Goal: Task Accomplishment & Management: Complete application form

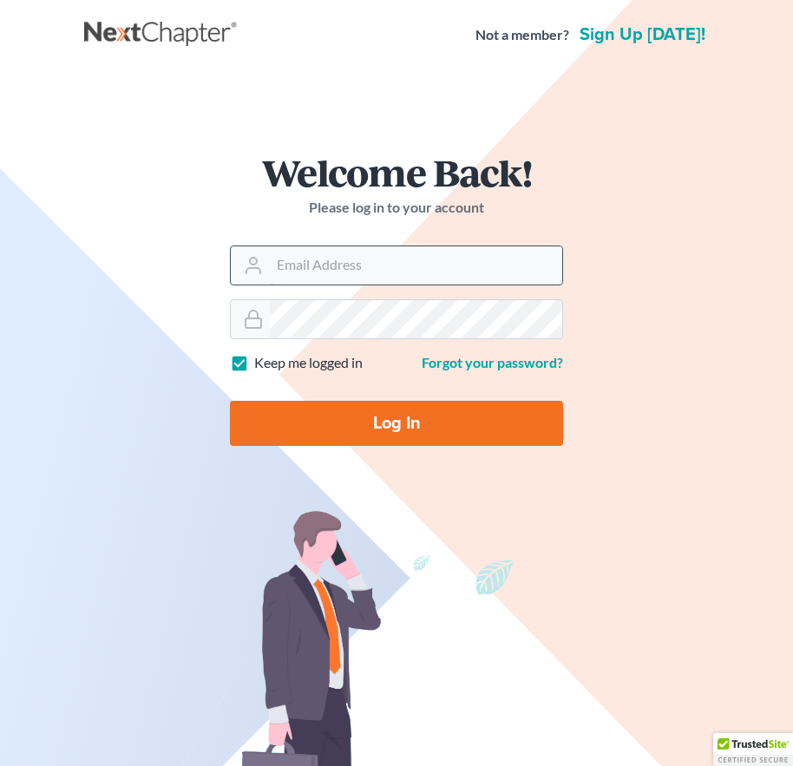
click at [285, 269] on input "Email Address" at bounding box center [416, 265] width 292 height 38
drag, startPoint x: 316, startPoint y: 272, endPoint x: 272, endPoint y: 275, distance: 43.5
click at [272, 275] on input "wnattyuva" at bounding box center [416, 265] width 292 height 38
type input "d"
type input "[EMAIL_ADDRESS][DOMAIN_NAME]"
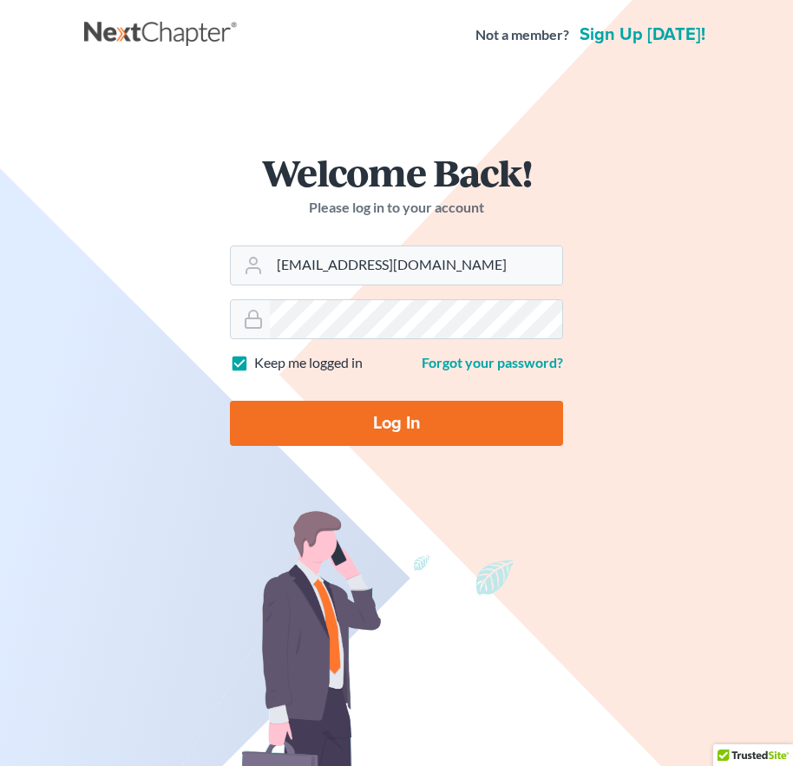
click at [409, 426] on input "Log In" at bounding box center [396, 423] width 333 height 45
type input "Thinking..."
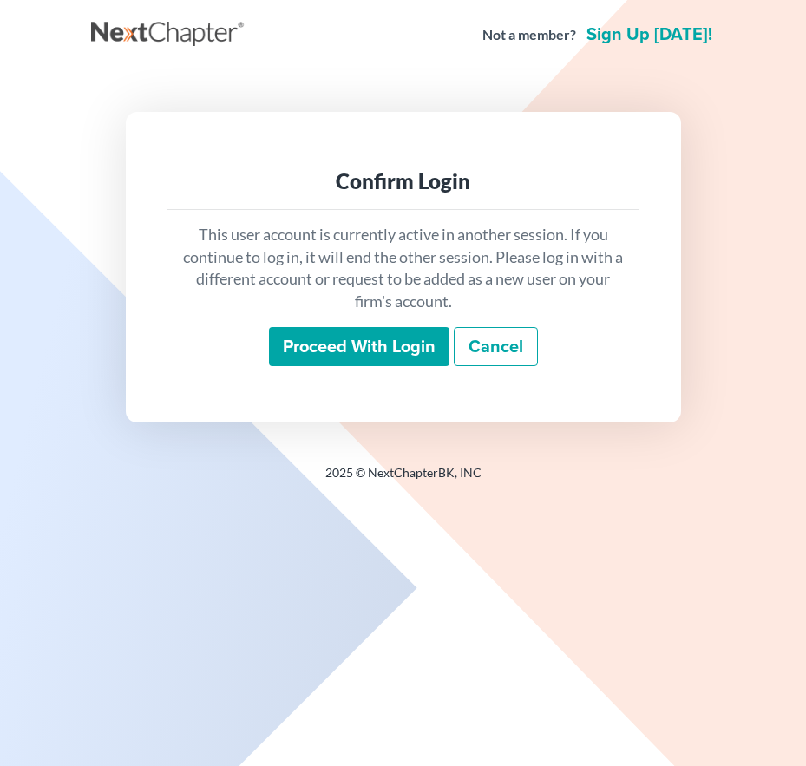
click at [390, 349] on input "Proceed with login" at bounding box center [359, 347] width 181 height 40
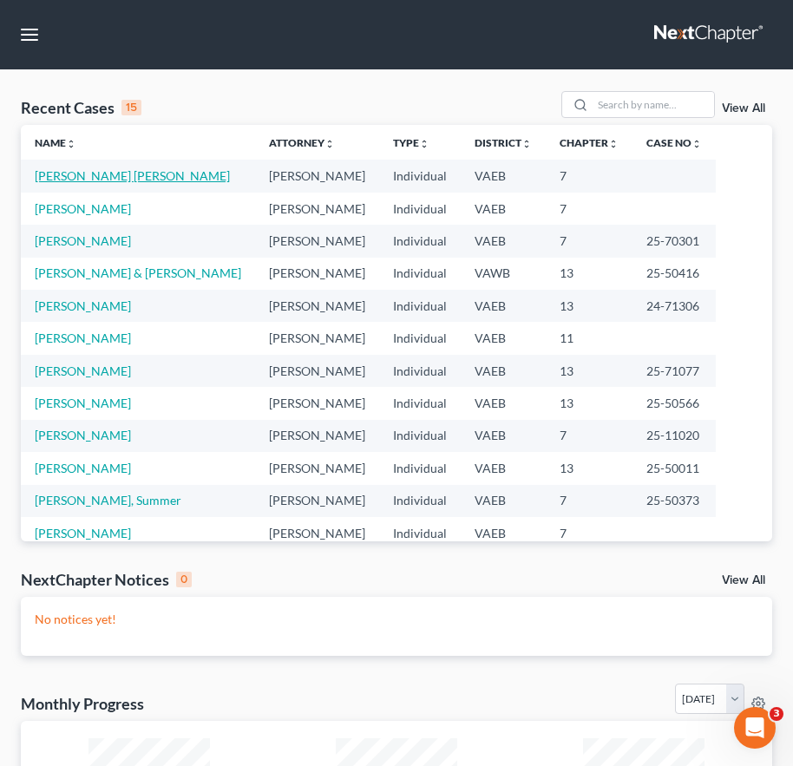
click at [62, 178] on link "Spencer Selby, Dori" at bounding box center [132, 175] width 195 height 15
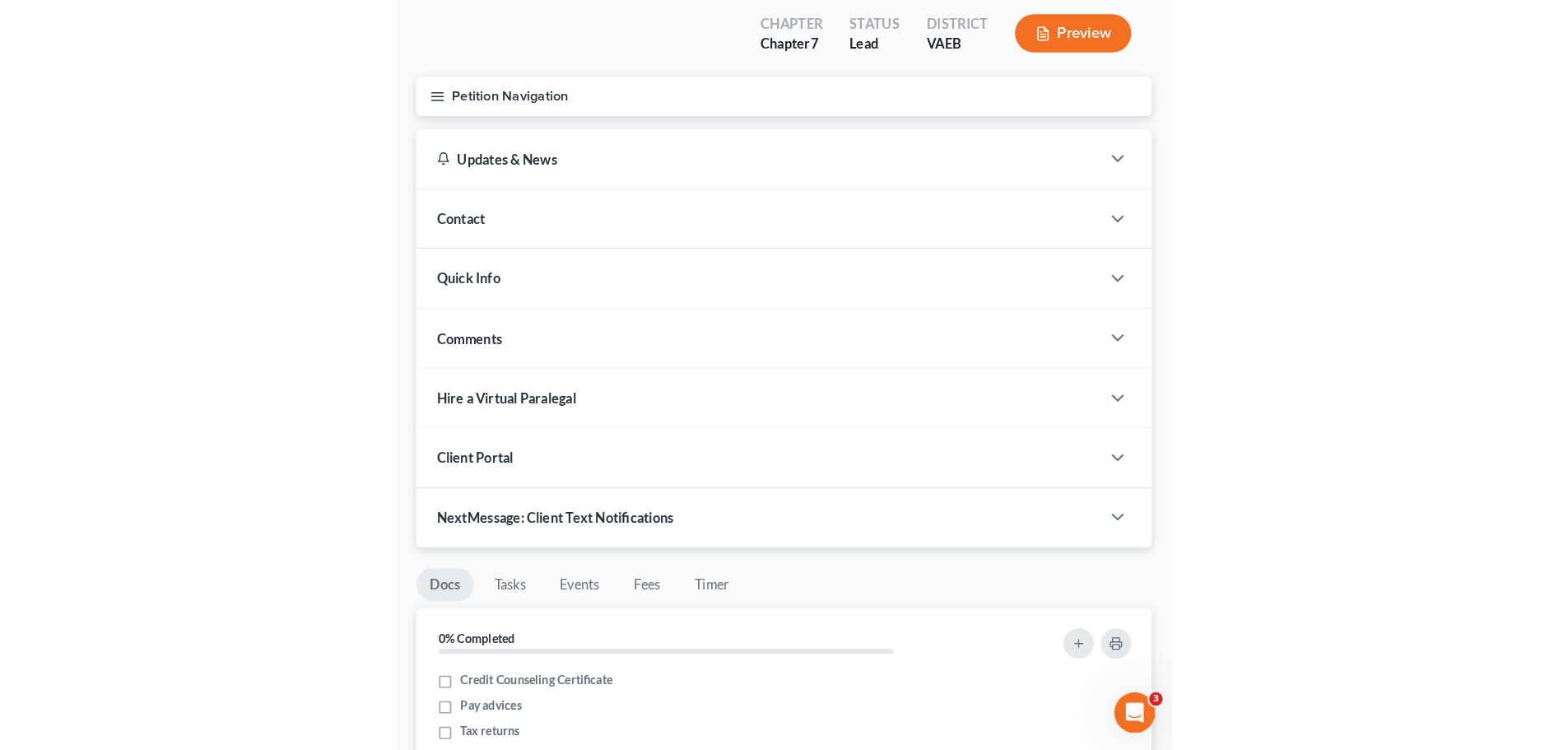
scroll to position [82, 0]
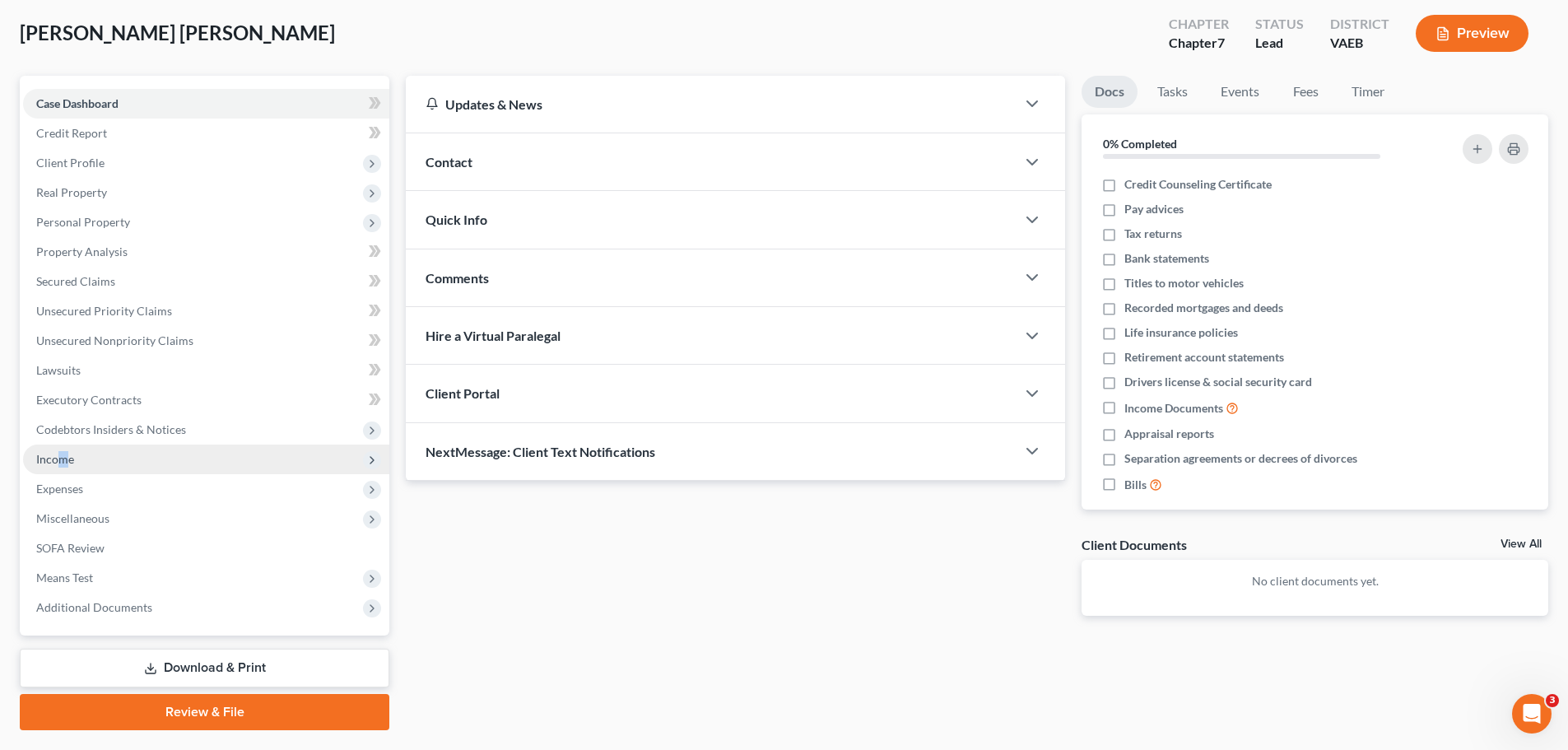
click at [64, 463] on span "Income" at bounding box center [55, 458] width 38 height 14
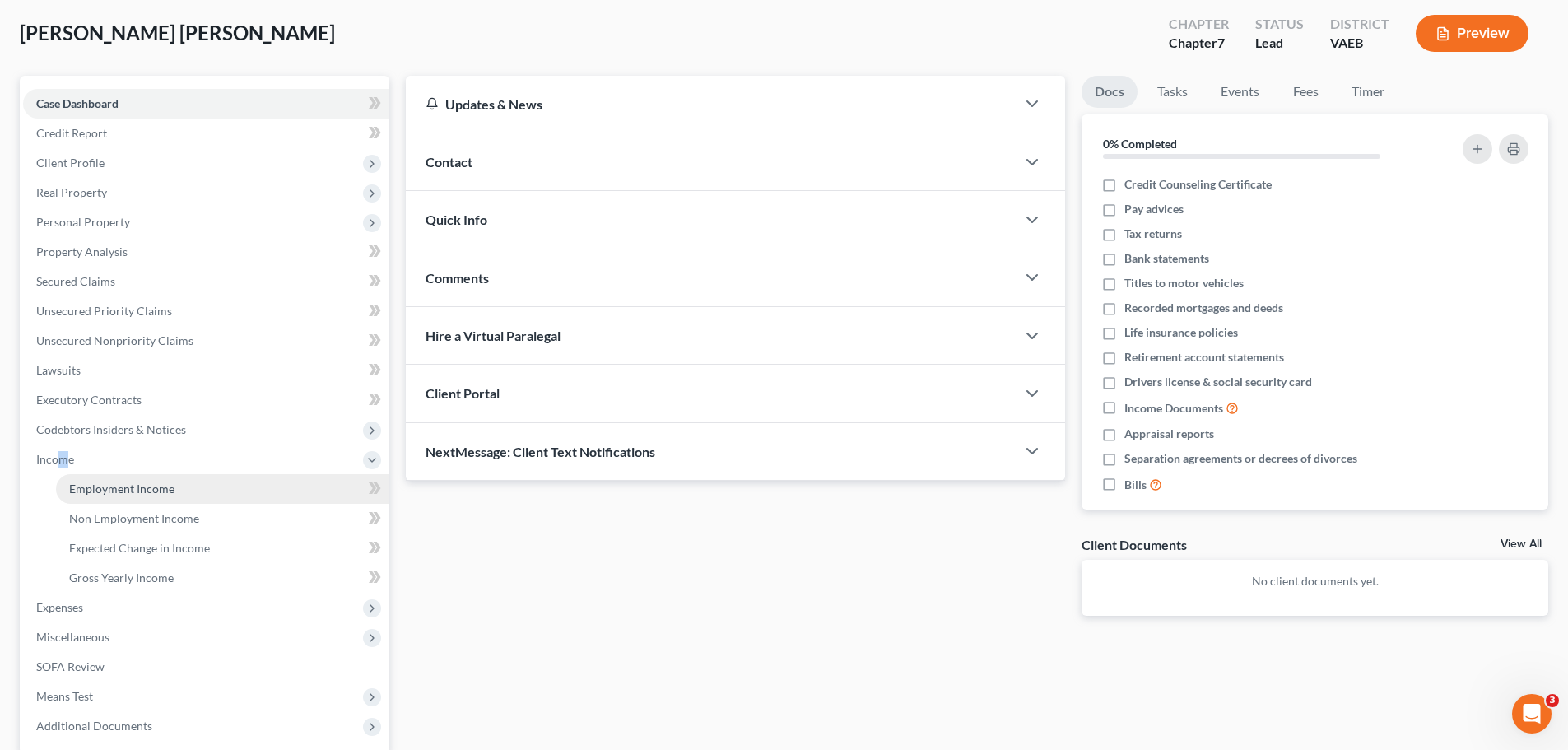
click at [99, 490] on span "Employment Income" at bounding box center [121, 488] width 105 height 14
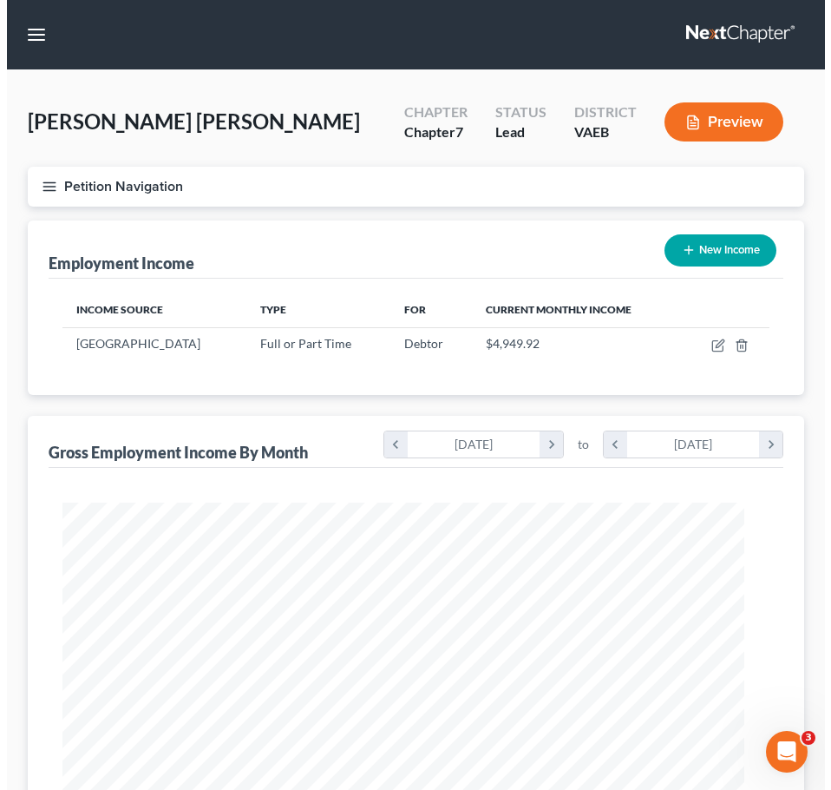
scroll to position [353, 742]
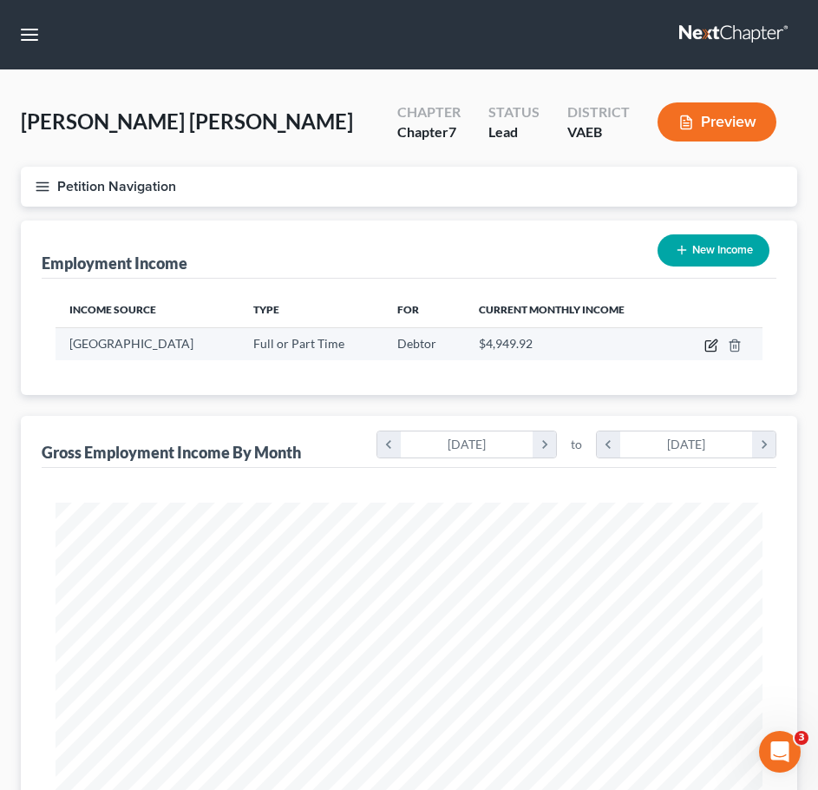
click at [711, 344] on icon "button" at bounding box center [712, 345] width 14 height 14
select select "0"
select select "48"
select select "1"
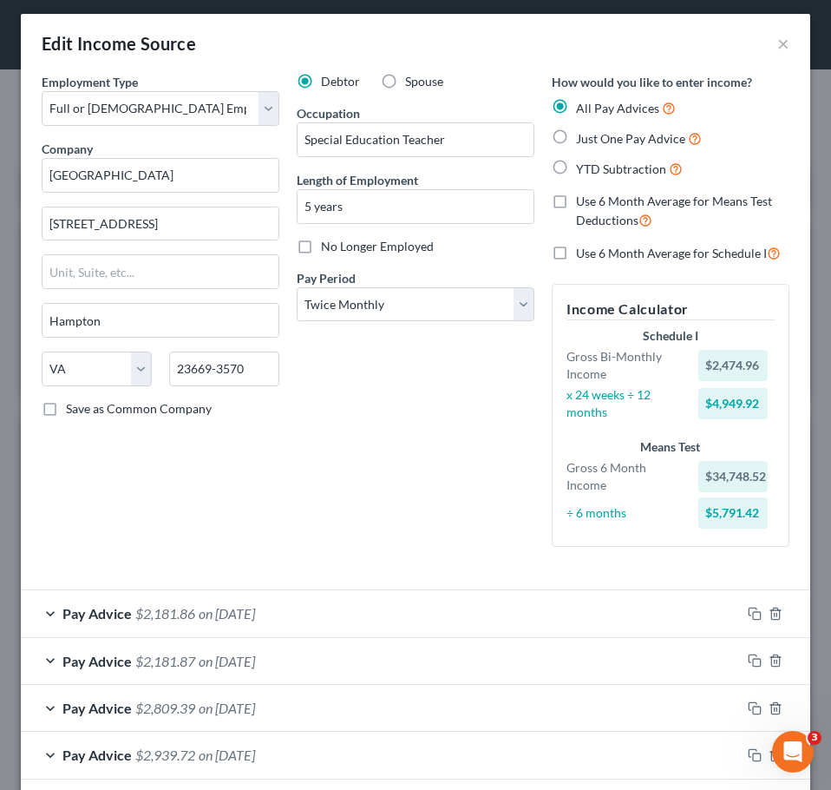
scroll to position [0, 0]
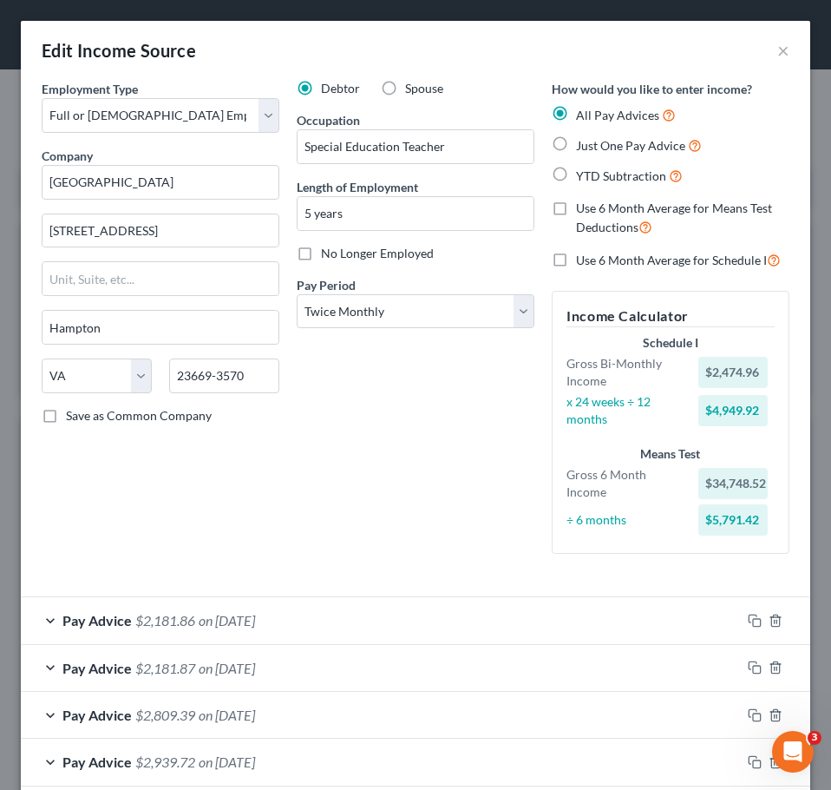
click at [87, 620] on span "Pay Advice" at bounding box center [96, 620] width 69 height 16
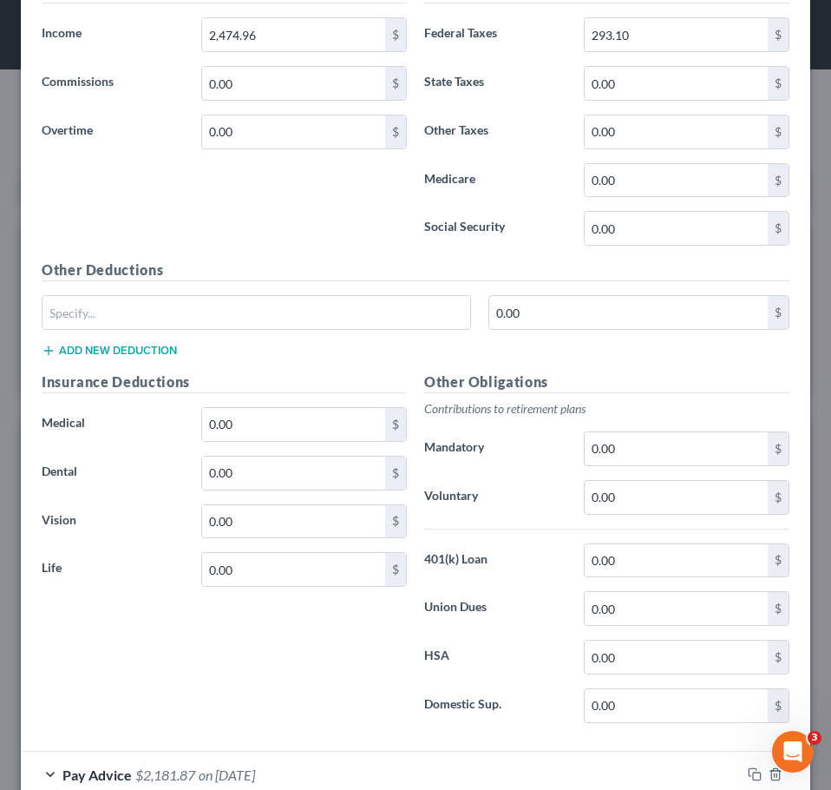
scroll to position [1215, 0]
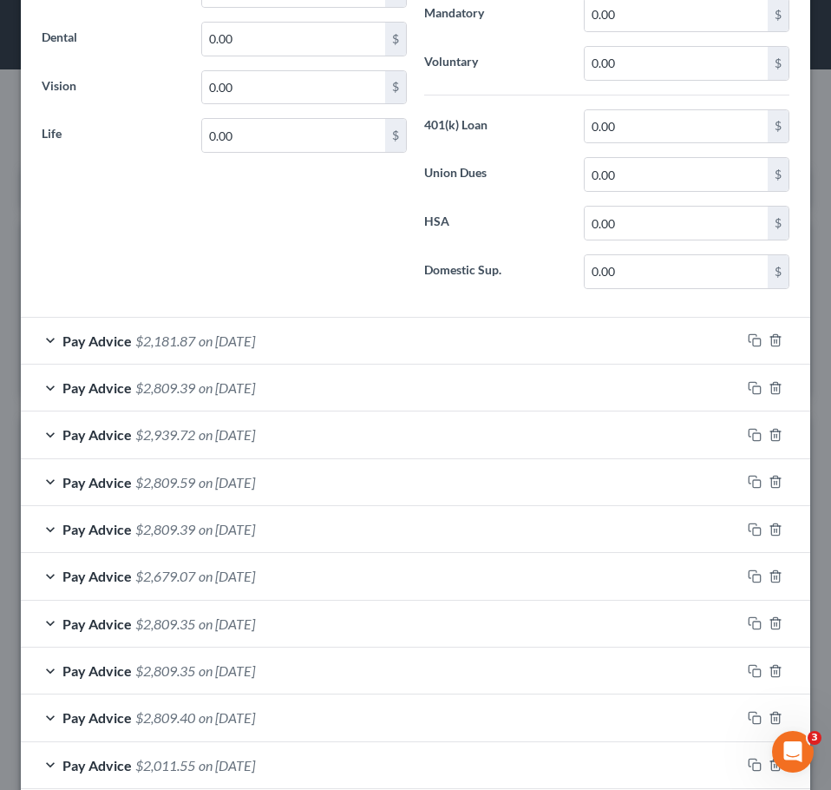
click at [247, 341] on span "on 07/15/2025" at bounding box center [227, 340] width 56 height 16
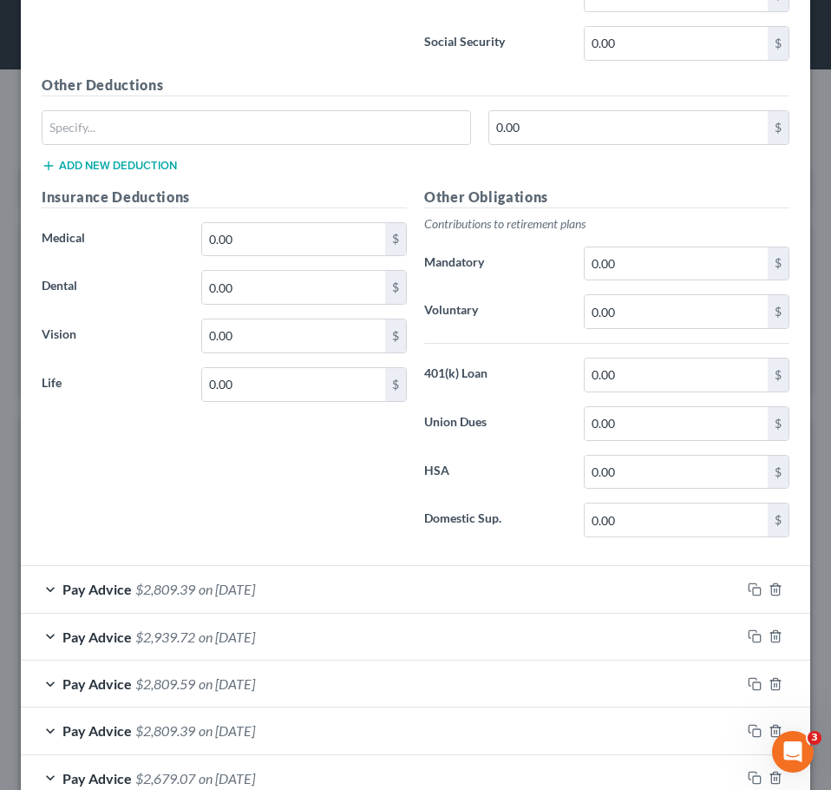
scroll to position [1909, 0]
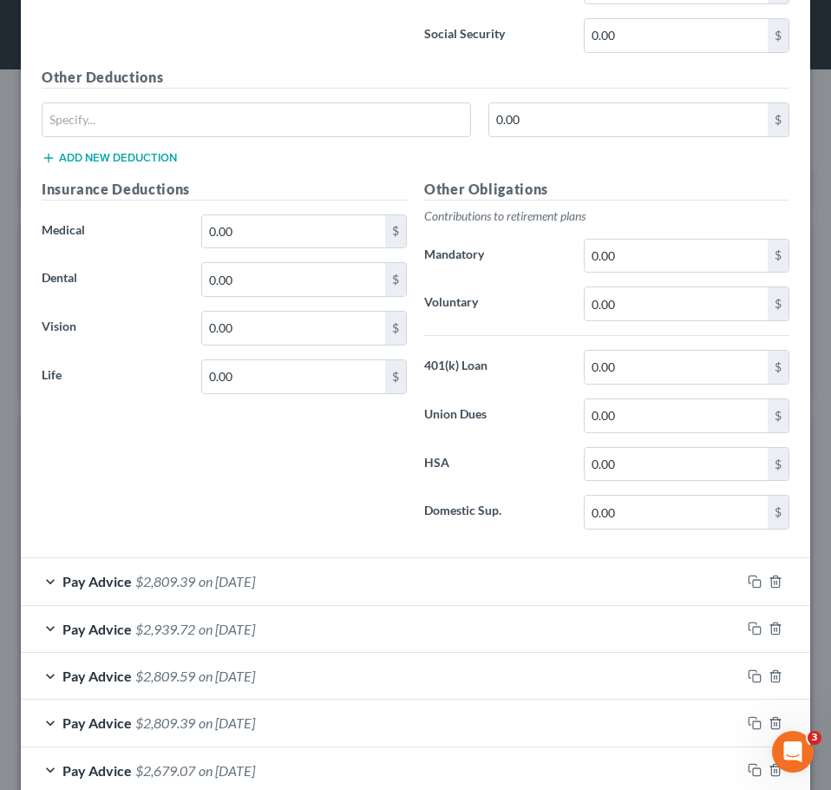
click at [247, 583] on span "on 06/30/2025" at bounding box center [227, 581] width 56 height 16
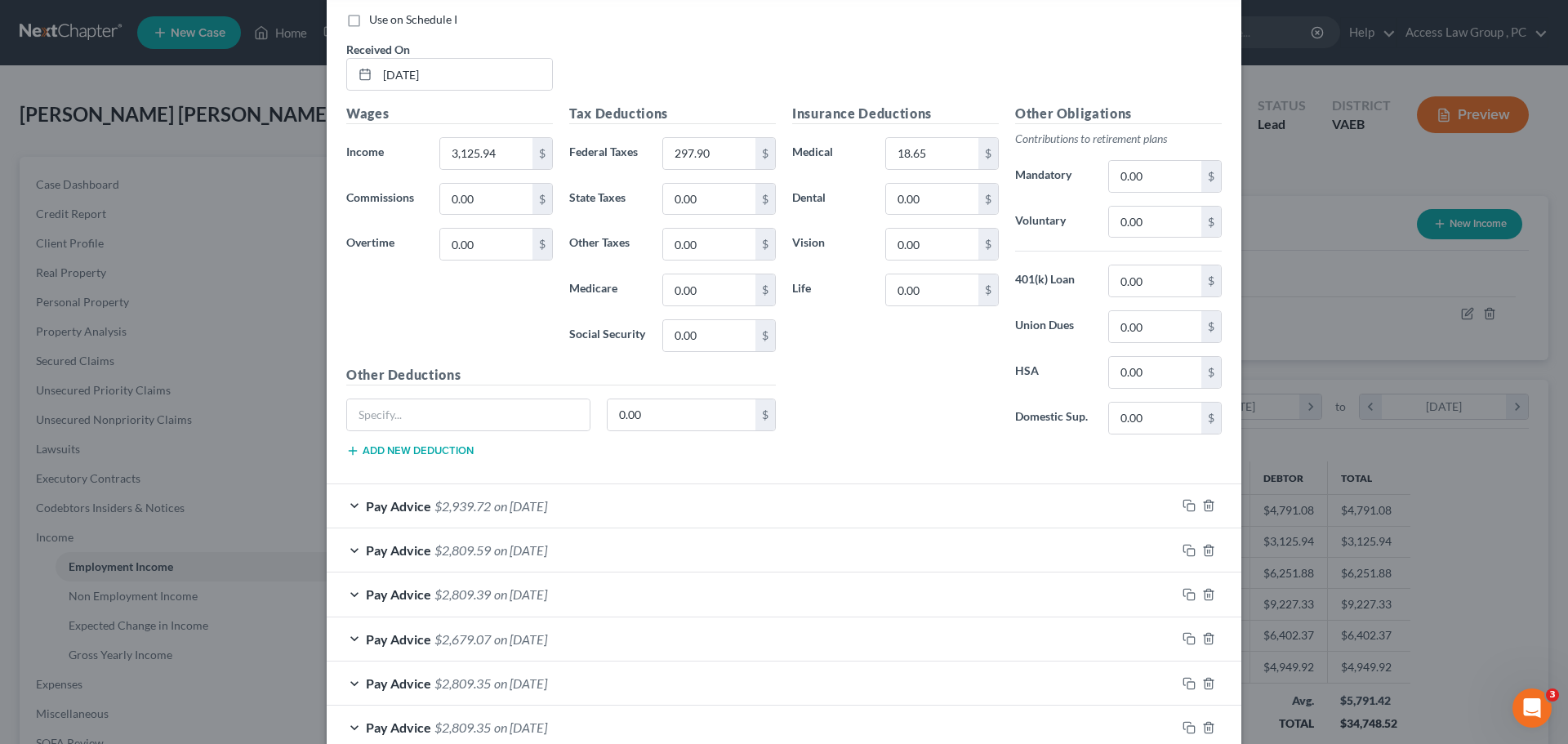
scroll to position [1704, 0]
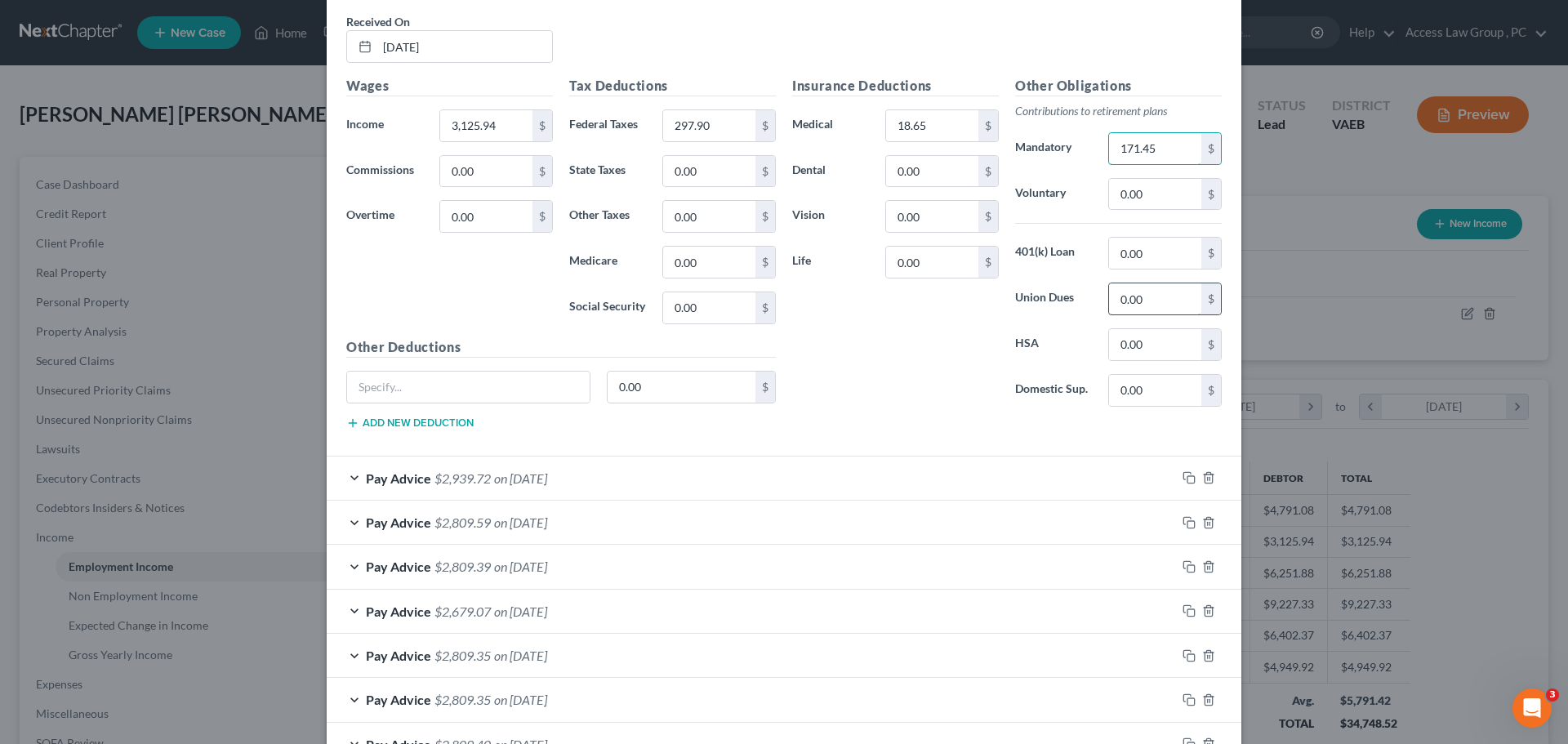
type input "171.45"
click at [758, 303] on input "0.00" at bounding box center [1155, 298] width 92 height 31
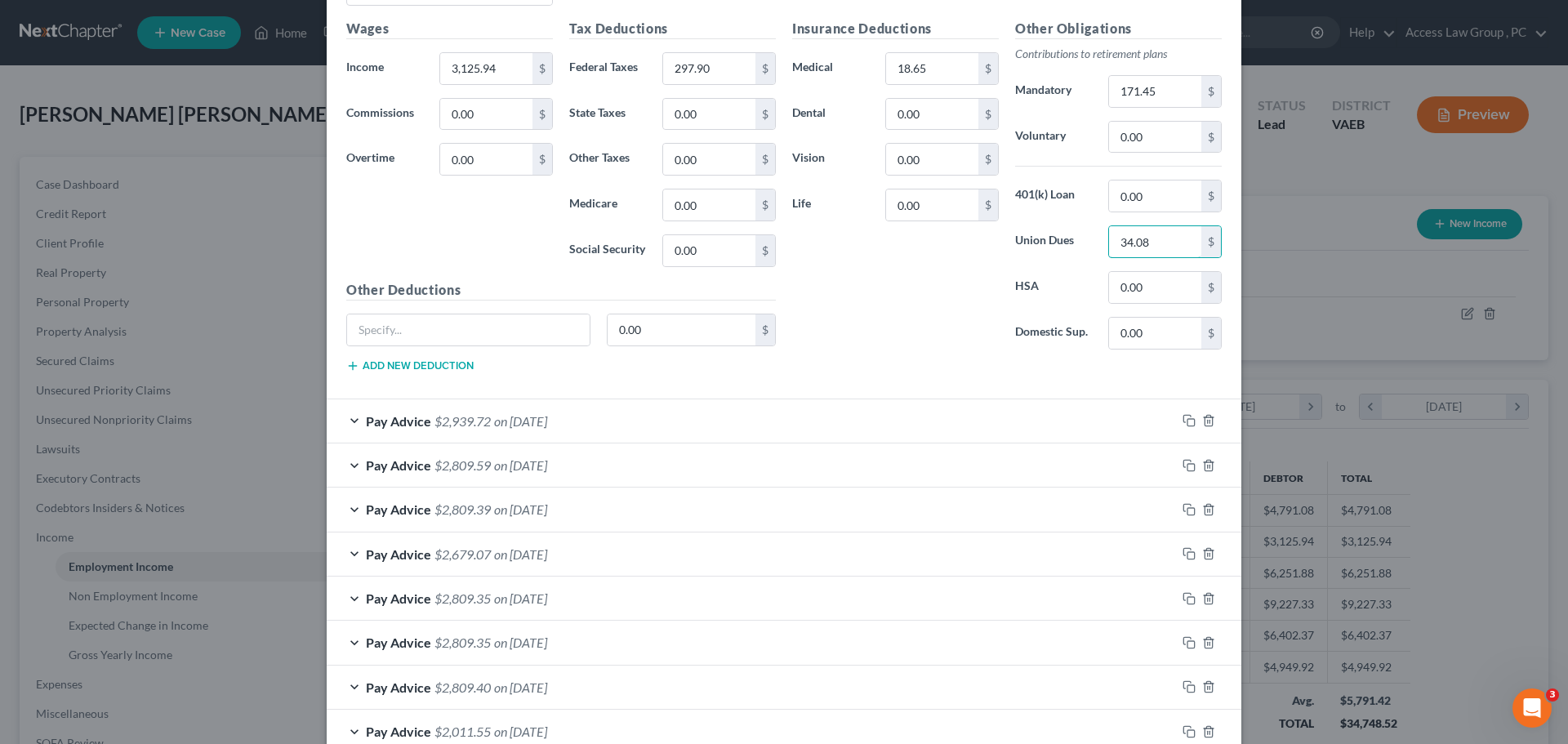
scroll to position [1949, 0]
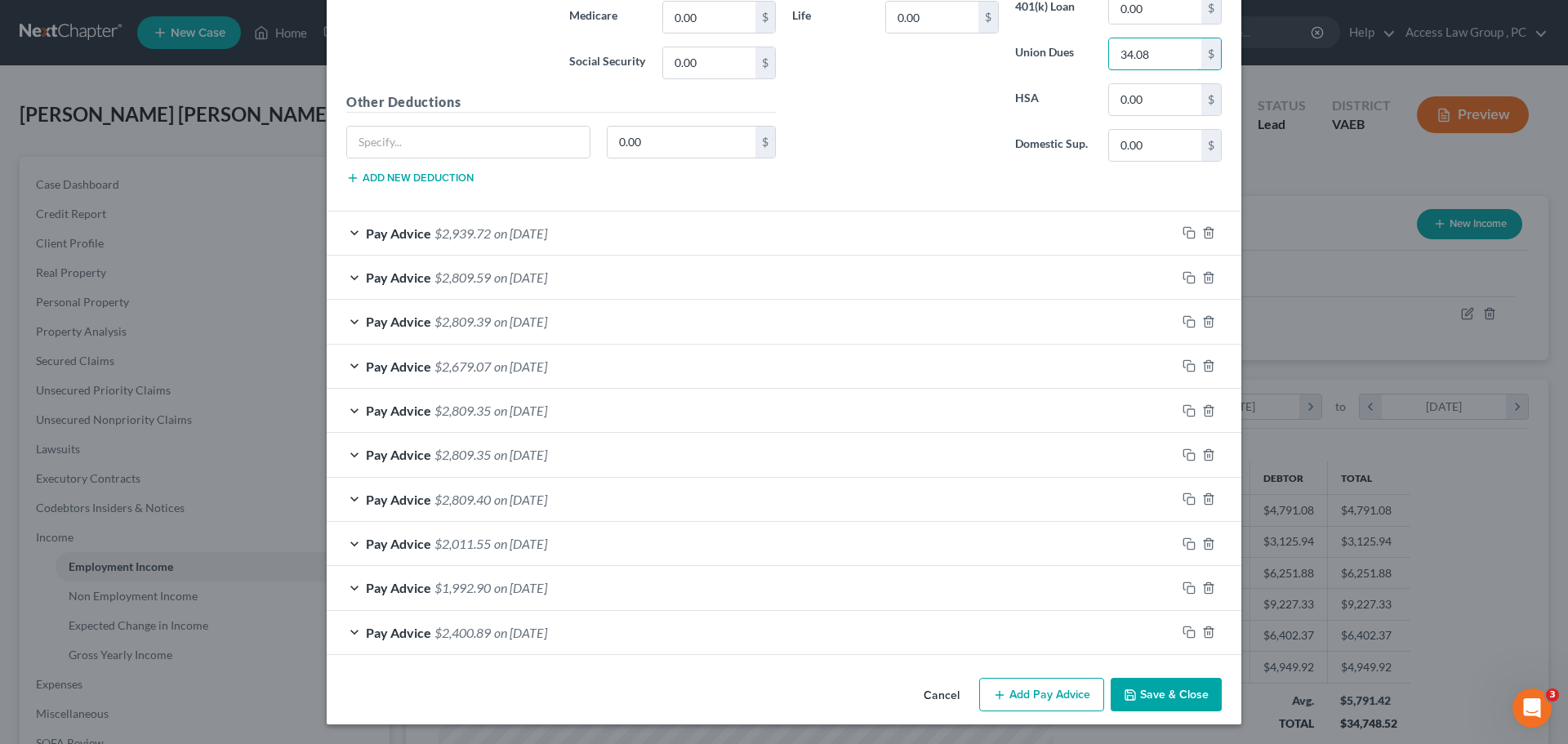
type input "34.08"
click at [547, 233] on span "on 06/13/2025" at bounding box center [520, 233] width 53 height 15
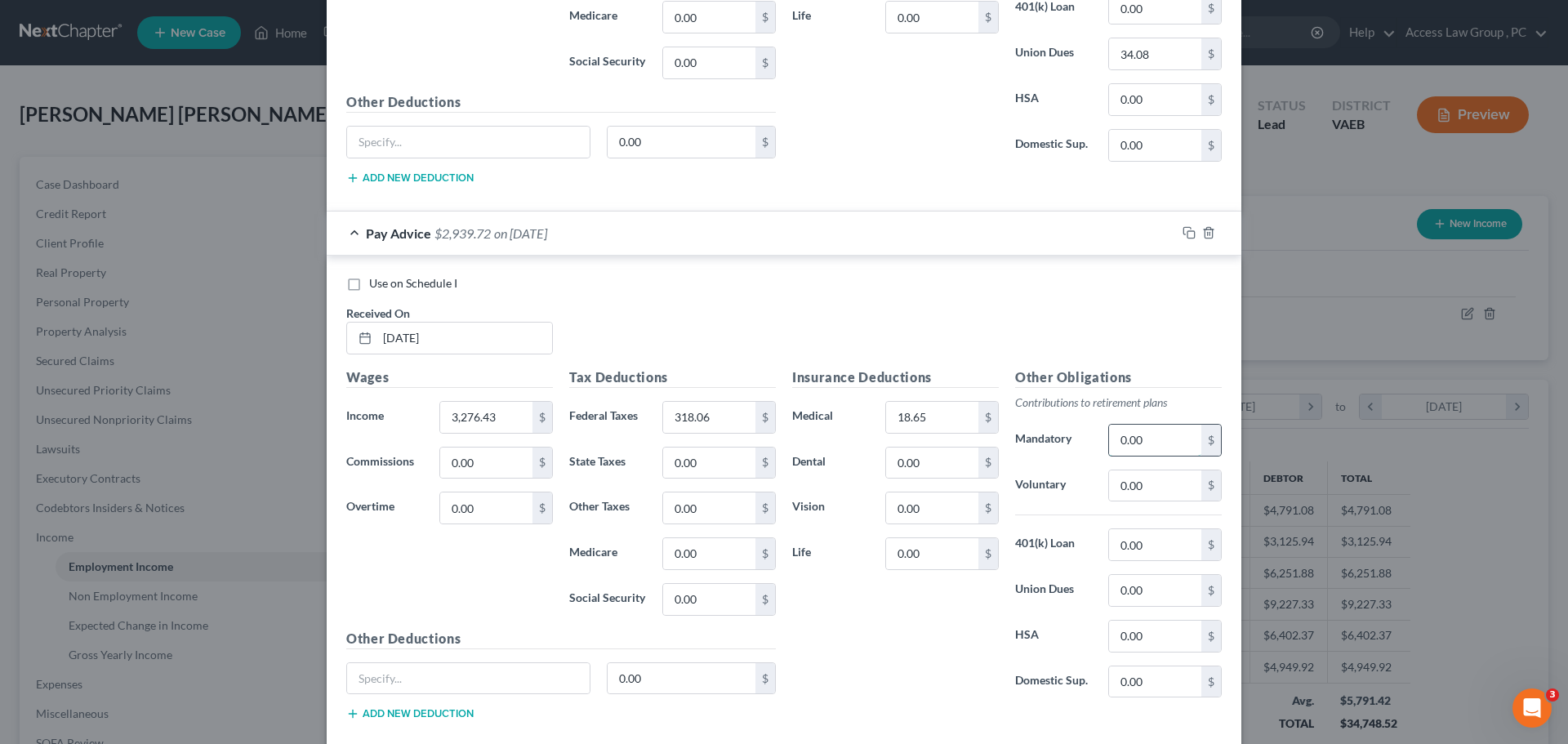
click at [758, 443] on input "0.00" at bounding box center [1155, 439] width 92 height 31
type input "171.45"
click at [758, 594] on input "0.00" at bounding box center [1155, 590] width 92 height 31
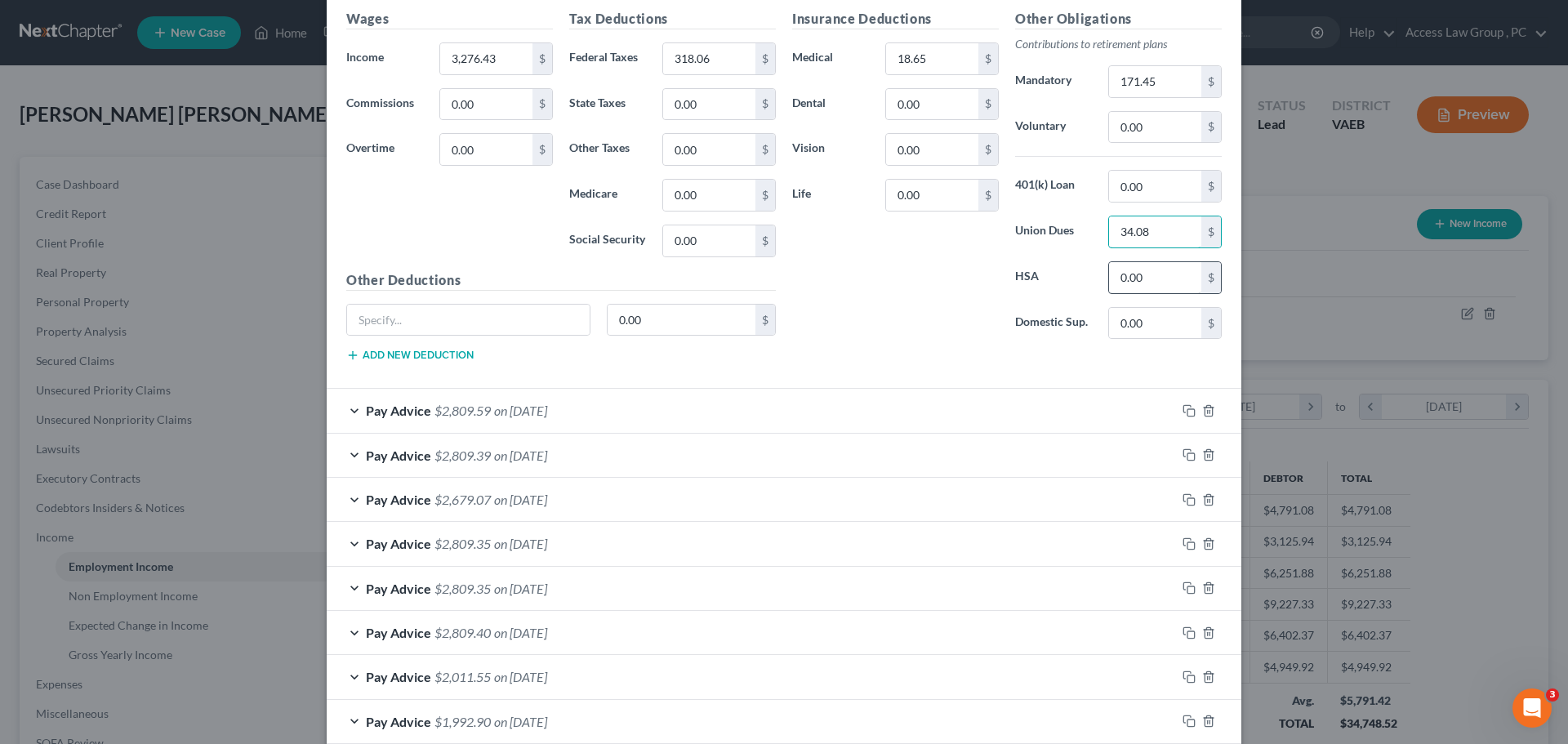
scroll to position [2442, 0]
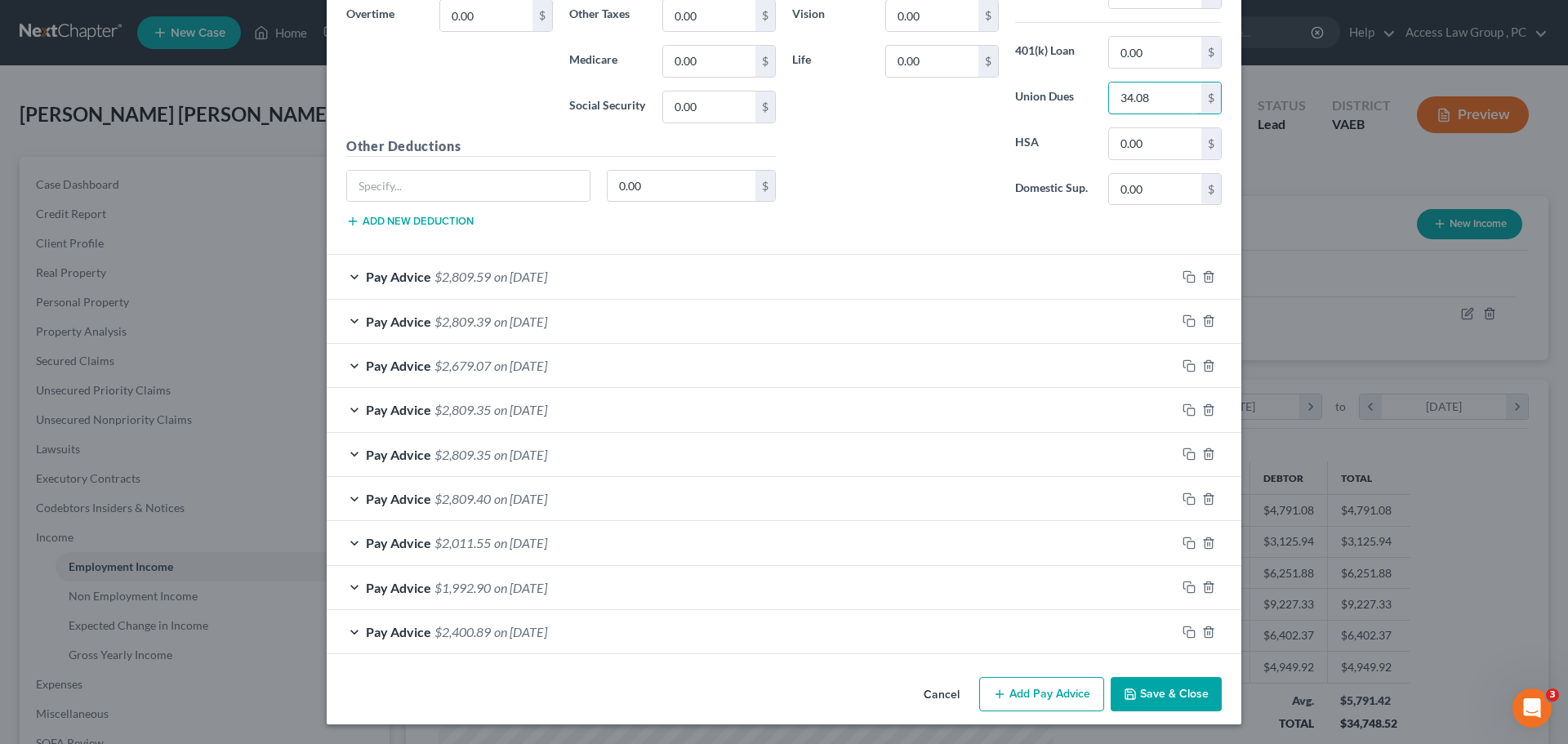
type input "34.08"
click at [463, 277] on span "$2,809.59" at bounding box center [463, 277] width 56 height 15
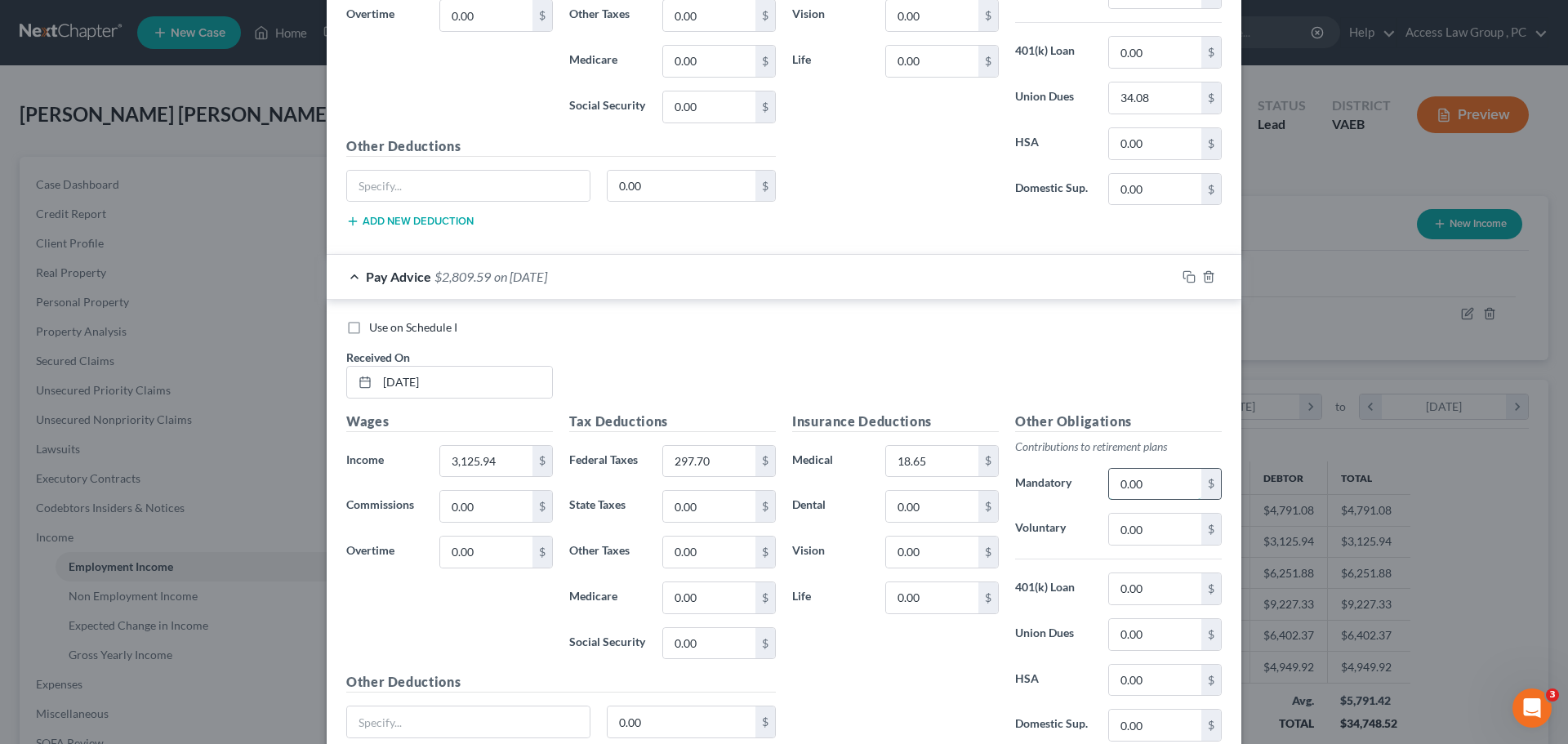
click at [758, 473] on input "0.00" at bounding box center [1155, 483] width 92 height 31
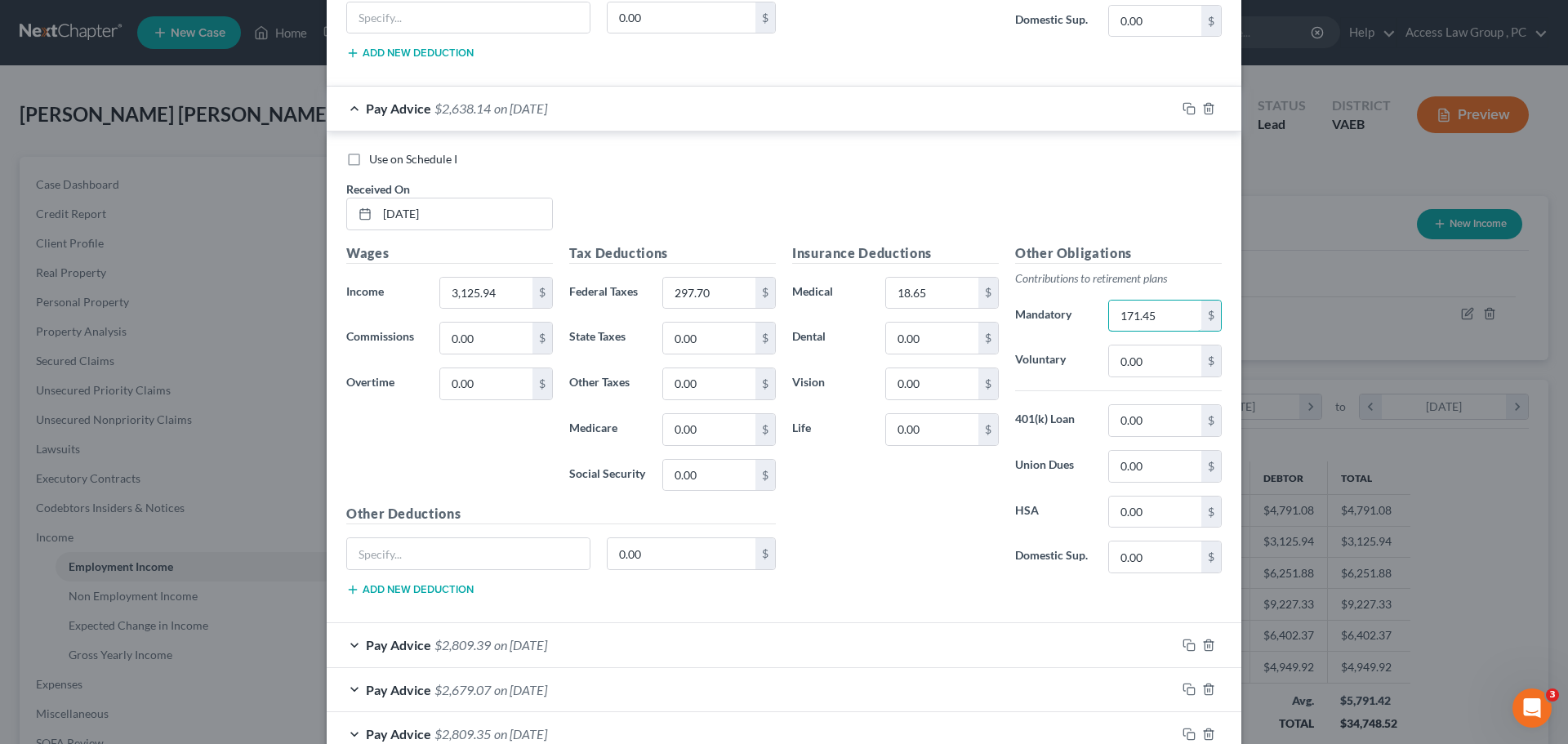
scroll to position [2686, 0]
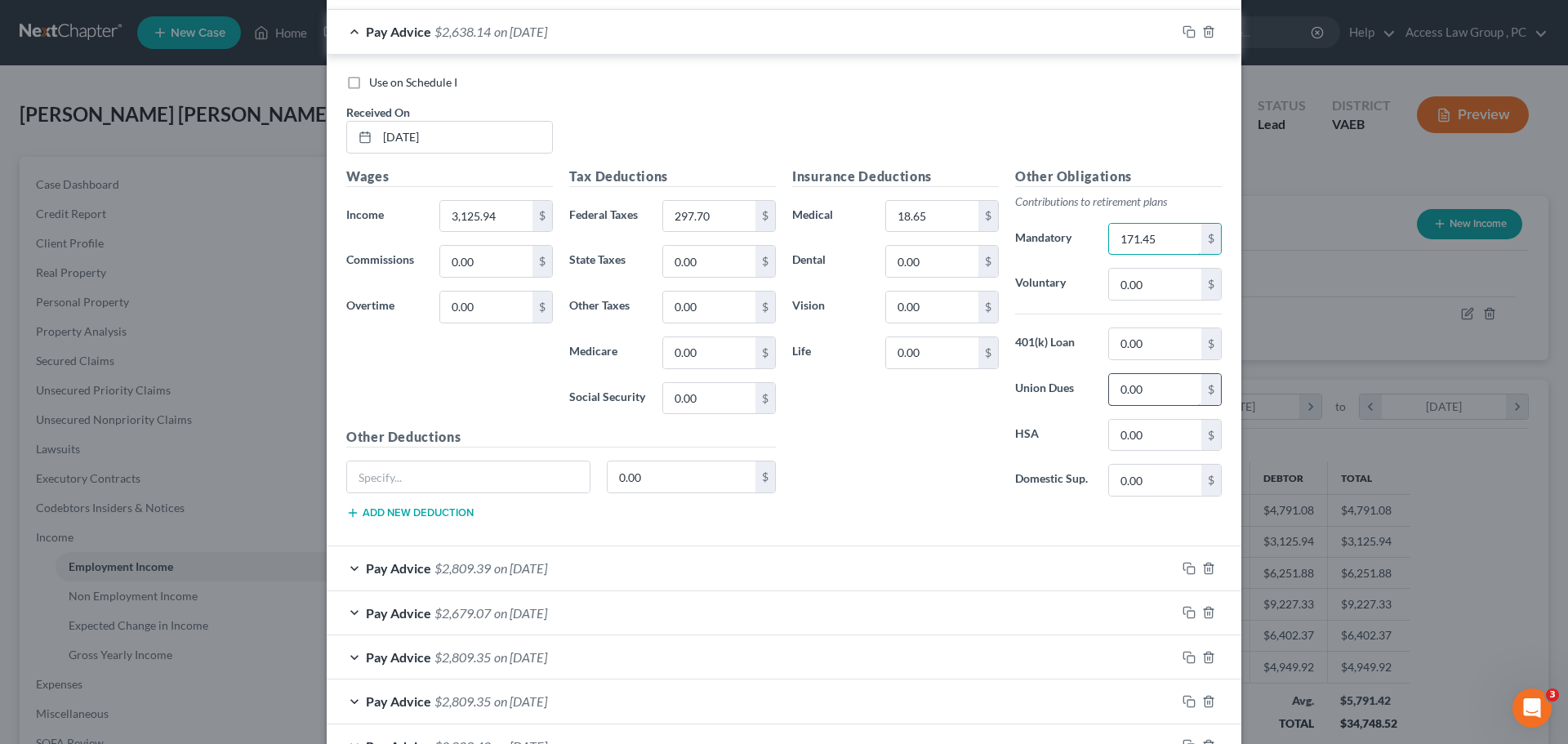
type input "171.45"
click at [758, 392] on input "0.00" at bounding box center [1155, 388] width 92 height 31
type input "34.08"
click at [514, 566] on span "on 05/30/2025" at bounding box center [520, 567] width 53 height 15
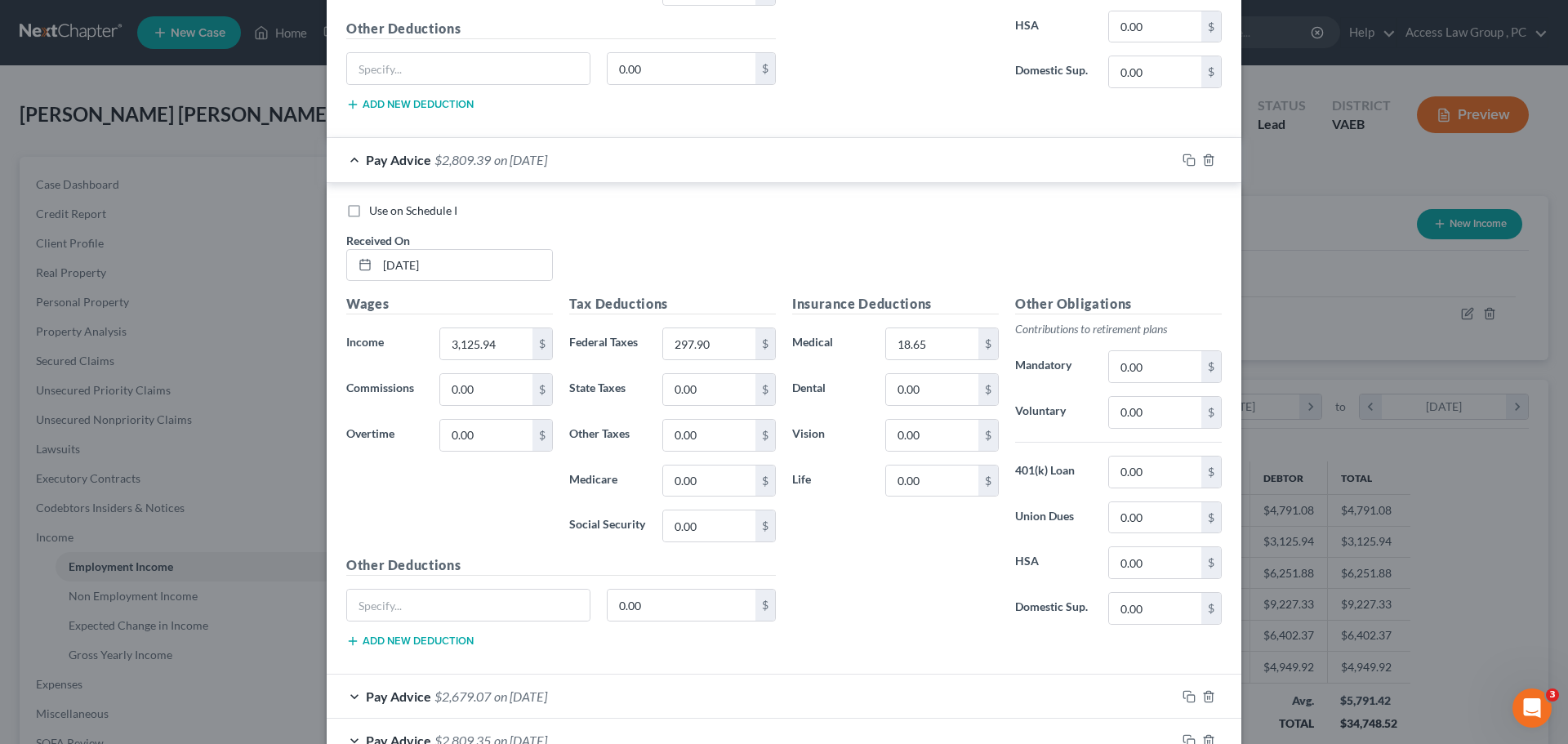
scroll to position [3176, 0]
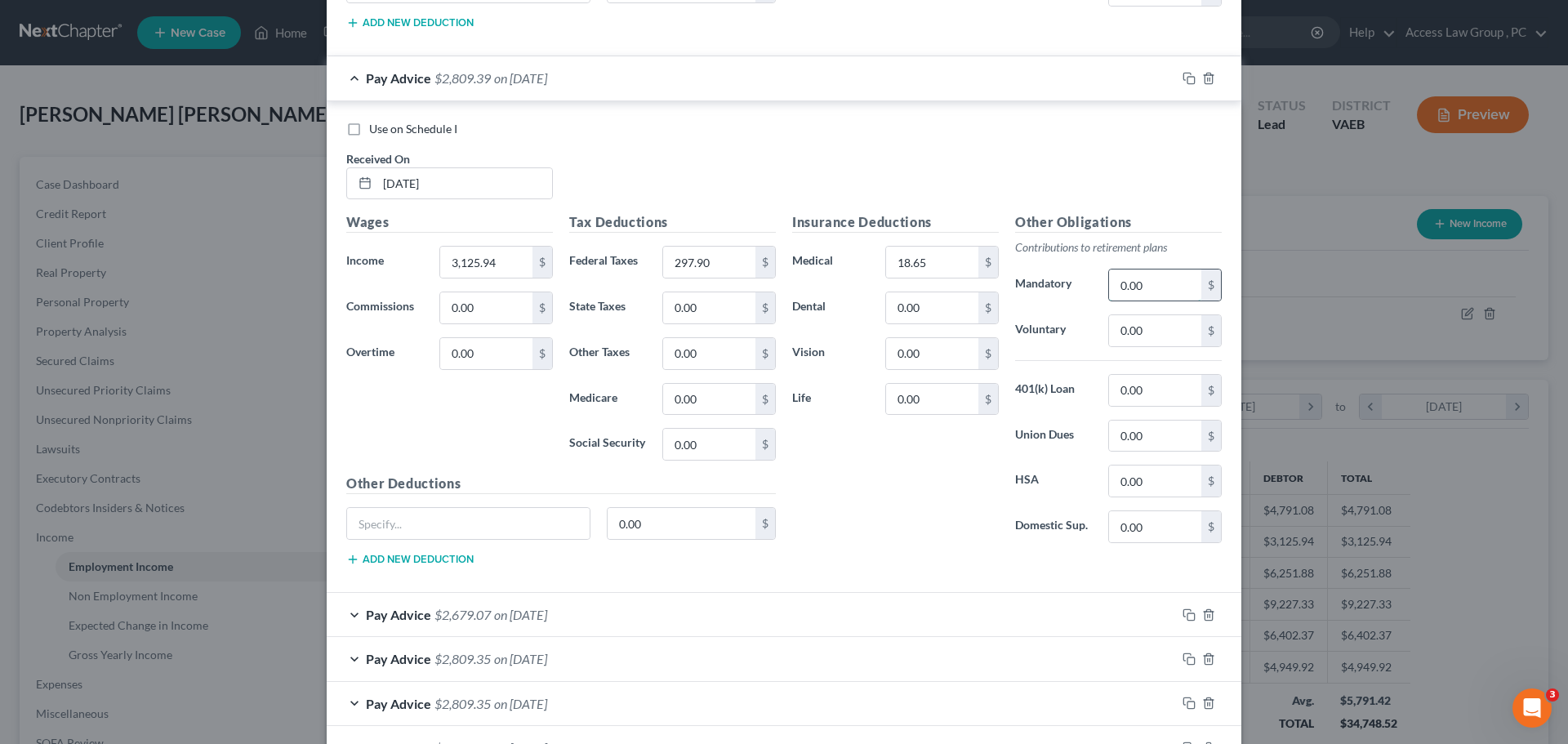
click at [758, 281] on input "0.00" at bounding box center [1155, 284] width 92 height 31
type input "171.45"
click at [758, 433] on input "0.00" at bounding box center [1155, 435] width 92 height 31
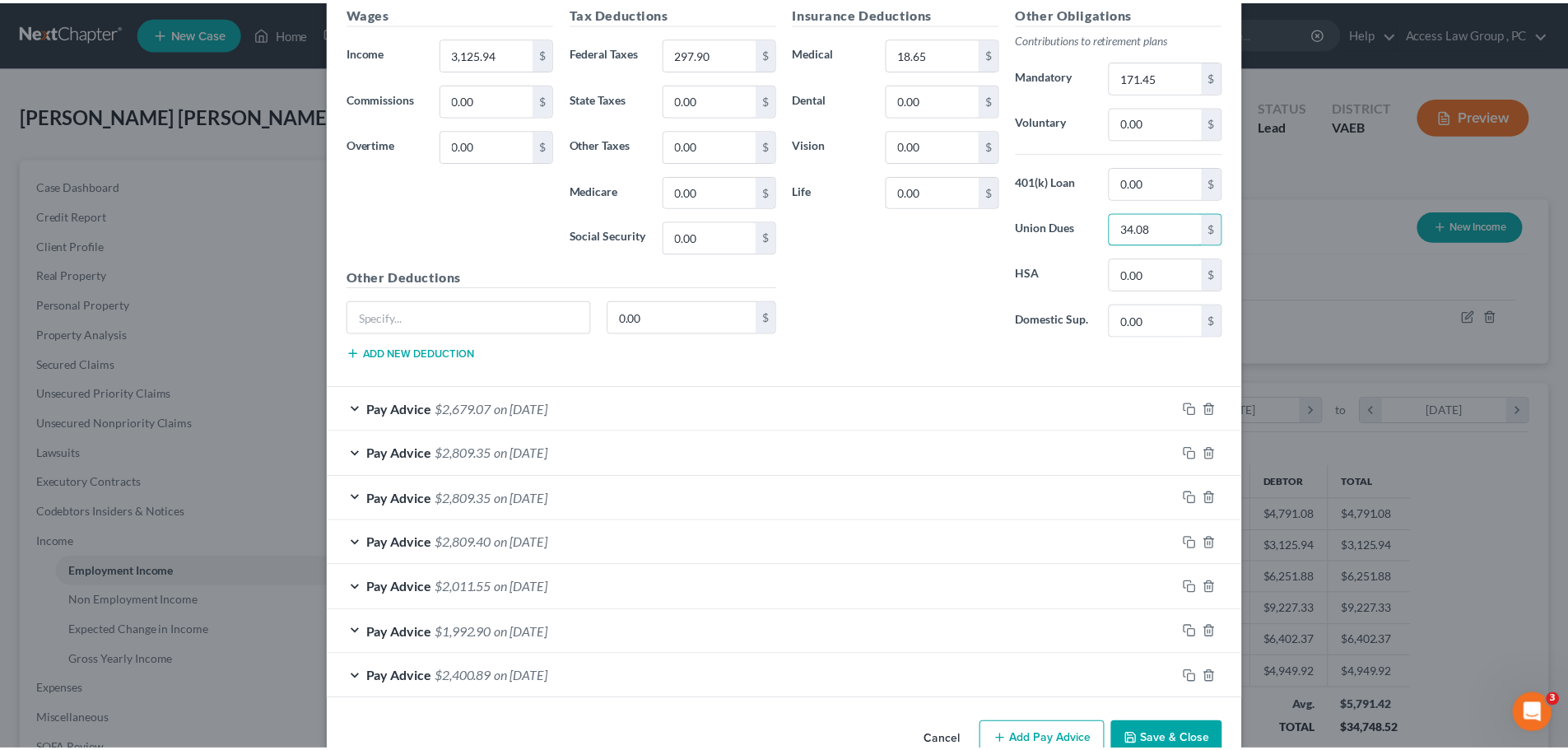
scroll to position [3452, 0]
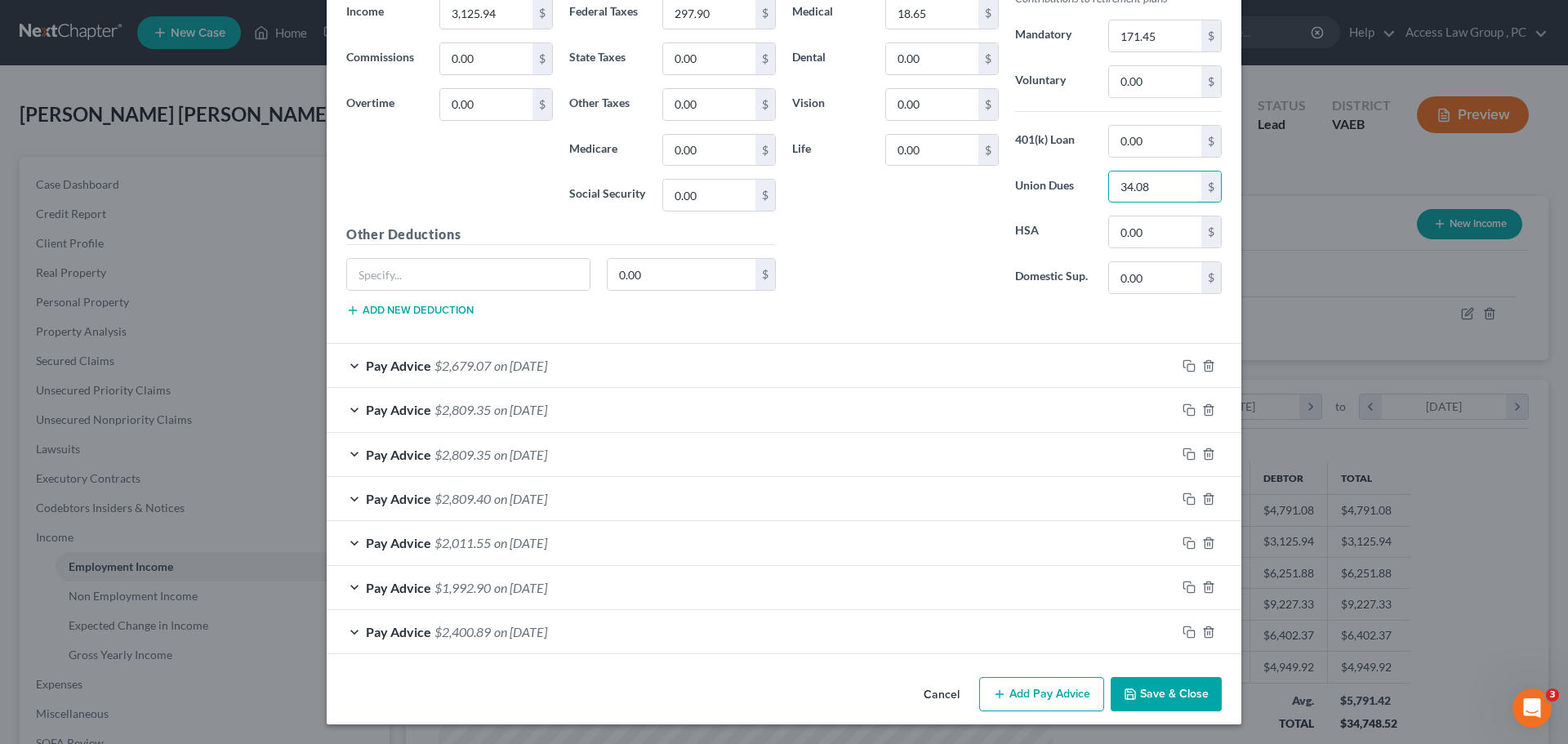
type input "34.08"
click at [758, 696] on button "Save & Close" at bounding box center [1166, 693] width 111 height 34
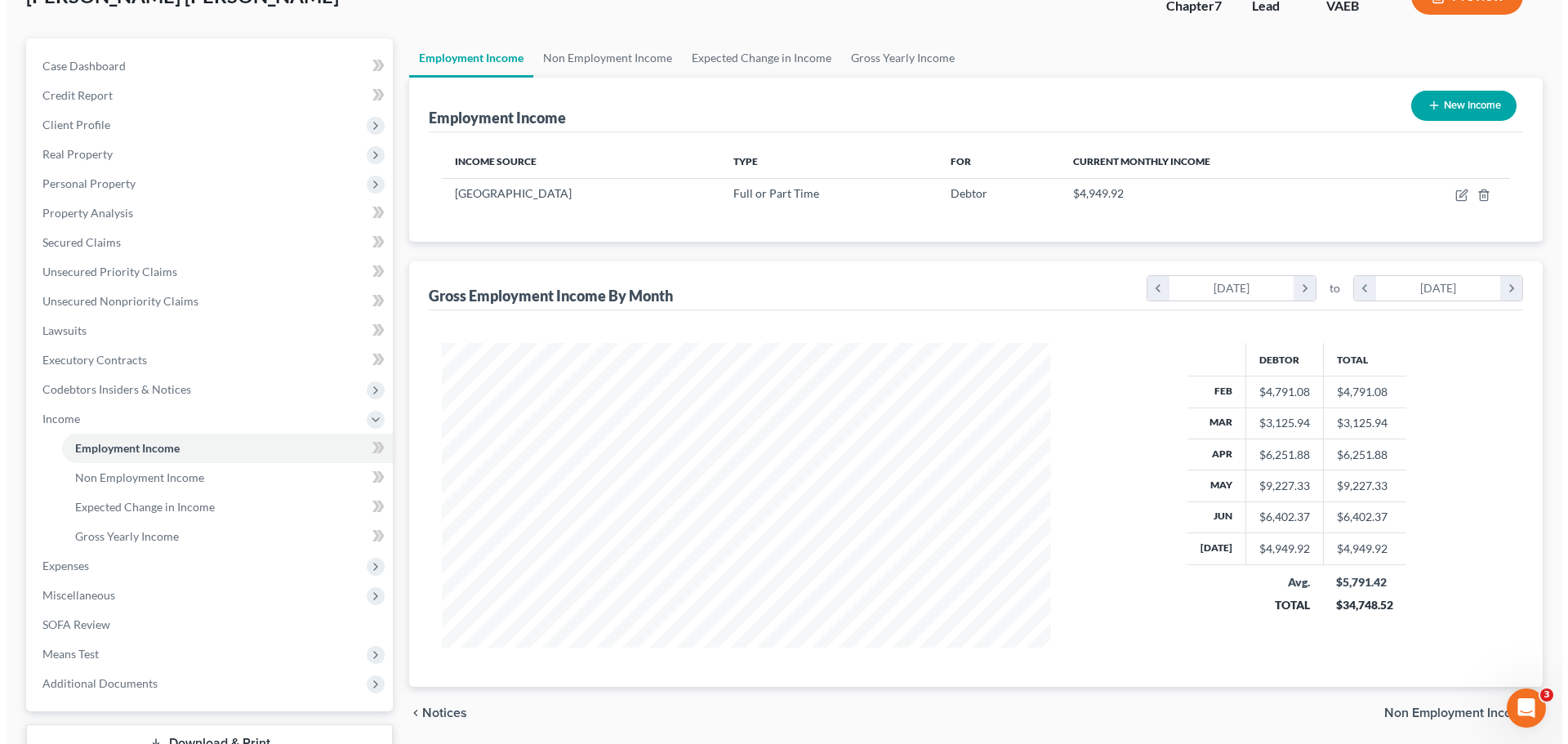
scroll to position [242, 0]
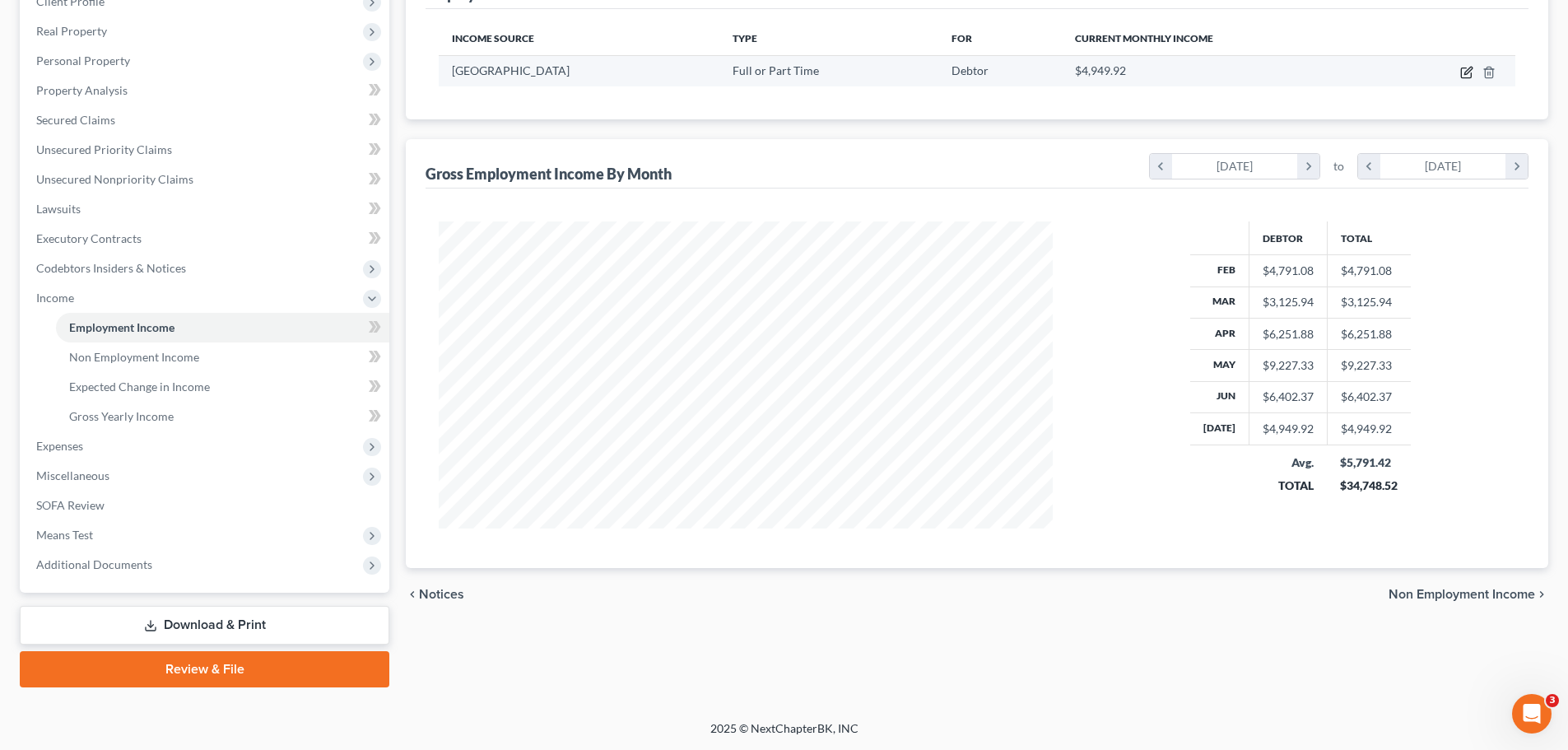
click at [764, 71] on icon "button" at bounding box center [1467, 72] width 13 height 13
select select "0"
select select "48"
select select "1"
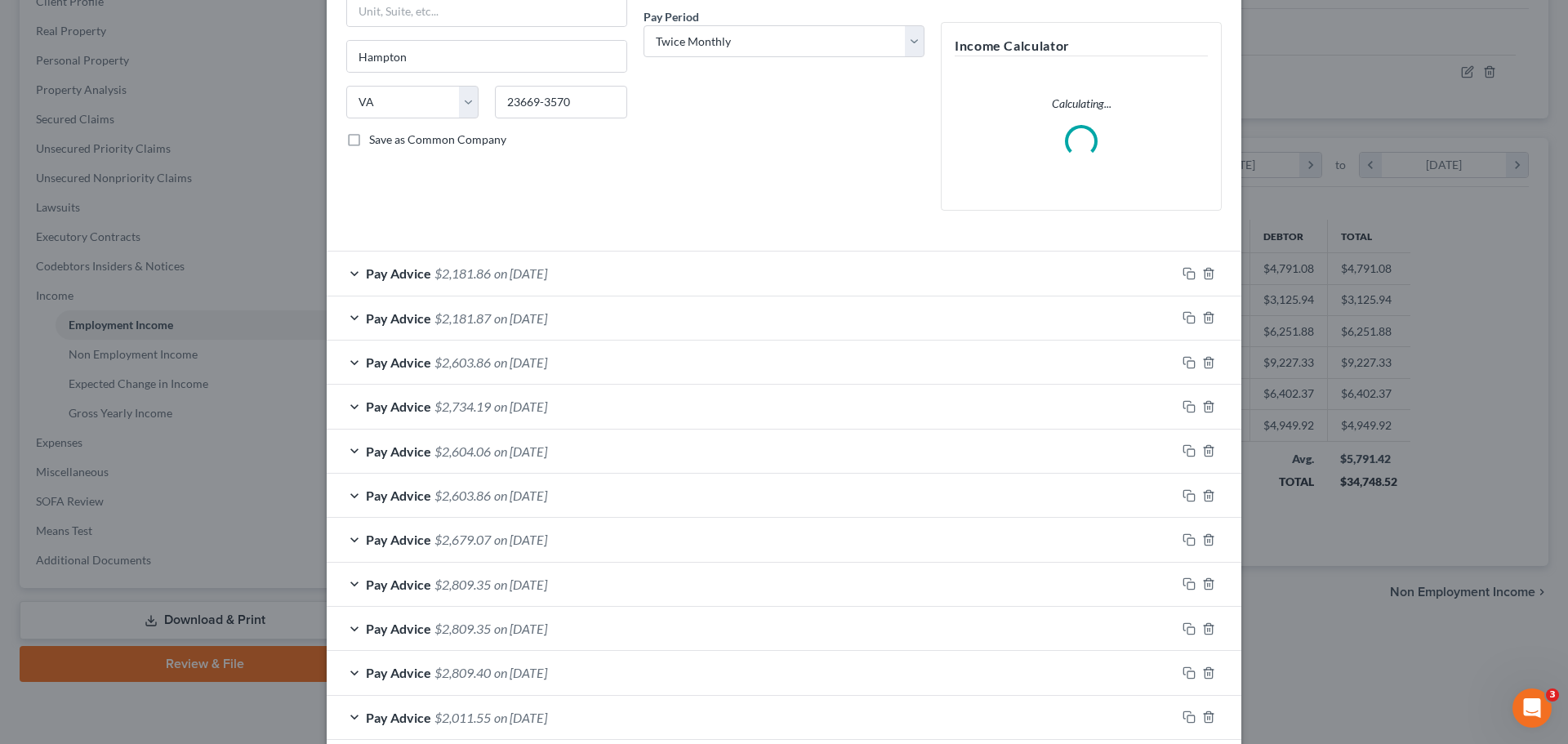
scroll to position [326, 0]
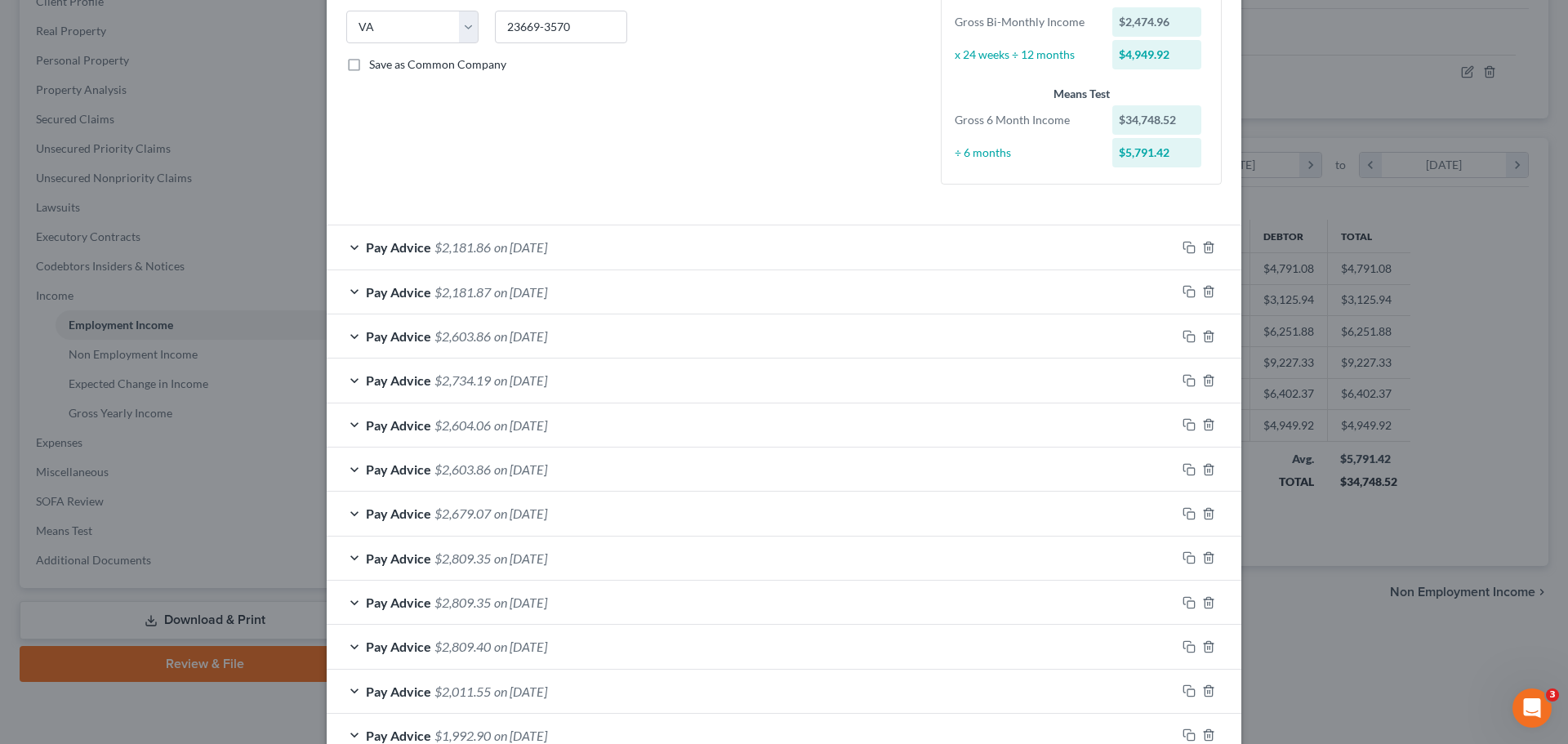
click at [547, 426] on span "on 05/30/2025" at bounding box center [520, 424] width 53 height 15
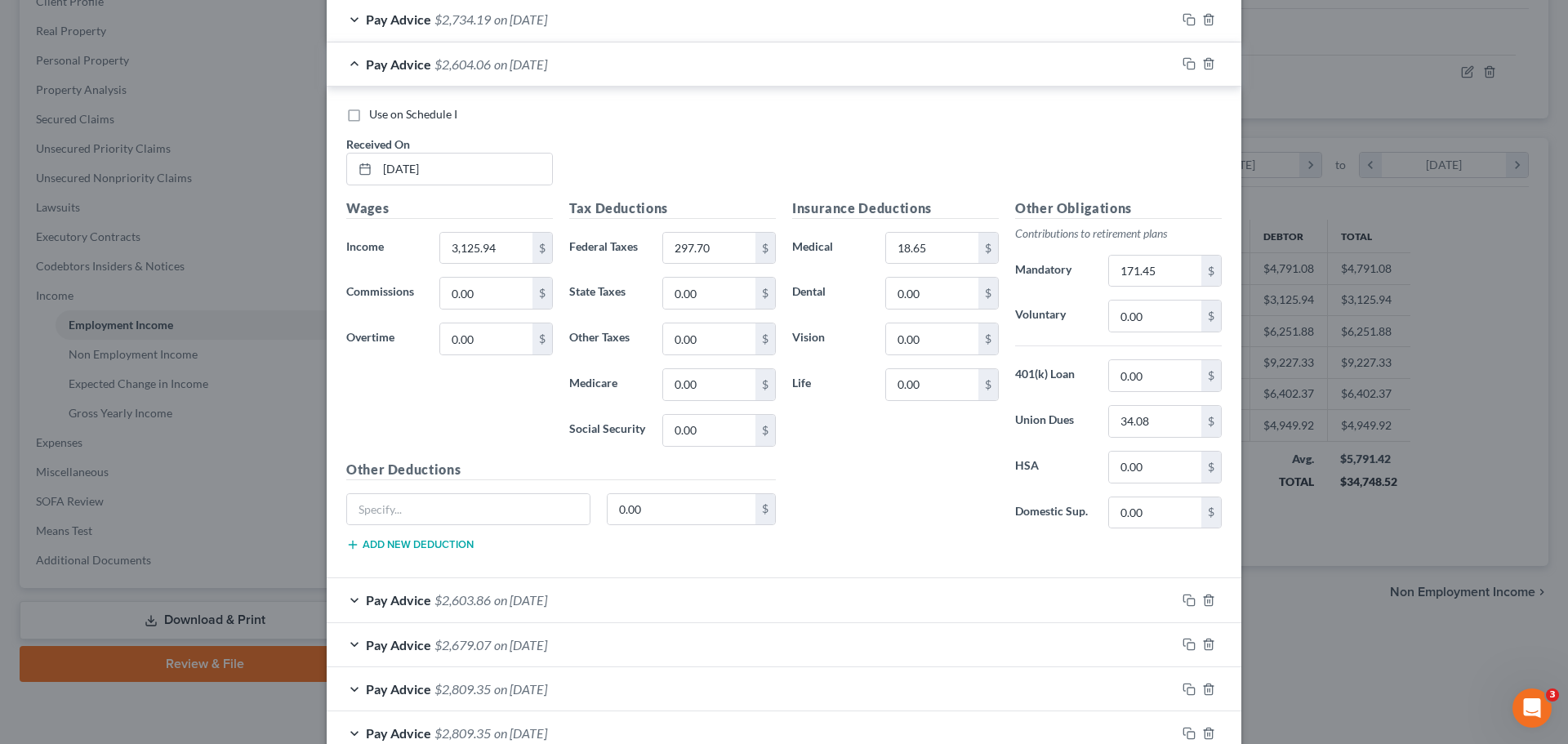
scroll to position [735, 0]
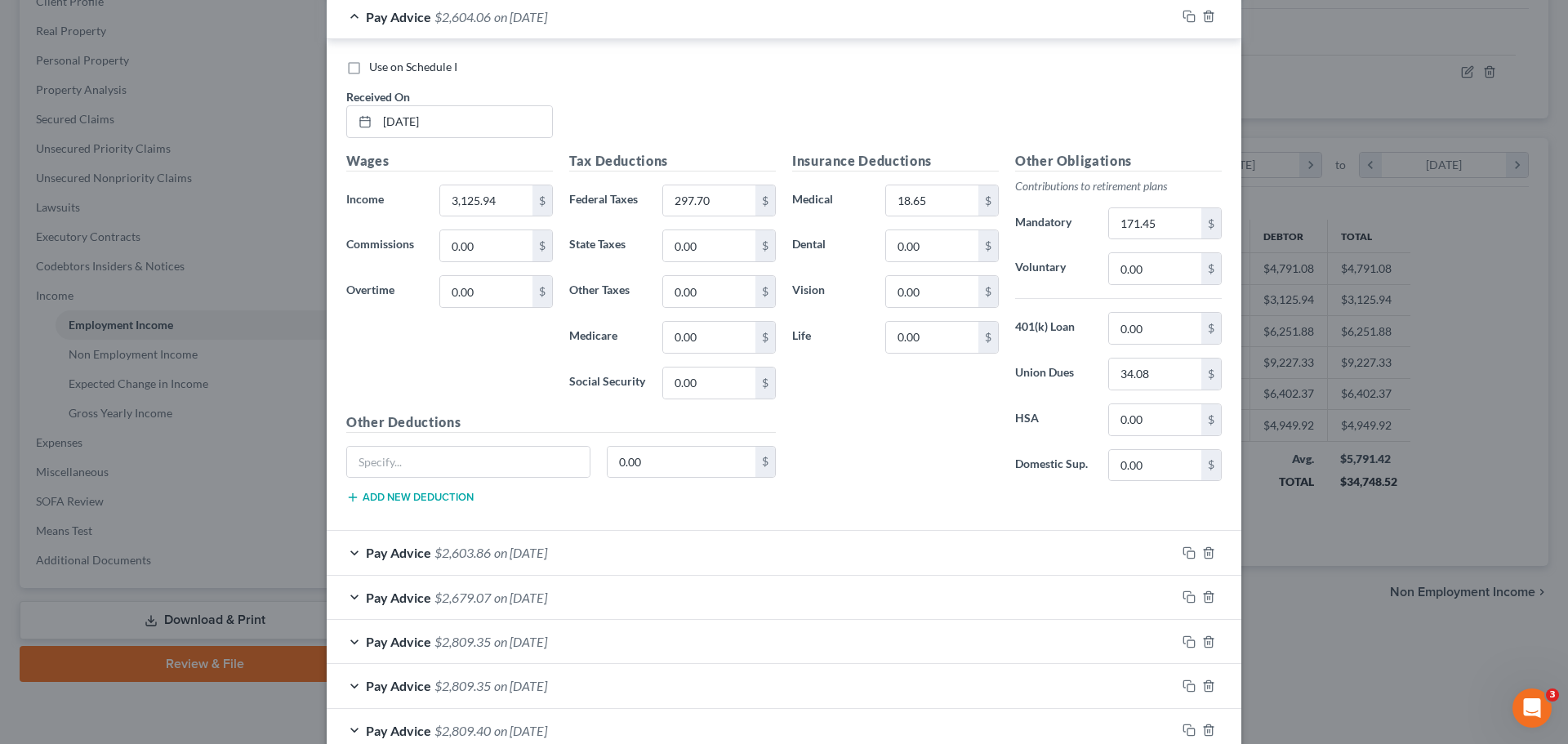
click at [547, 552] on span "on 05/30/2025" at bounding box center [520, 552] width 53 height 15
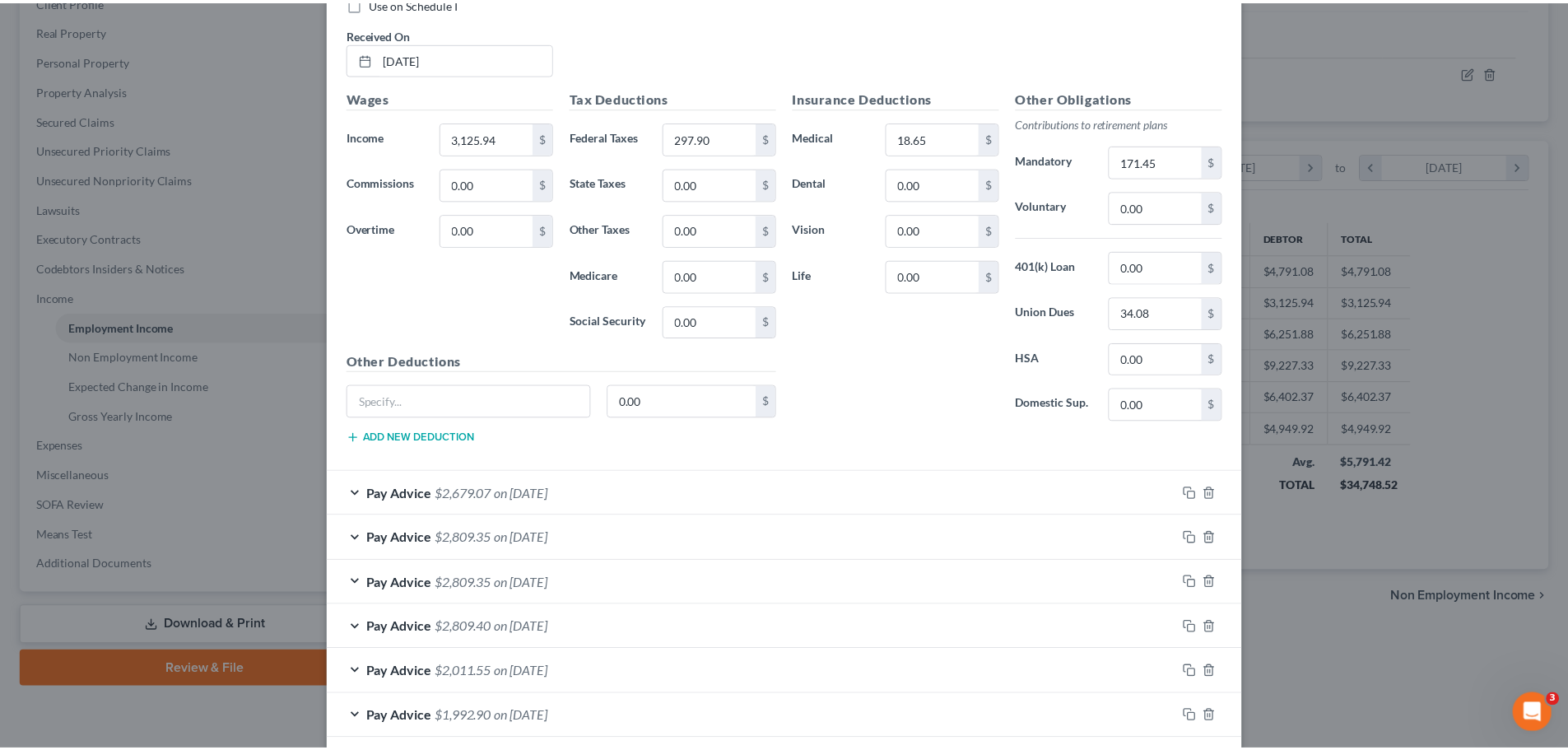
scroll to position [1470, 0]
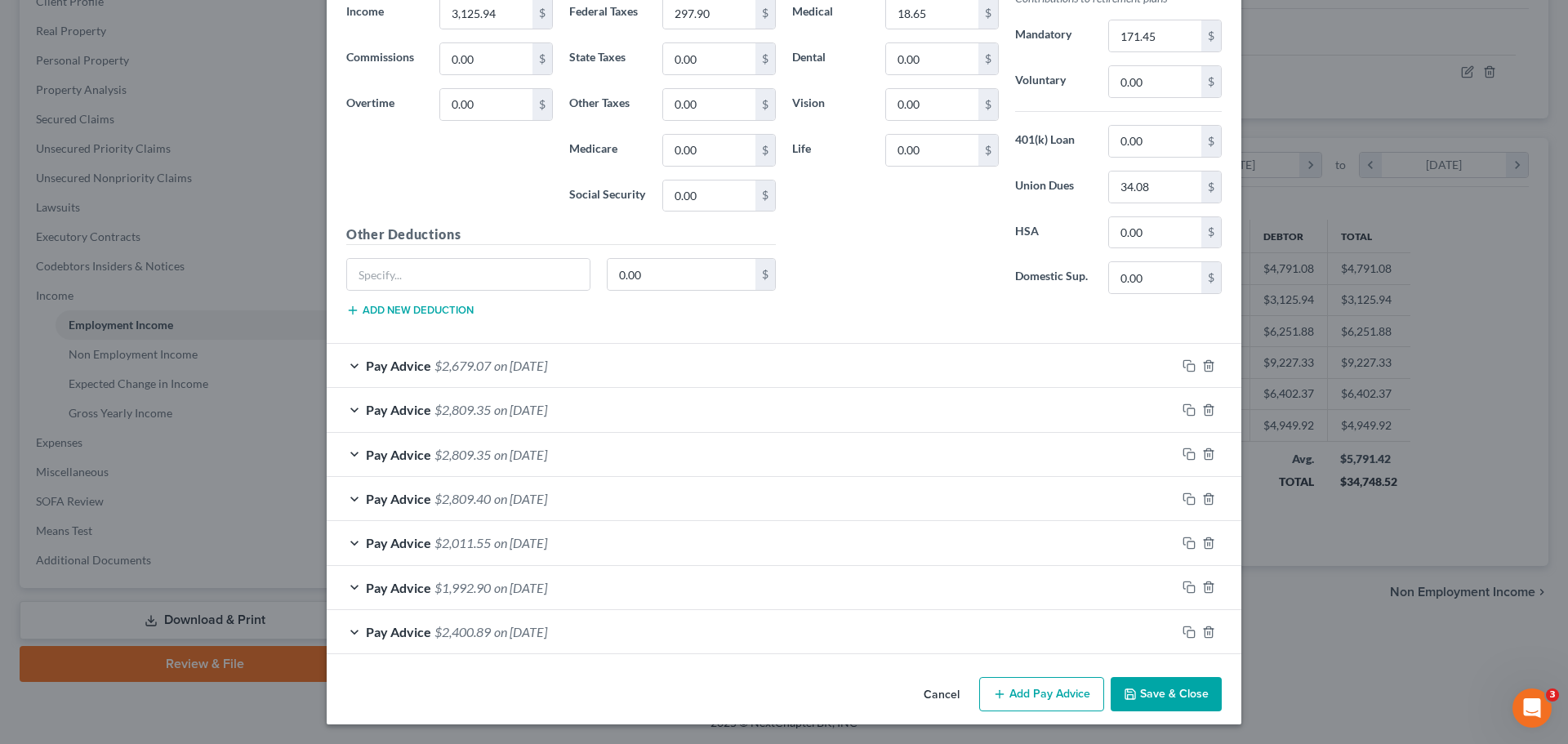
click at [758, 689] on button "Save & Close" at bounding box center [1166, 693] width 111 height 34
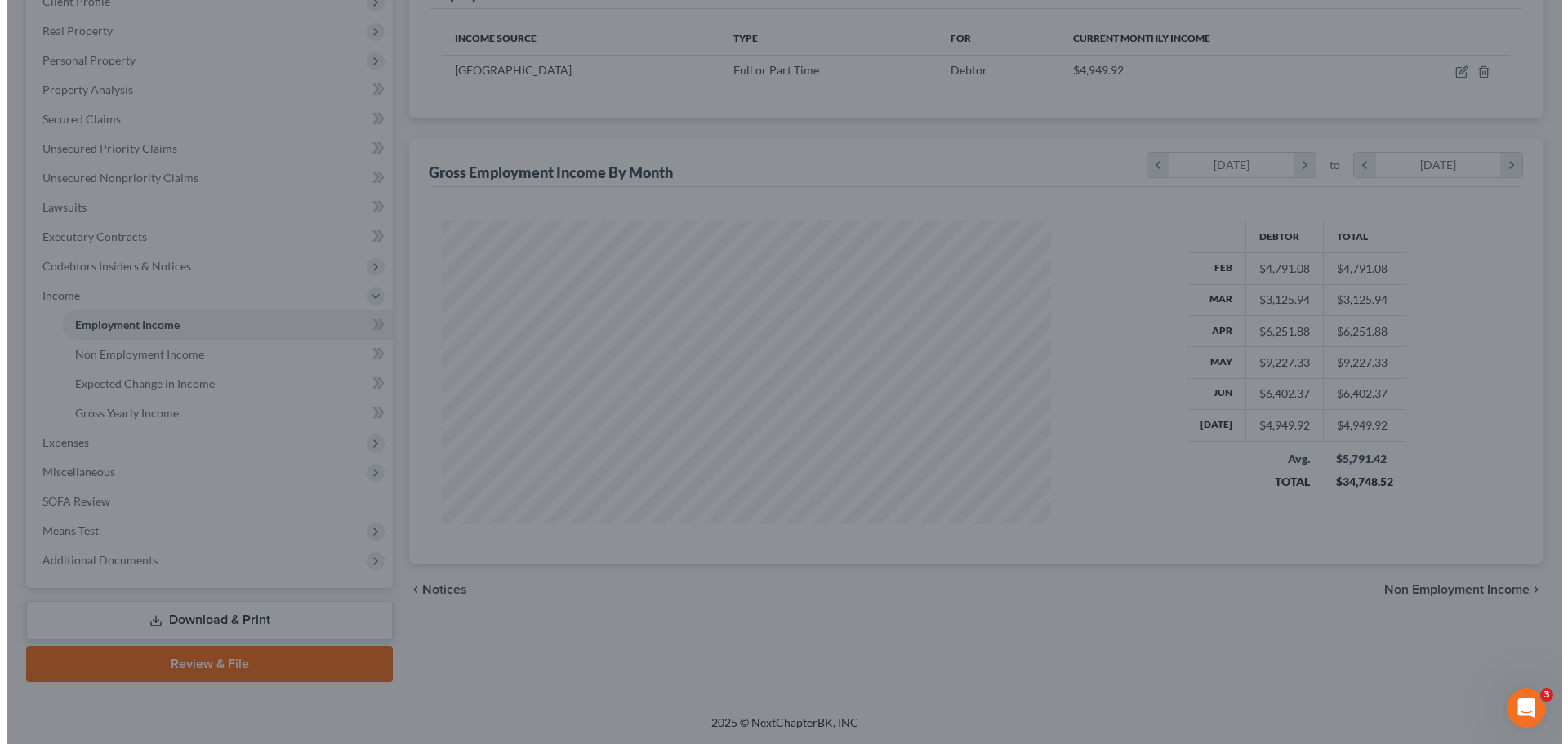
scroll to position [815940, 816120]
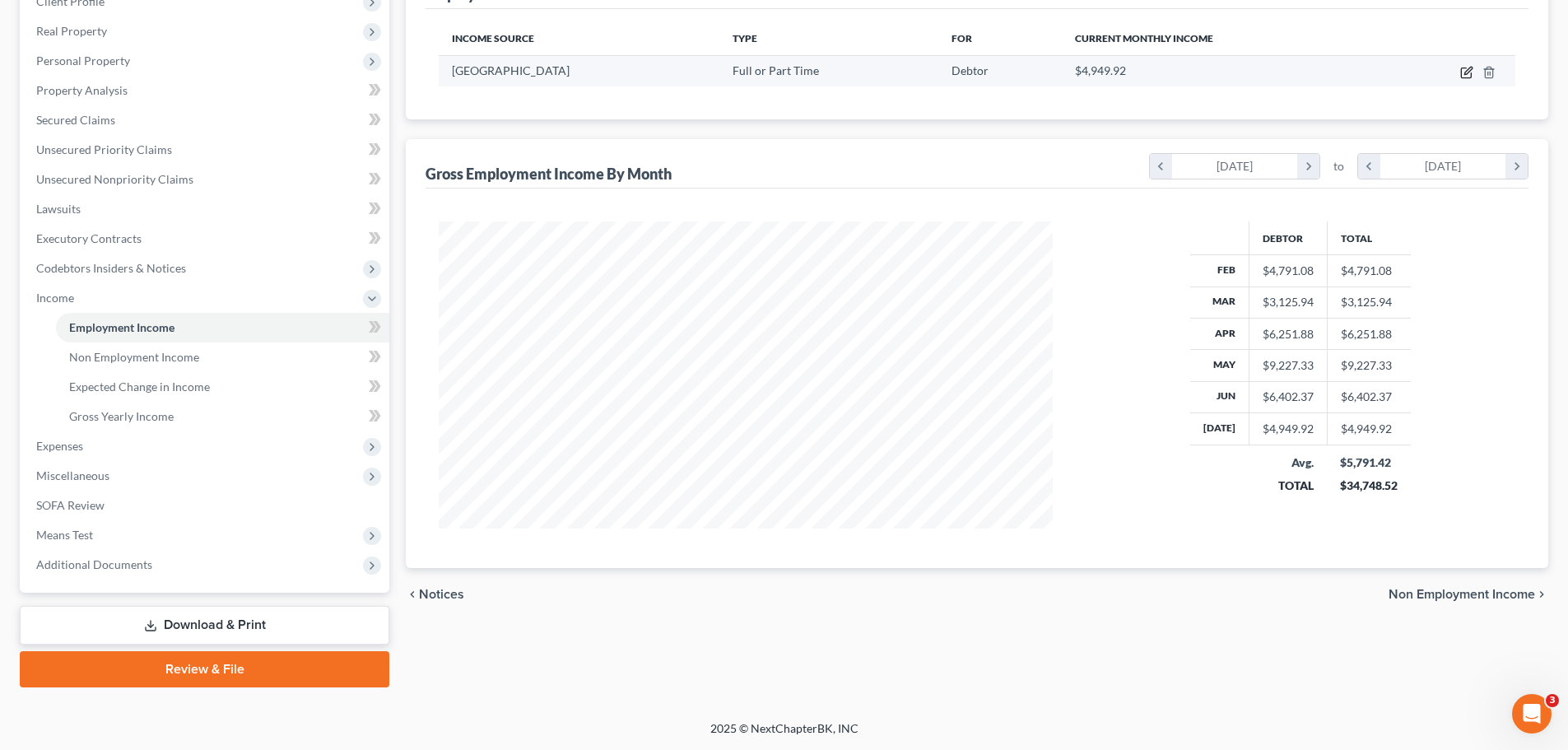
click at [764, 71] on icon "button" at bounding box center [1467, 72] width 13 height 13
select select "0"
select select "48"
select select "1"
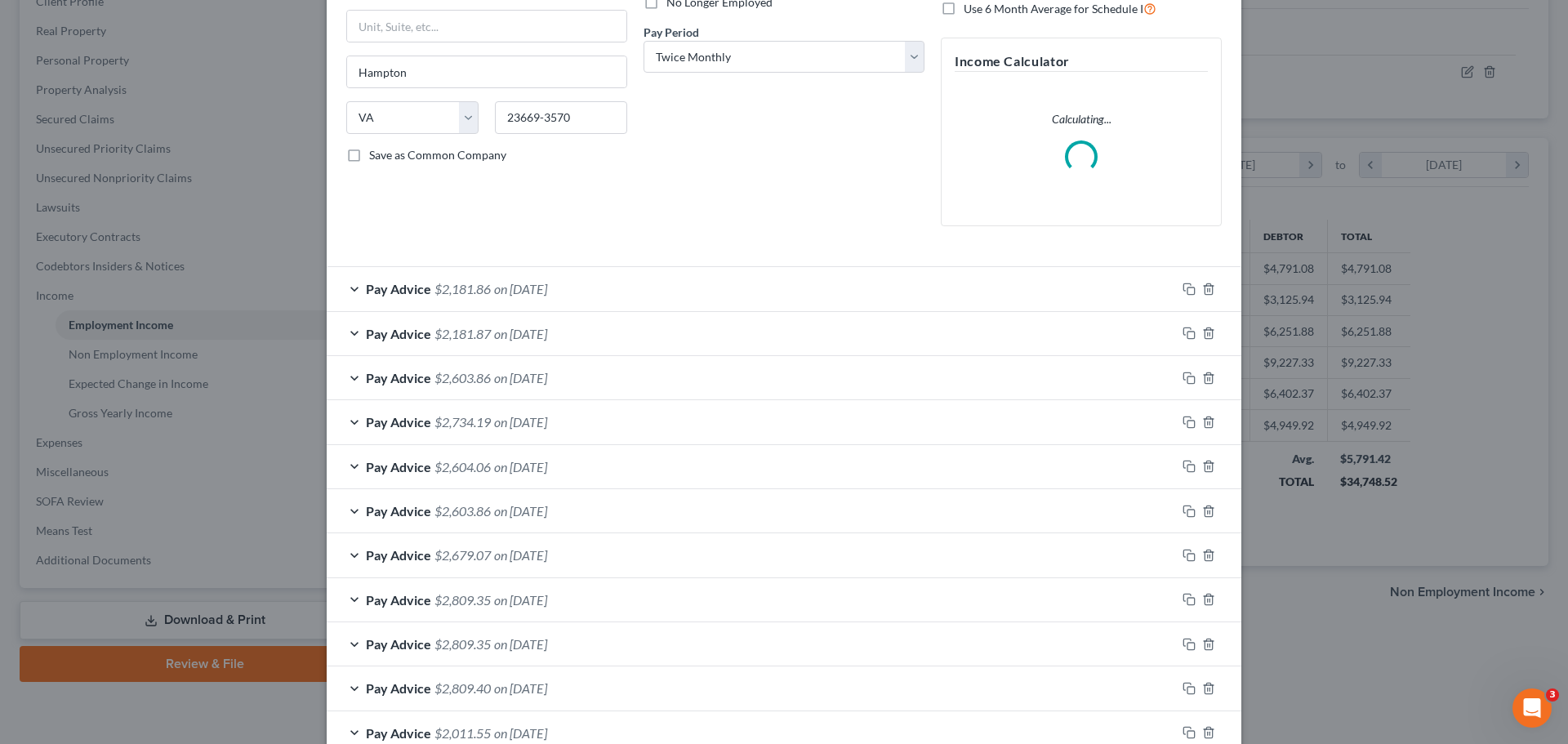
scroll to position [245, 0]
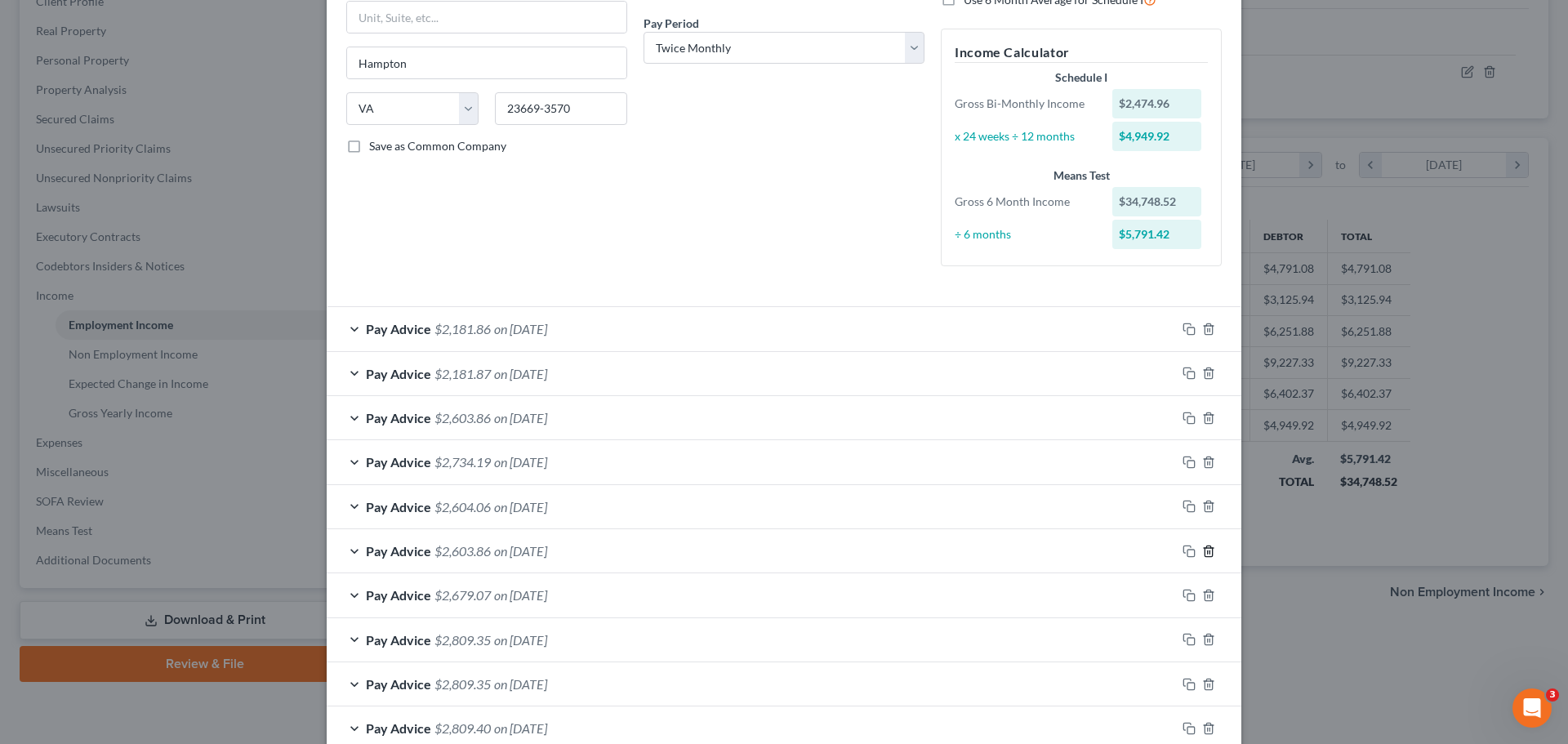
click at [758, 547] on polyline "button" at bounding box center [1208, 547] width 9 height 0
click at [547, 549] on span "on 05/15/2025" at bounding box center [520, 550] width 53 height 15
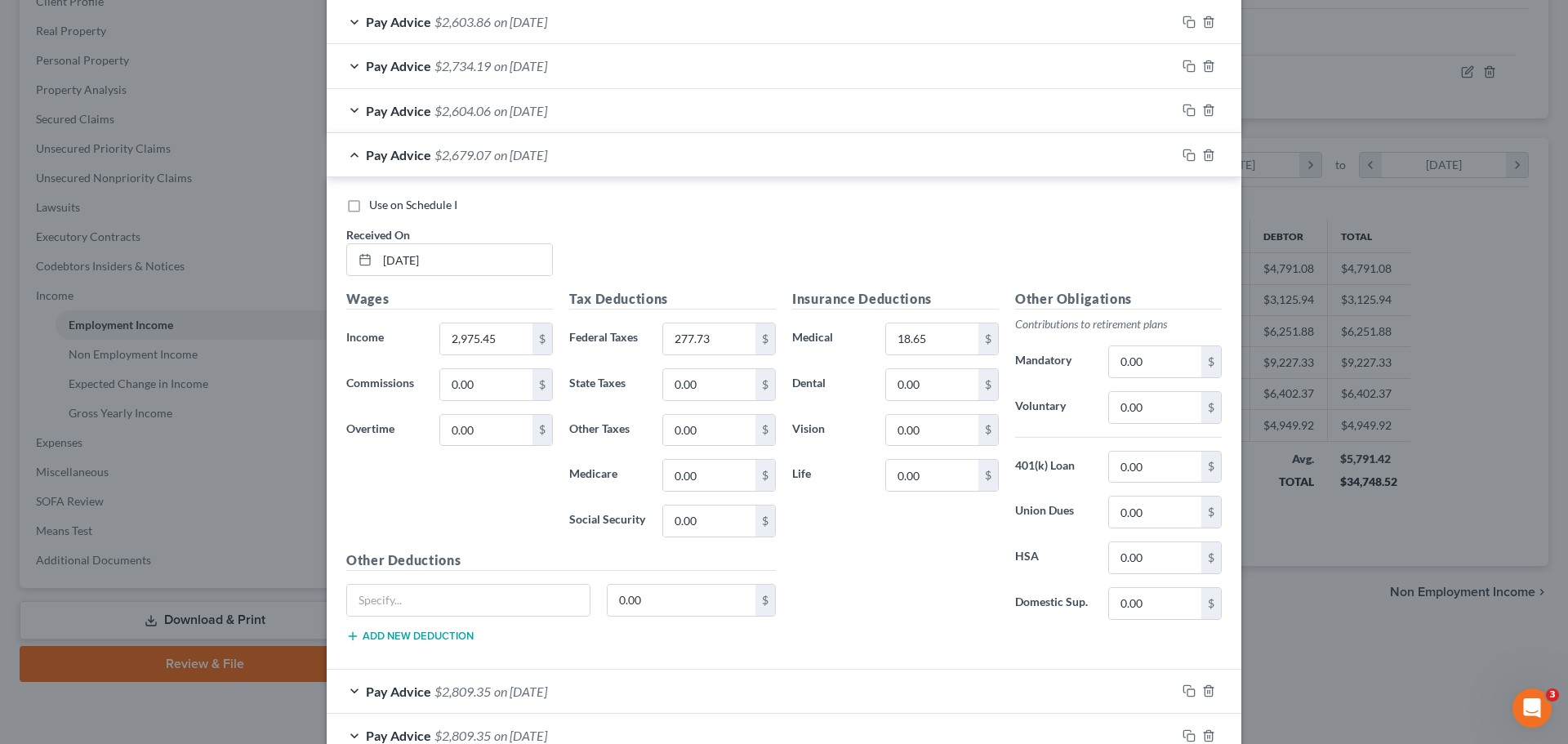
scroll to position [653, 0]
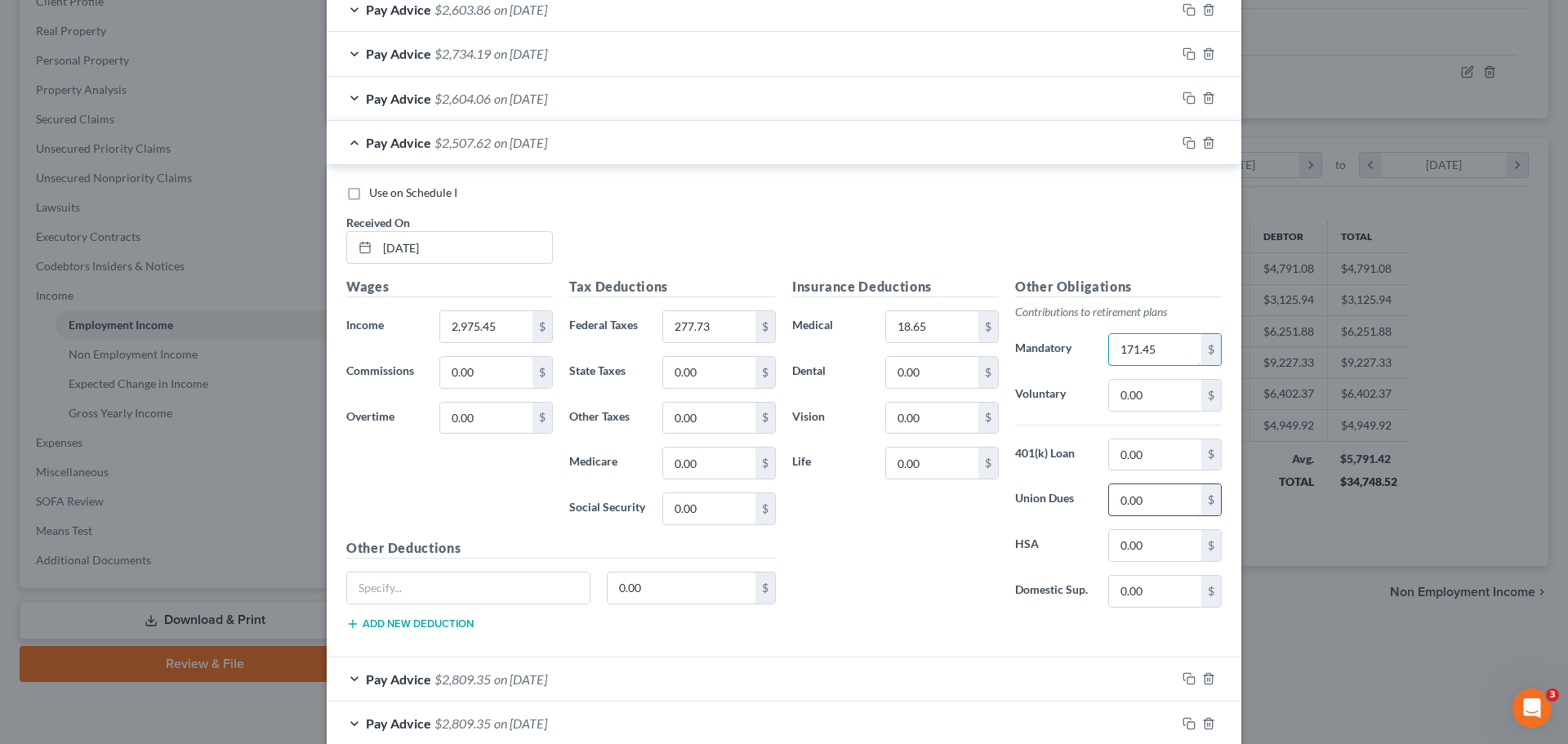
type input "171.45"
click at [758, 497] on input "0.00" at bounding box center [1155, 499] width 92 height 31
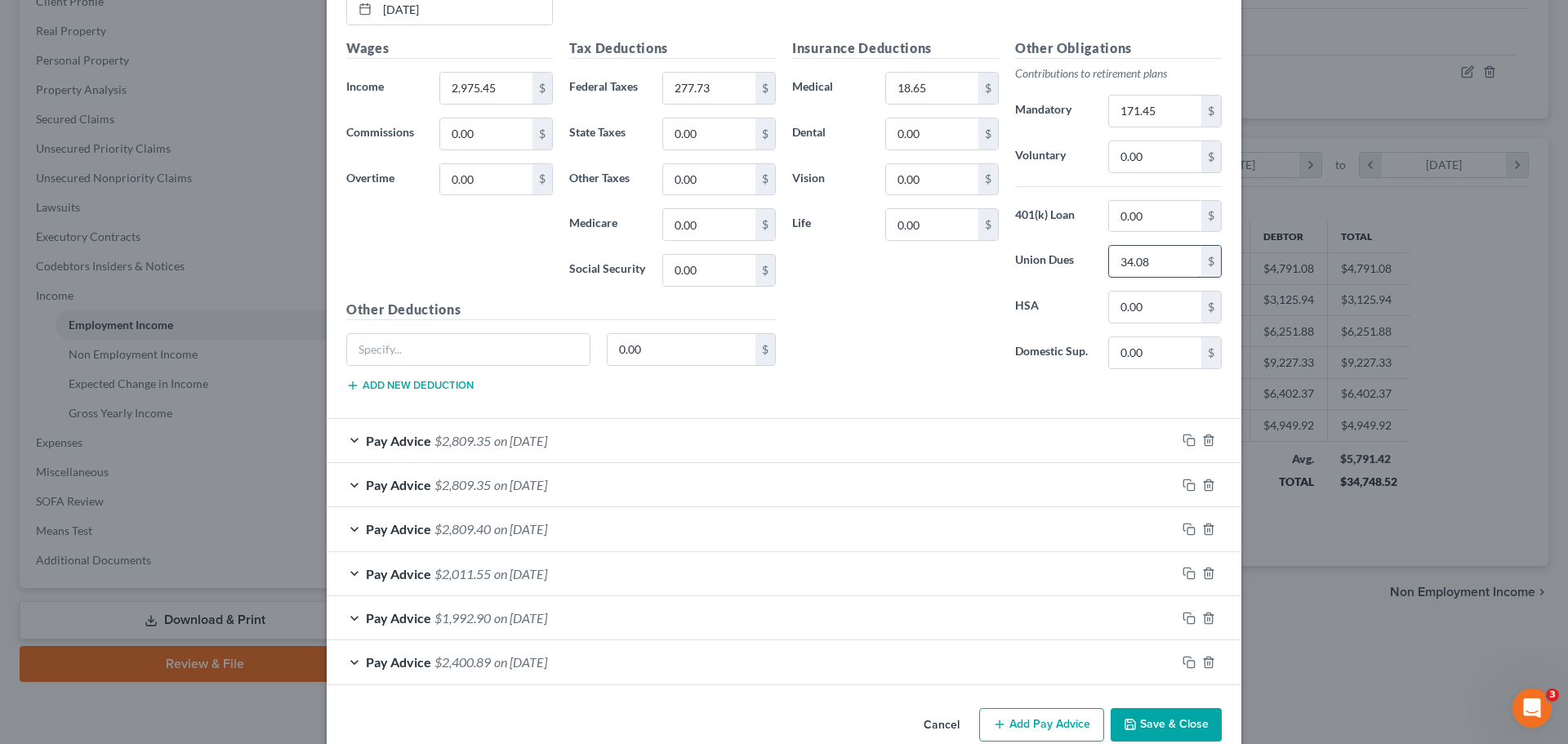
scroll to position [898, 0]
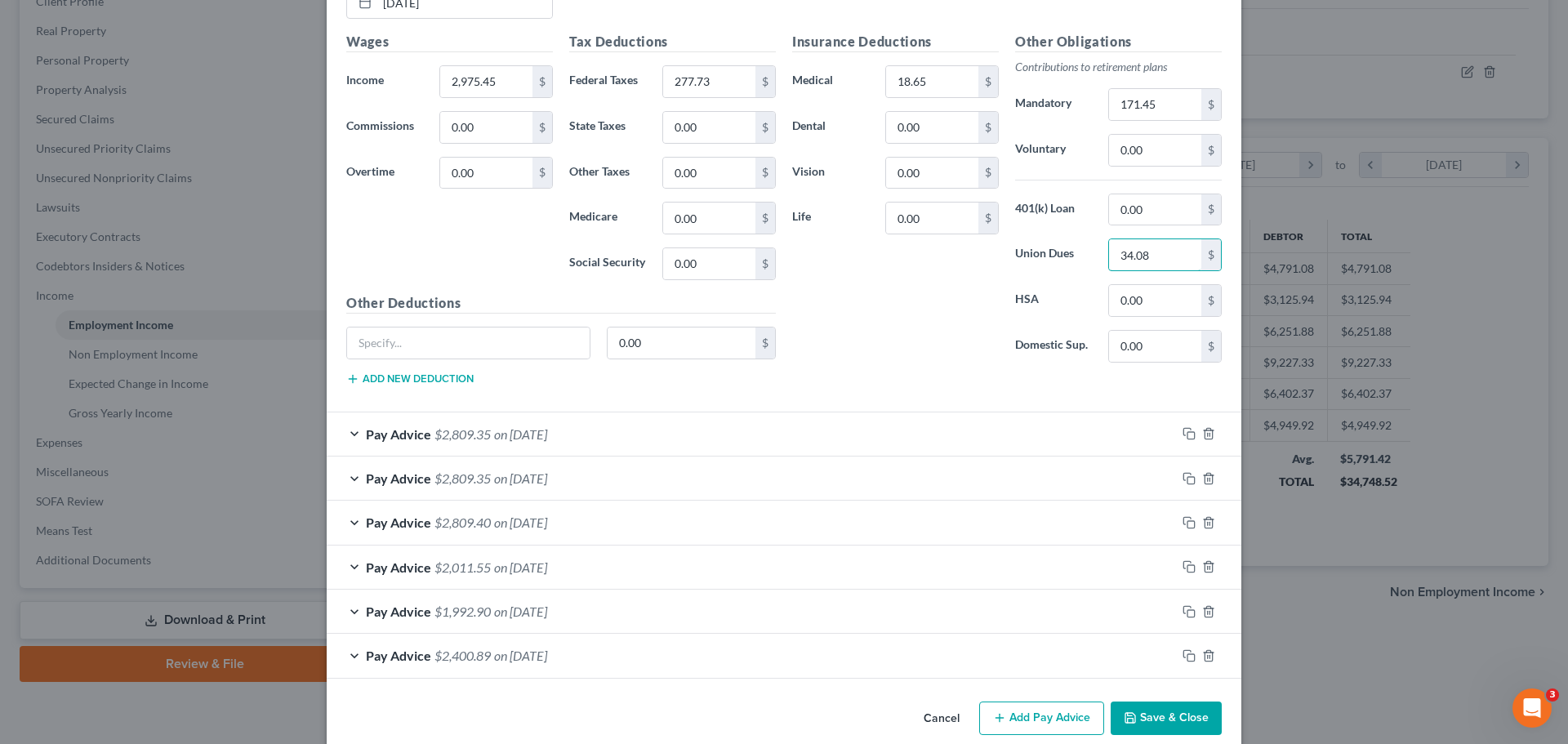
type input "34.08"
click at [479, 435] on span "$2,809.35" at bounding box center [463, 434] width 56 height 15
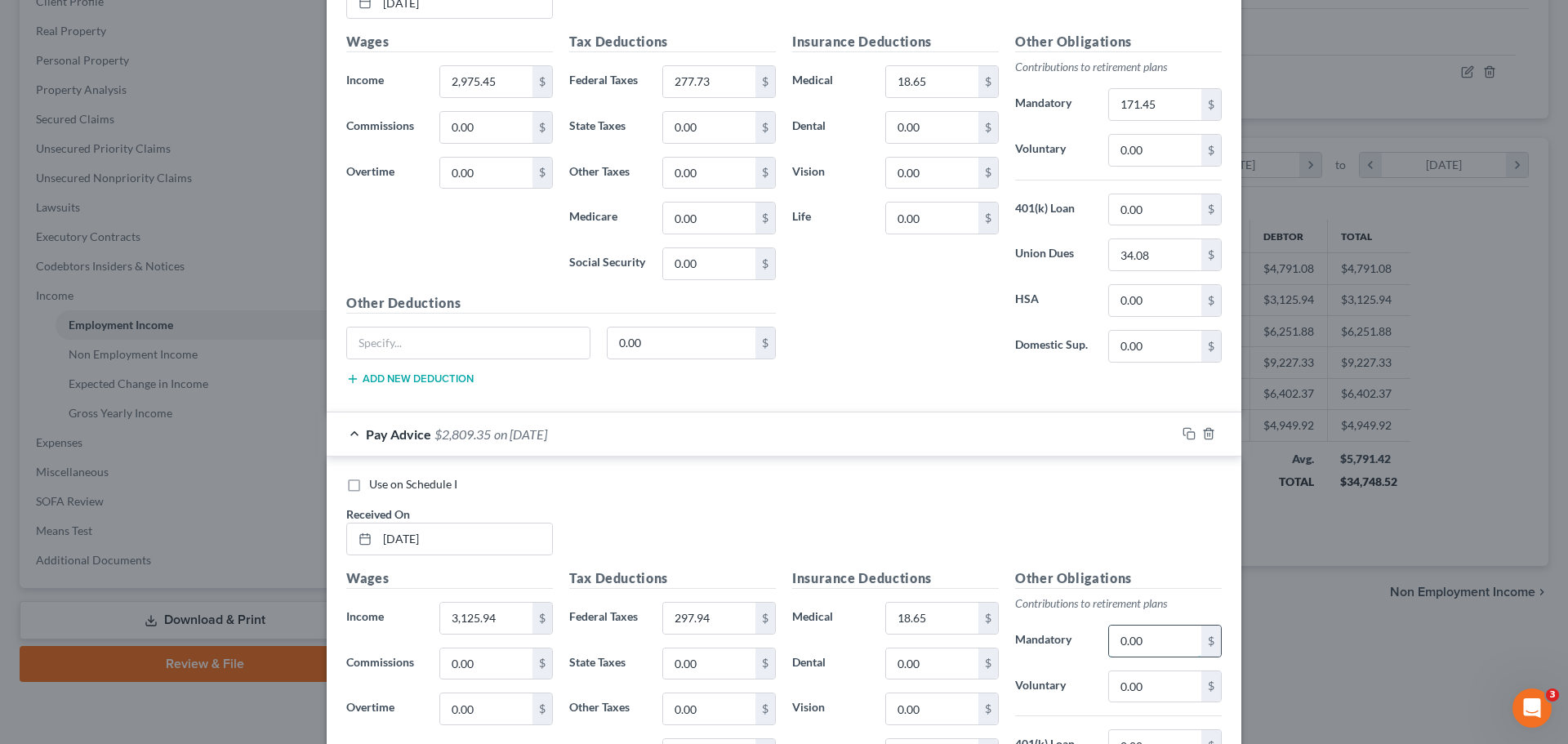
click at [758, 641] on input "0.00" at bounding box center [1155, 641] width 92 height 31
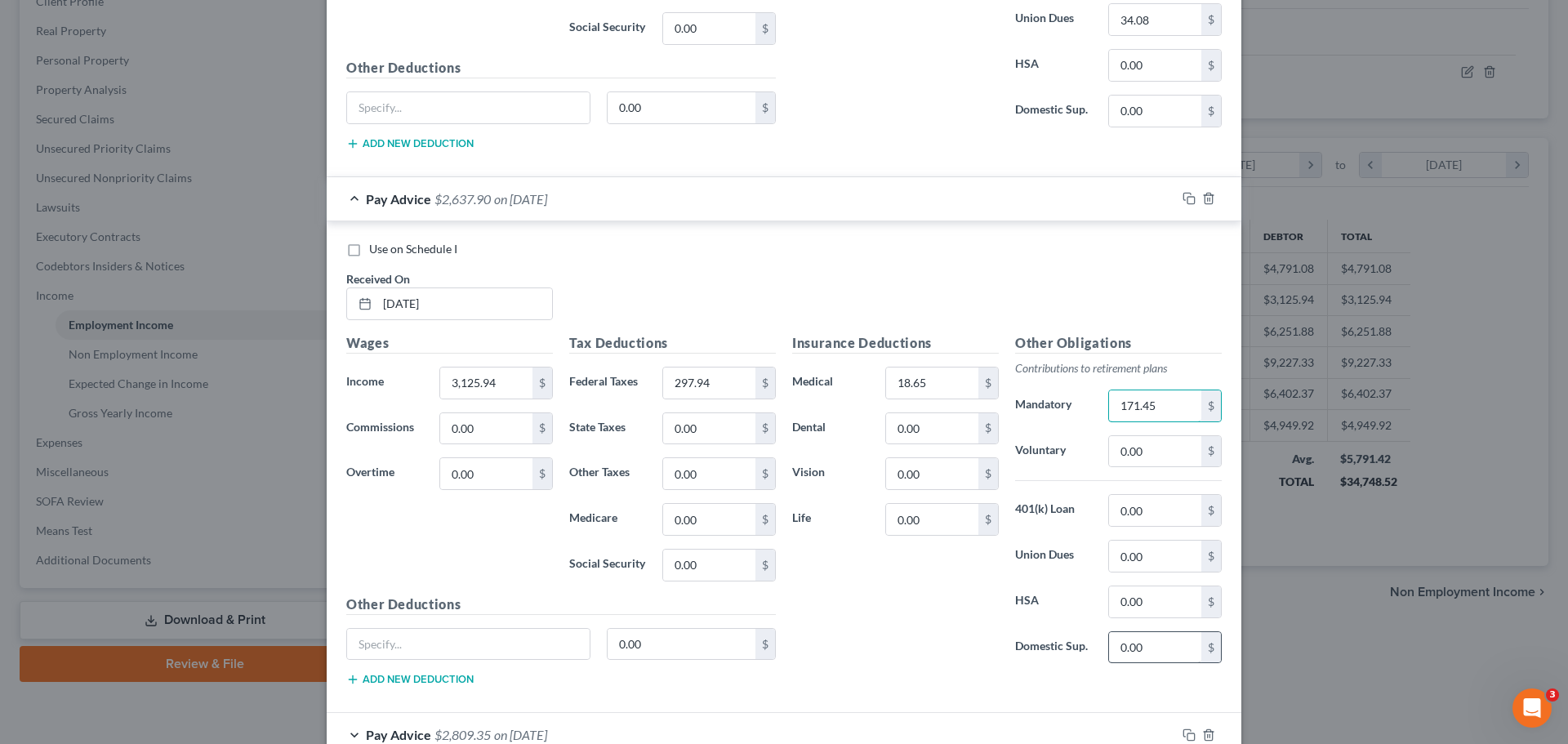
scroll to position [1143, 0]
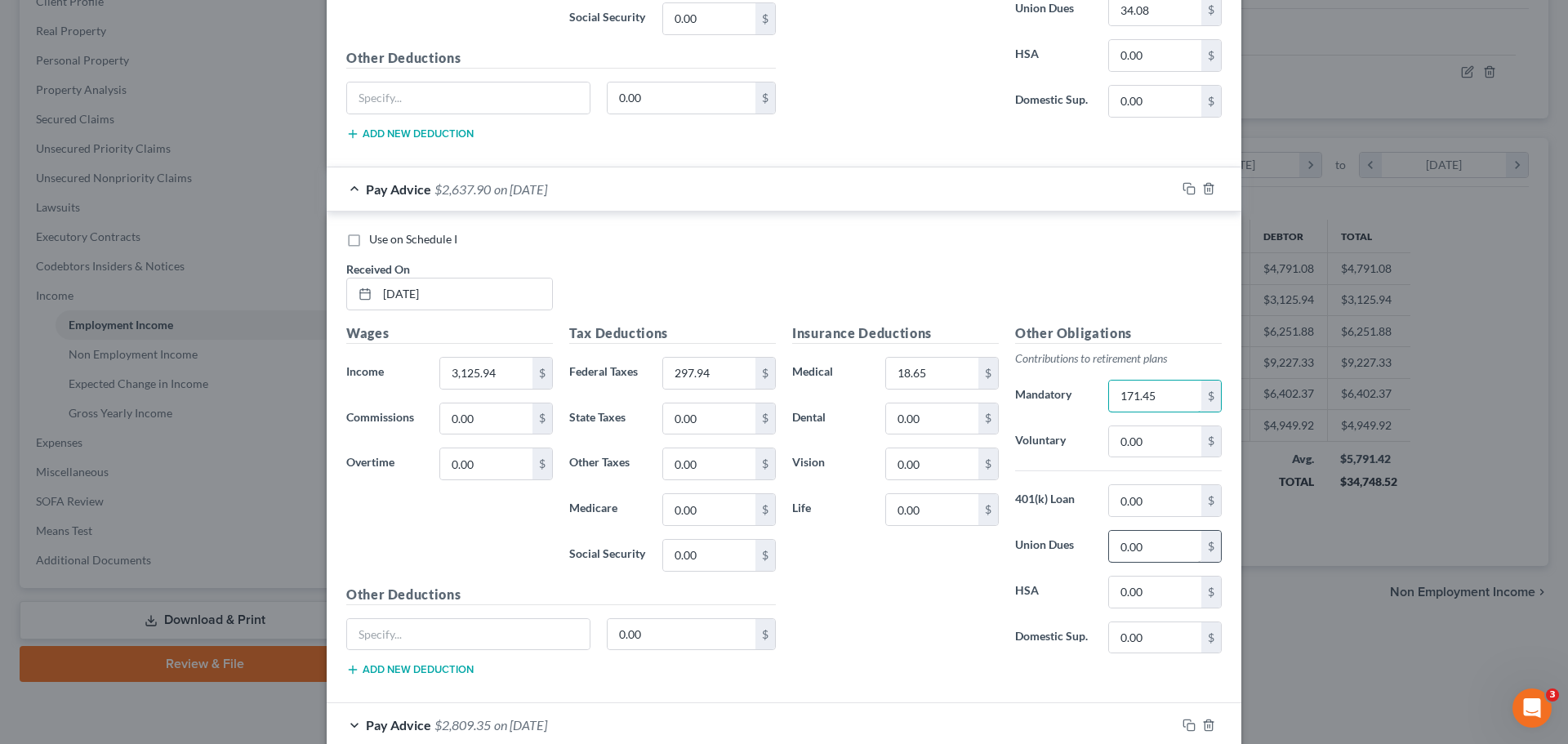
type input "171.45"
click at [758, 547] on input "0.00" at bounding box center [1155, 546] width 92 height 31
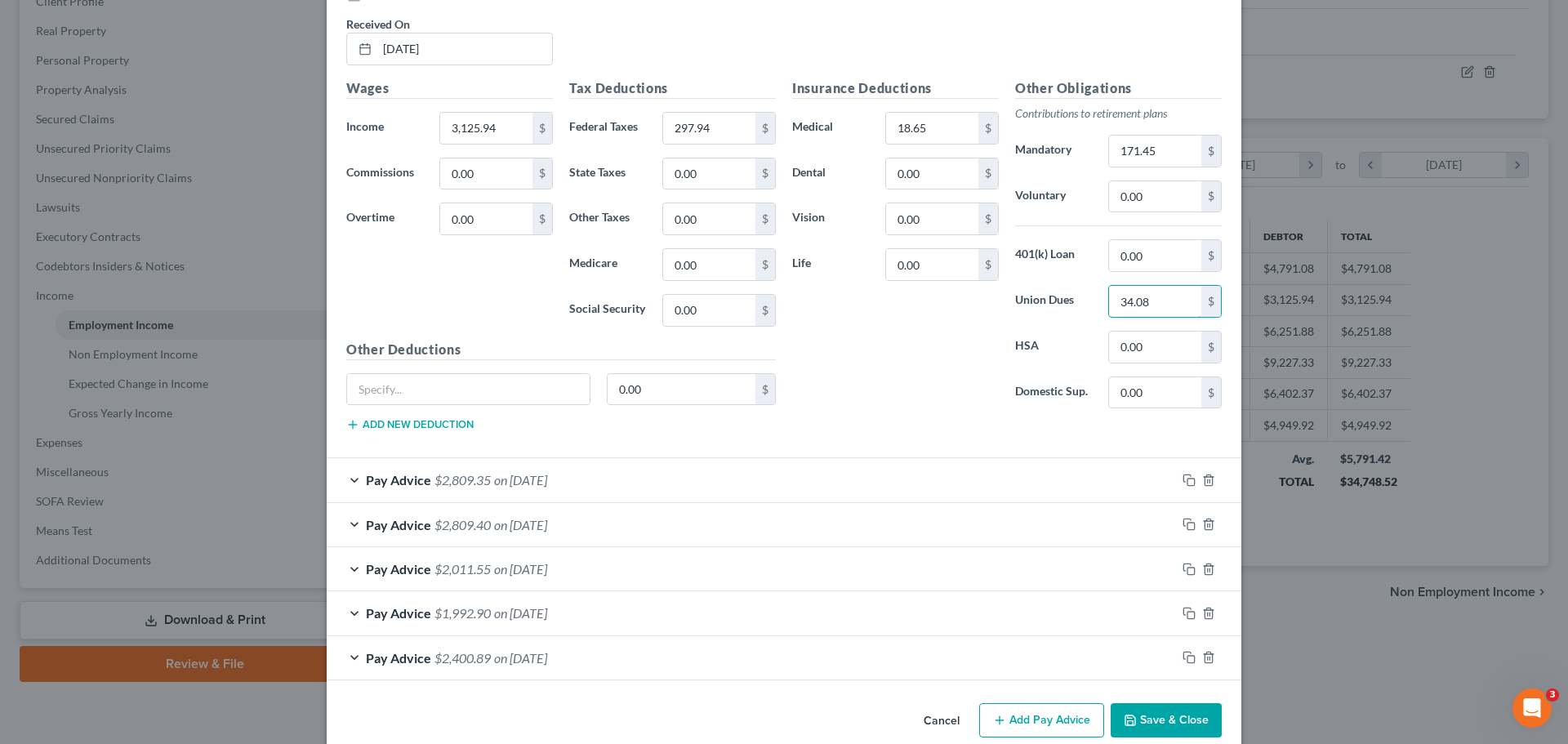
type input "34.08"
click at [535, 484] on span "on 04/15/2025" at bounding box center [520, 480] width 53 height 15
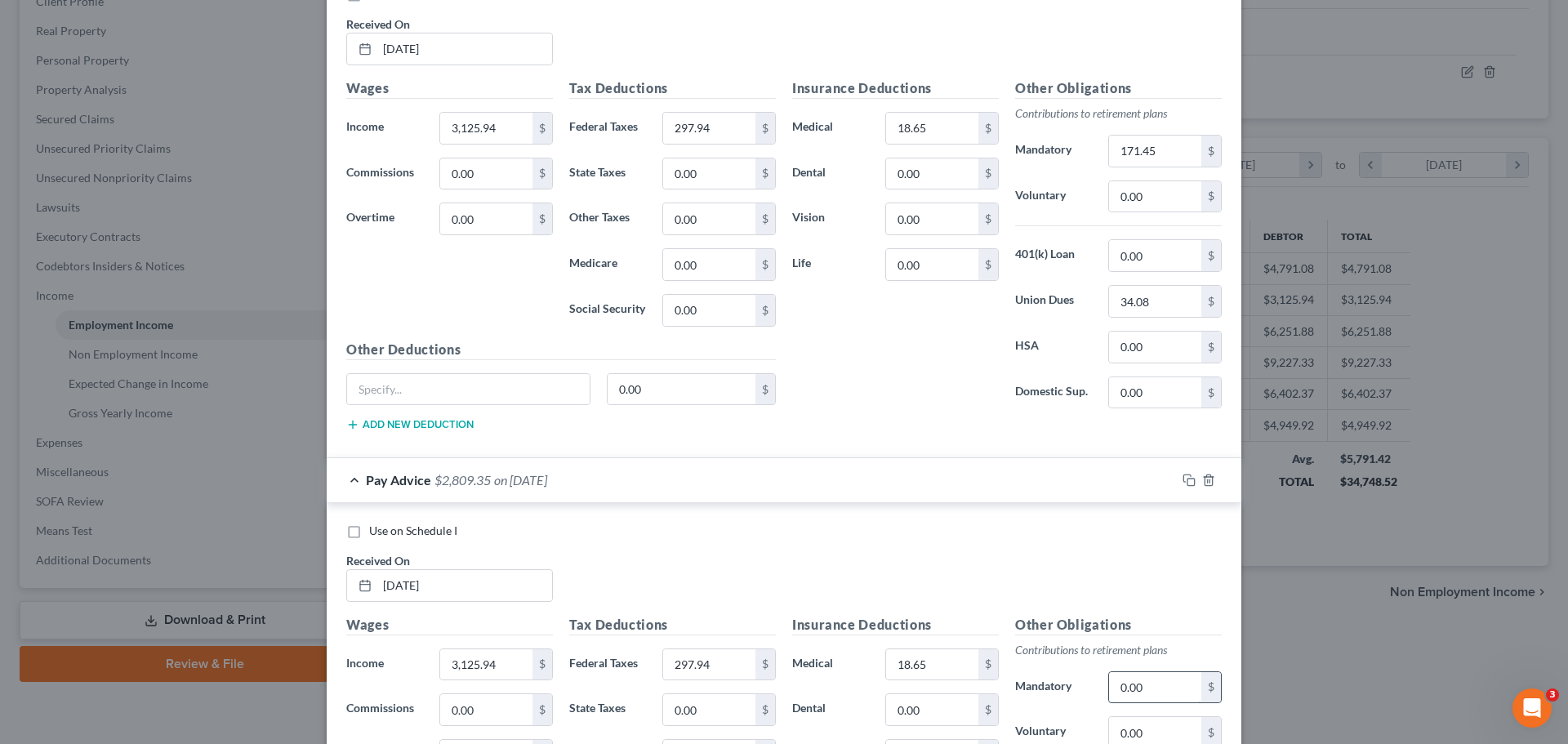
click at [758, 689] on input "0.00" at bounding box center [1155, 687] width 92 height 31
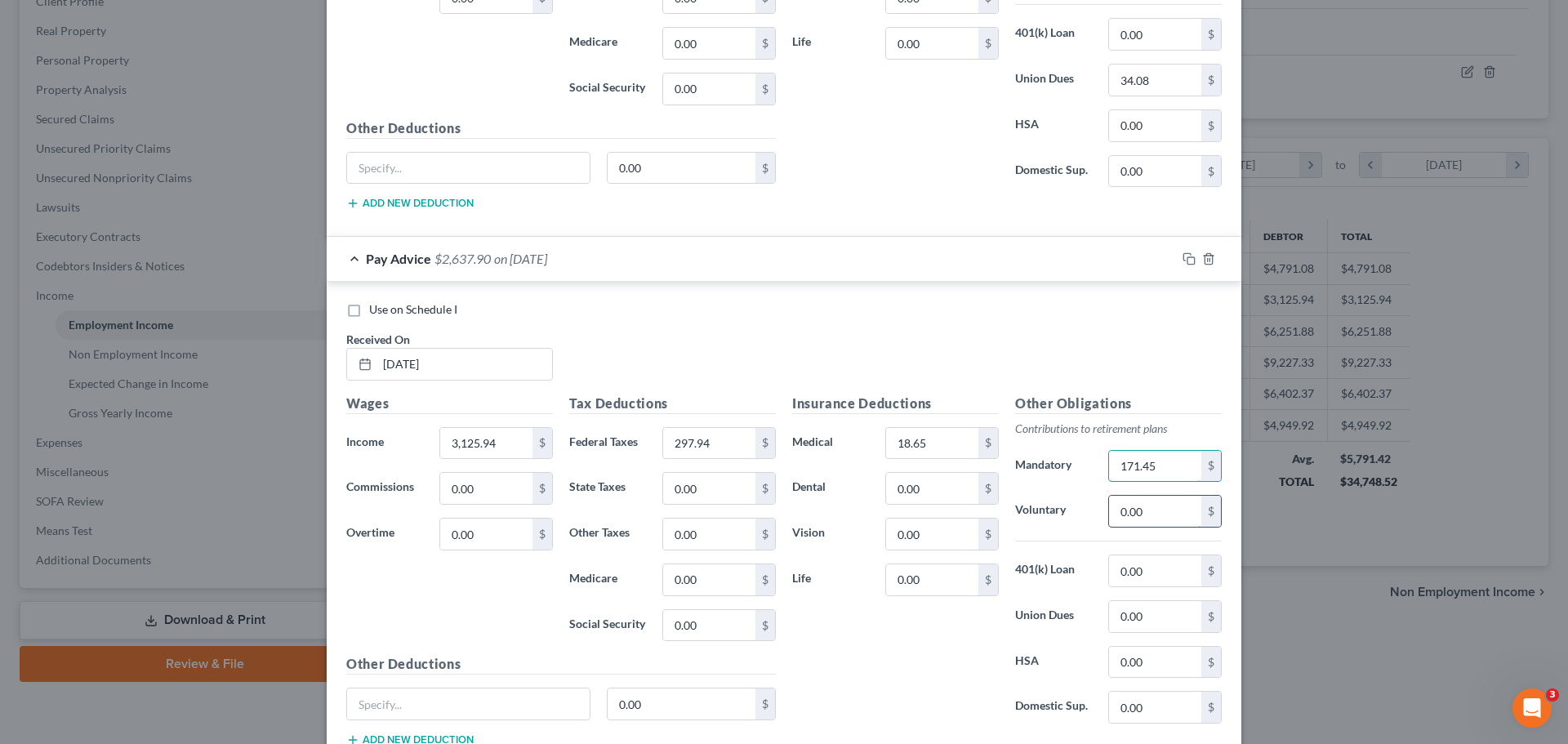
scroll to position [1633, 0]
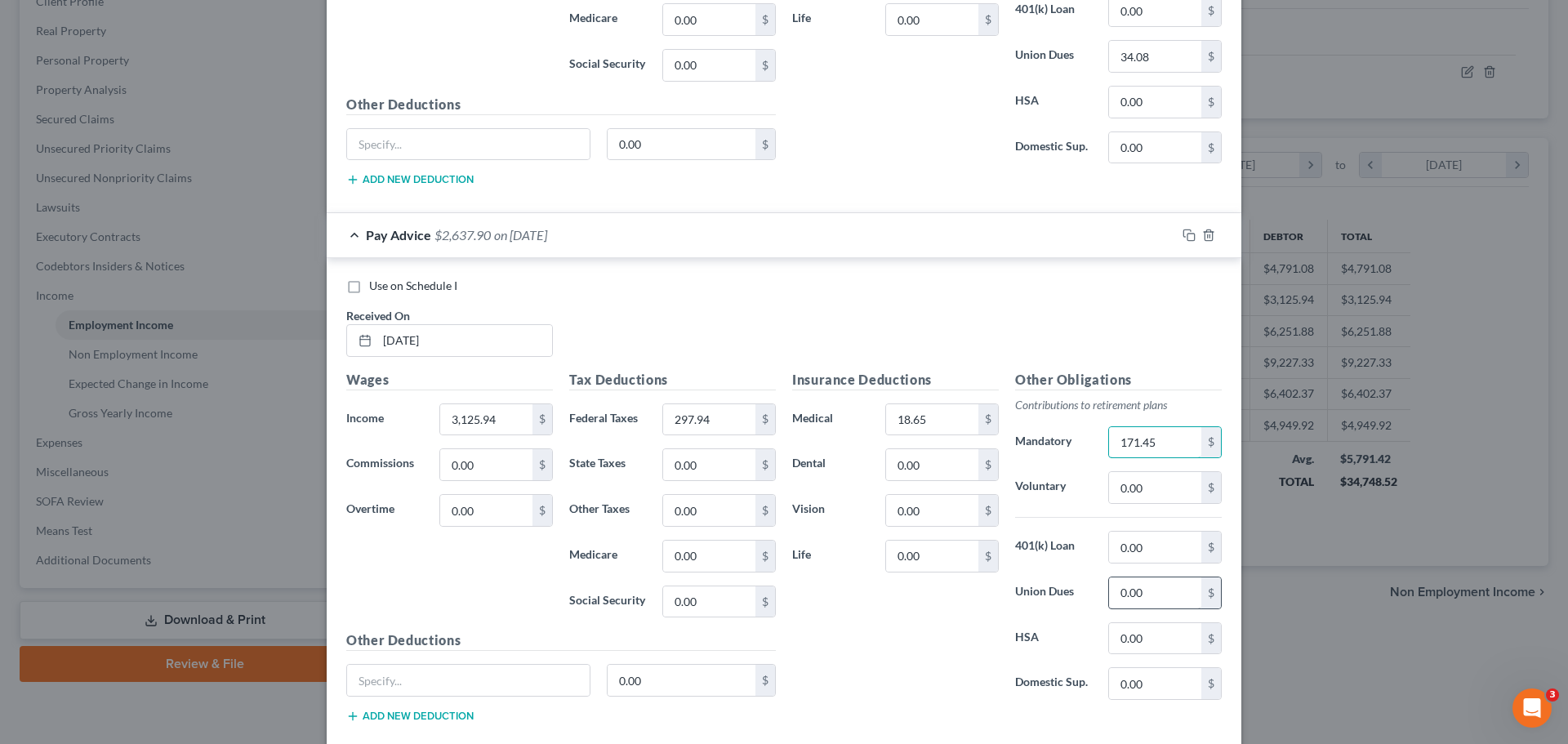
type input "171.45"
click at [758, 586] on input "0.00" at bounding box center [1155, 593] width 92 height 31
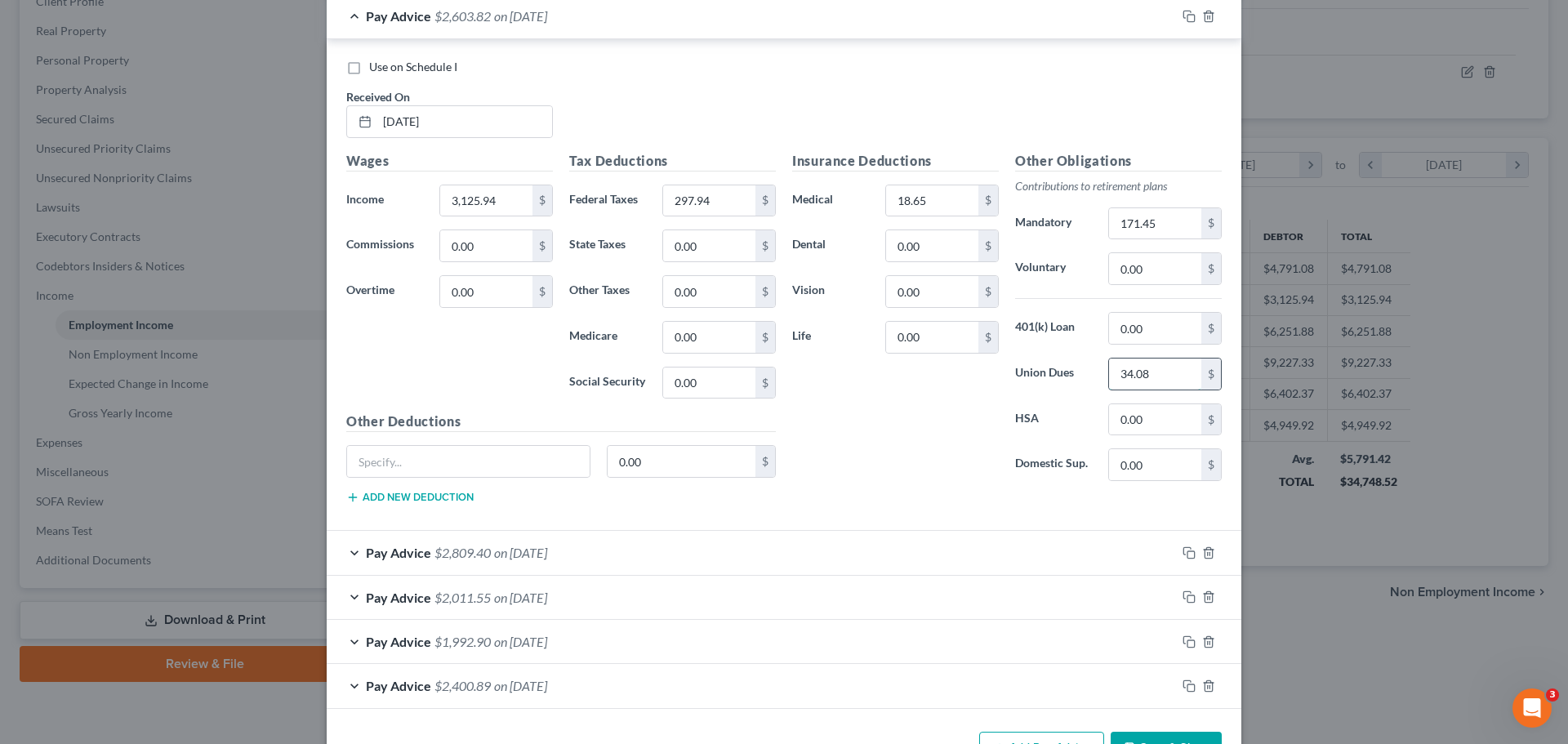
scroll to position [1877, 0]
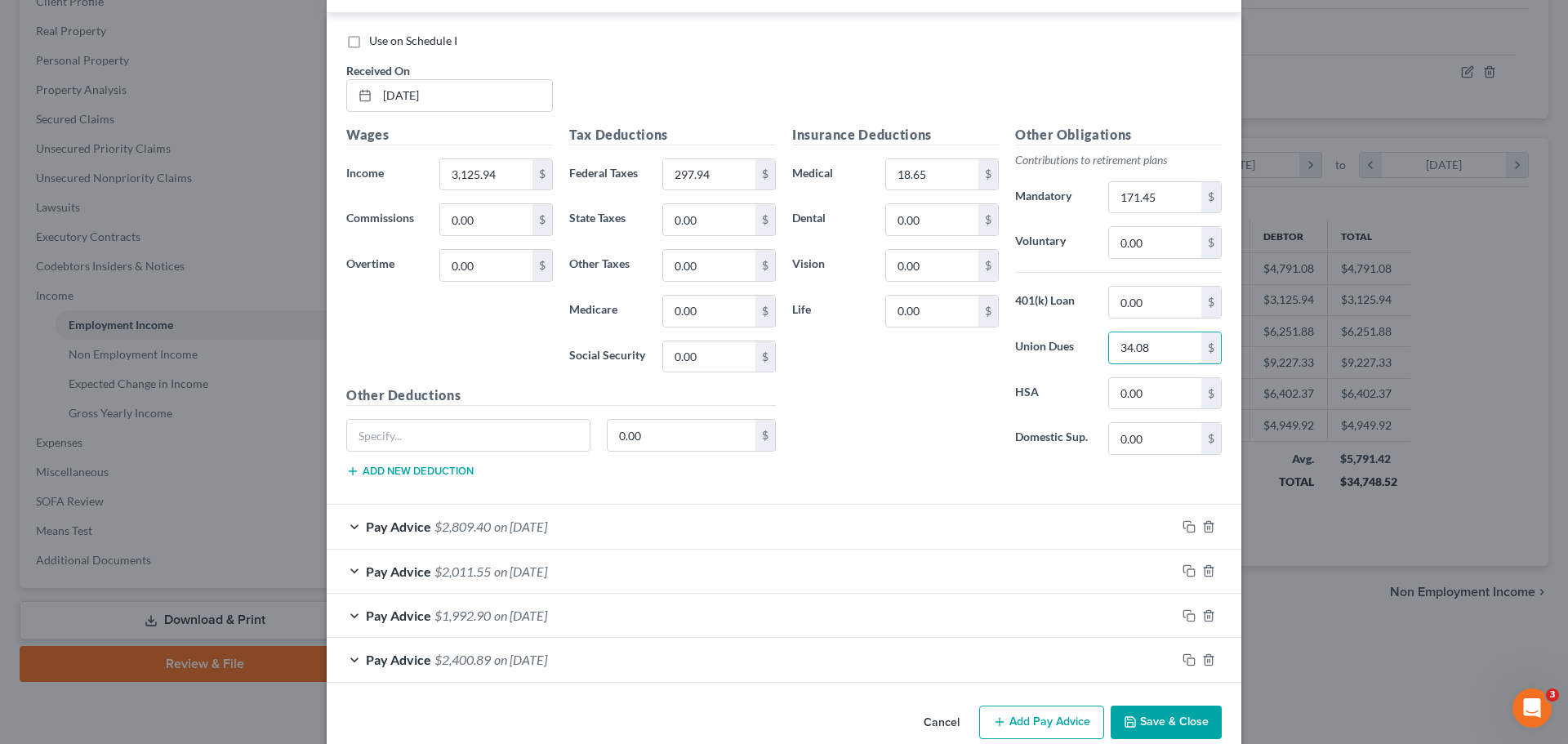
type input "34.08"
click at [460, 529] on span "$2,809.40" at bounding box center [463, 526] width 56 height 15
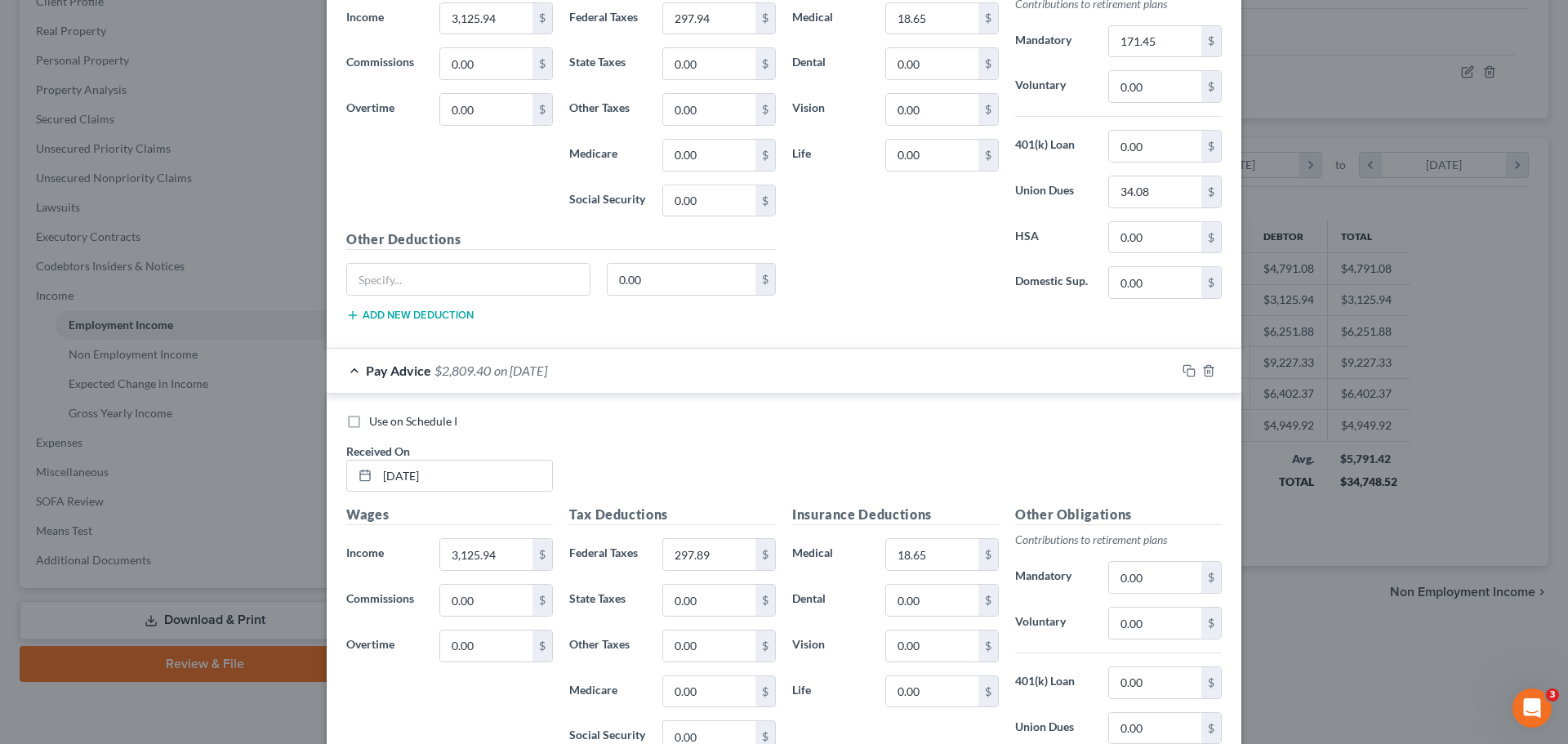
scroll to position [2041, 0]
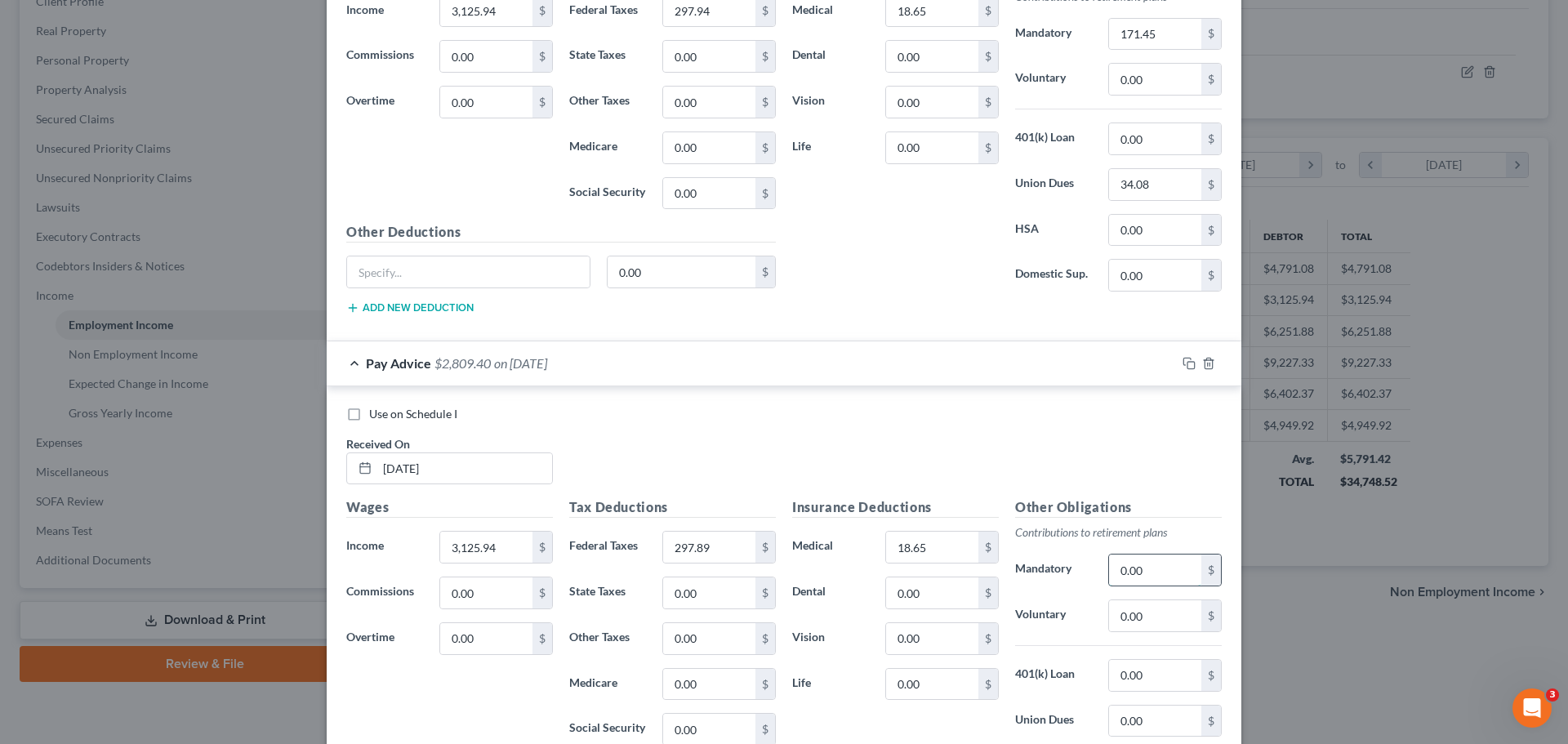
click at [758, 565] on input "0.00" at bounding box center [1155, 569] width 92 height 31
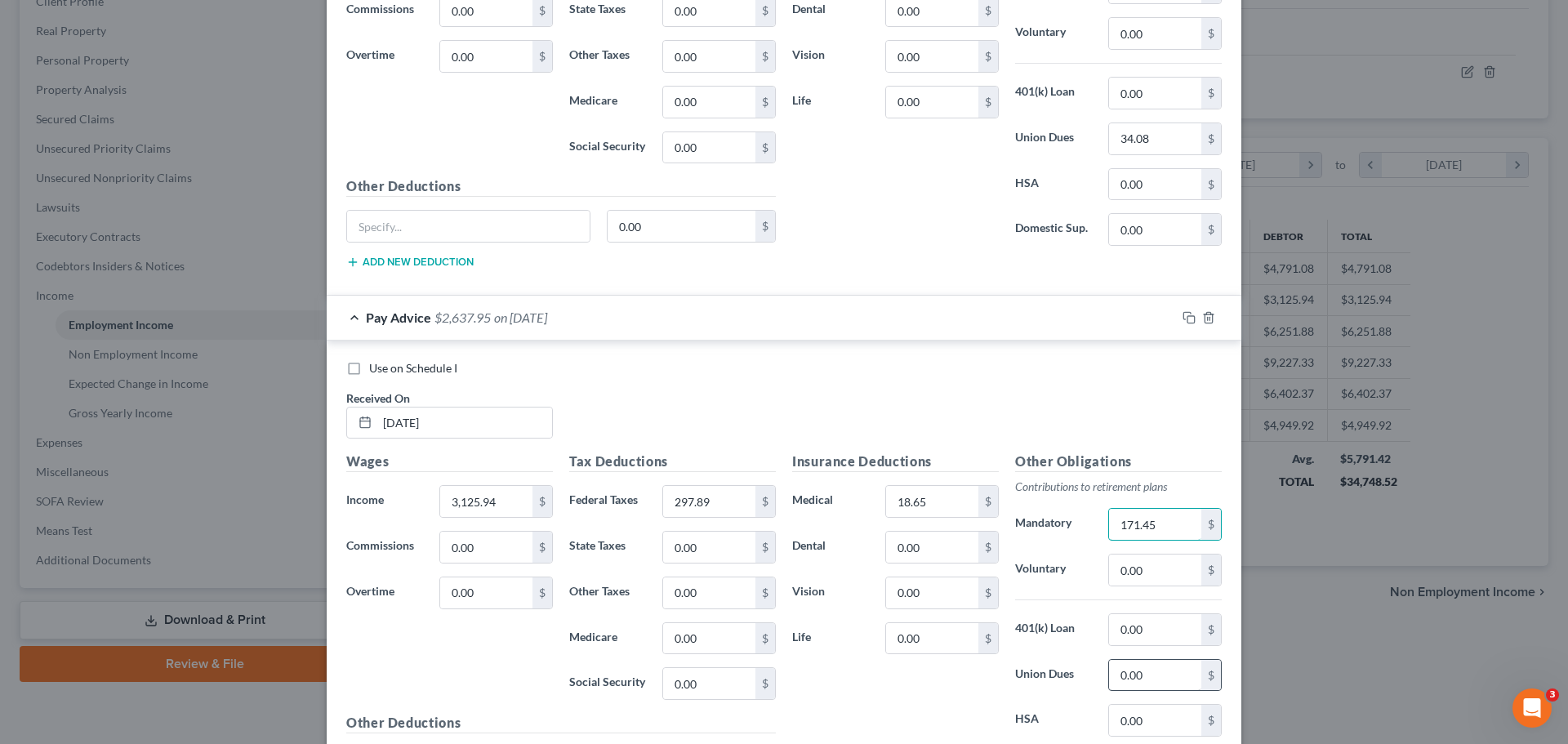
scroll to position [2122, 0]
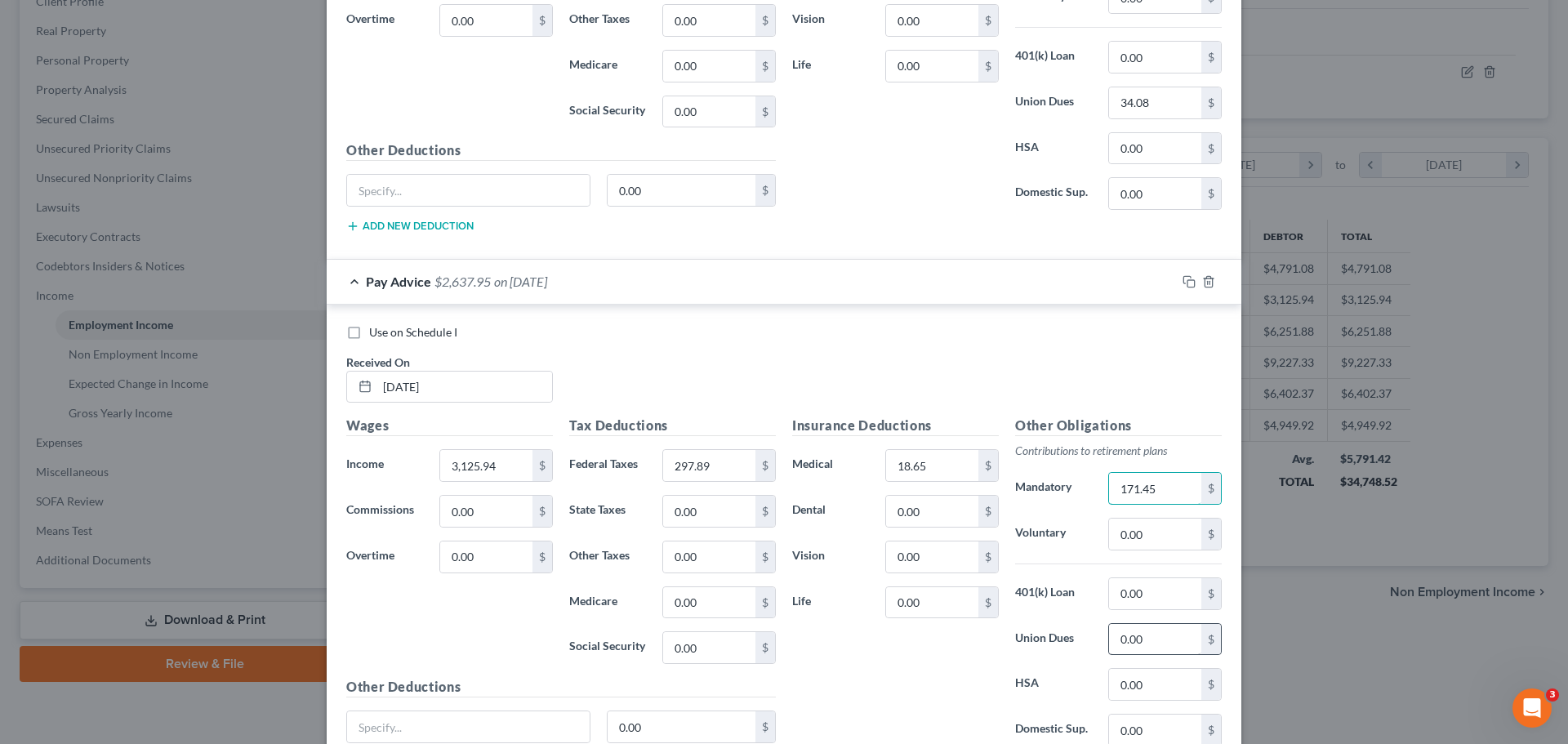
type input "171.45"
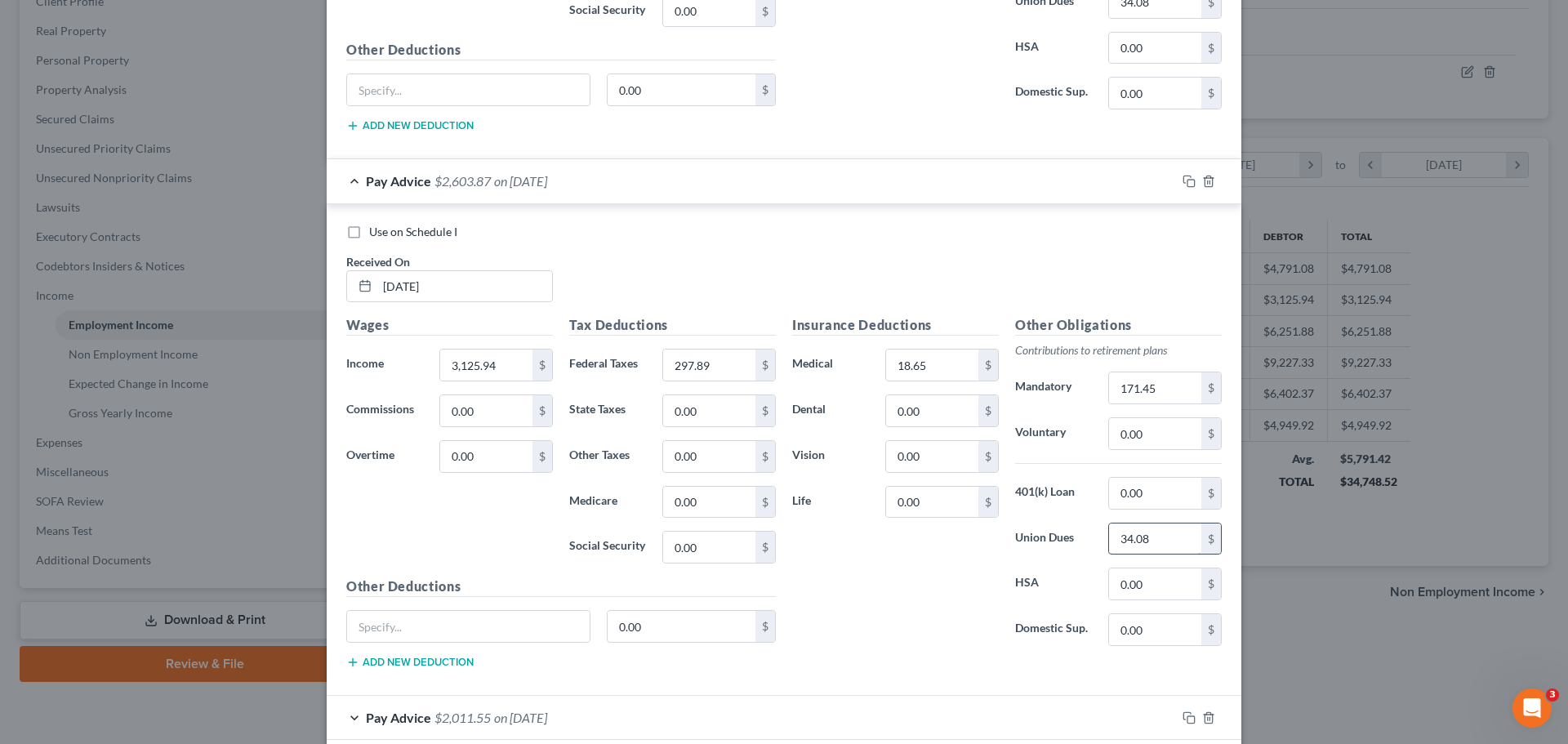
scroll to position [2398, 0]
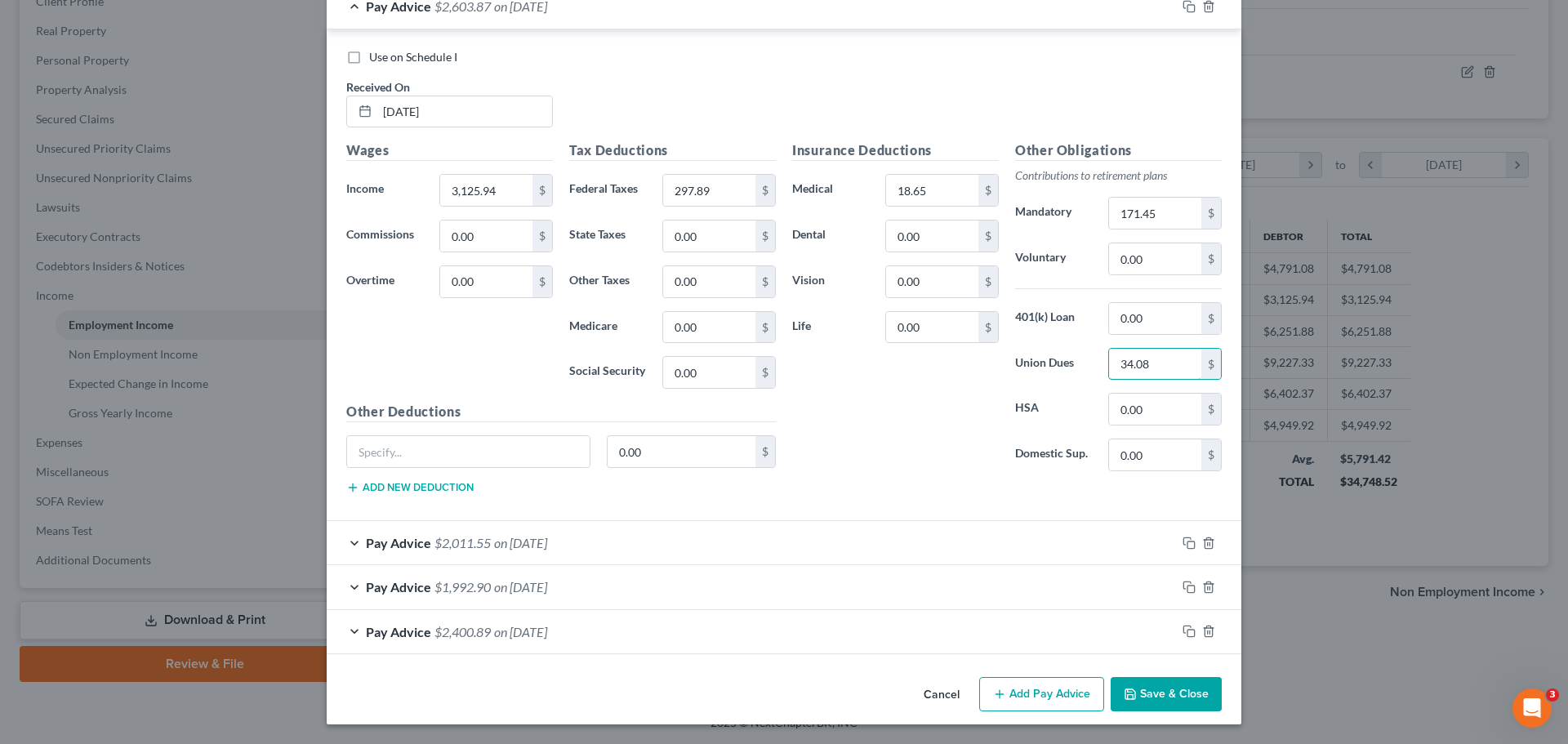
type input "34.08"
click at [528, 545] on span "on 02/28/2025" at bounding box center [520, 542] width 53 height 15
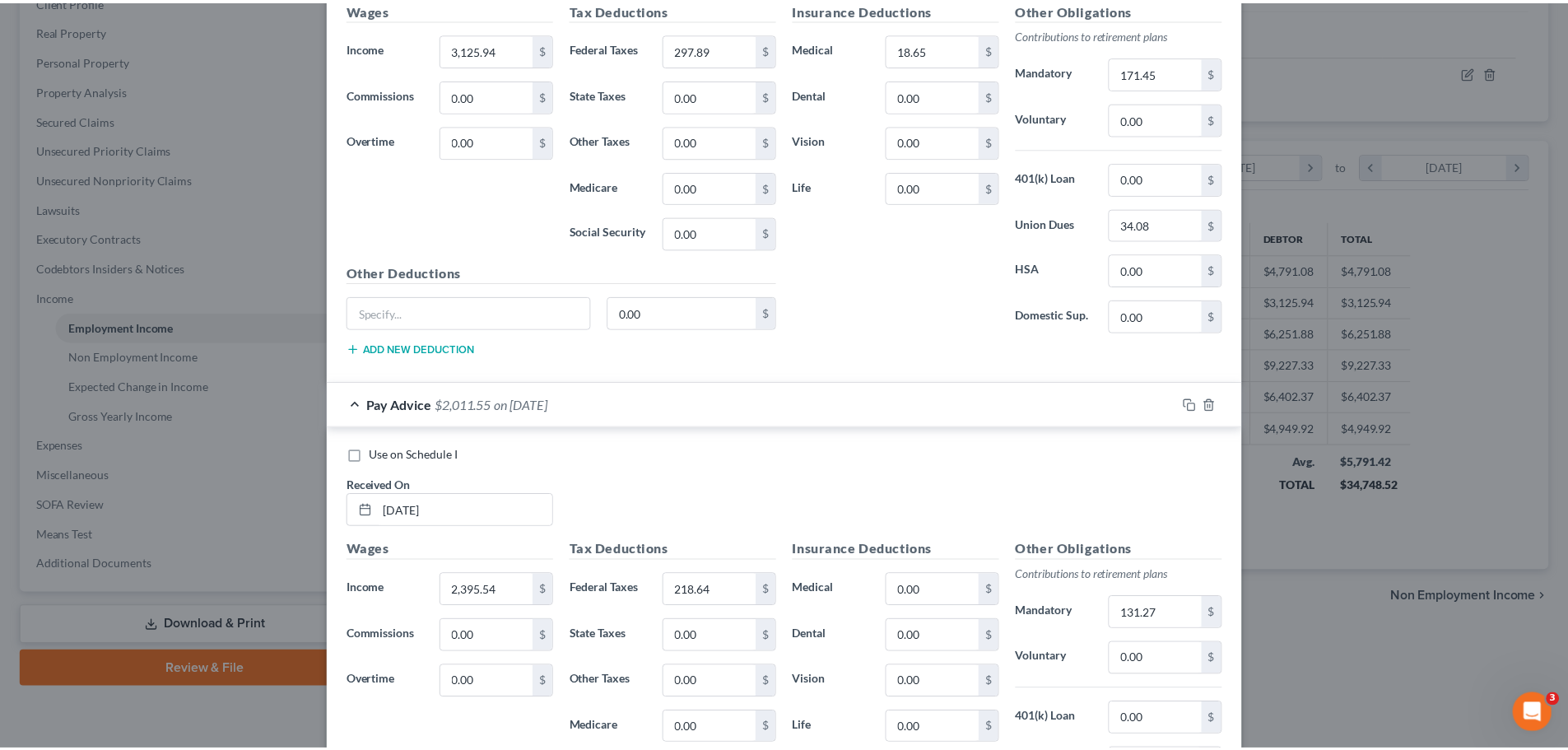
scroll to position [2912, 0]
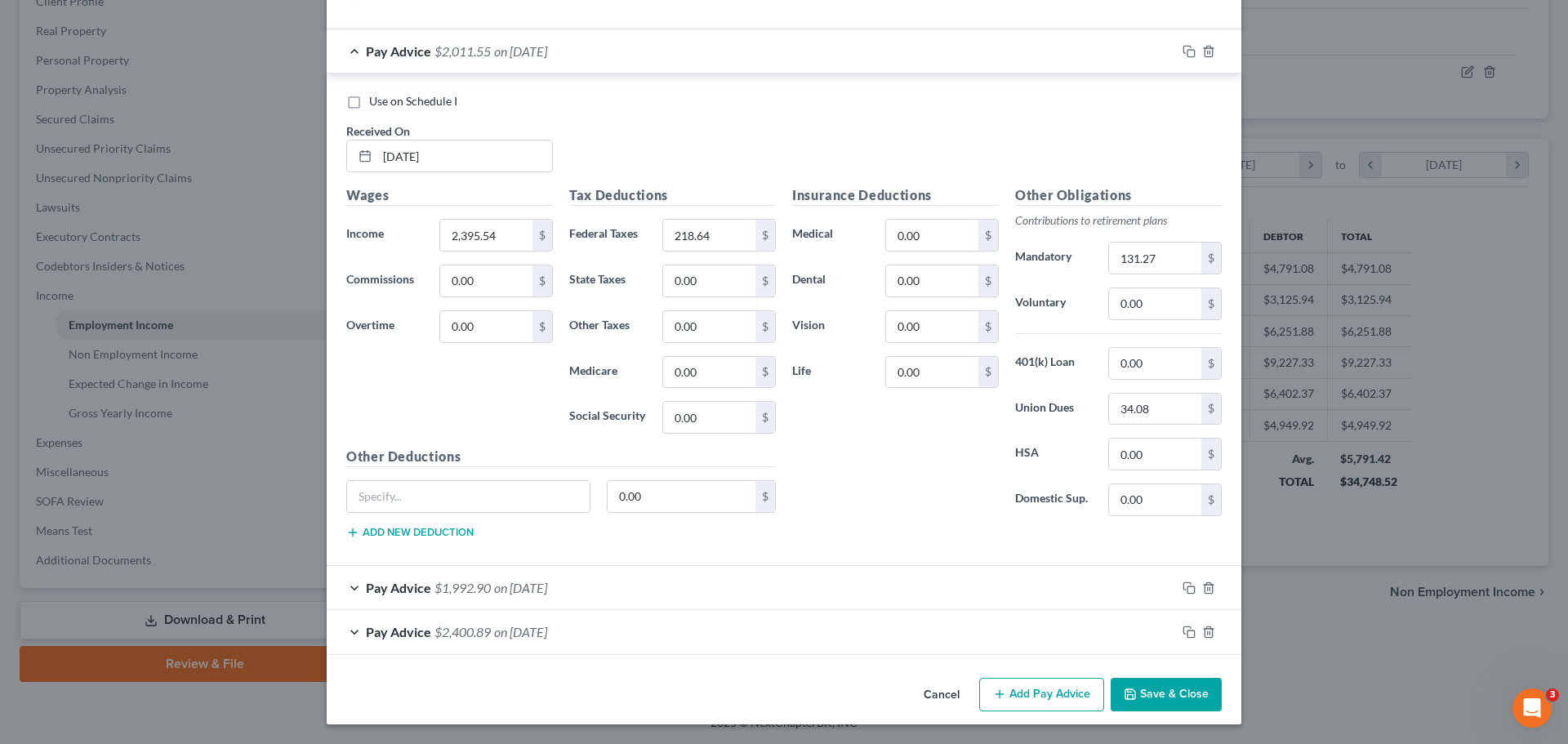
click at [758, 693] on button "Save & Close" at bounding box center [1166, 694] width 111 height 34
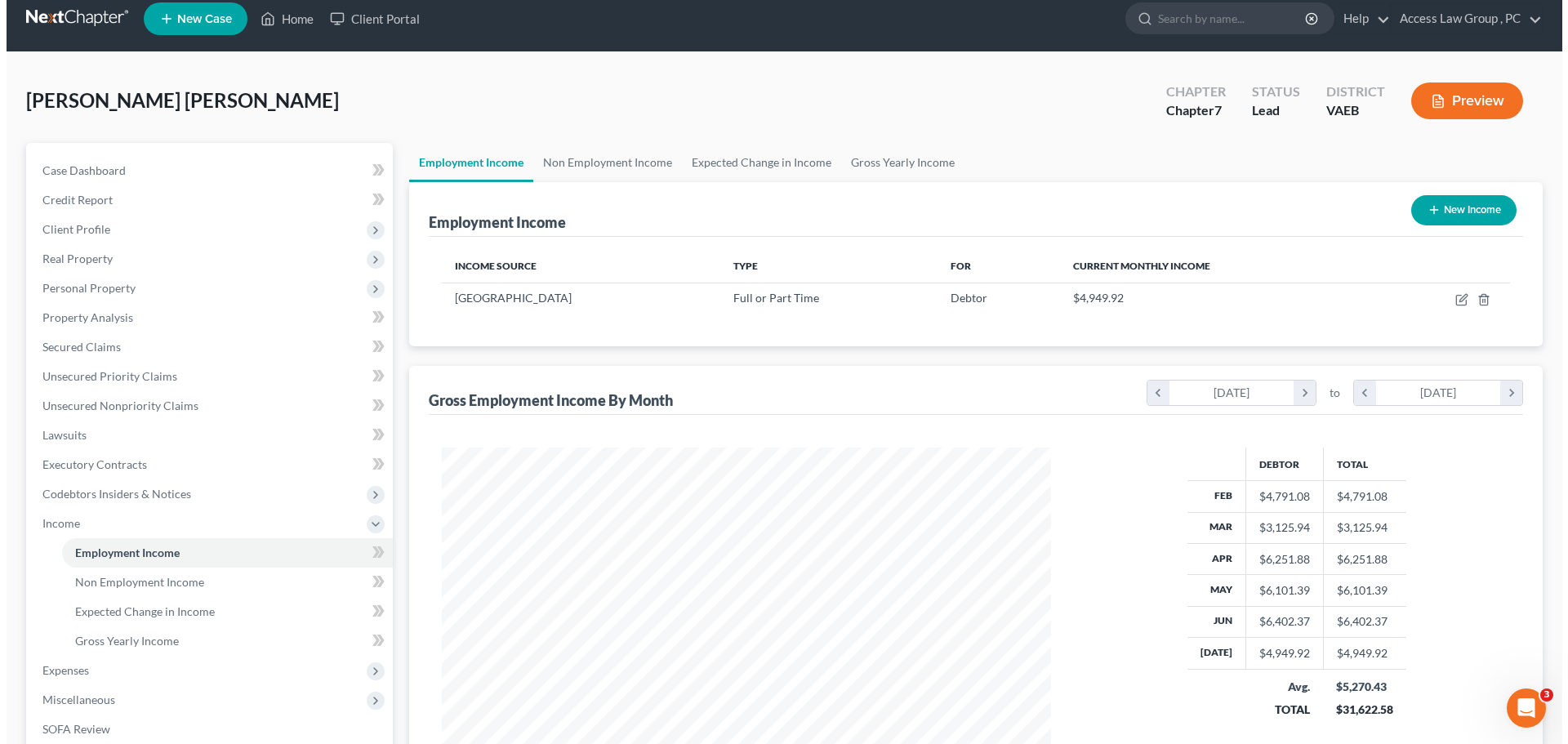
scroll to position [0, 0]
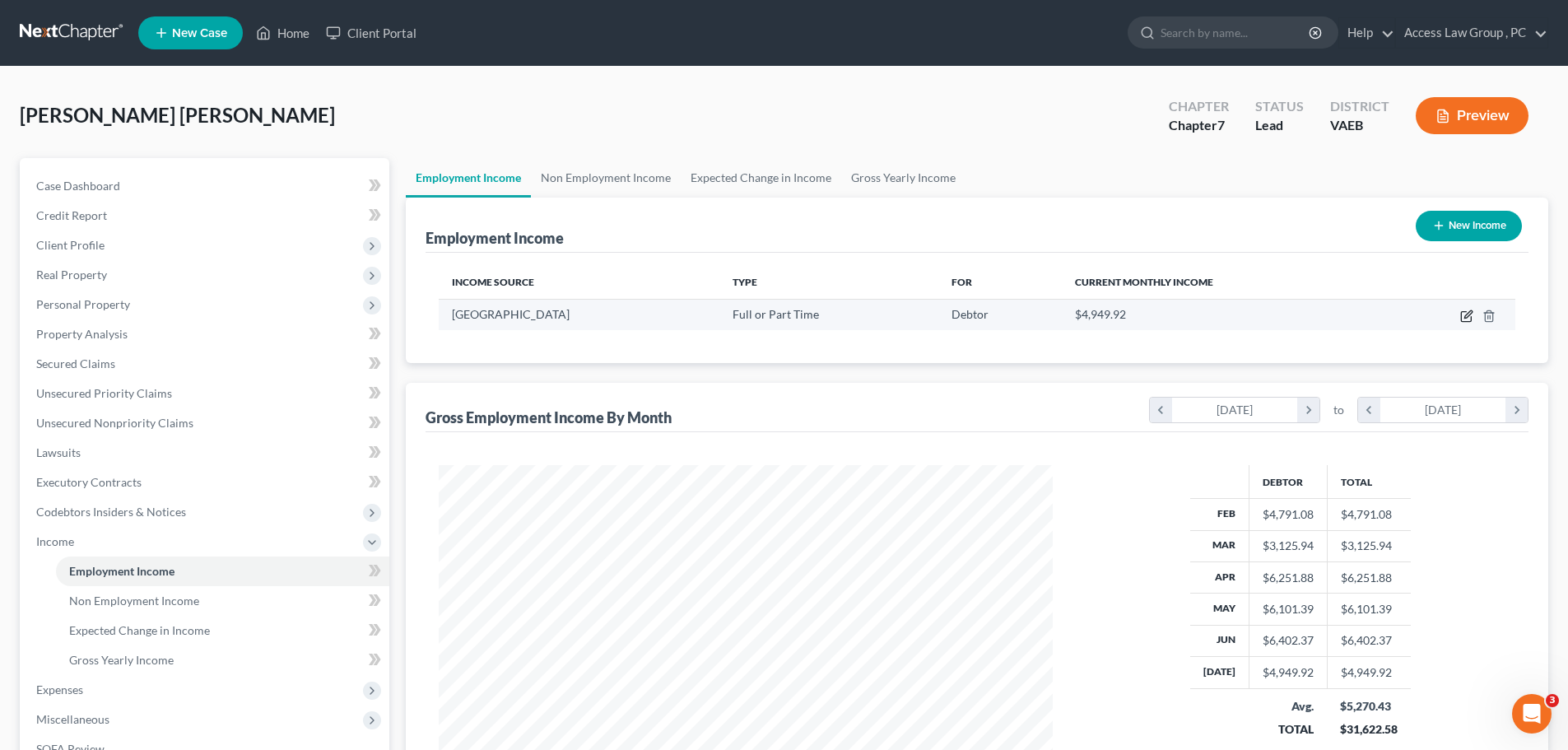
click at [764, 314] on icon "button" at bounding box center [1467, 316] width 13 height 13
select select "0"
select select "48"
select select "1"
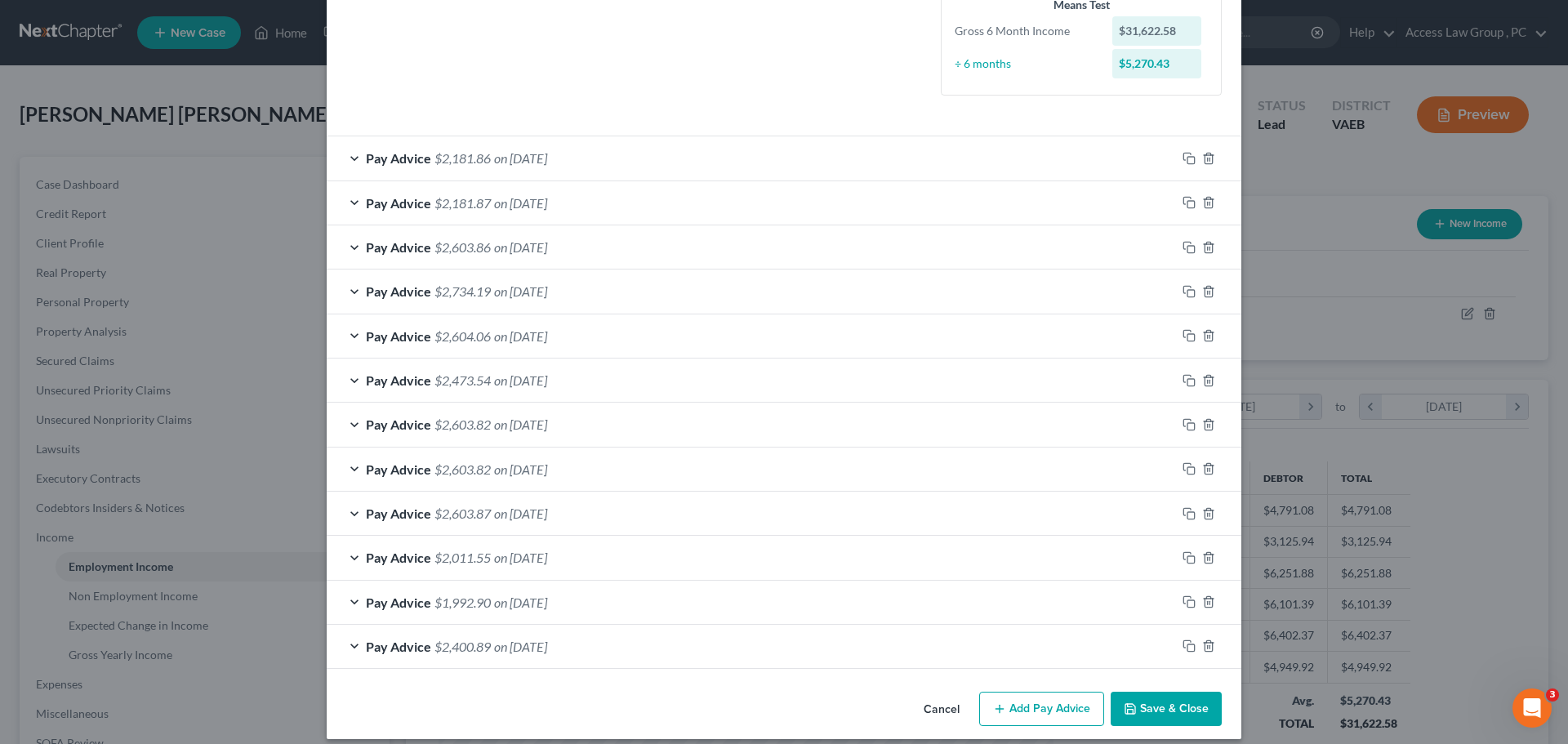
scroll to position [430, 0]
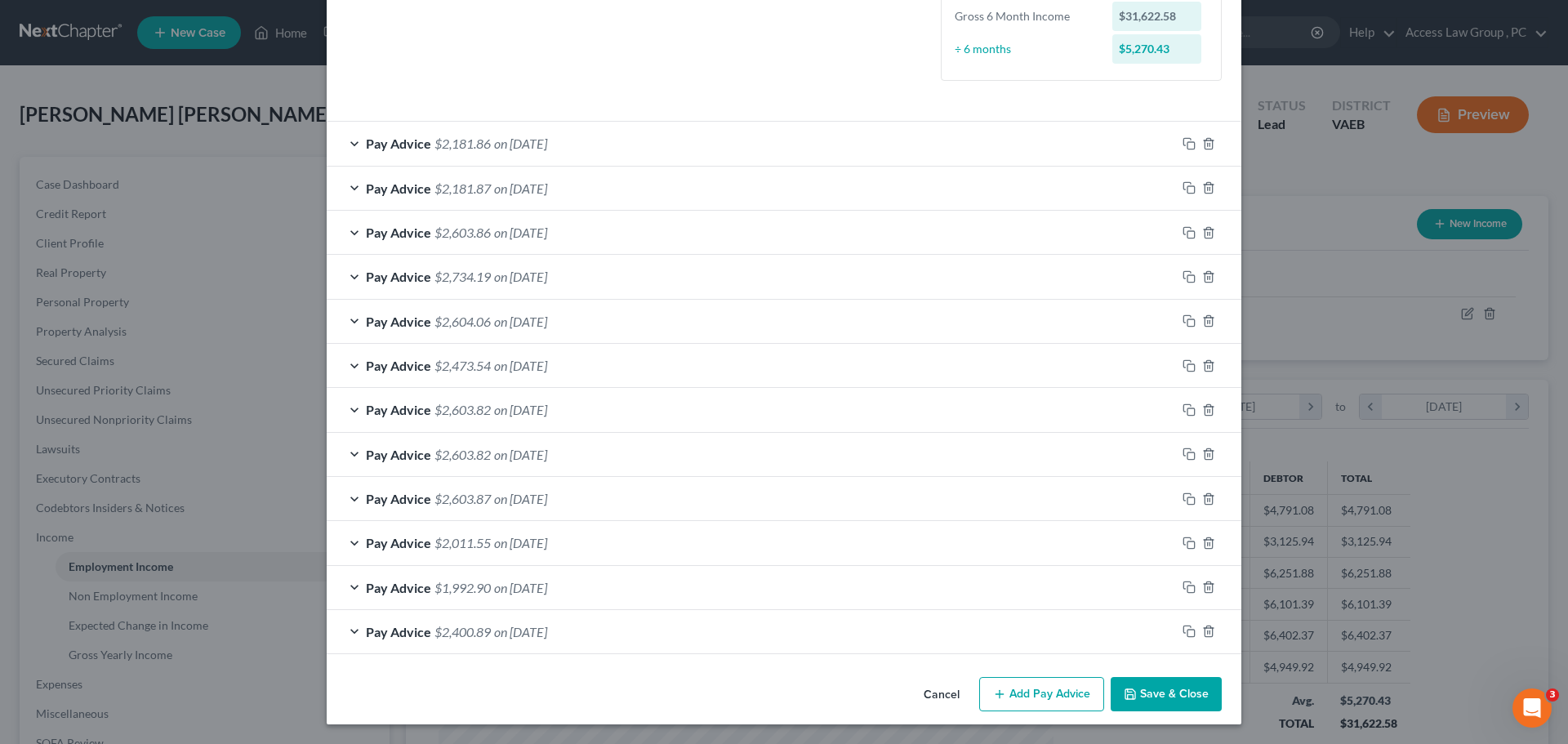
click at [758, 698] on button "Add Pay Advice" at bounding box center [1042, 693] width 125 height 34
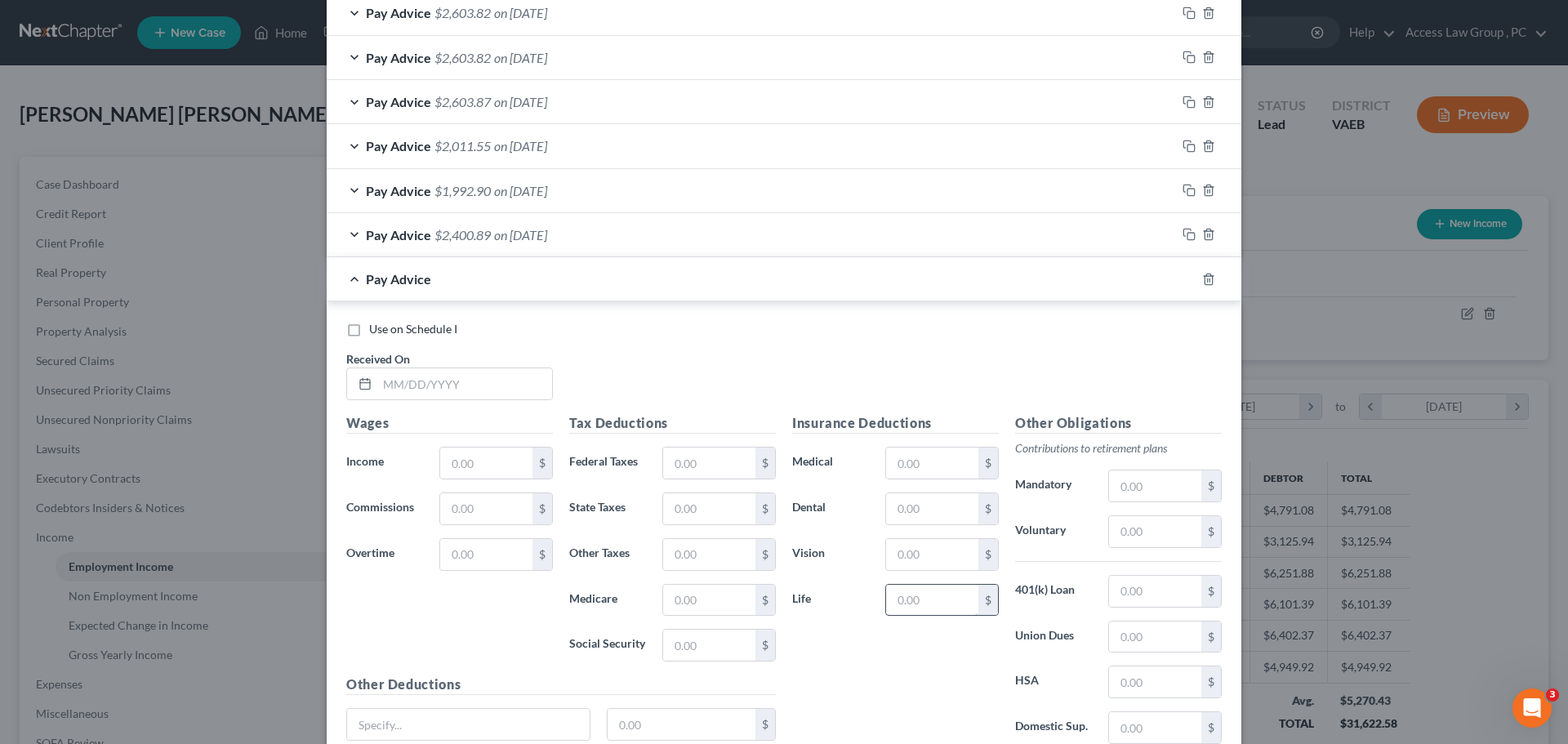
scroll to position [838, 0]
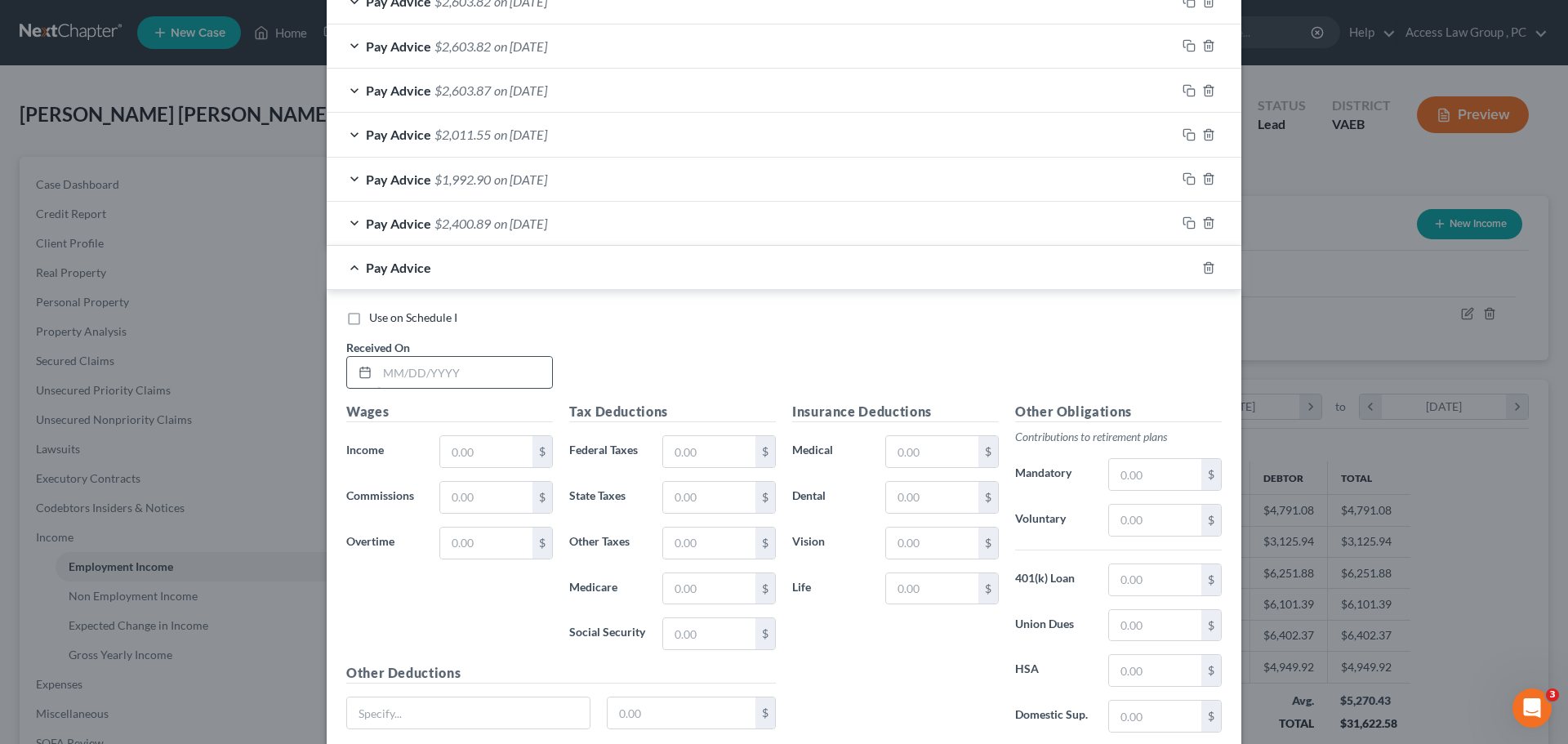
click at [424, 372] on input "text" at bounding box center [465, 372] width 175 height 31
type input "03/14/2025"
click at [454, 460] on input "text" at bounding box center [487, 451] width 92 height 31
type input "2,395.54"
click at [671, 451] on input "text" at bounding box center [710, 451] width 92 height 31
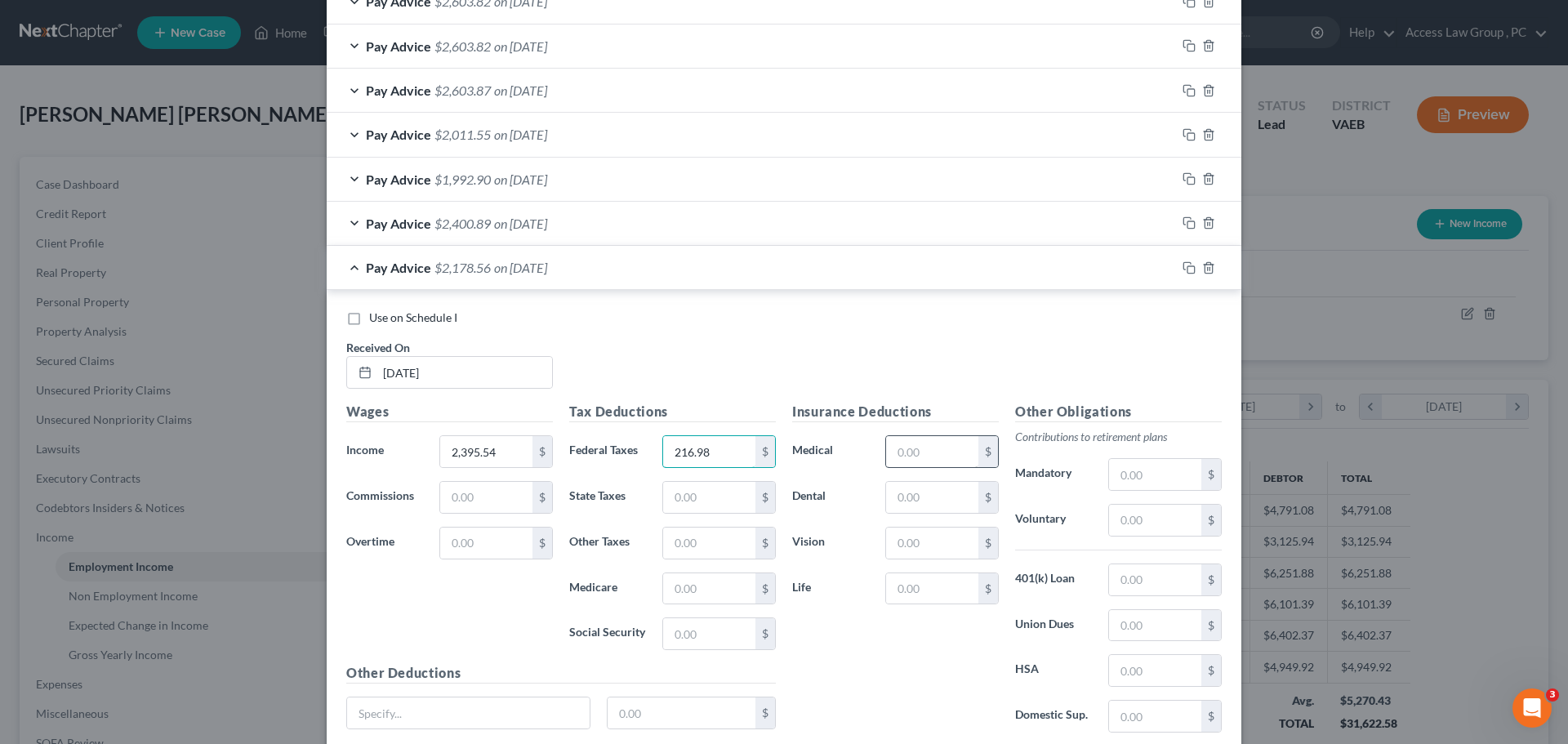
type input "216.98"
click at [758, 451] on input "text" at bounding box center [933, 451] width 92 height 31
type input "18.65"
click at [758, 475] on input "text" at bounding box center [1155, 474] width 92 height 31
type input "160.49"
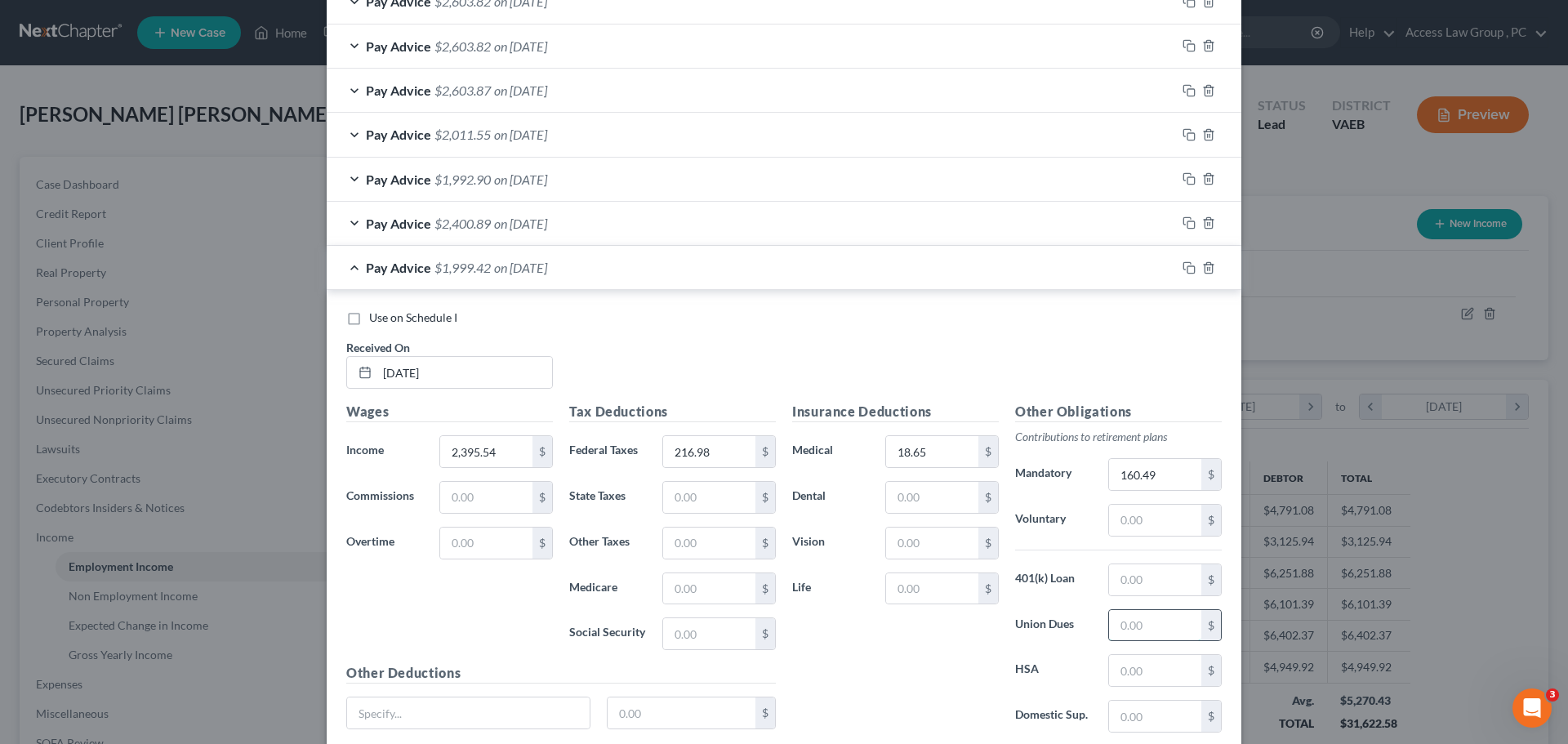
click at [758, 631] on input "text" at bounding box center [1155, 625] width 92 height 31
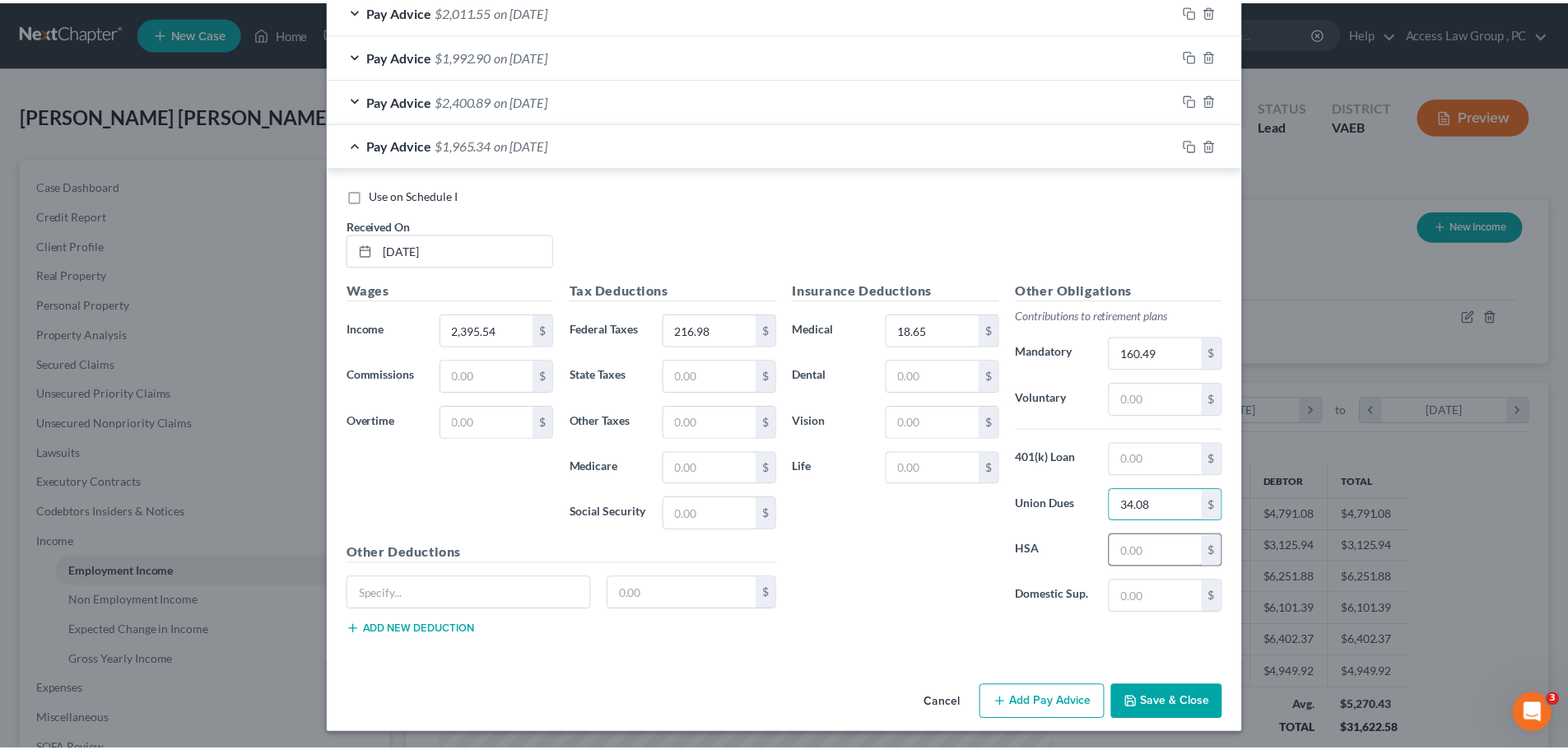
scroll to position [974, 0]
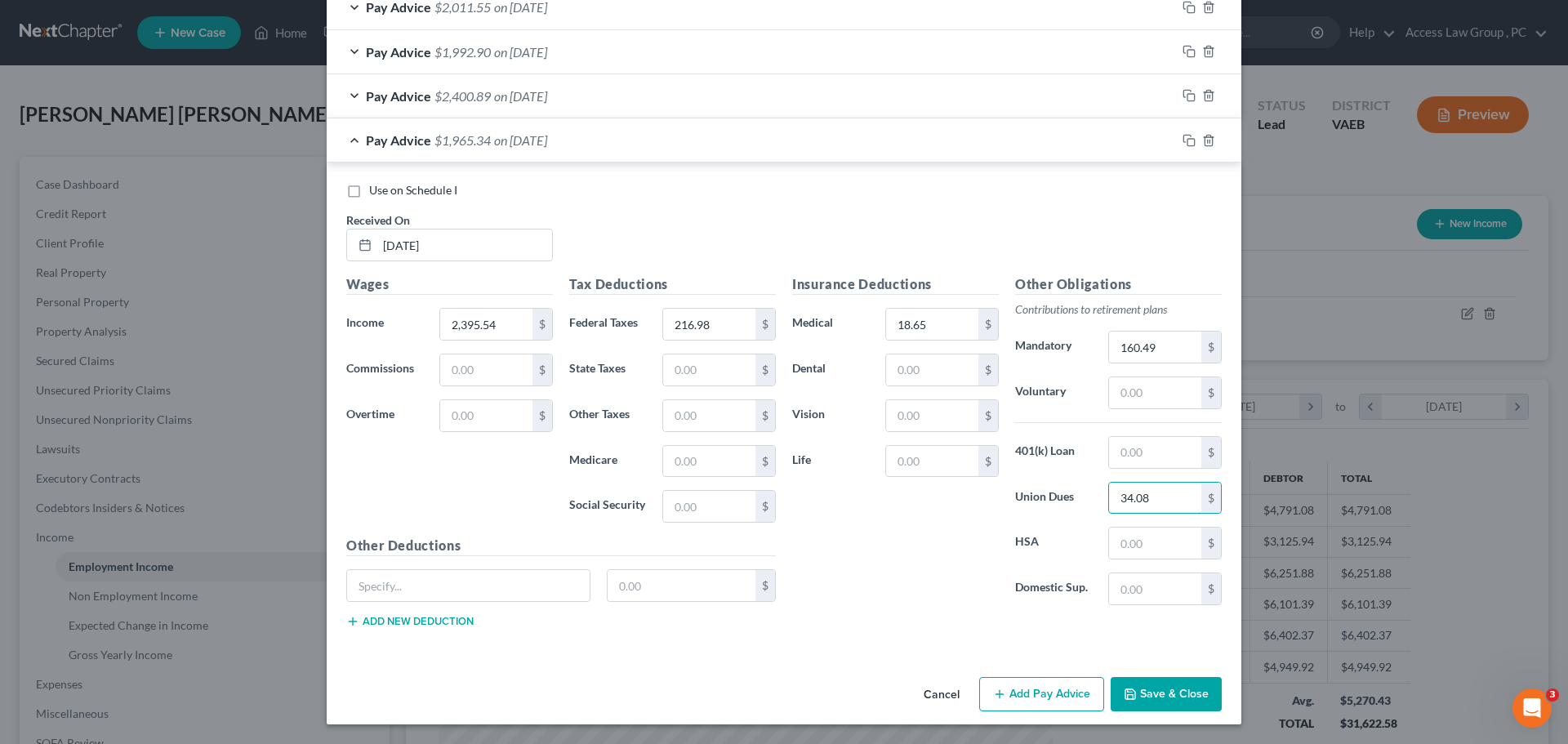
type input "34.08"
click at [758, 690] on button "Save & Close" at bounding box center [1166, 693] width 111 height 34
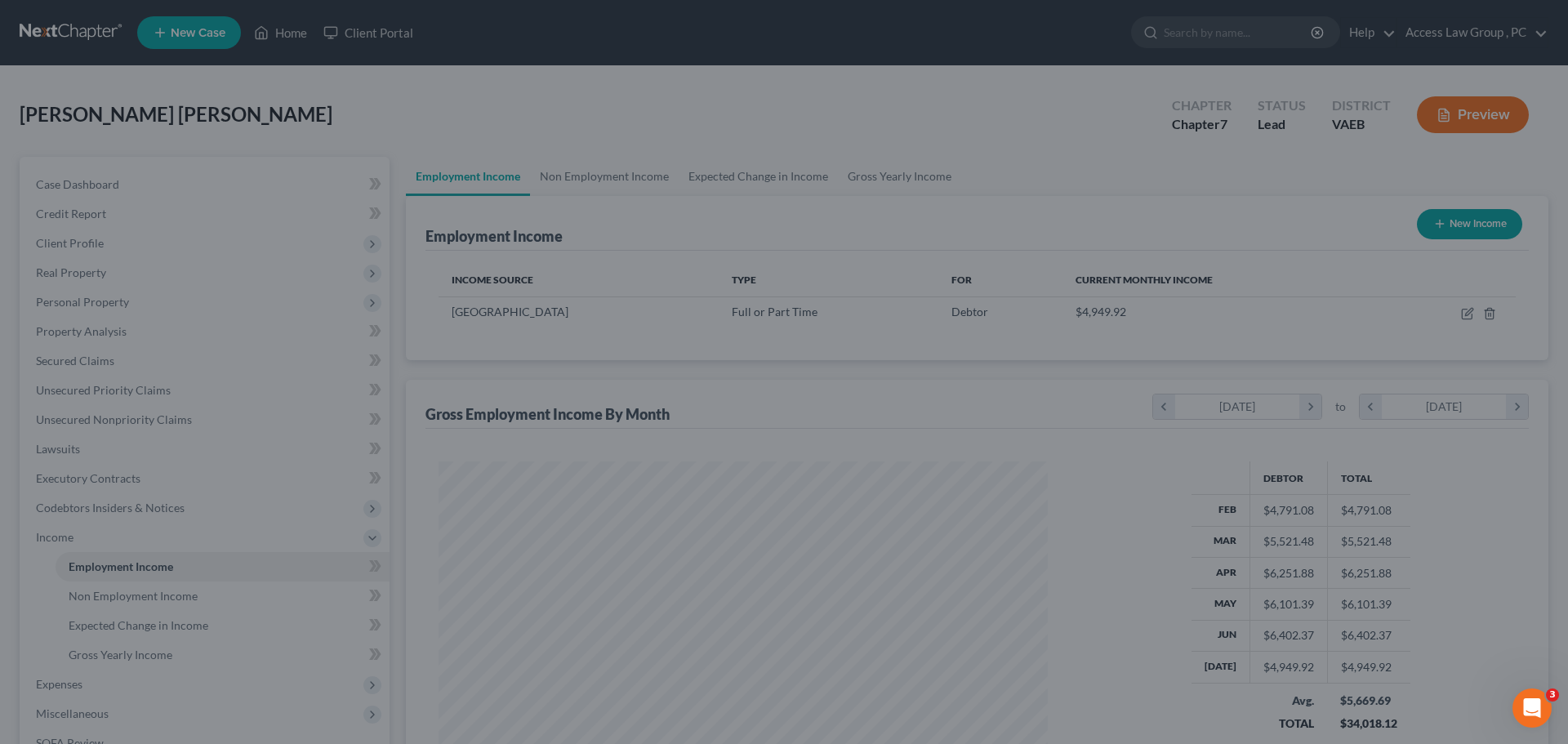
scroll to position [815940, 816120]
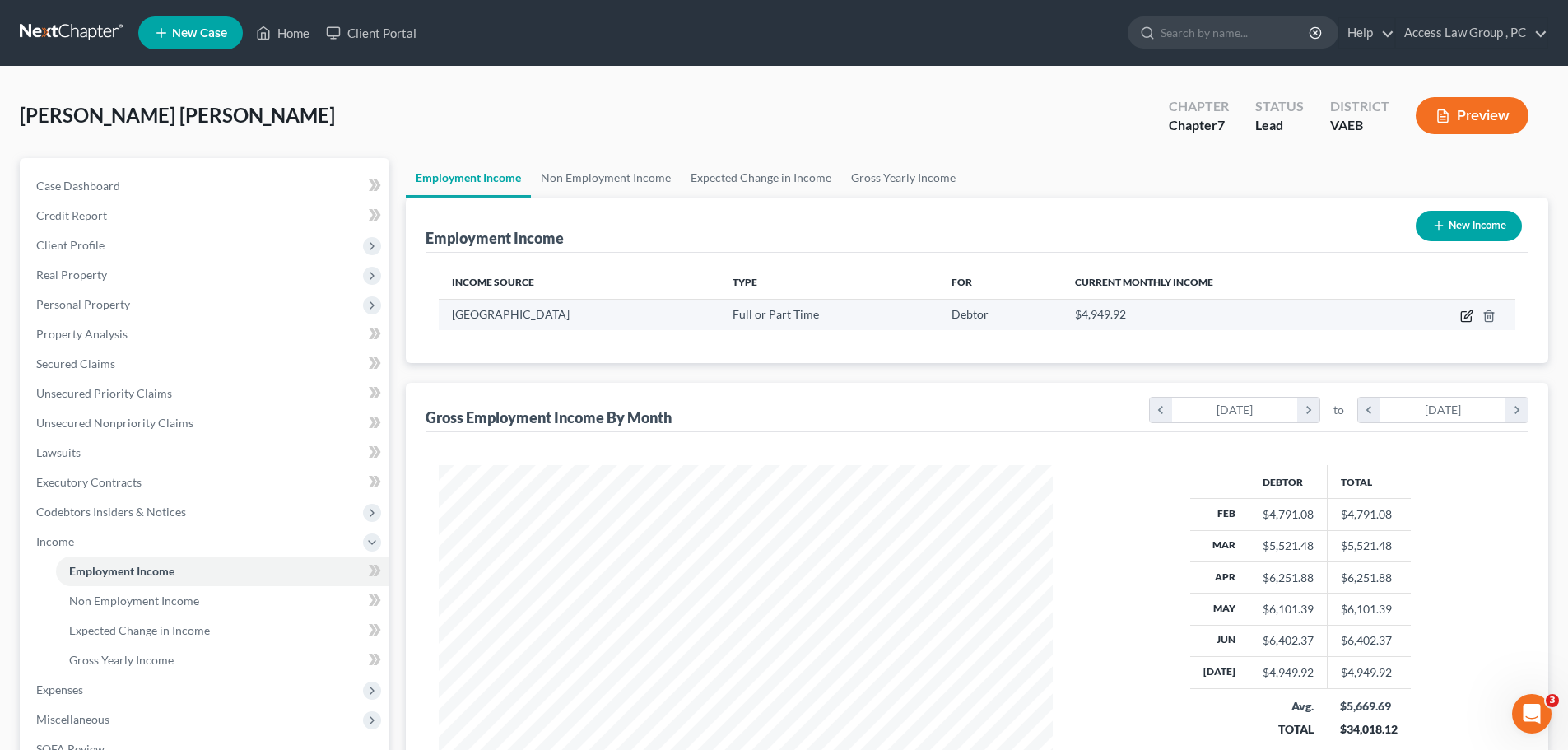
click at [764, 317] on icon "button" at bounding box center [1467, 316] width 13 height 13
select select "0"
select select "48"
select select "1"
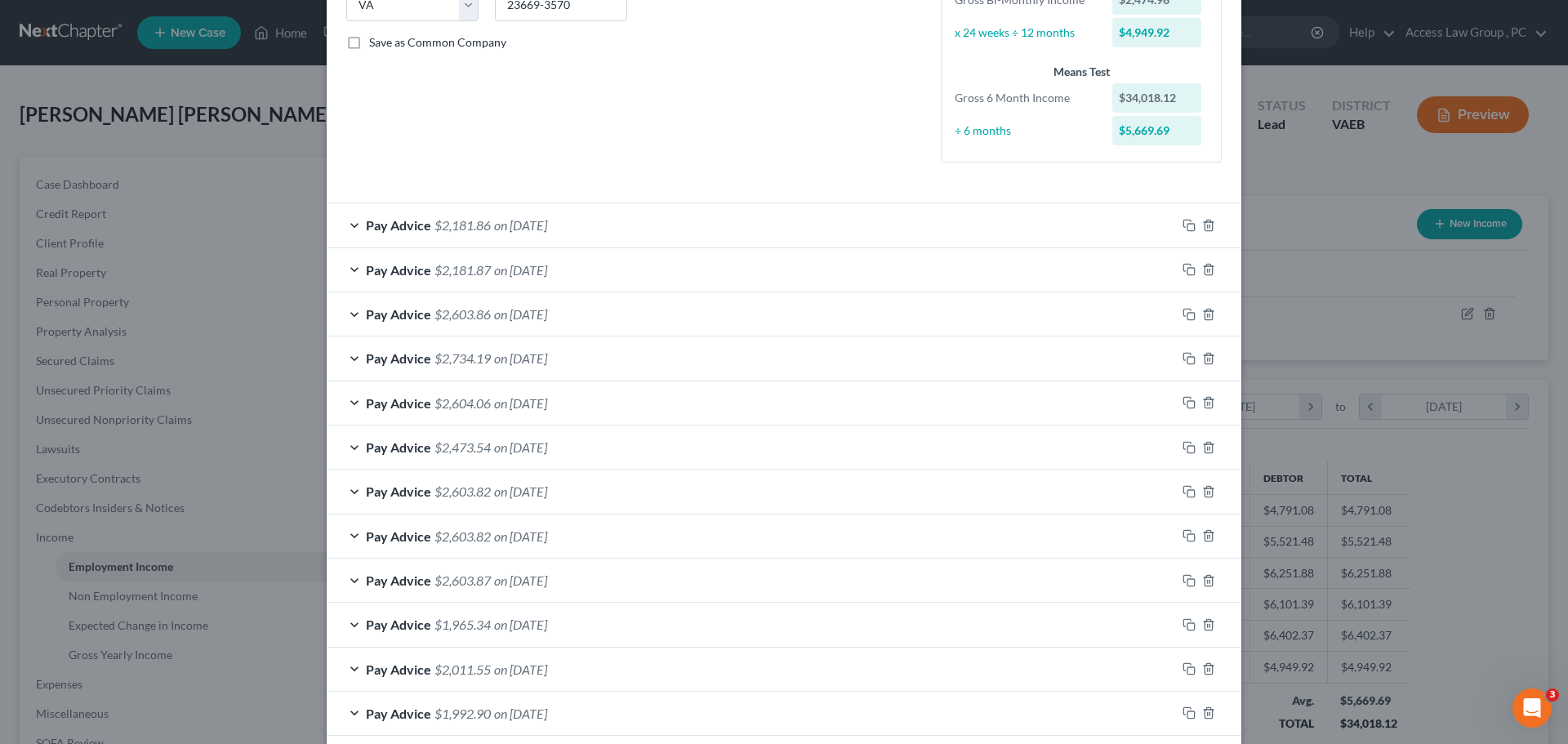
scroll to position [474, 0]
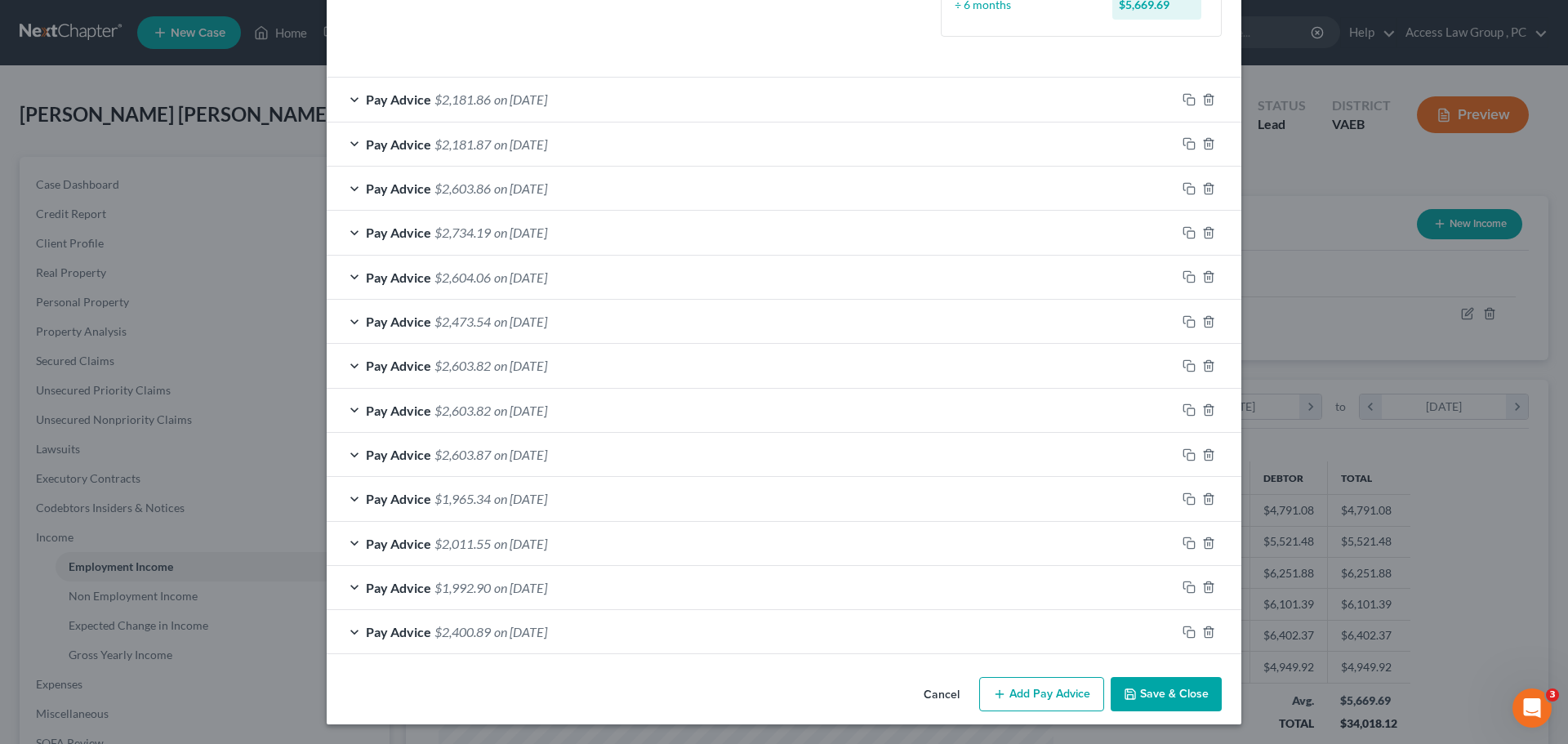
click at [535, 544] on span "on 02/28/2025" at bounding box center [520, 543] width 53 height 15
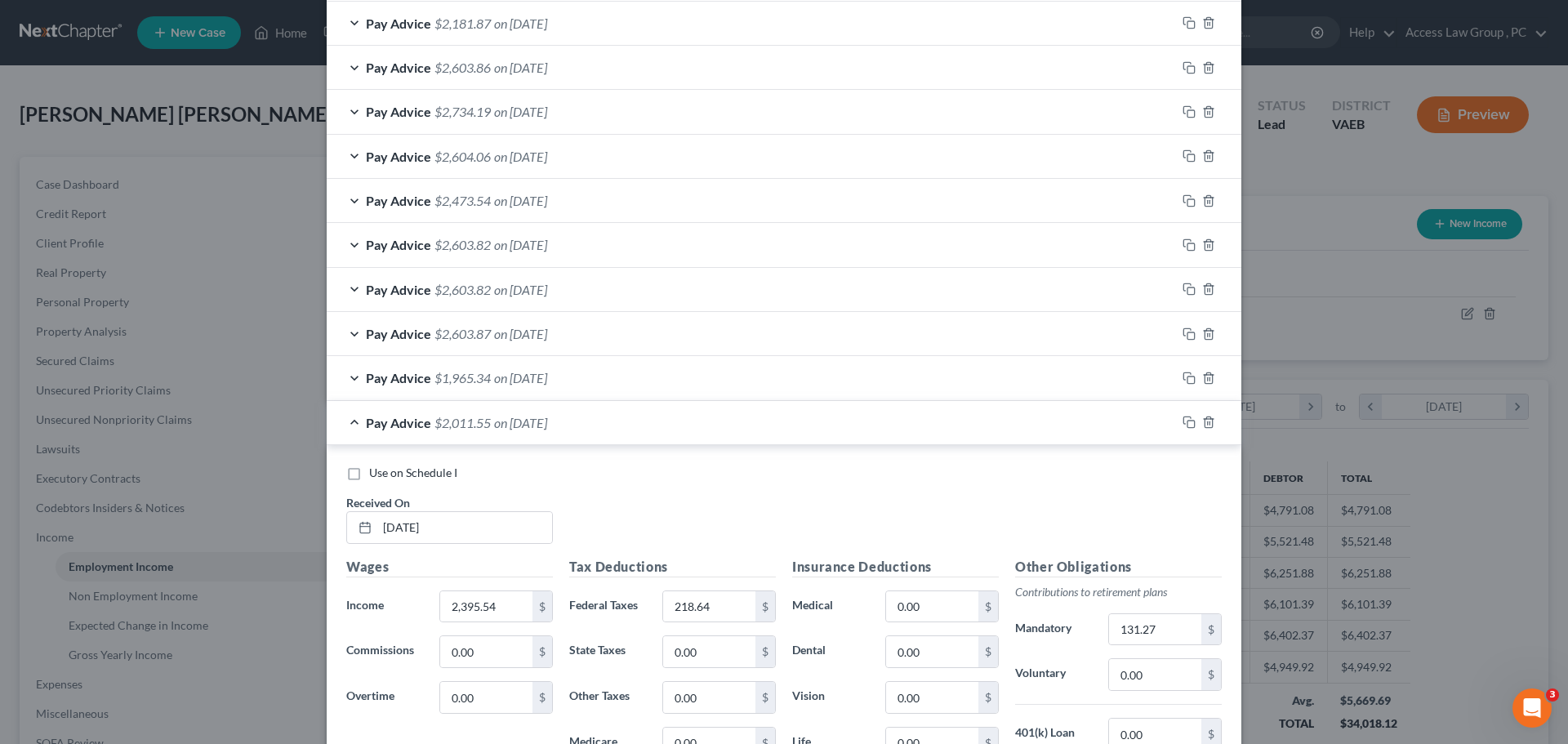
scroll to position [638, 0]
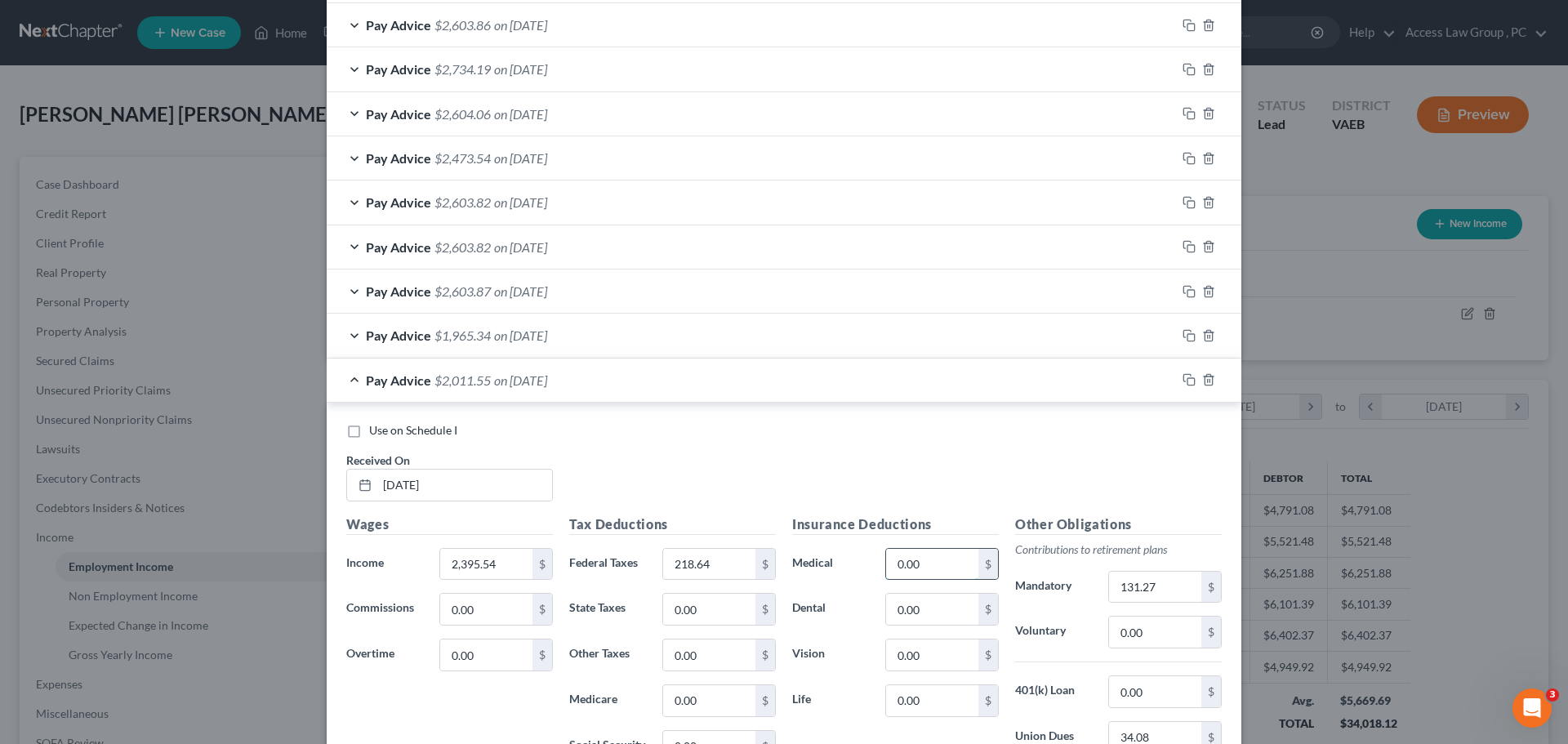
click at [758, 559] on input "0.00" at bounding box center [933, 563] width 92 height 31
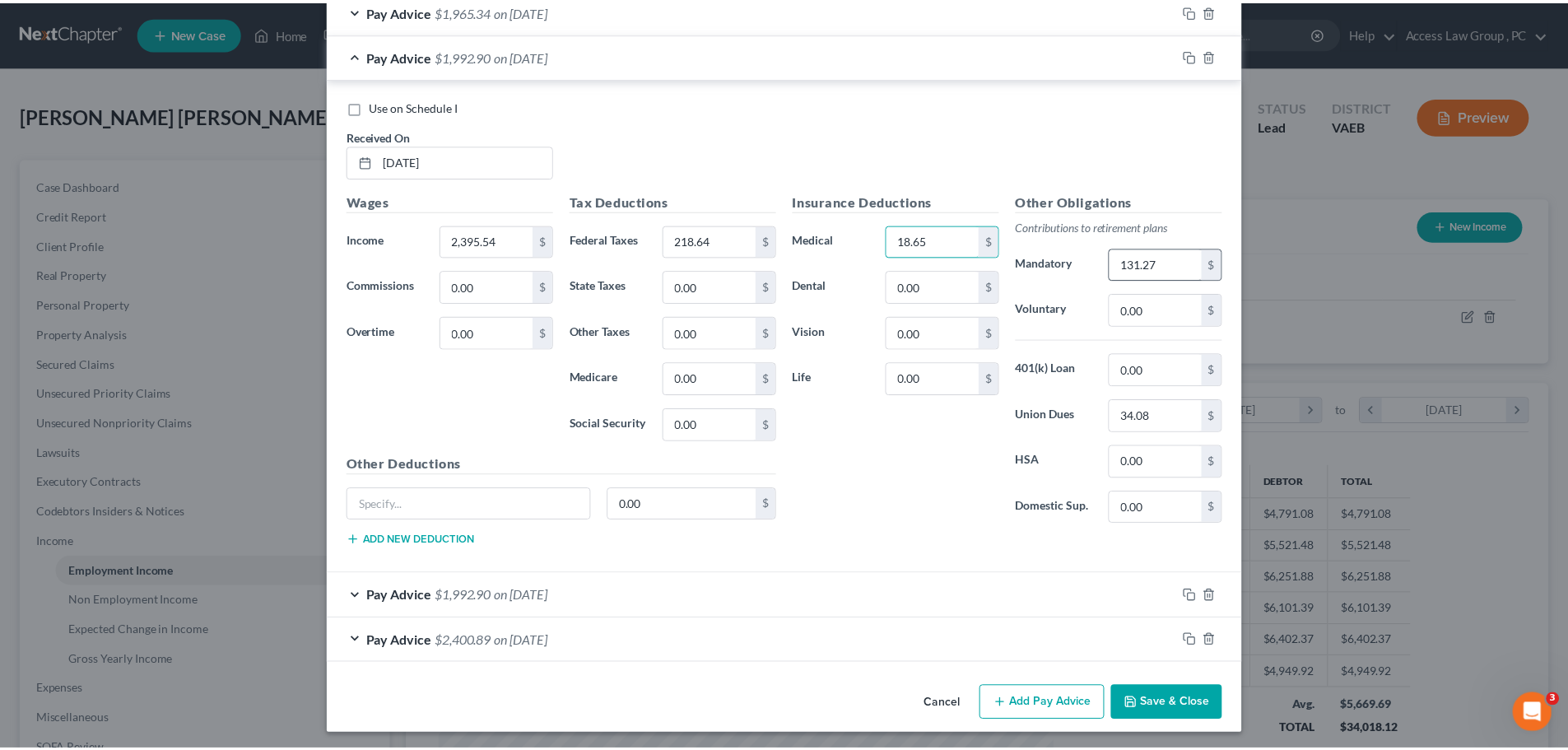
scroll to position [974, 0]
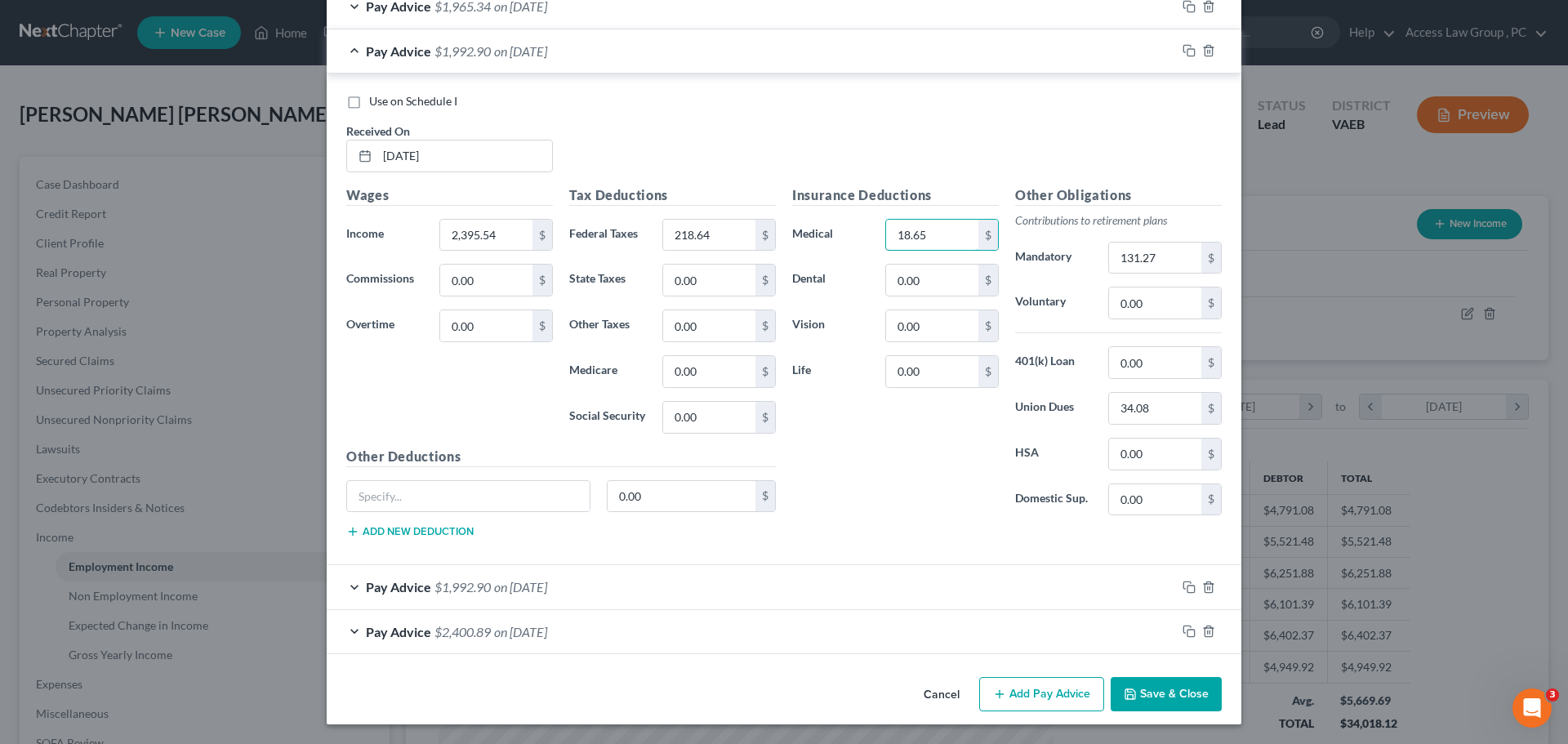
type input "18.65"
click at [758, 692] on button "Save & Close" at bounding box center [1166, 693] width 111 height 34
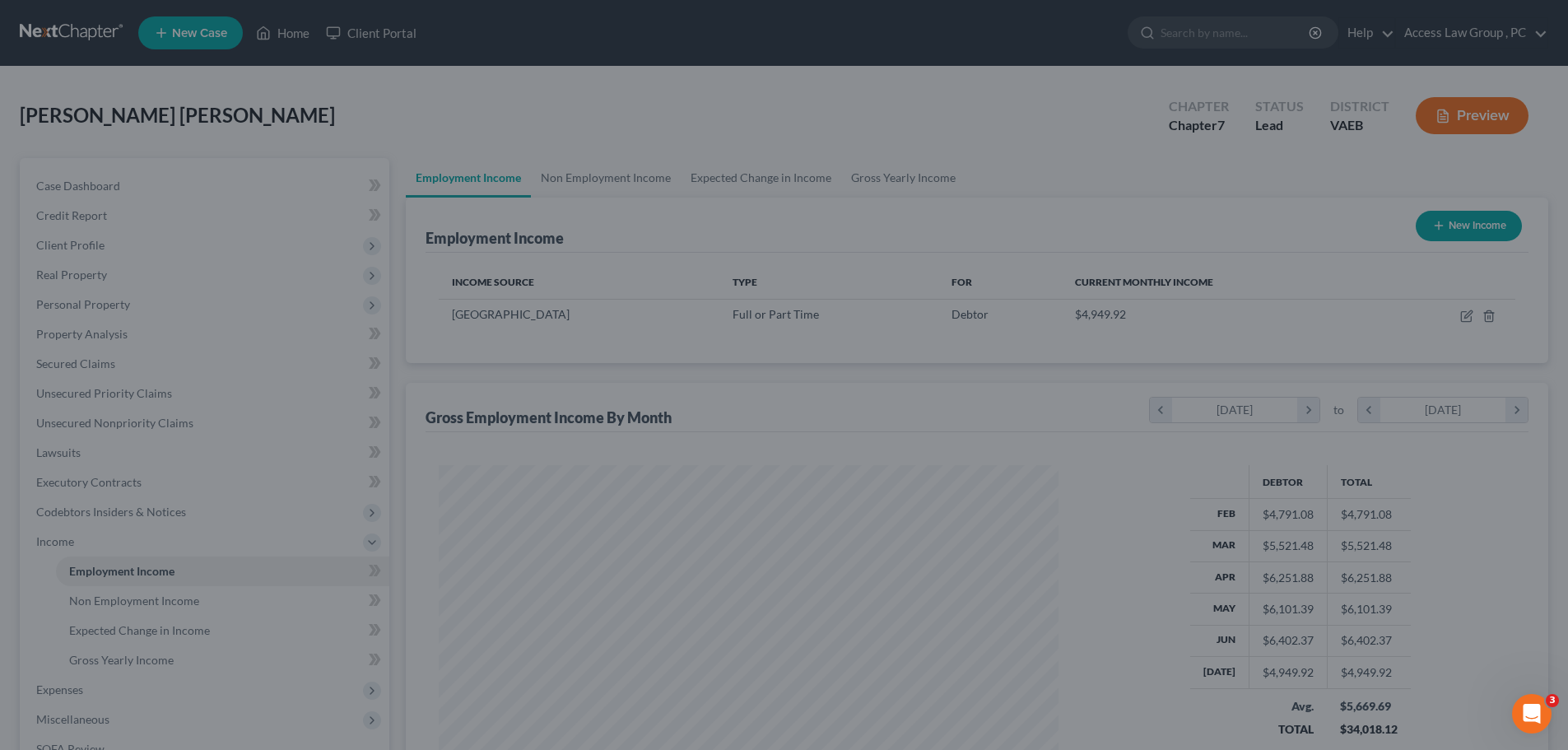
scroll to position [822521, 822538]
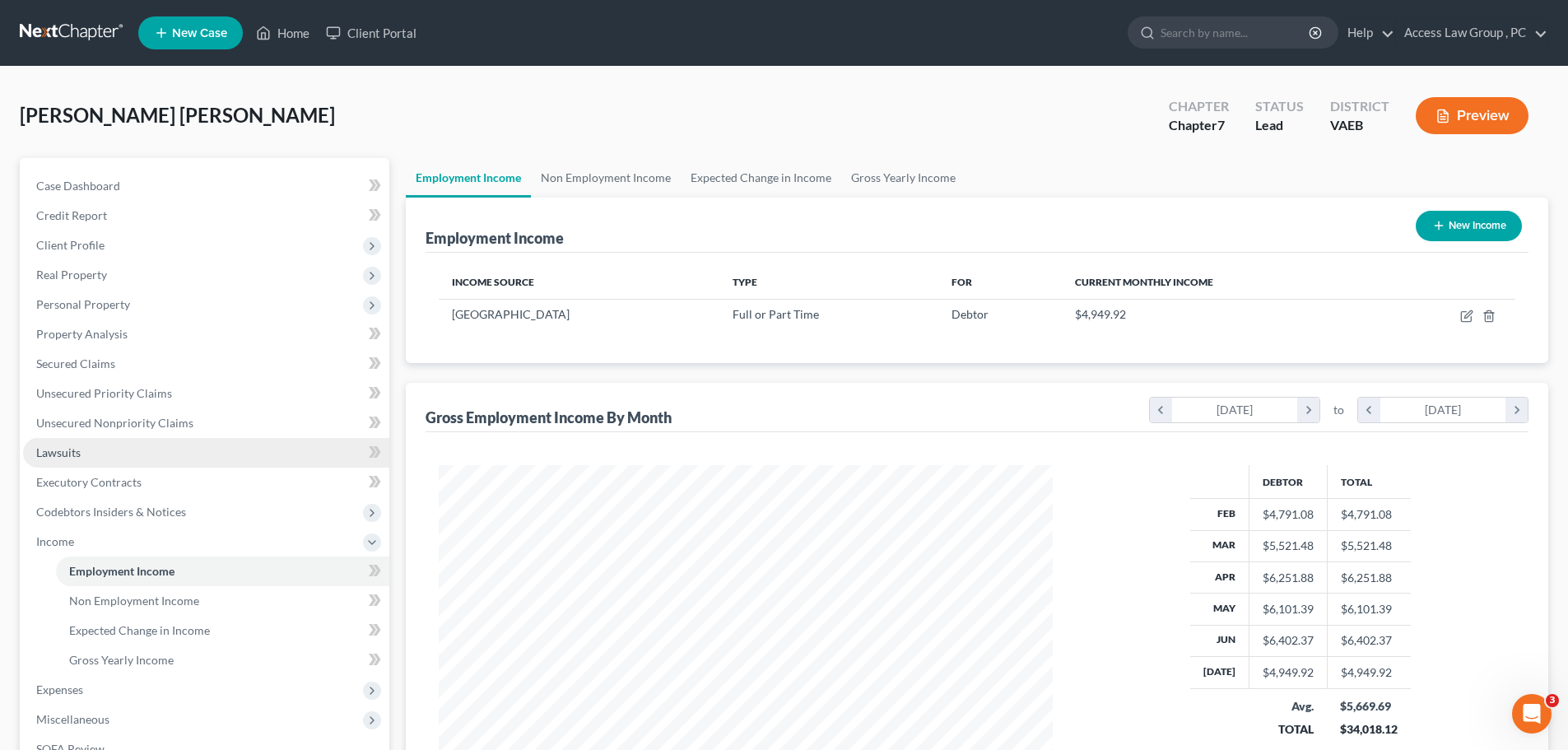
click at [74, 453] on span "Lawsuits" at bounding box center [58, 451] width 45 height 14
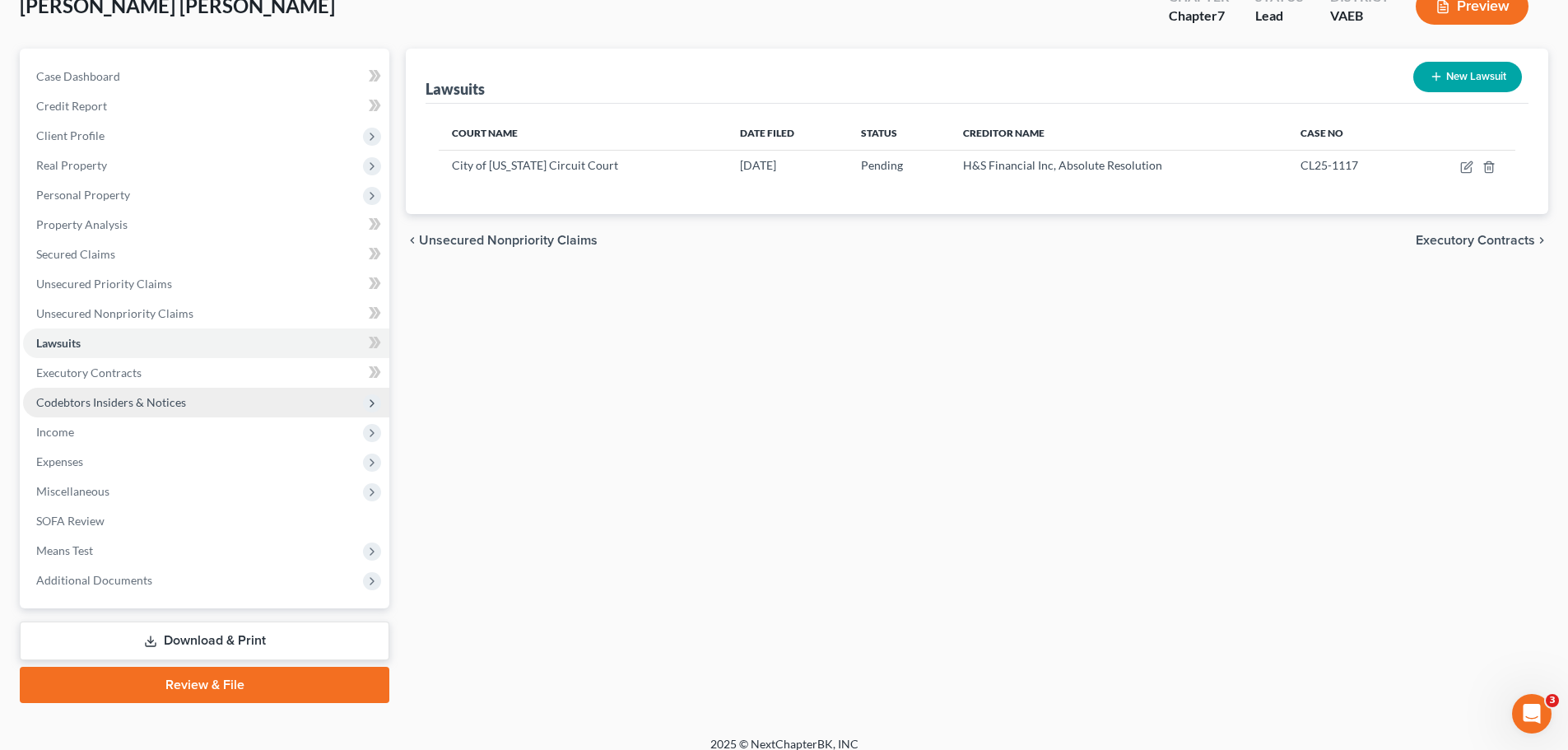
scroll to position [125, 0]
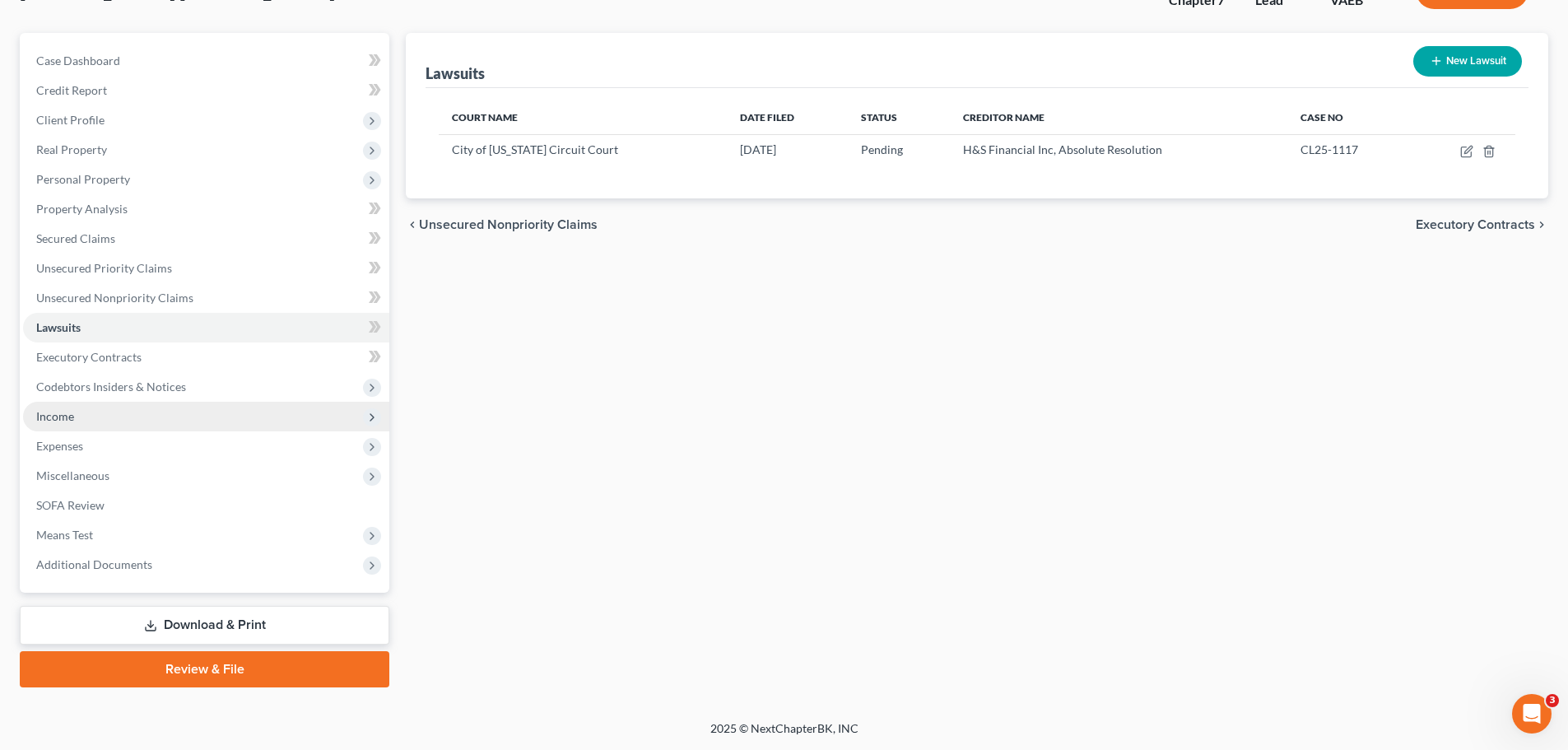
click at [63, 416] on span "Income" at bounding box center [55, 415] width 38 height 14
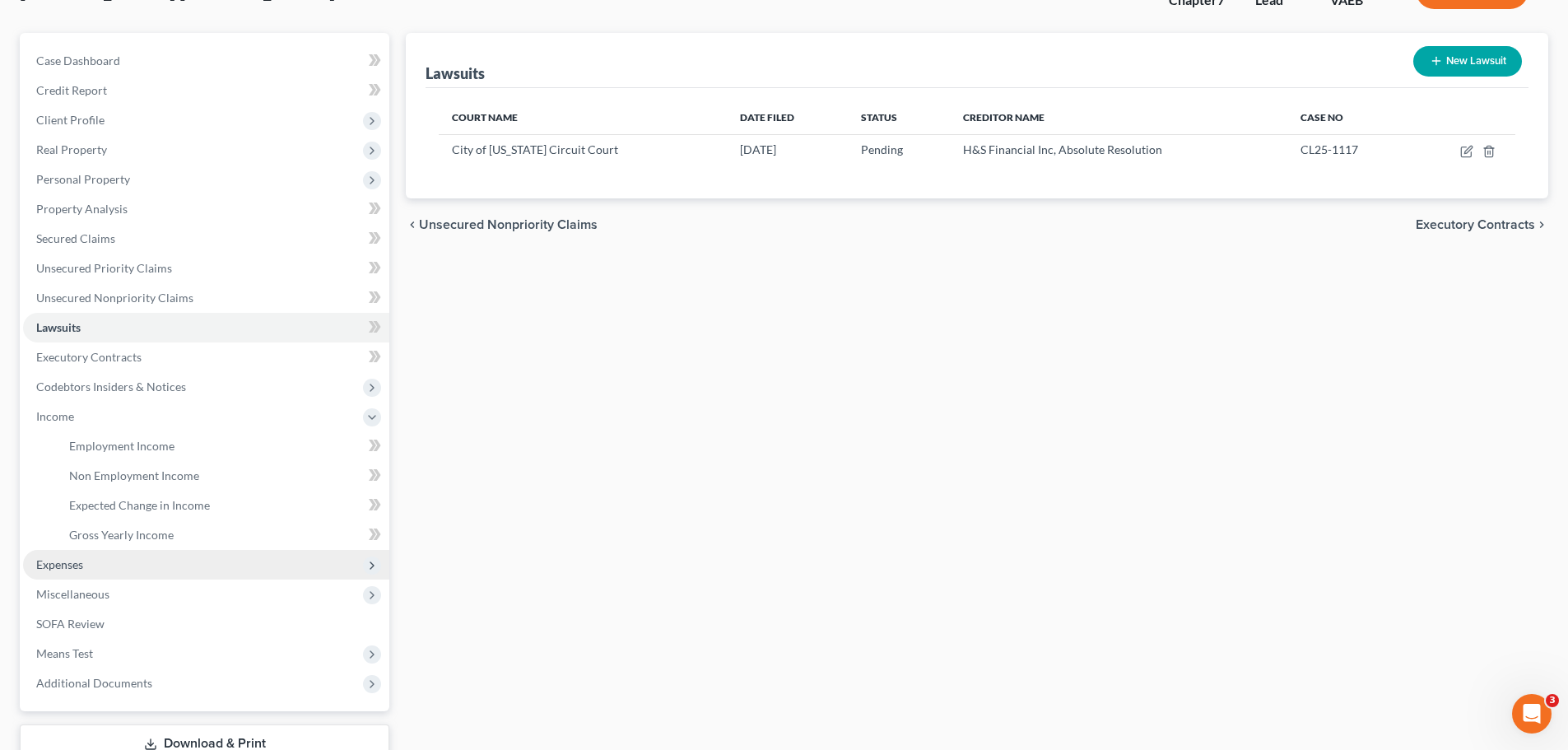
click at [60, 565] on span "Expenses" at bounding box center [59, 564] width 46 height 14
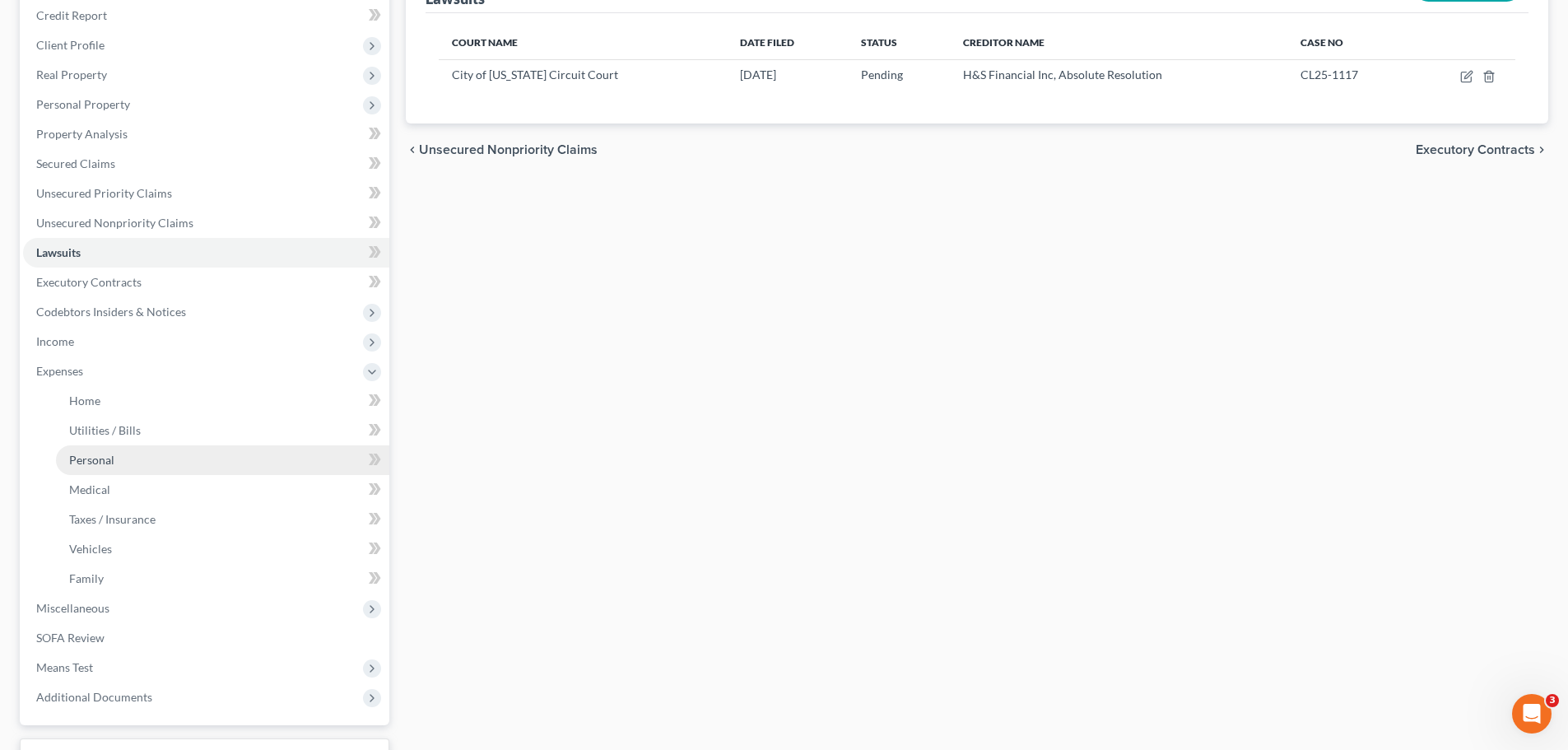
scroll to position [333, 0]
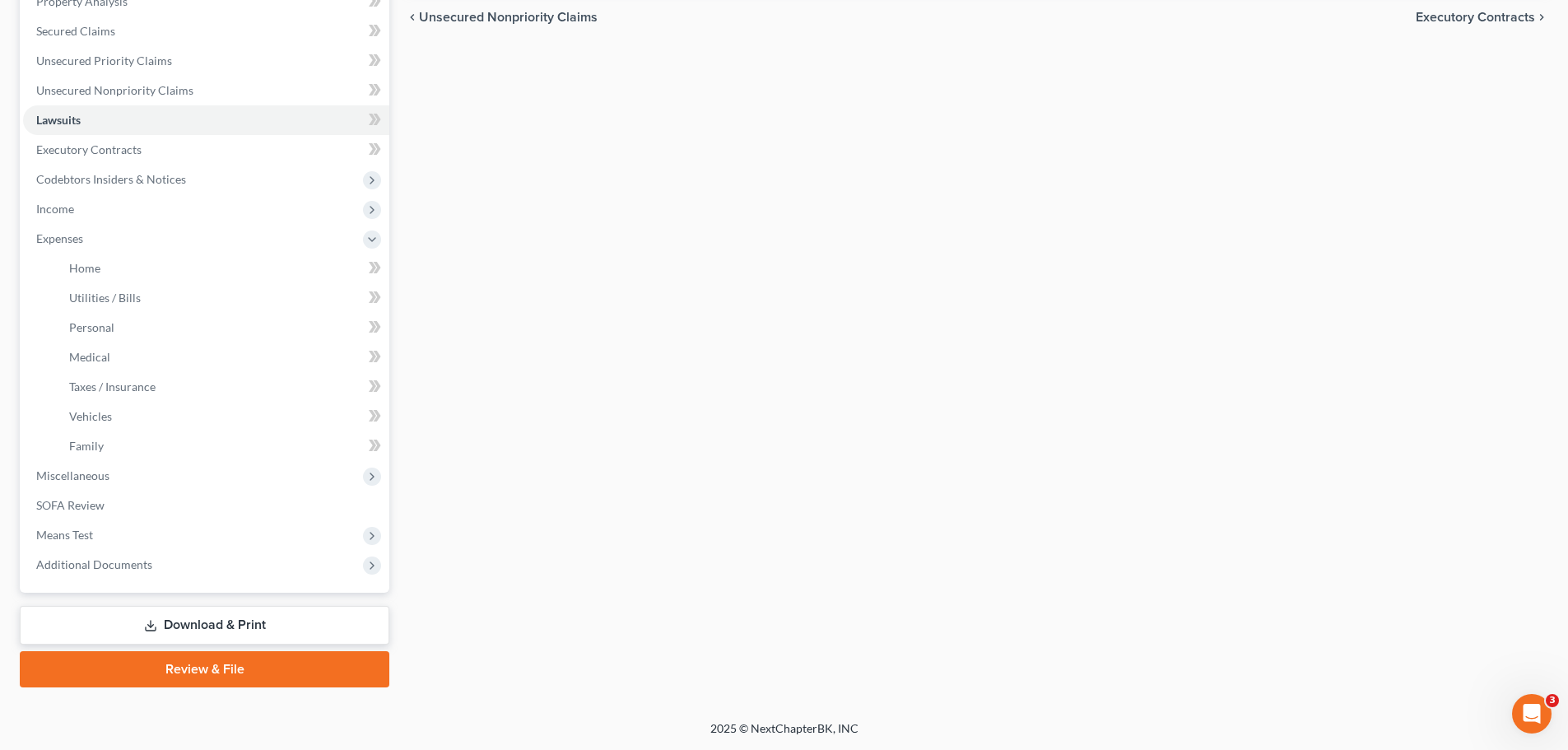
click at [153, 622] on icon at bounding box center [151, 626] width 13 height 13
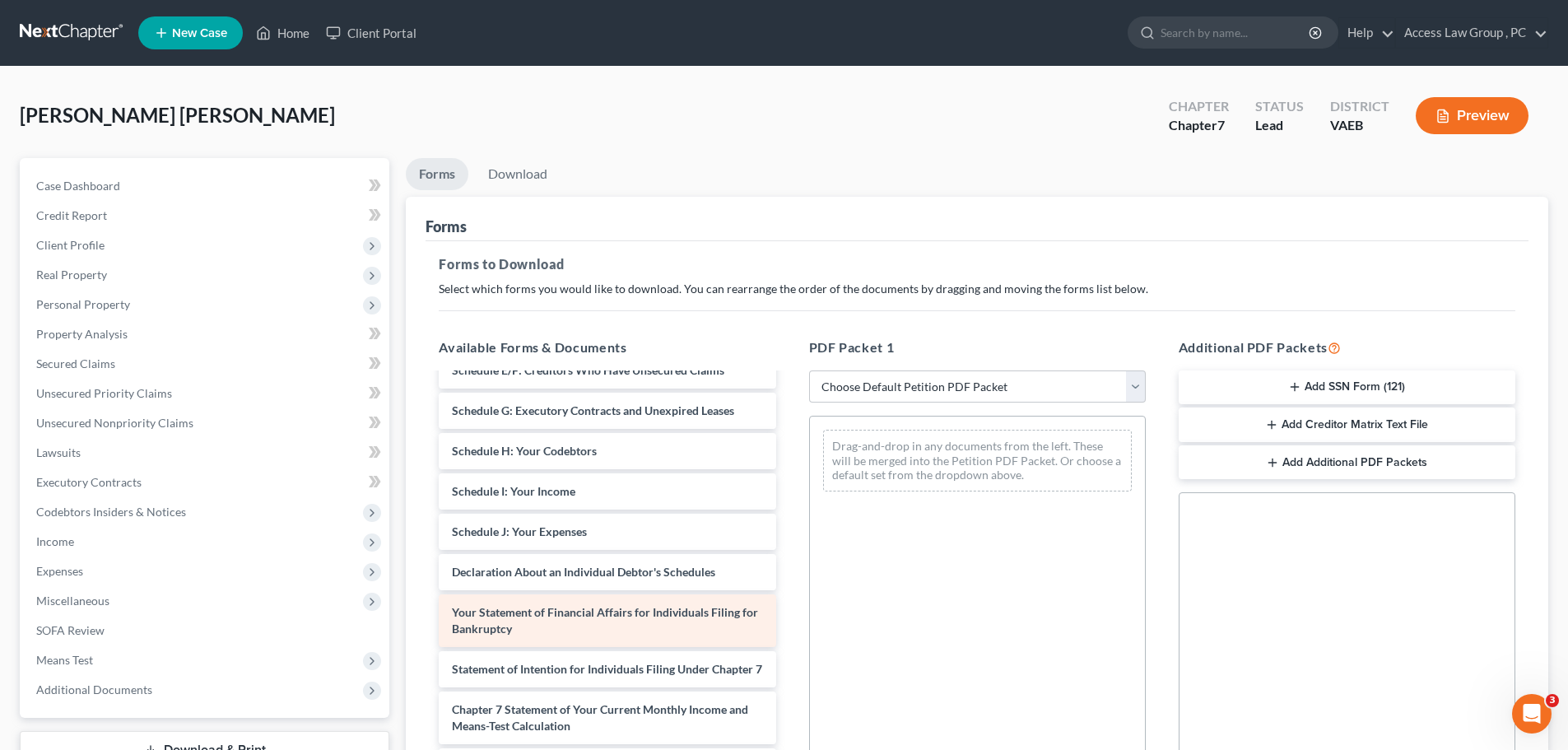
scroll to position [247, 0]
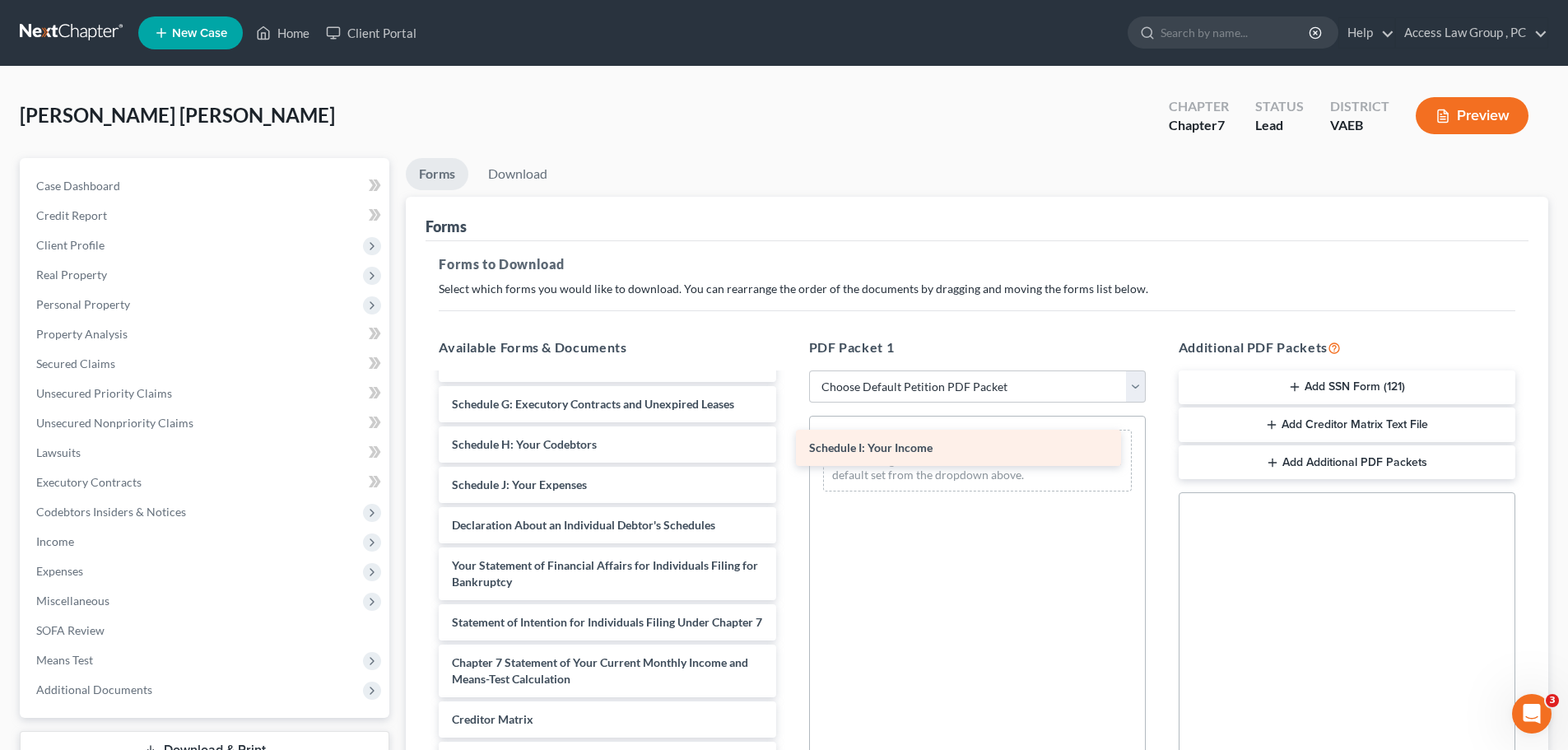
drag, startPoint x: 563, startPoint y: 483, endPoint x: 921, endPoint y: 450, distance: 359.5
click at [764, 447] on div "Schedule I: Your Income Voluntary Petition for Individuals Filing for Bankruptc…" at bounding box center [607, 502] width 363 height 747
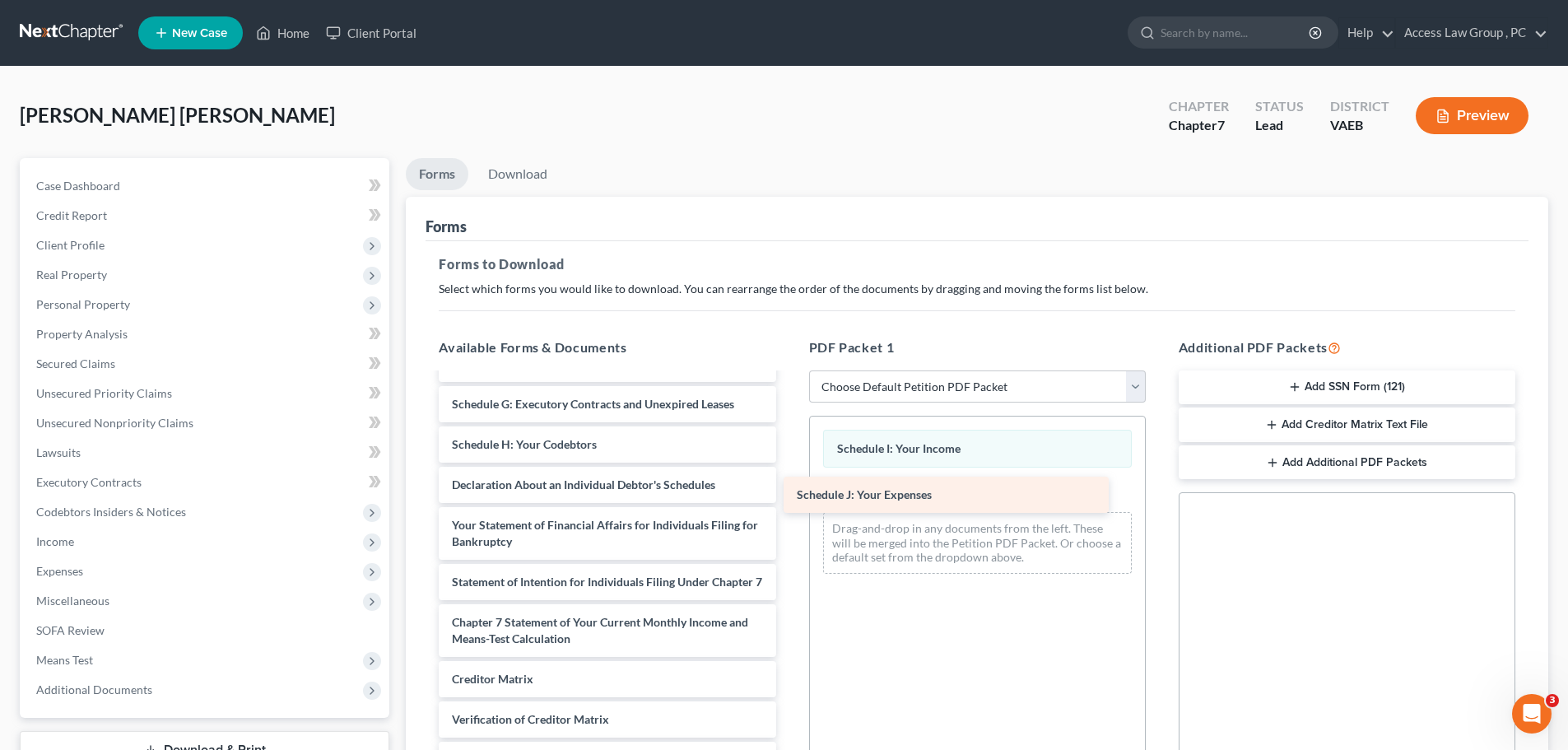
drag, startPoint x: 542, startPoint y: 483, endPoint x: 887, endPoint y: 493, distance: 345.1
click at [764, 493] on div "Schedule J: Your Expenses Voluntary Petition for Individuals Filing for Bankrup…" at bounding box center [607, 481] width 363 height 706
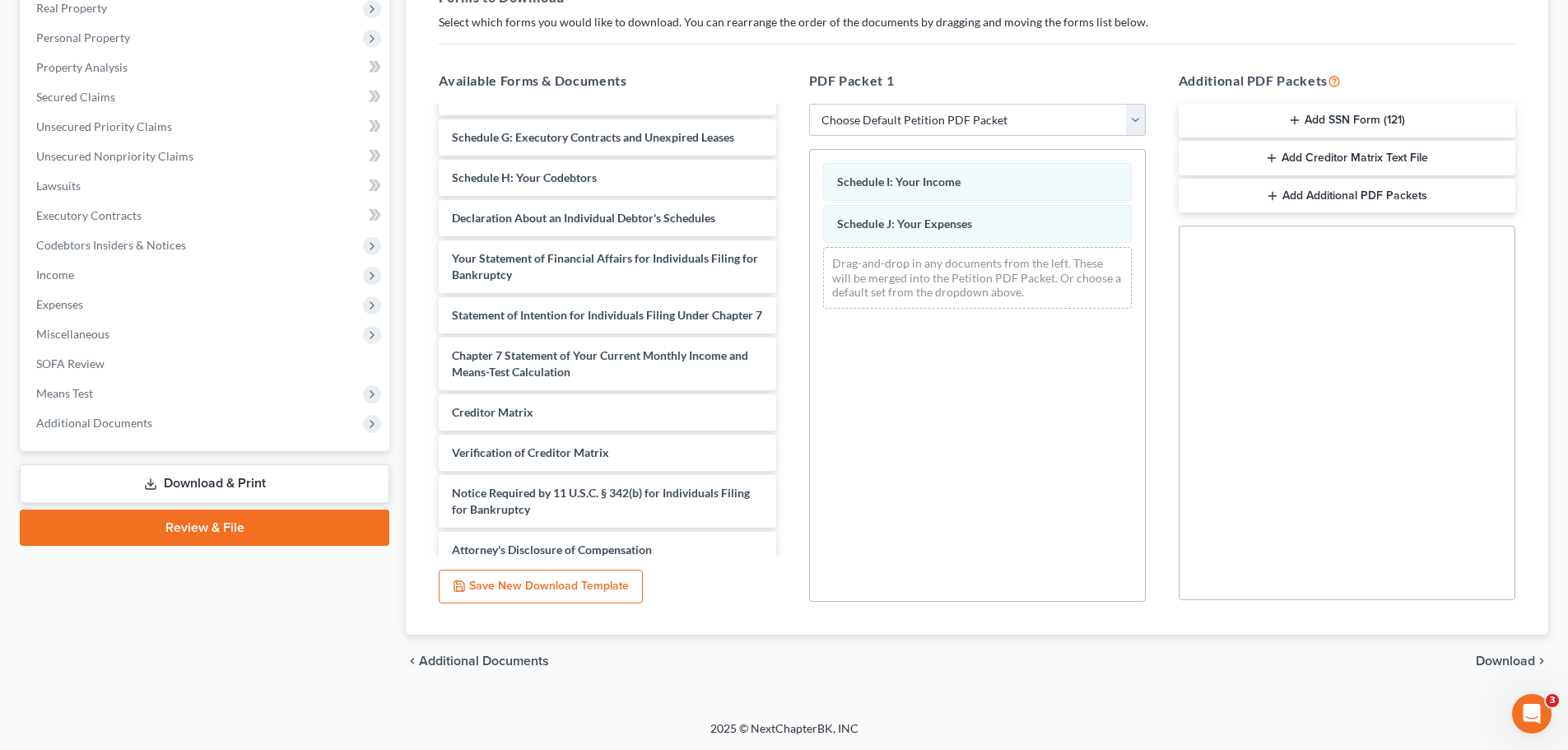
scroll to position [0, 0]
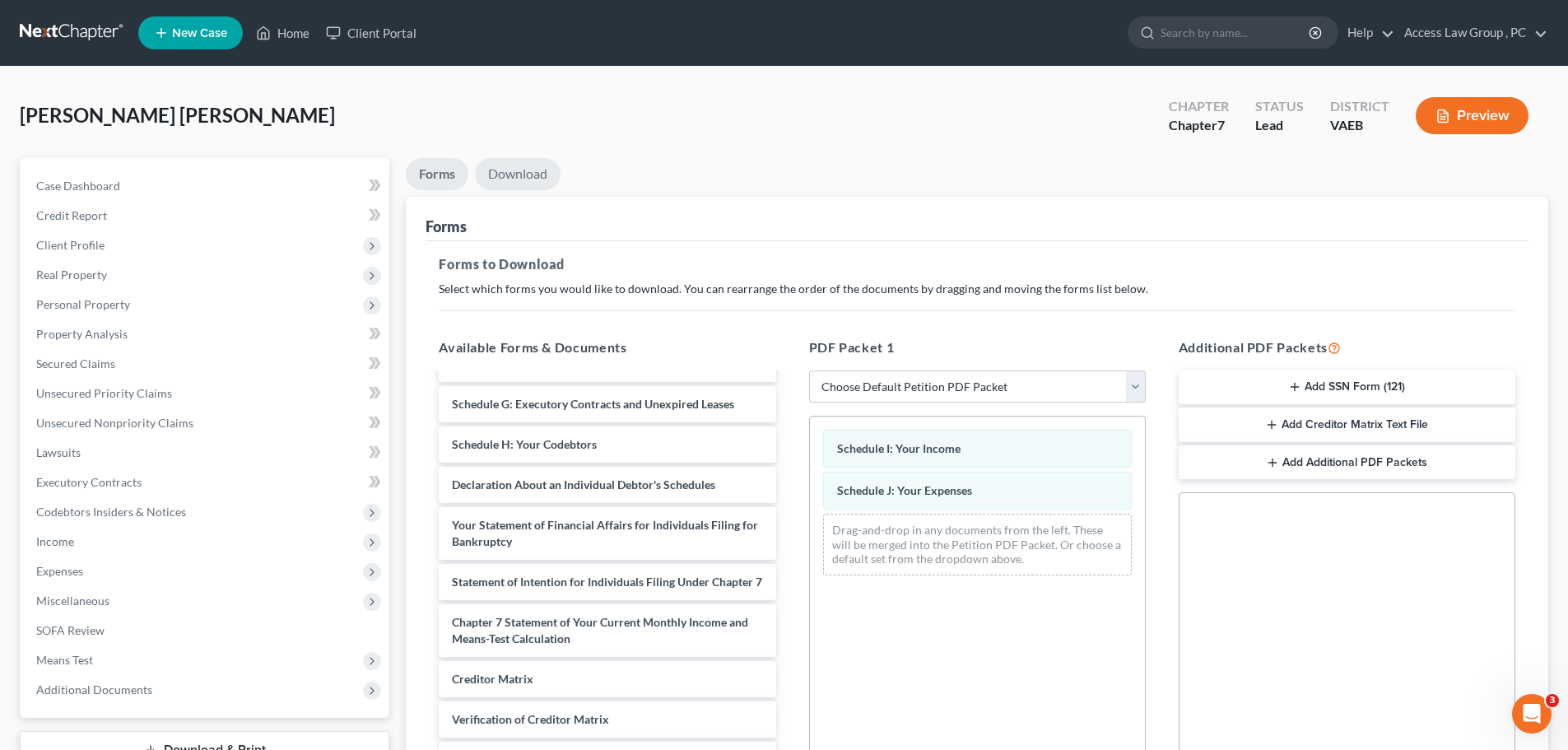
click at [527, 171] on link "Download" at bounding box center [518, 174] width 85 height 32
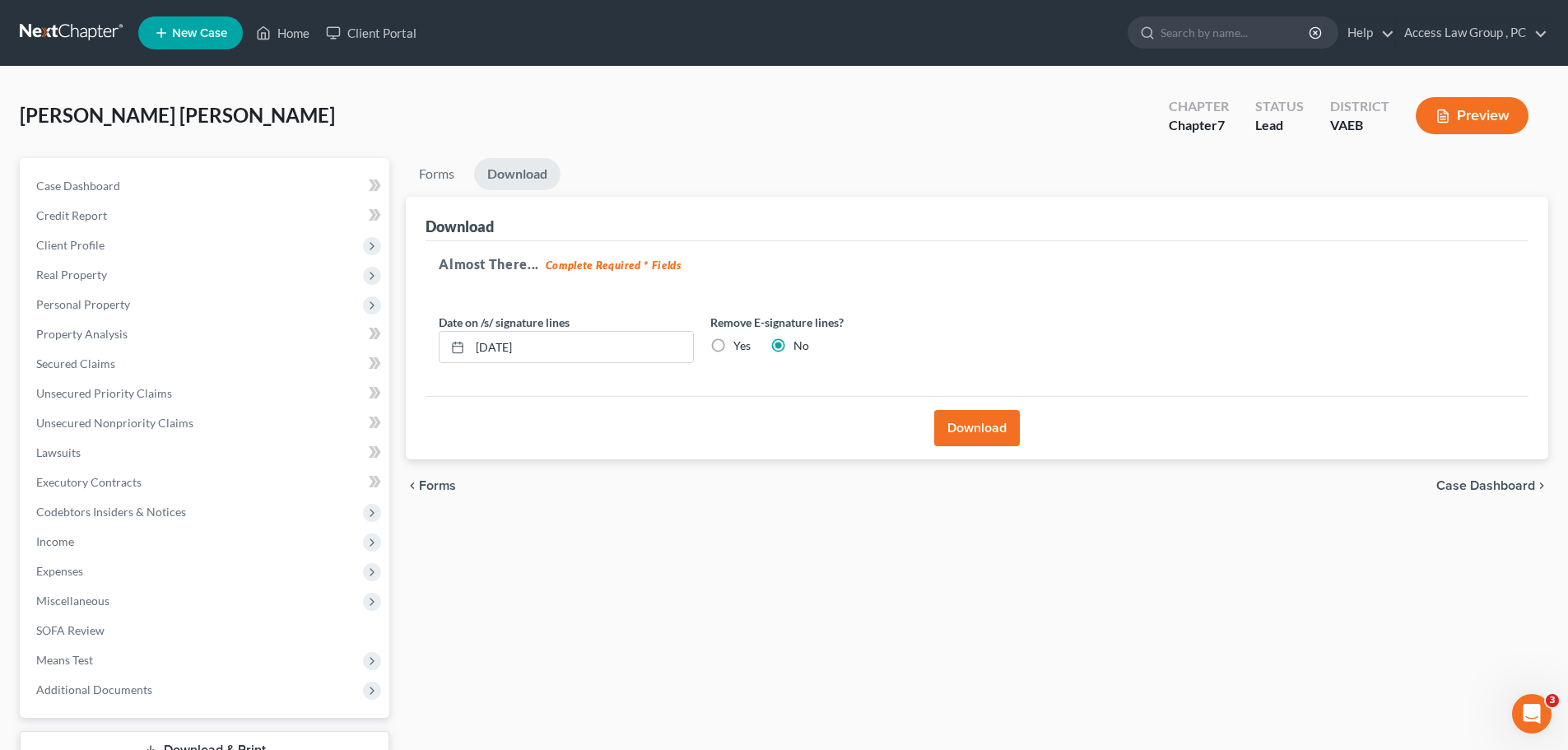
click at [764, 425] on button "Download" at bounding box center [977, 428] width 85 height 36
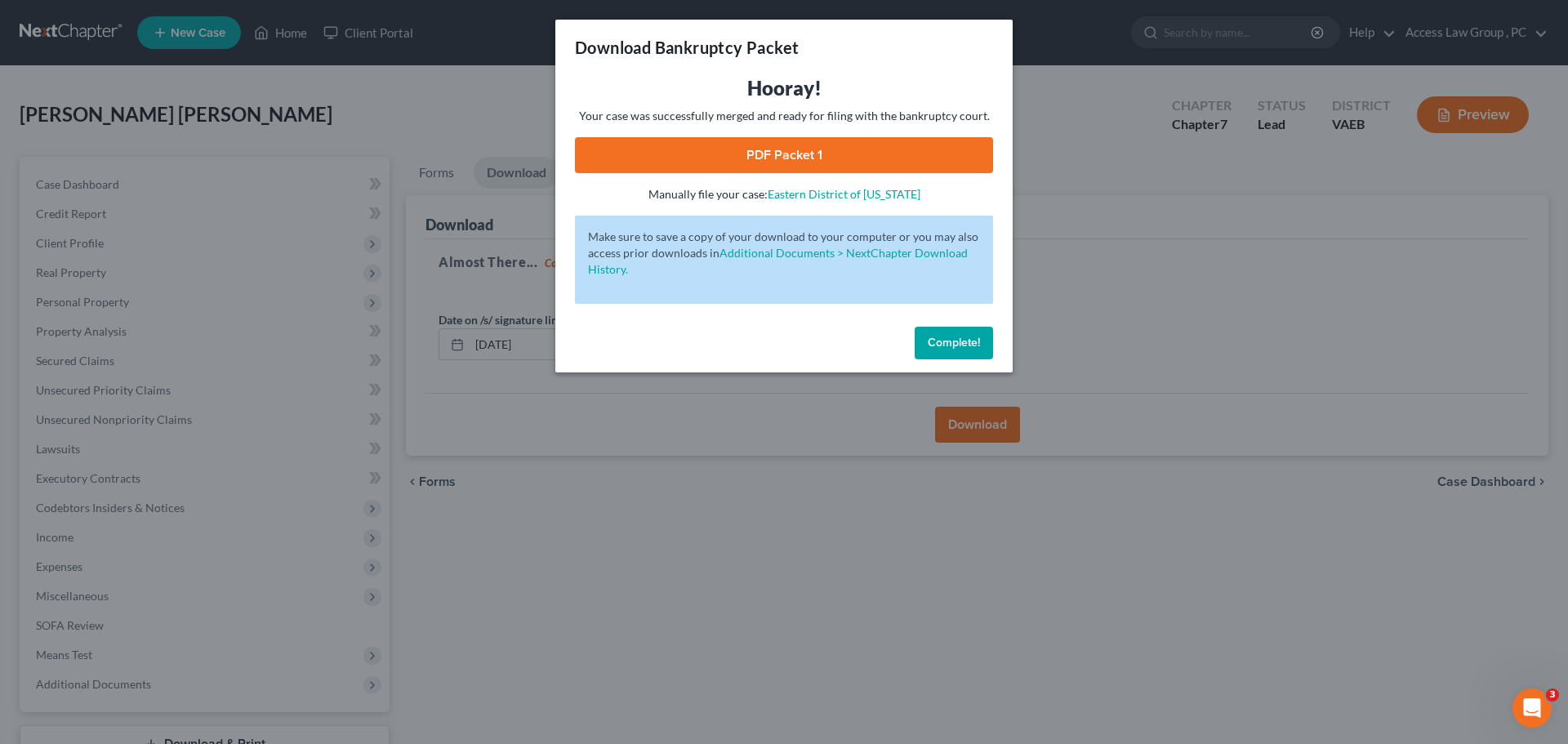
click at [758, 342] on span "Complete!" at bounding box center [954, 342] width 53 height 14
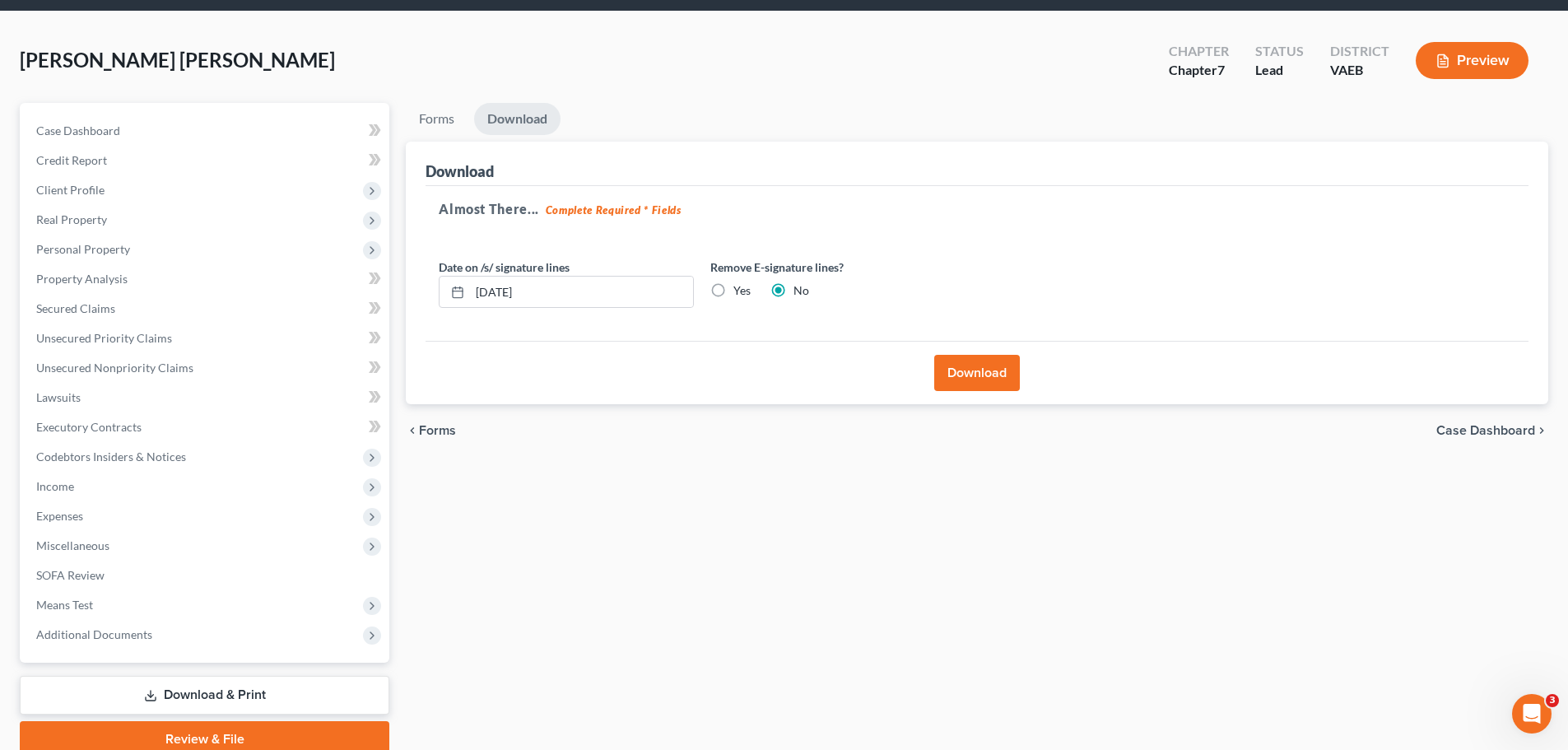
scroll to position [125, 0]
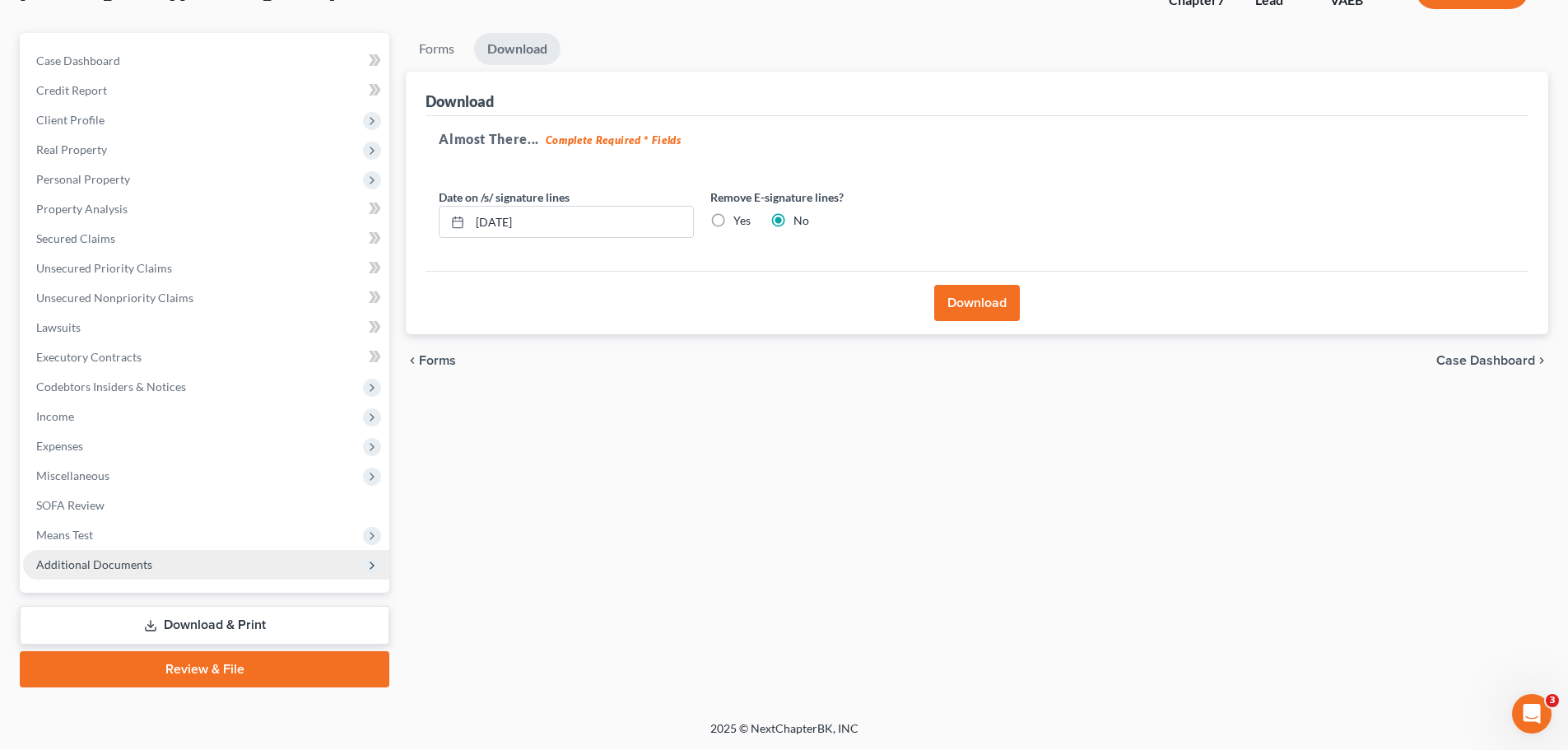
click at [134, 564] on span "Additional Documents" at bounding box center [94, 564] width 116 height 14
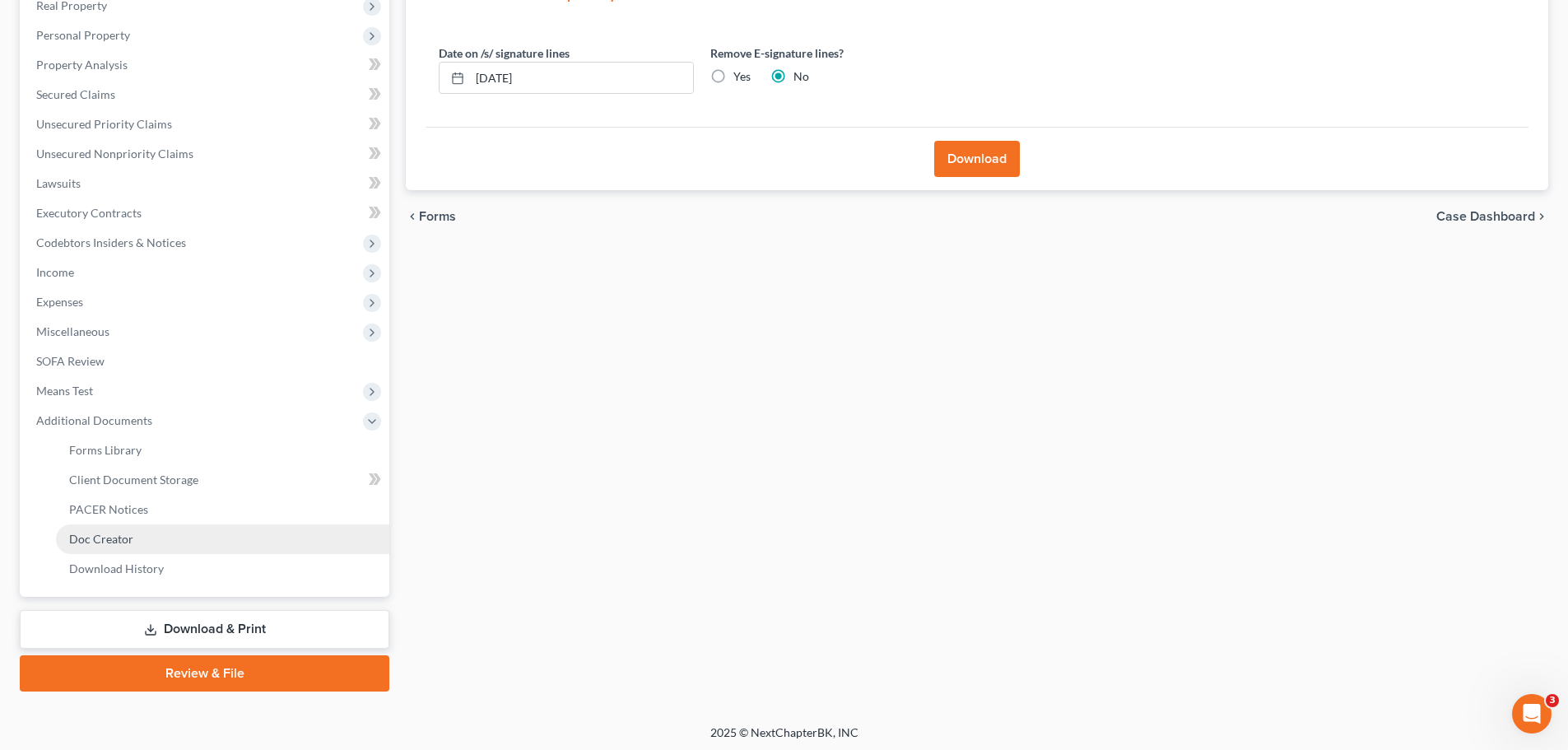
scroll to position [273, 0]
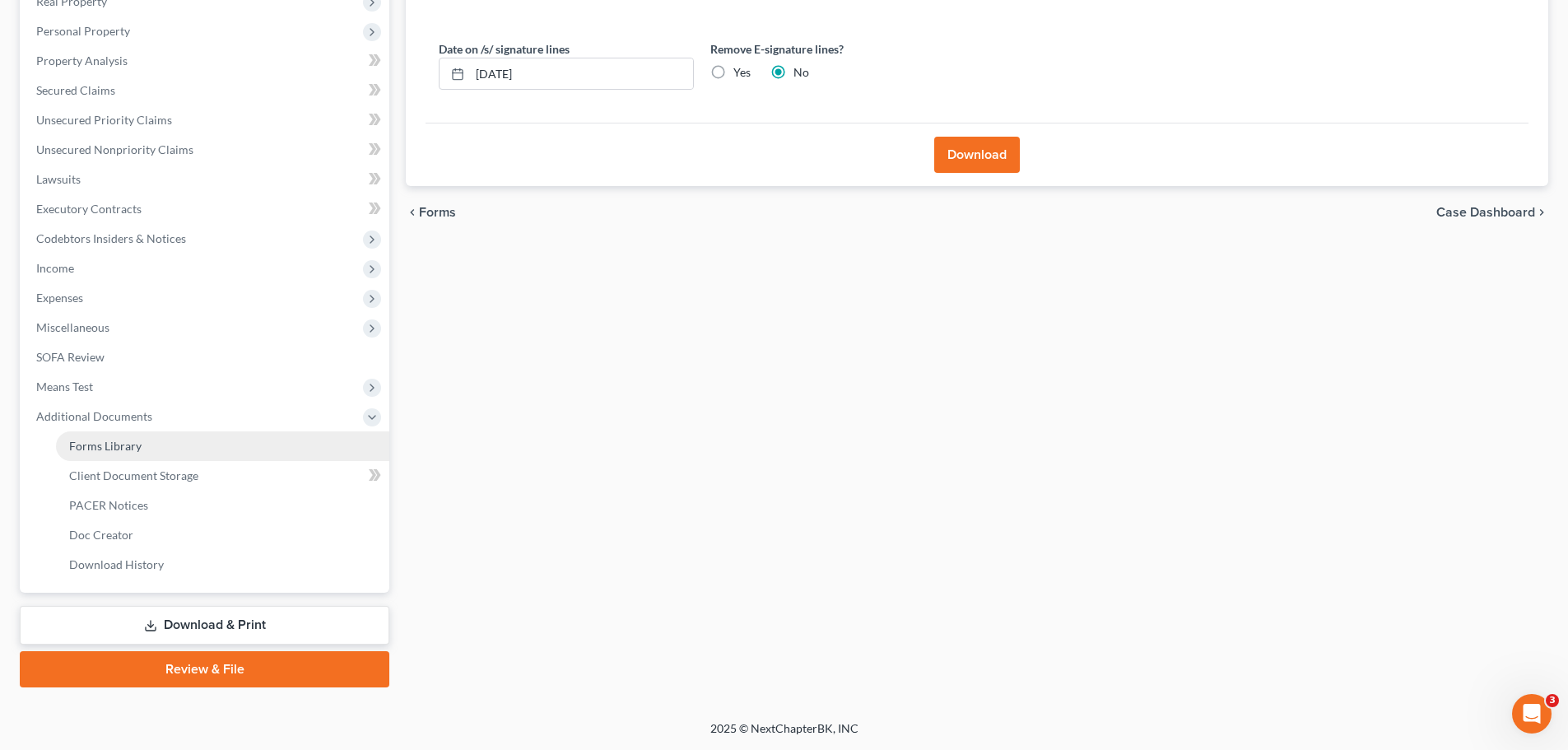
click at [125, 444] on span "Forms Library" at bounding box center [105, 446] width 72 height 14
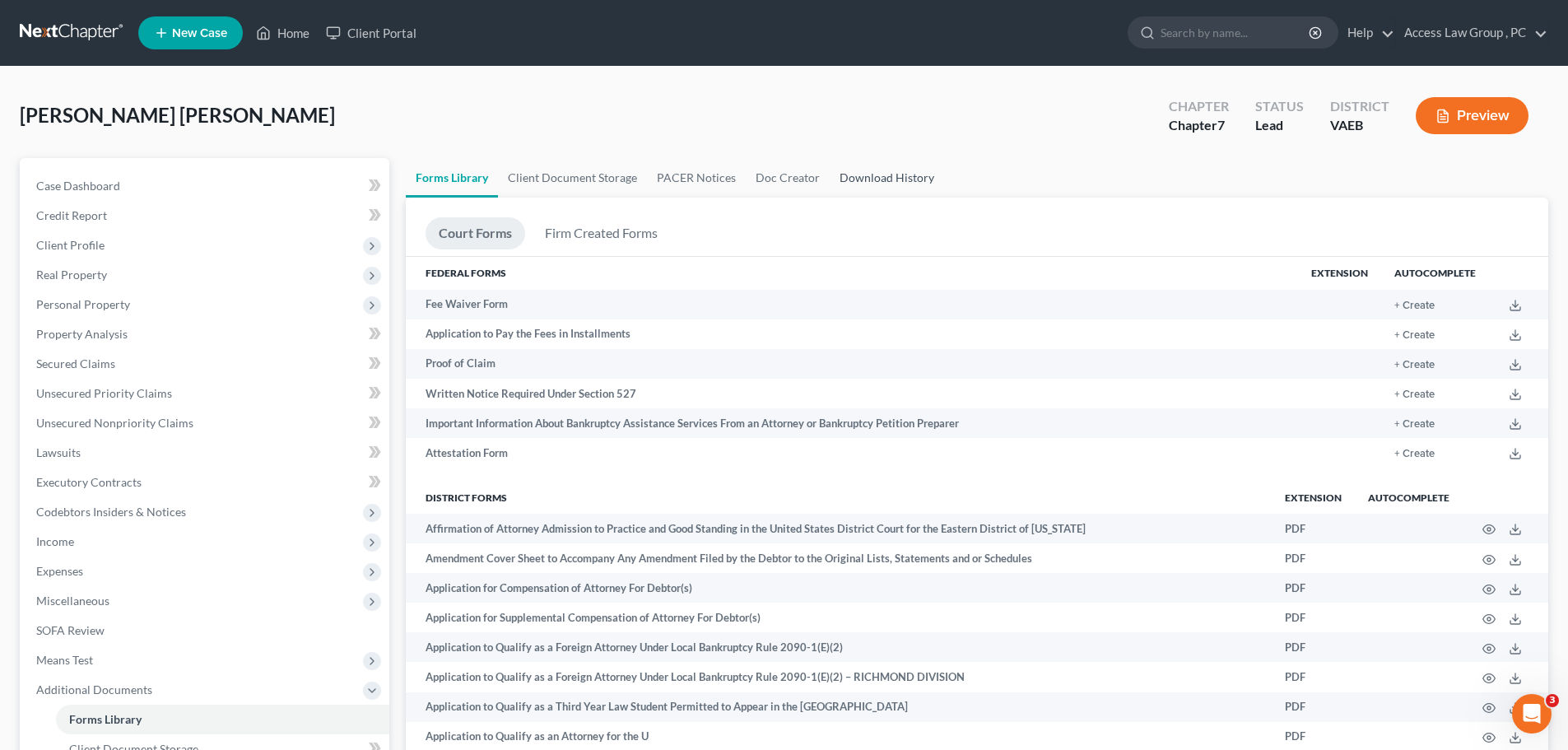
click at [764, 180] on link "Download History" at bounding box center [887, 178] width 115 height 40
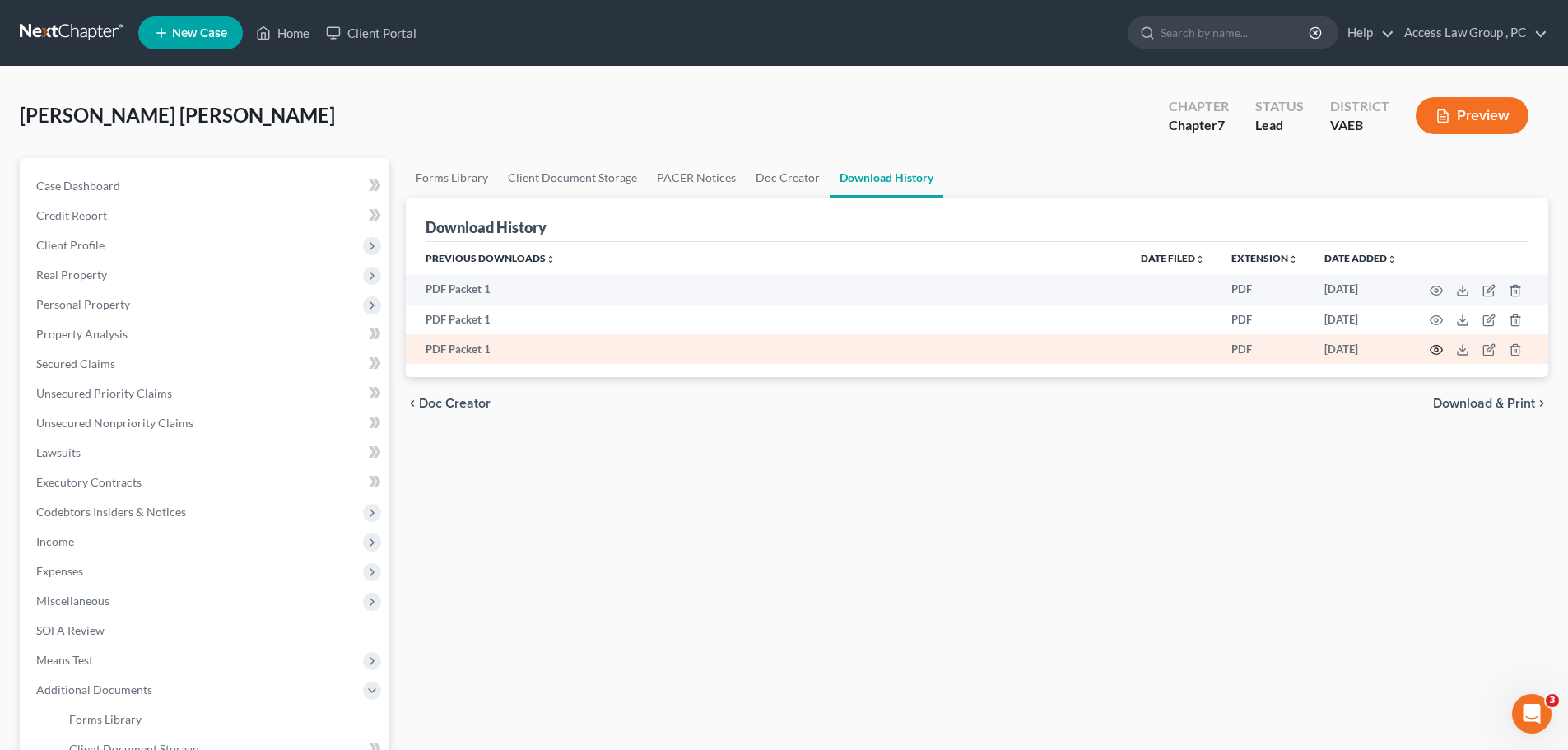
click at [764, 350] on icon "button" at bounding box center [1436, 350] width 12 height 9
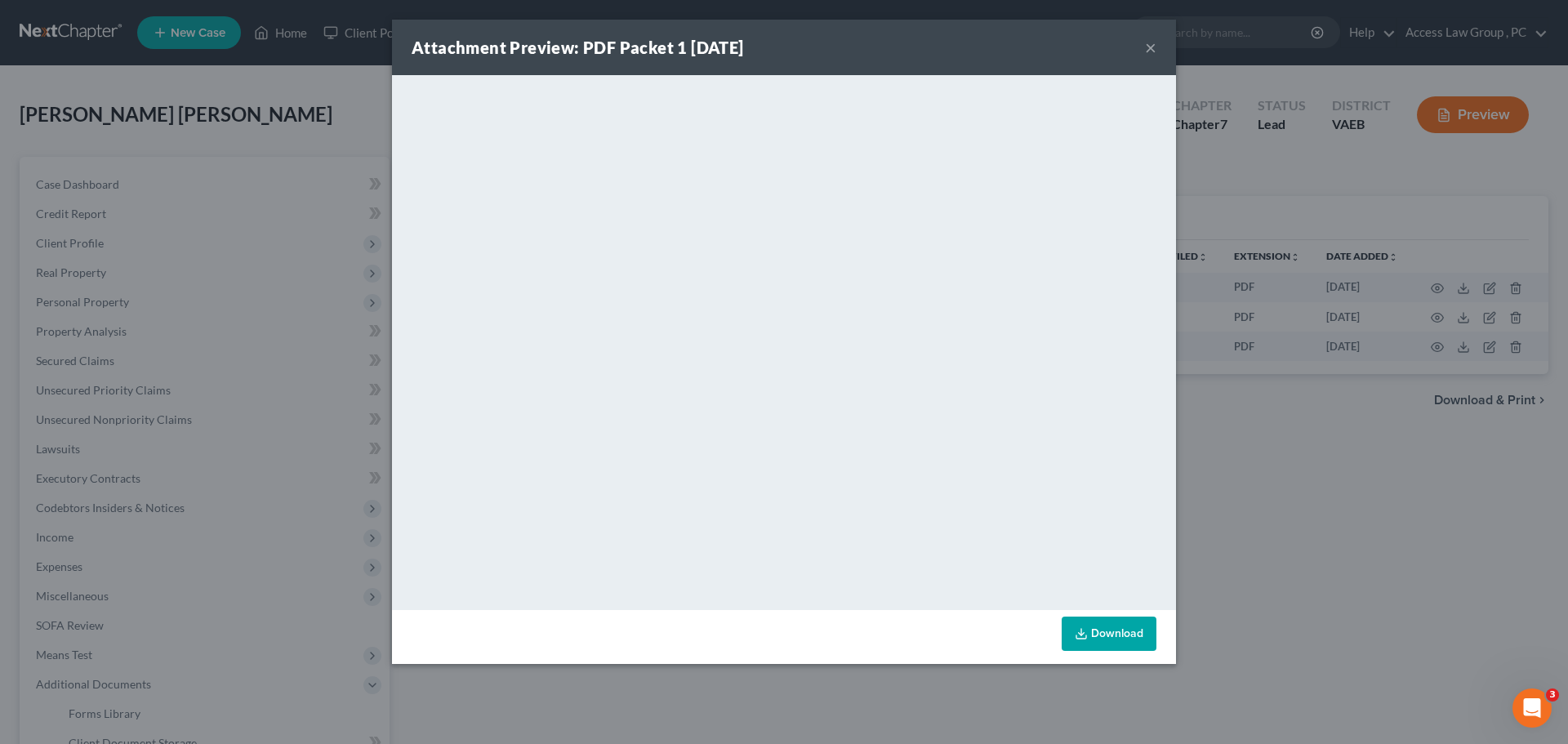
click at [758, 638] on link "Download" at bounding box center [1109, 633] width 95 height 34
click at [758, 43] on button "×" at bounding box center [1151, 47] width 11 height 20
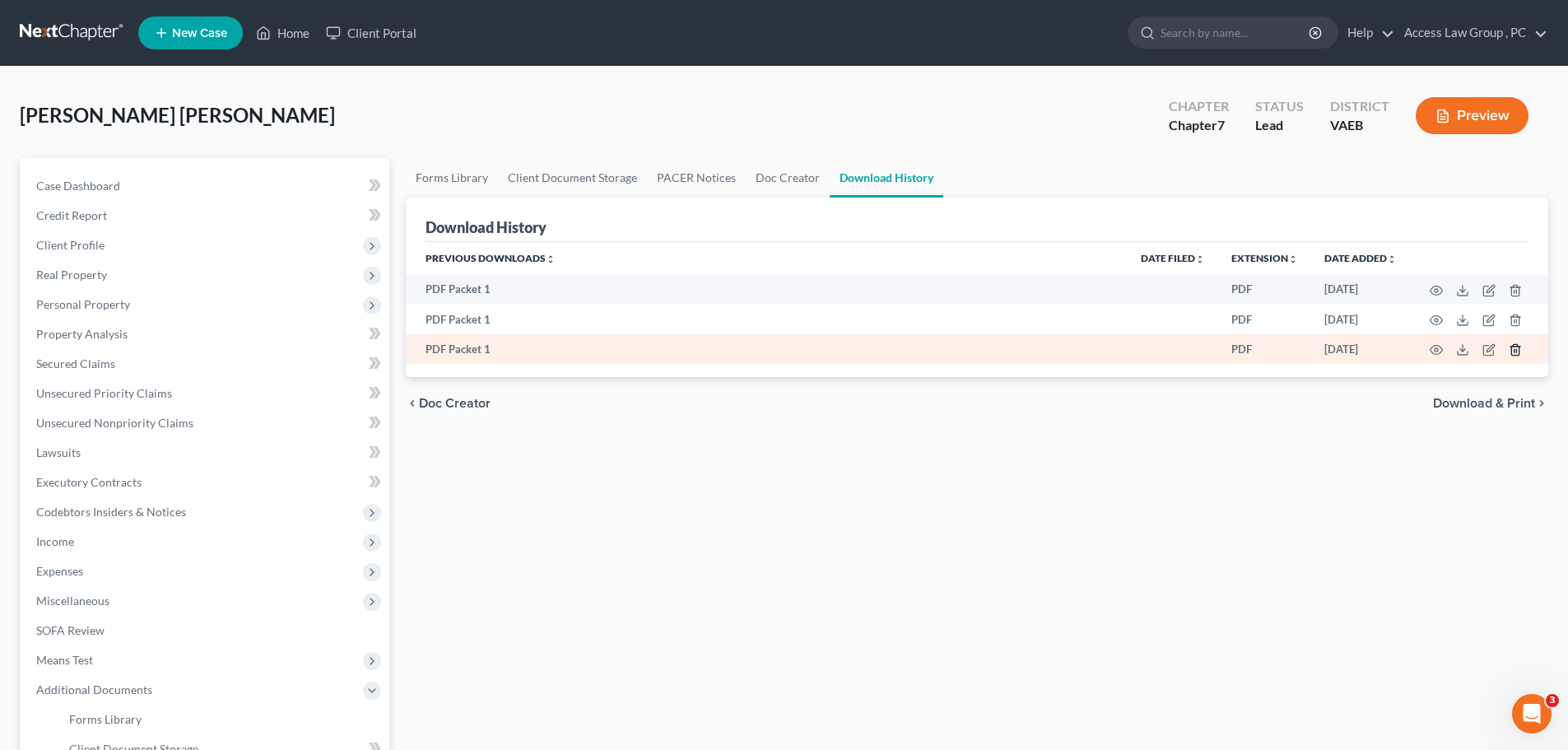
click at [764, 348] on icon "button" at bounding box center [1516, 350] width 13 height 13
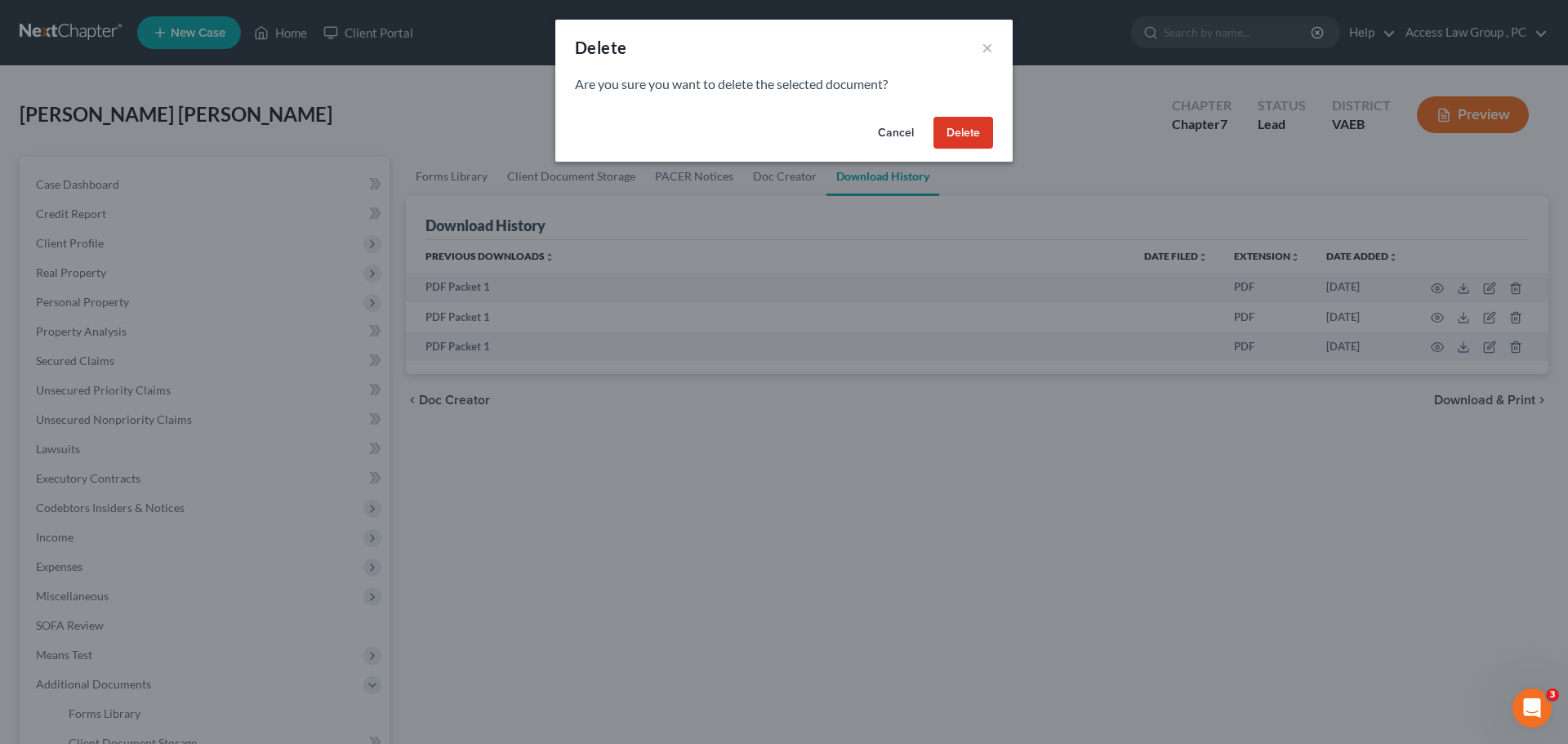
click at [758, 133] on button "Delete" at bounding box center [963, 133] width 59 height 33
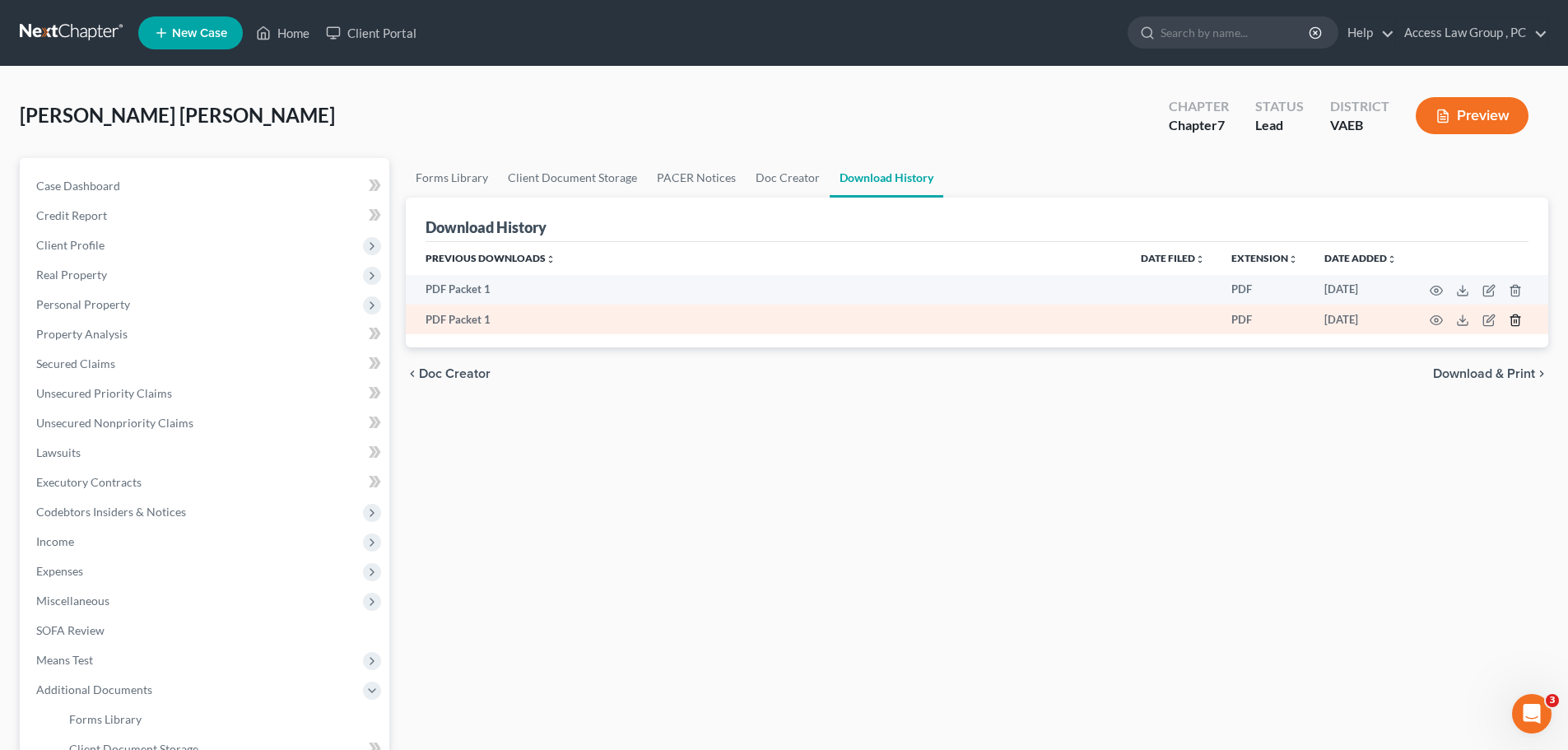
click at [764, 319] on icon "button" at bounding box center [1516, 320] width 13 height 13
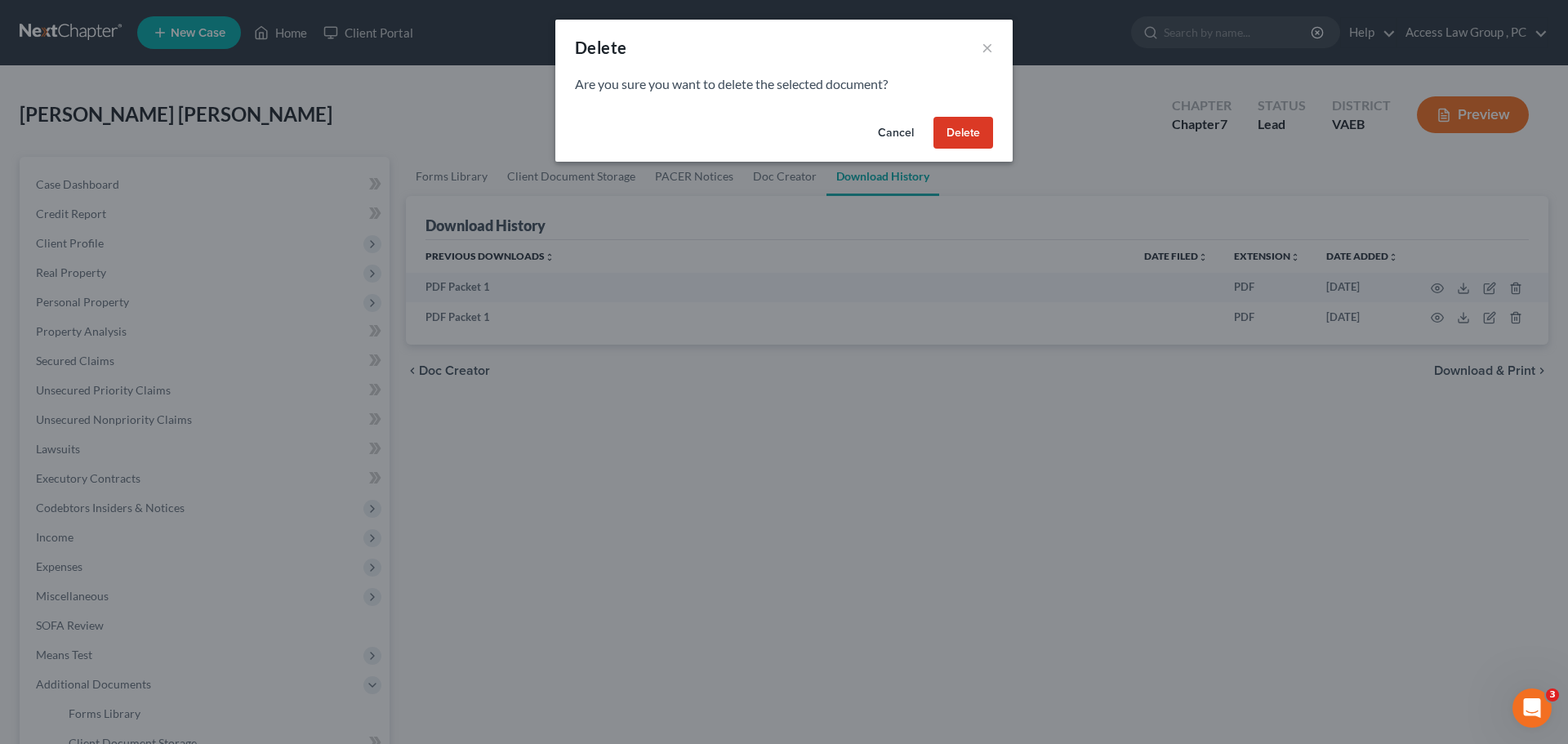
click at [758, 143] on button "Delete" at bounding box center [963, 133] width 59 height 33
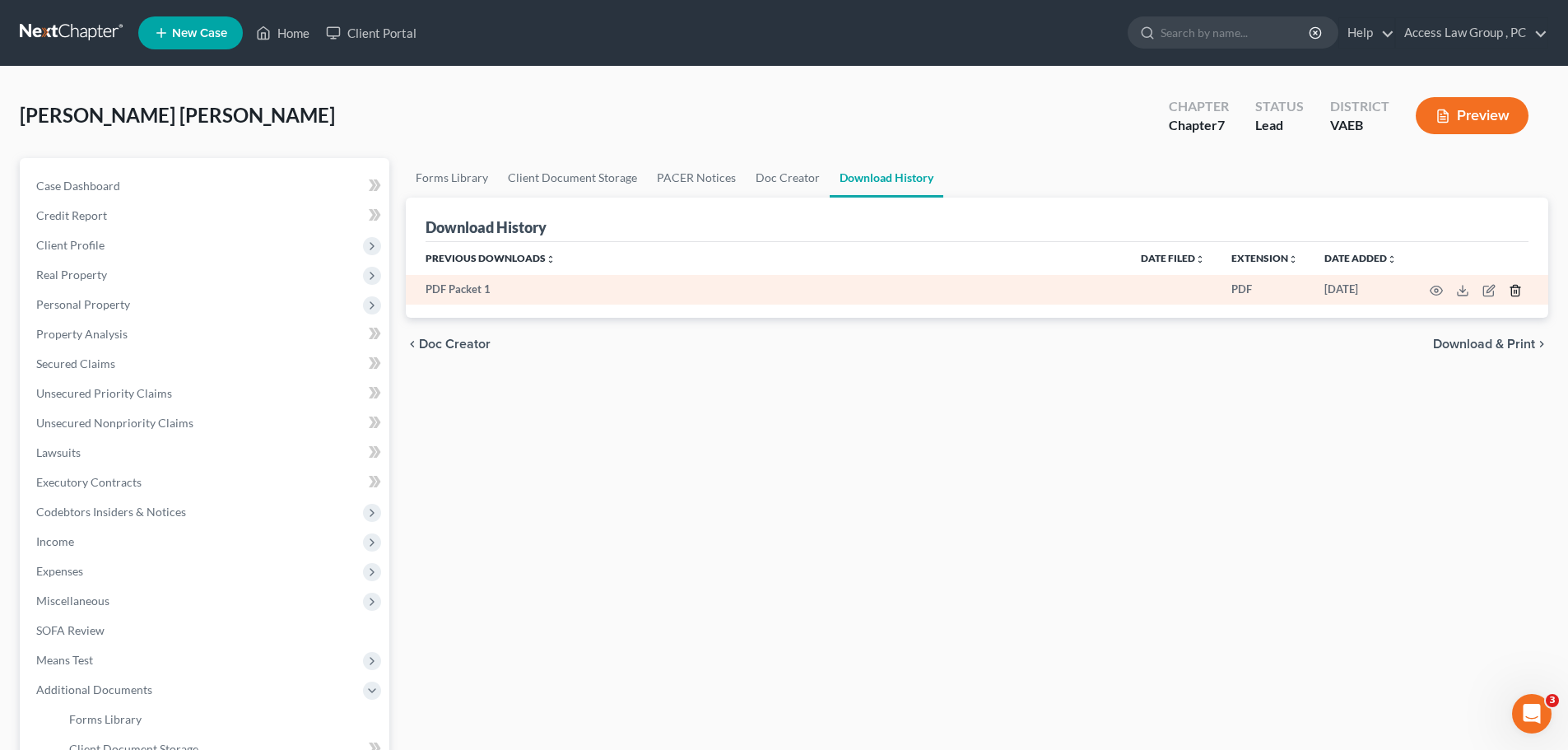
click at [764, 291] on icon "button" at bounding box center [1515, 289] width 8 height 10
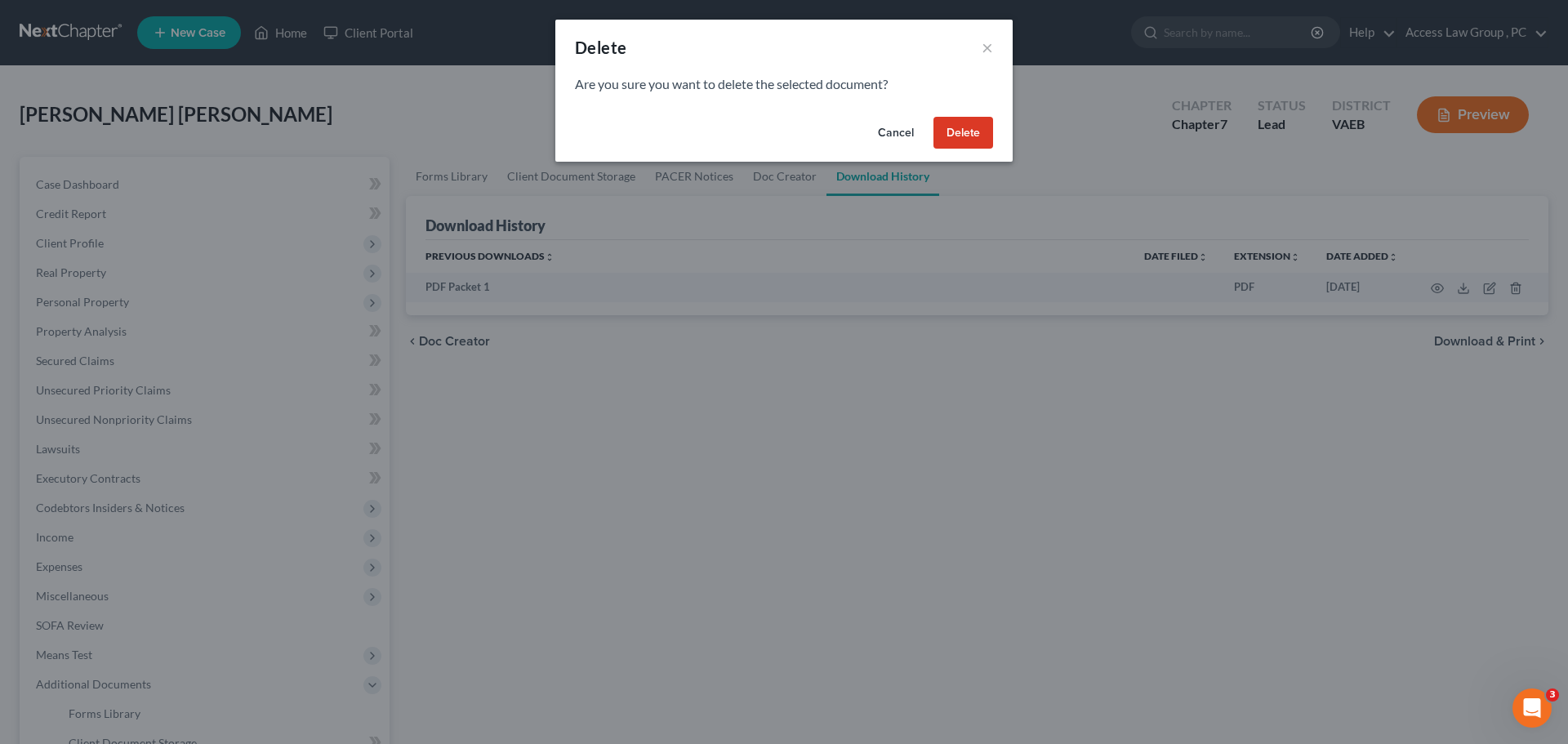
click at [758, 140] on button "Delete" at bounding box center [963, 133] width 59 height 33
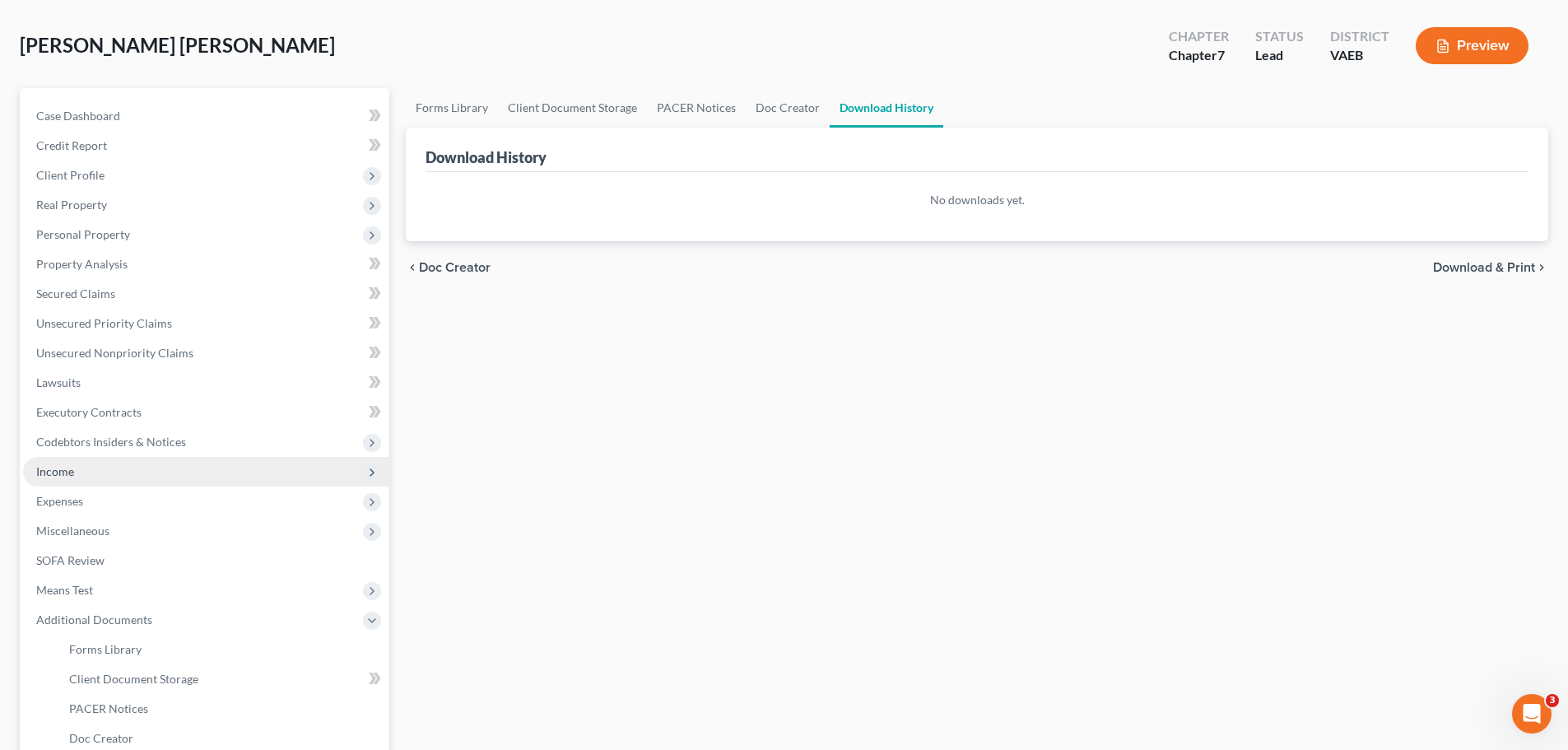
scroll to position [273, 0]
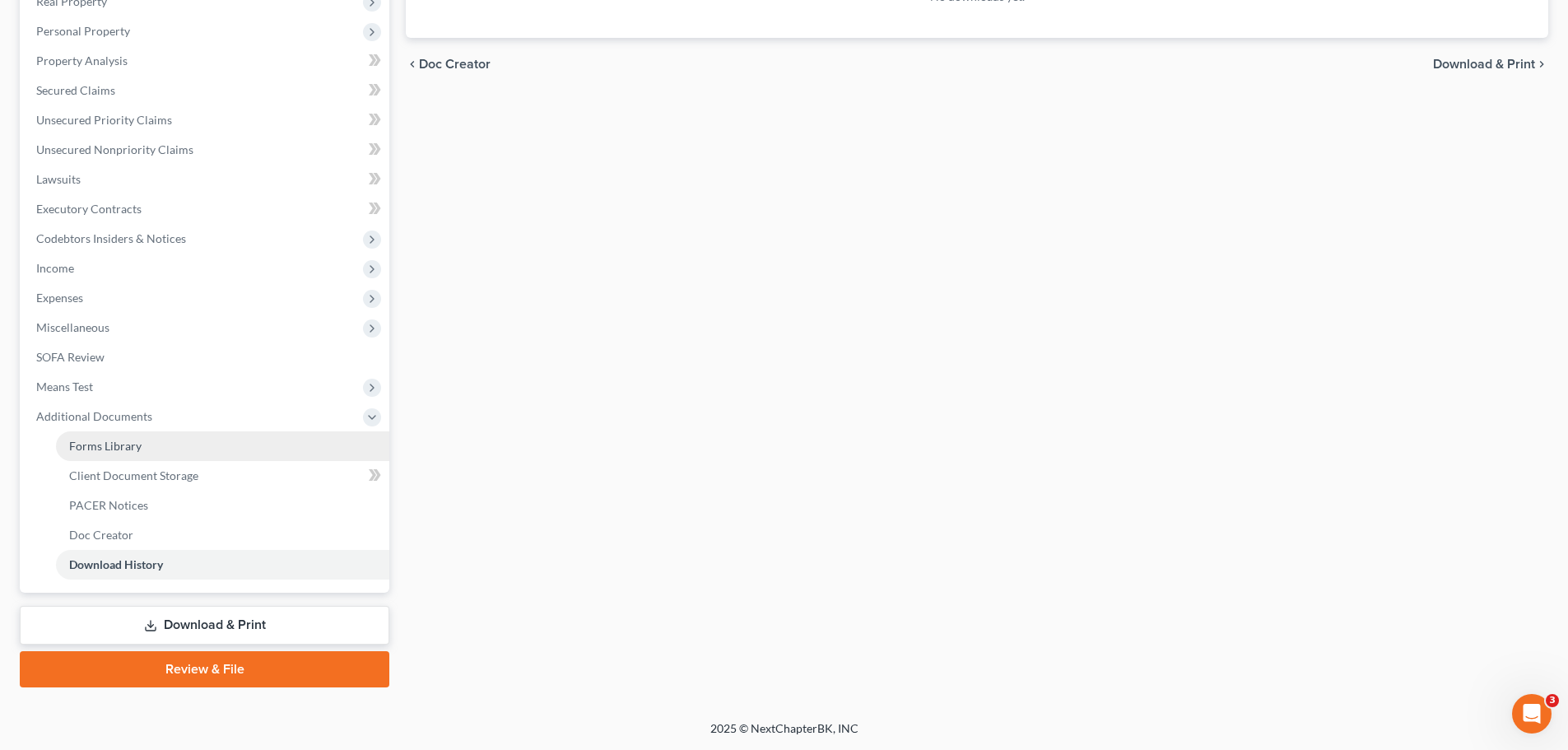
click at [129, 447] on span "Forms Library" at bounding box center [105, 446] width 72 height 14
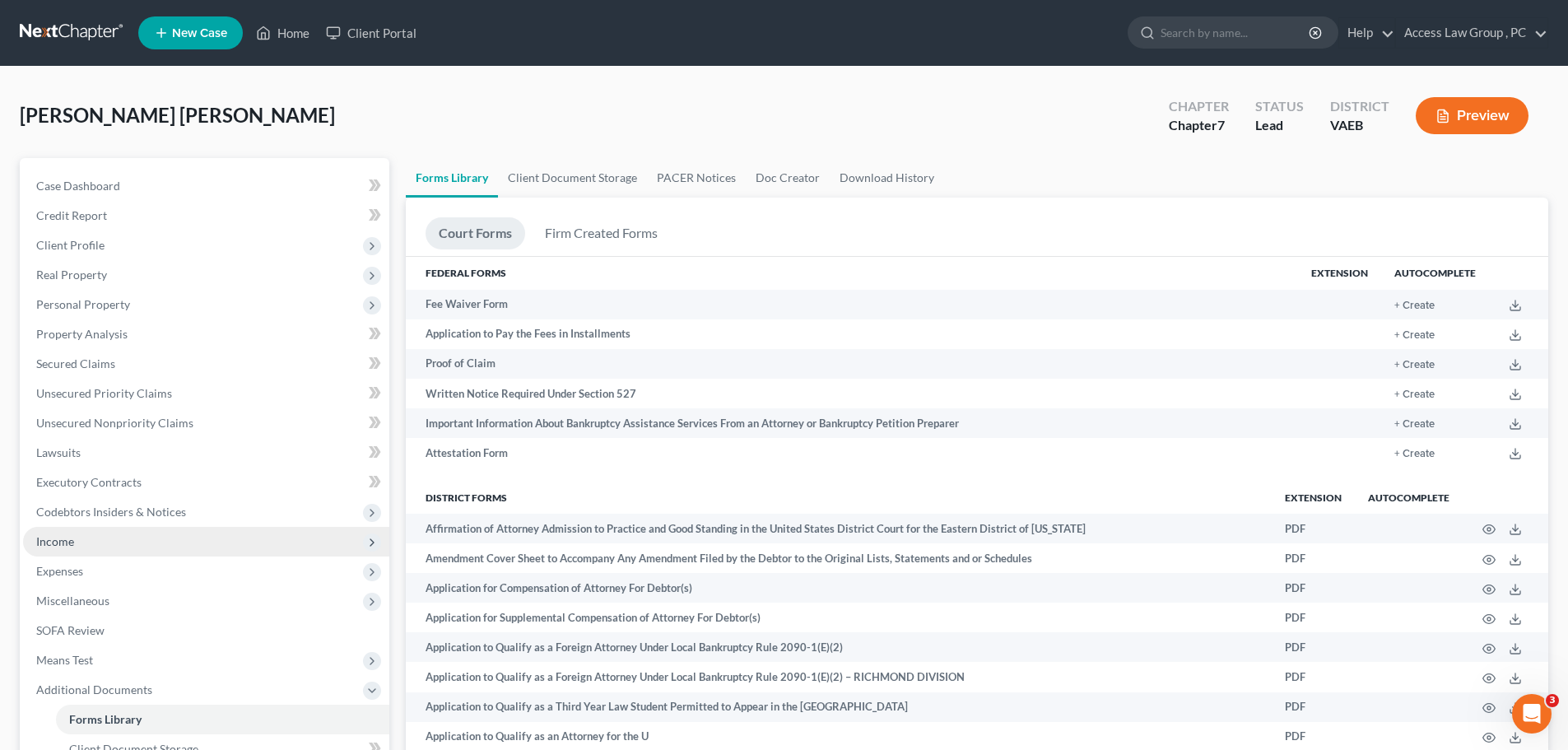
click at [72, 539] on span "Income" at bounding box center [55, 540] width 38 height 14
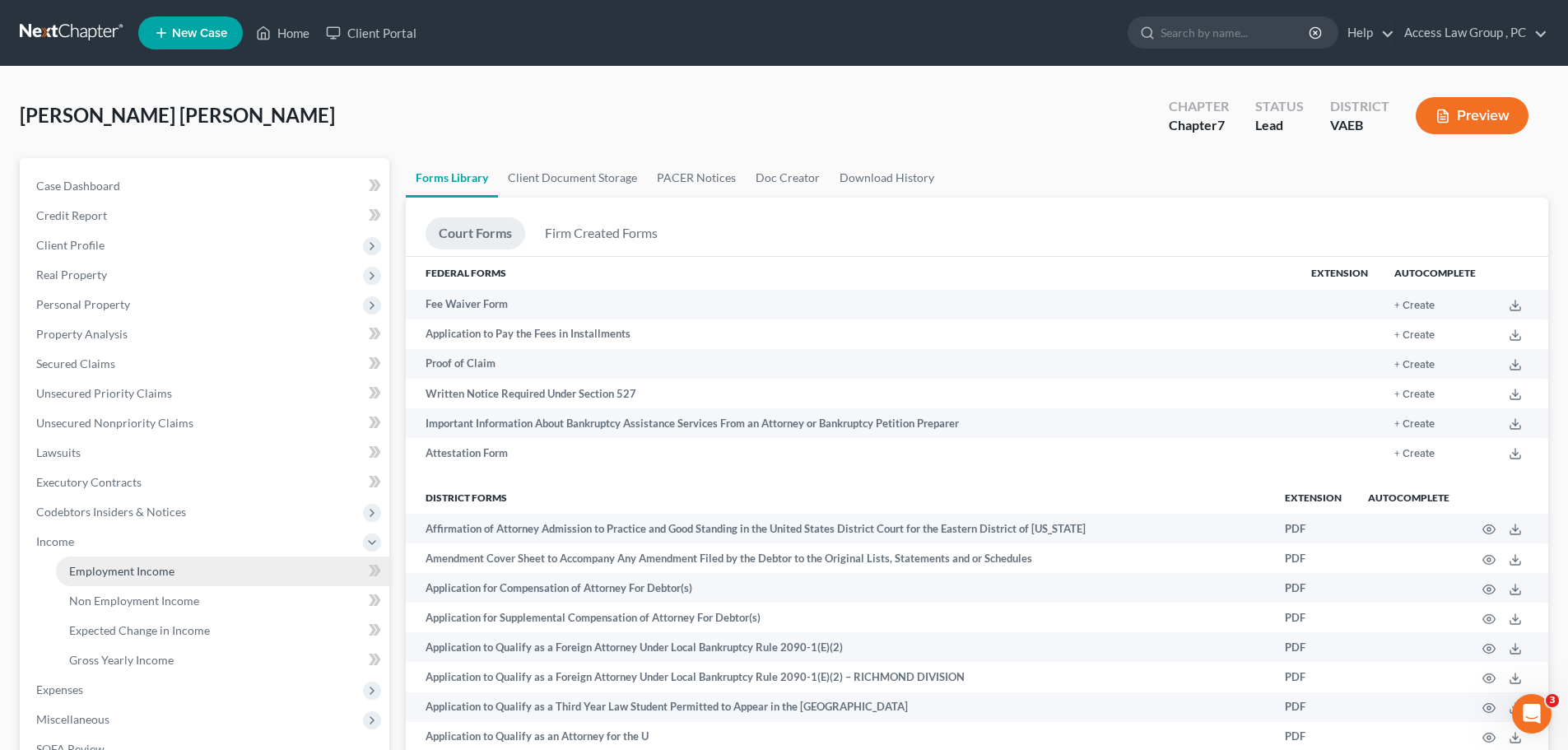
click at [84, 568] on span "Employment Income" at bounding box center [121, 570] width 105 height 14
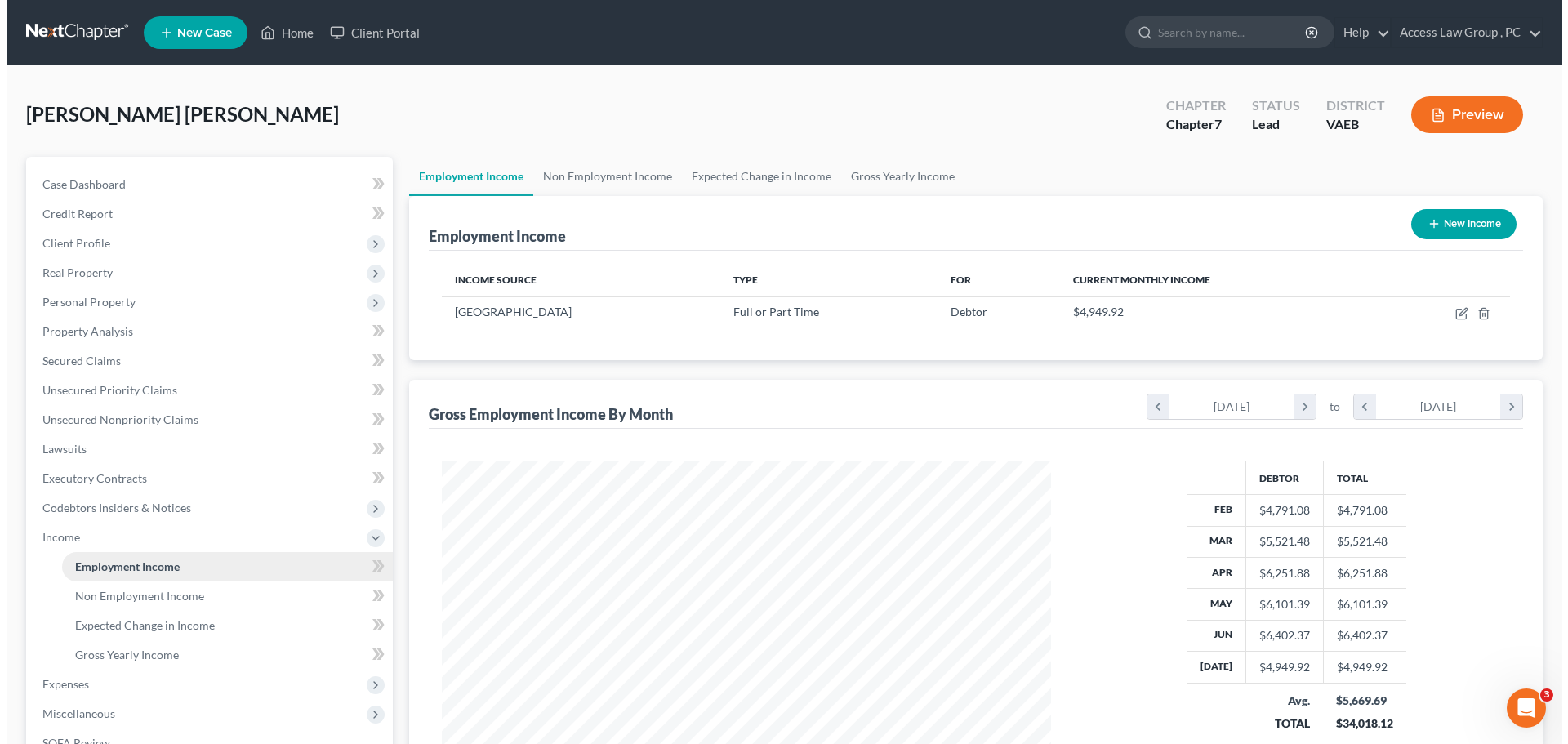
scroll to position [305, 642]
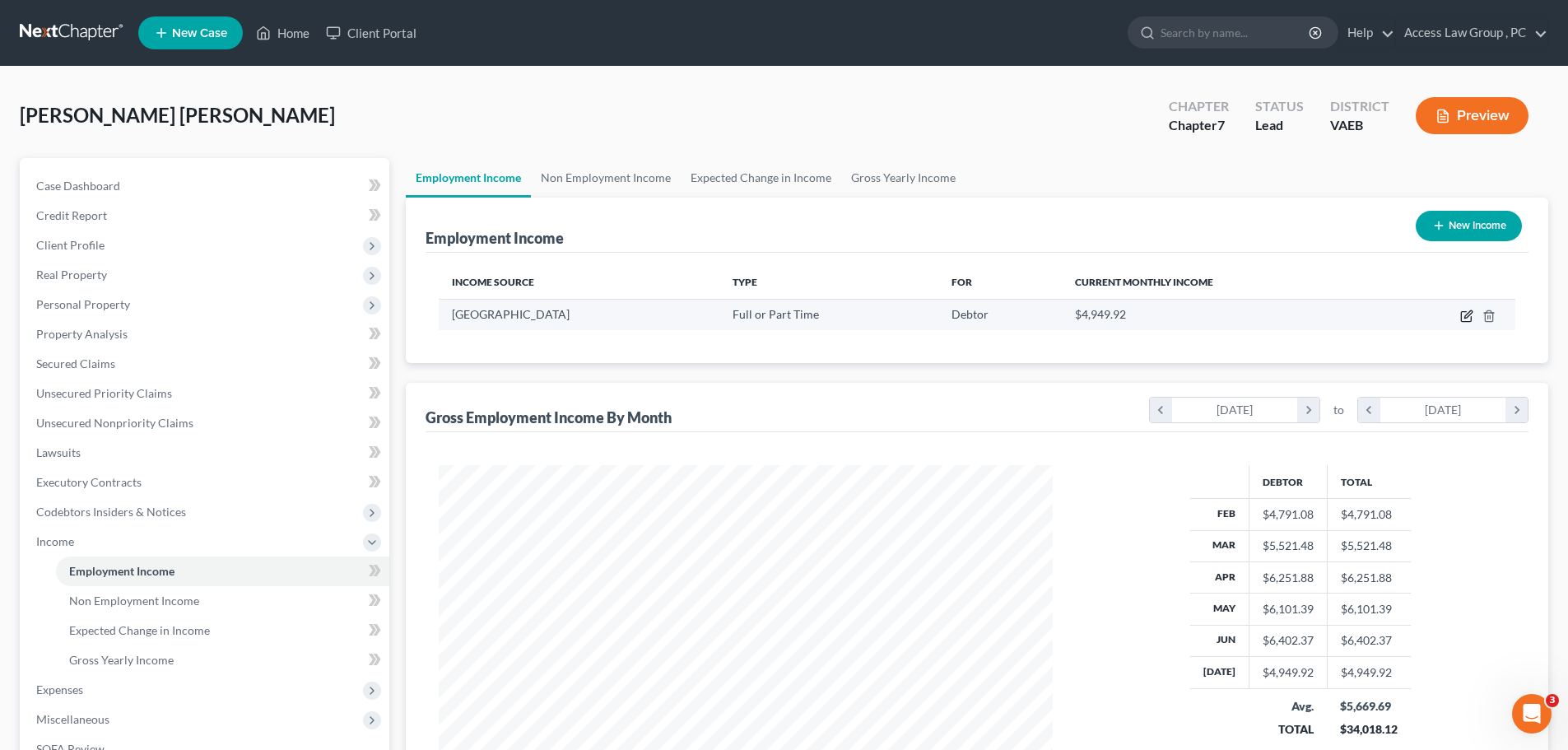
click at [764, 314] on icon "button" at bounding box center [1467, 316] width 13 height 13
select select "0"
select select "48"
select select "1"
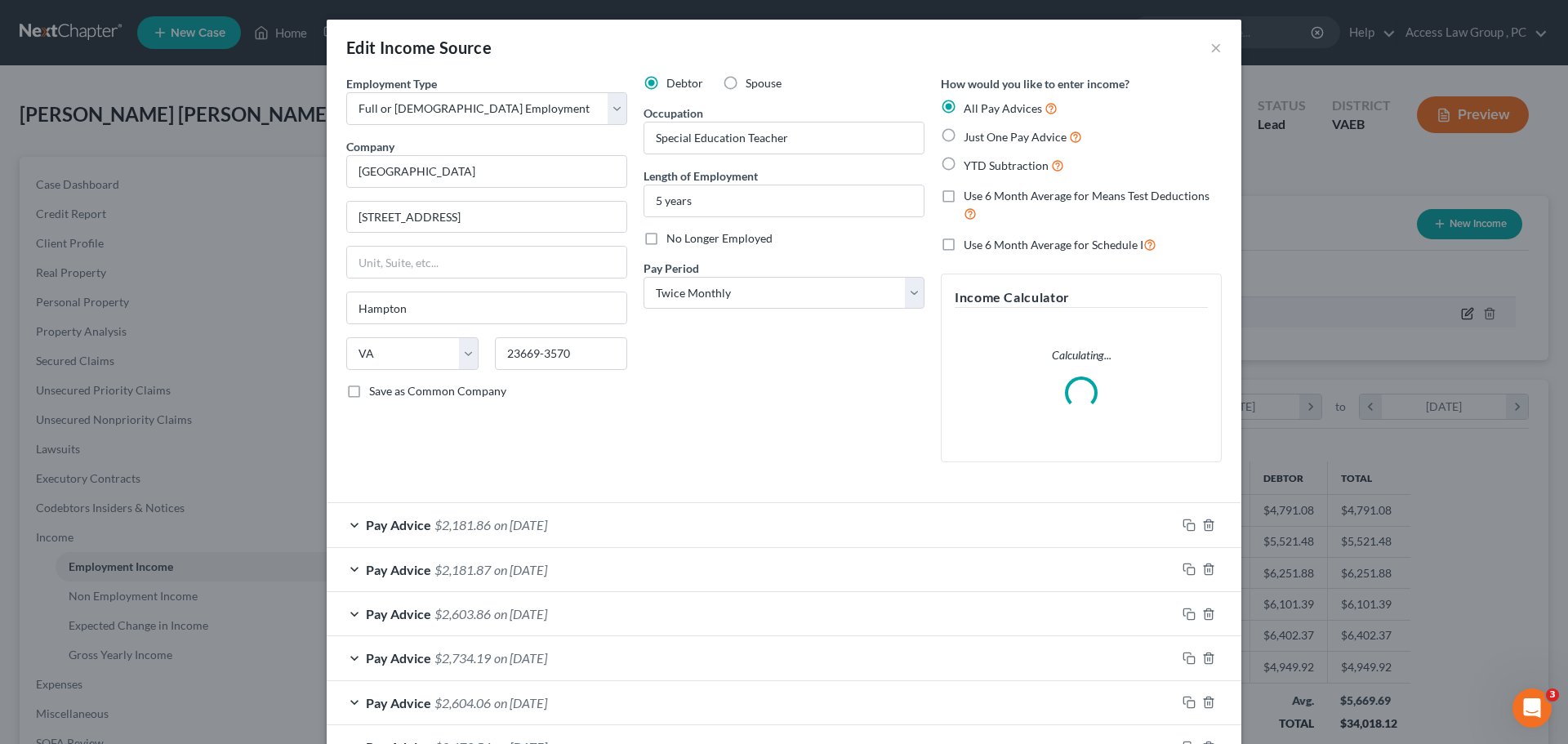
scroll to position [307, 648]
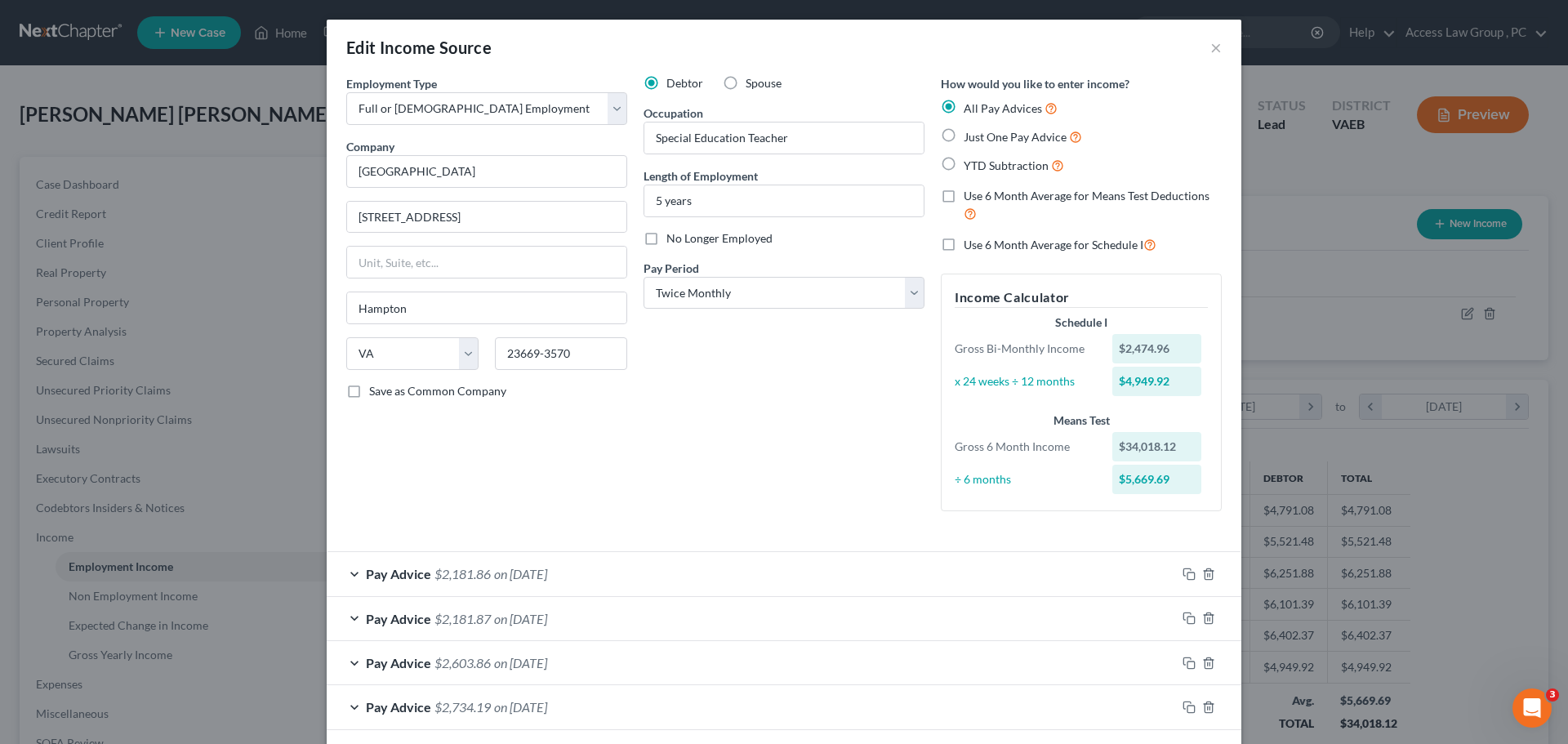
click at [481, 525] on div "Employment Type * Select Full or Part Time Employment Self Employment Company *…" at bounding box center [784, 307] width 892 height 463
click at [442, 570] on span "$2,181.86" at bounding box center [463, 573] width 56 height 15
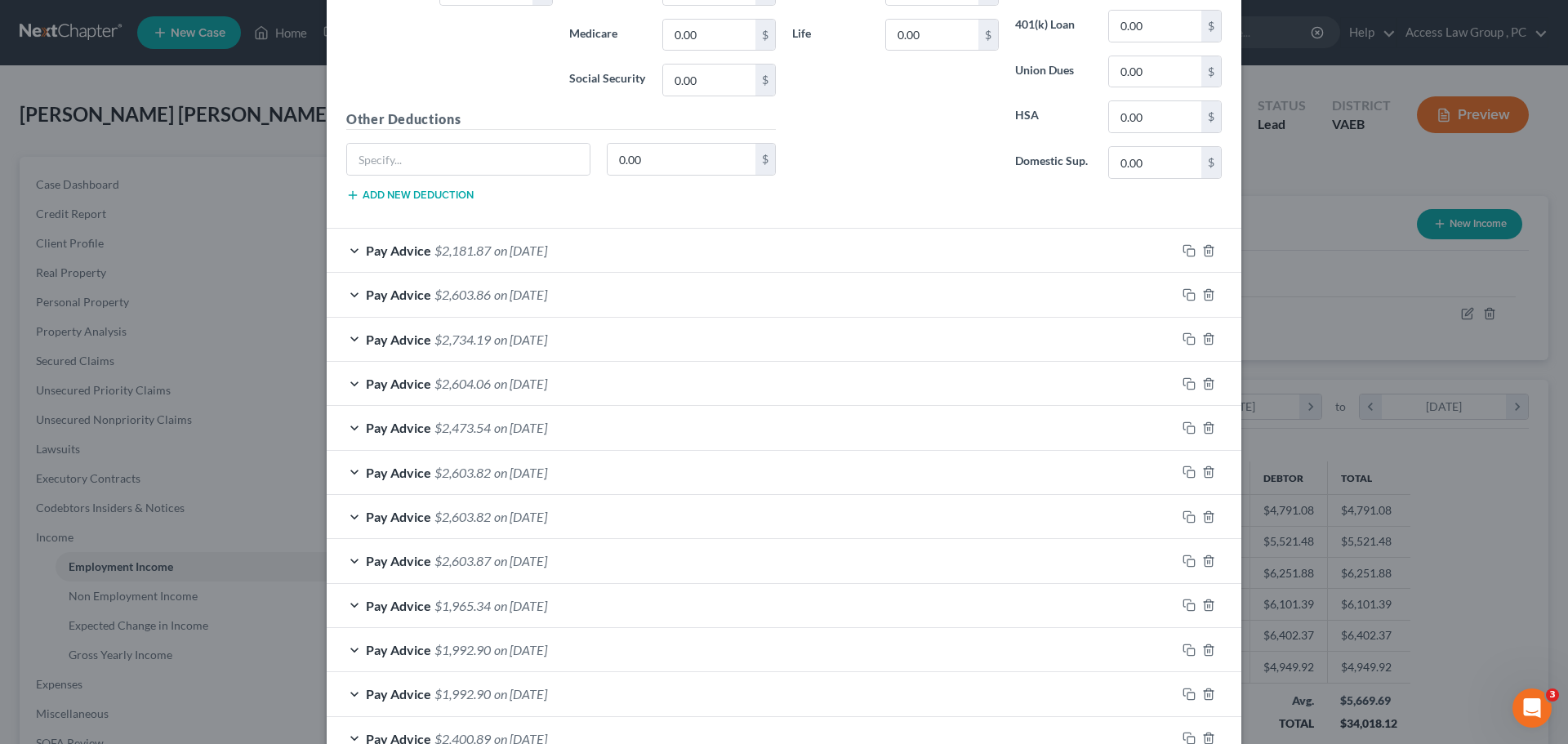
scroll to position [966, 0]
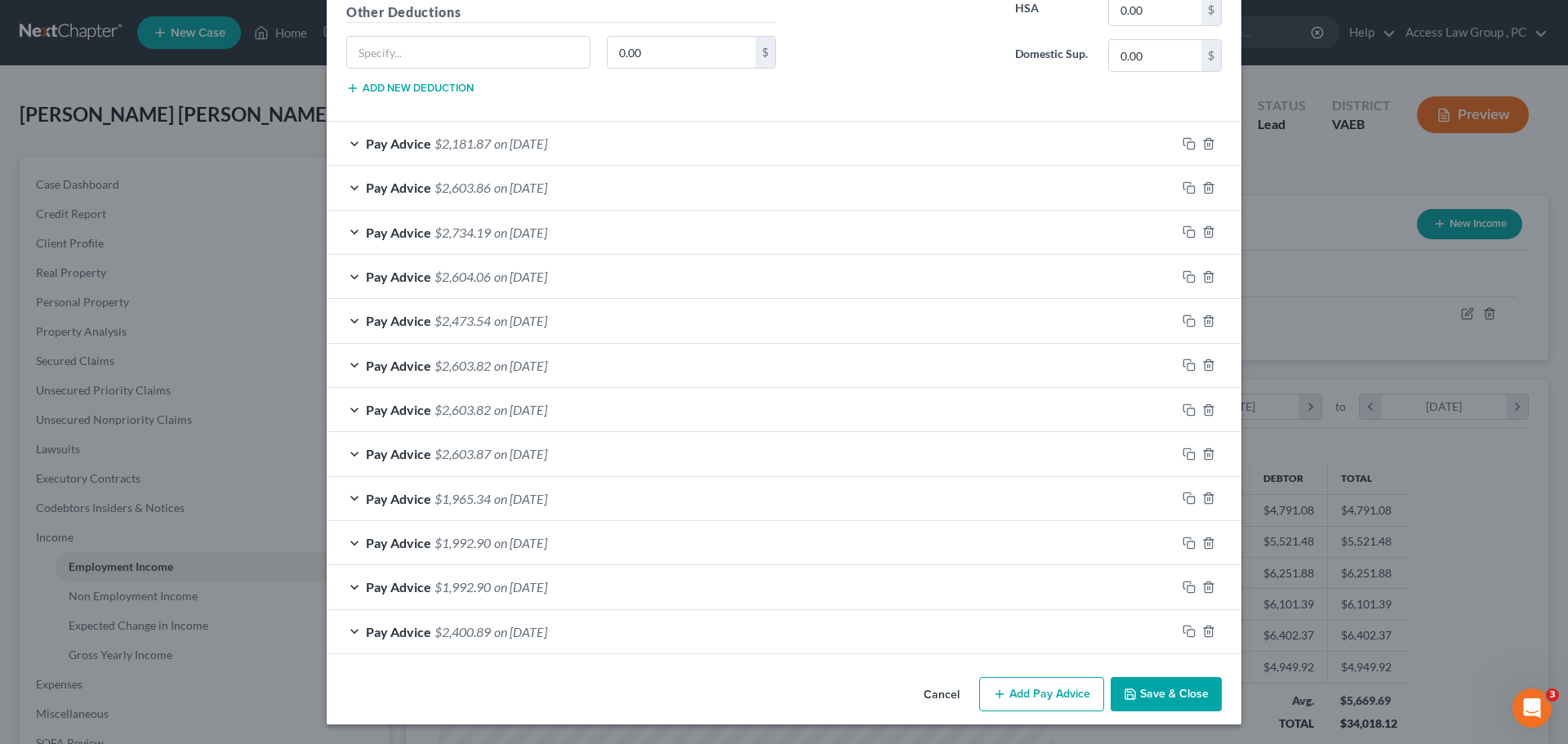
click at [484, 498] on span "$1,965.34" at bounding box center [463, 499] width 56 height 15
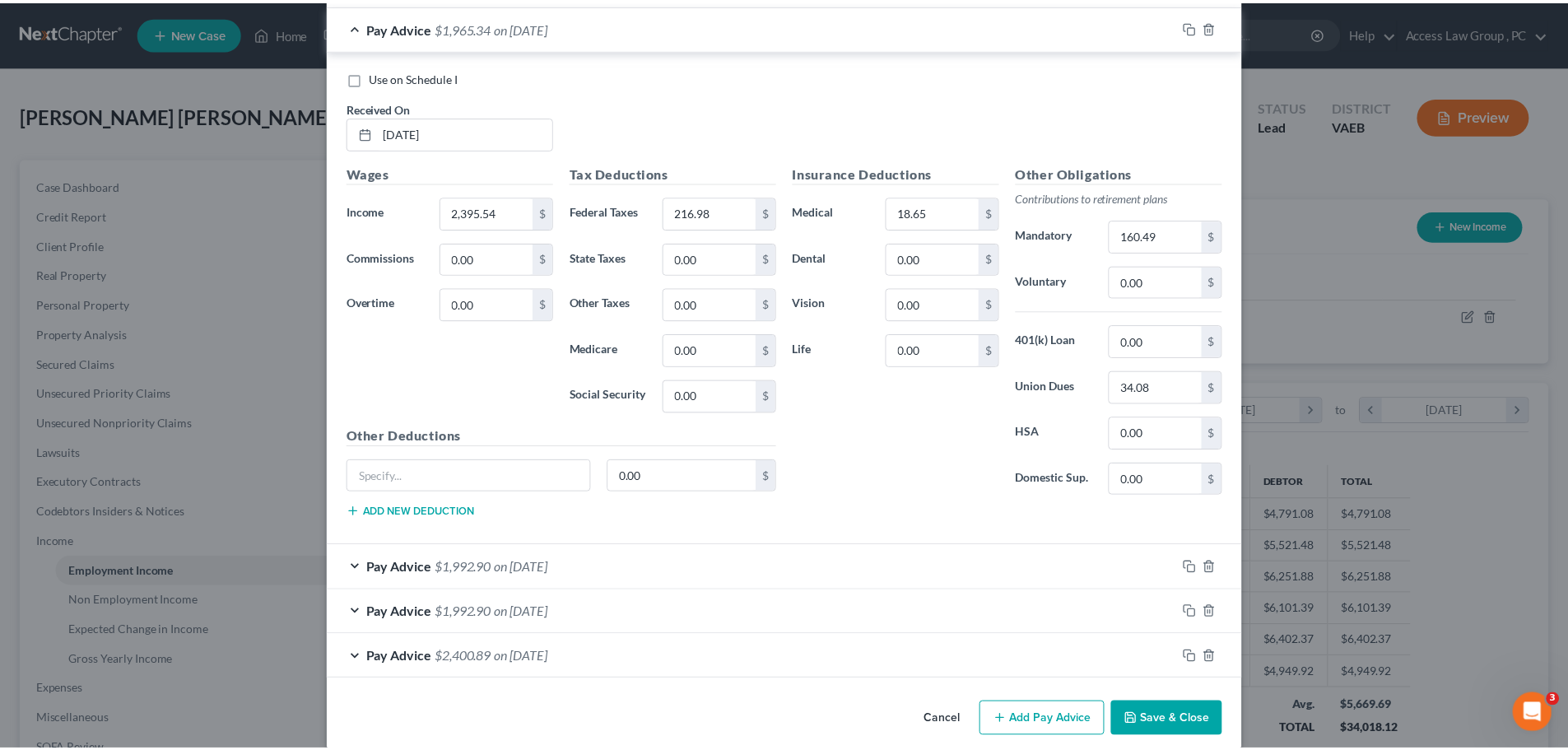
scroll to position [1470, 0]
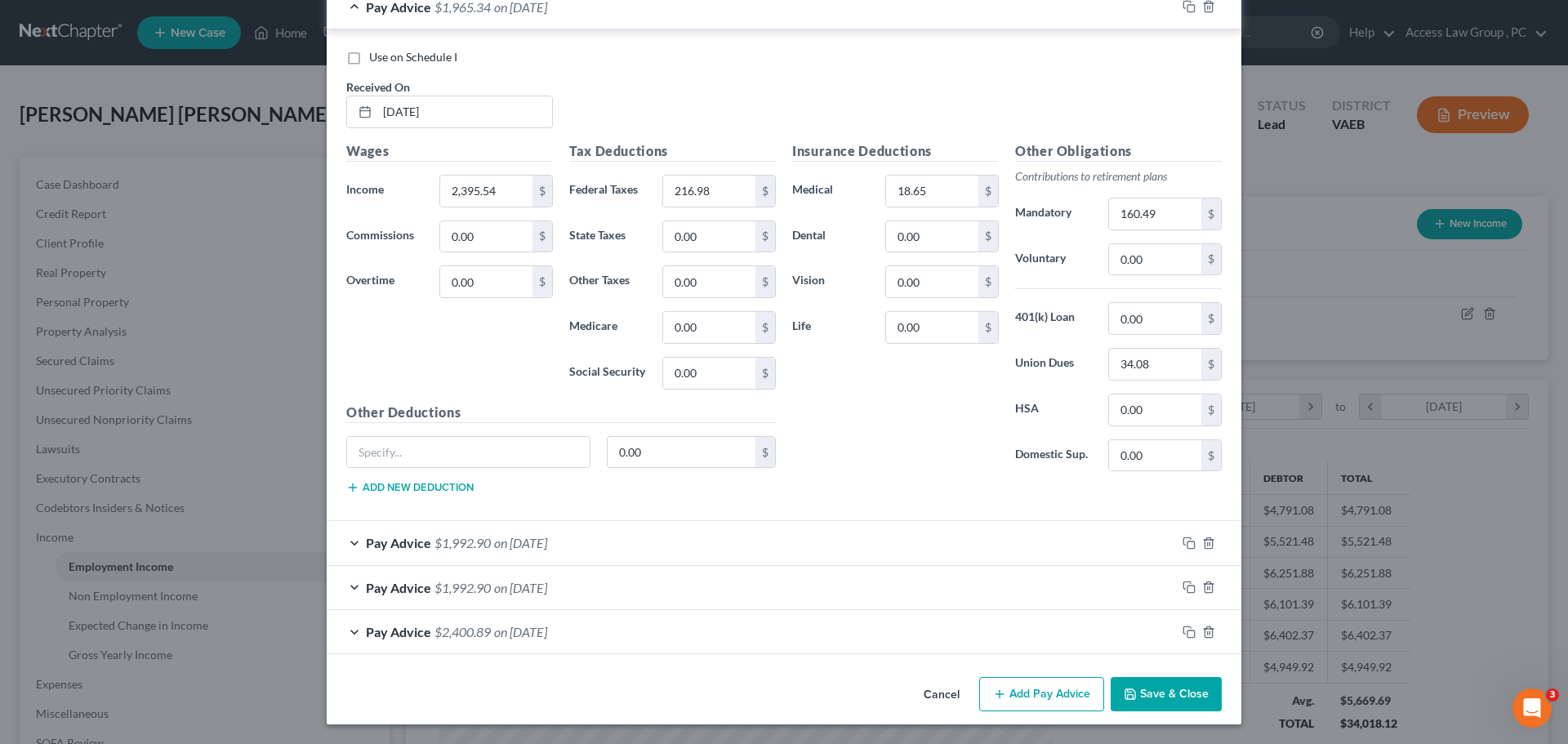
click at [758, 692] on button "Save & Close" at bounding box center [1166, 693] width 111 height 34
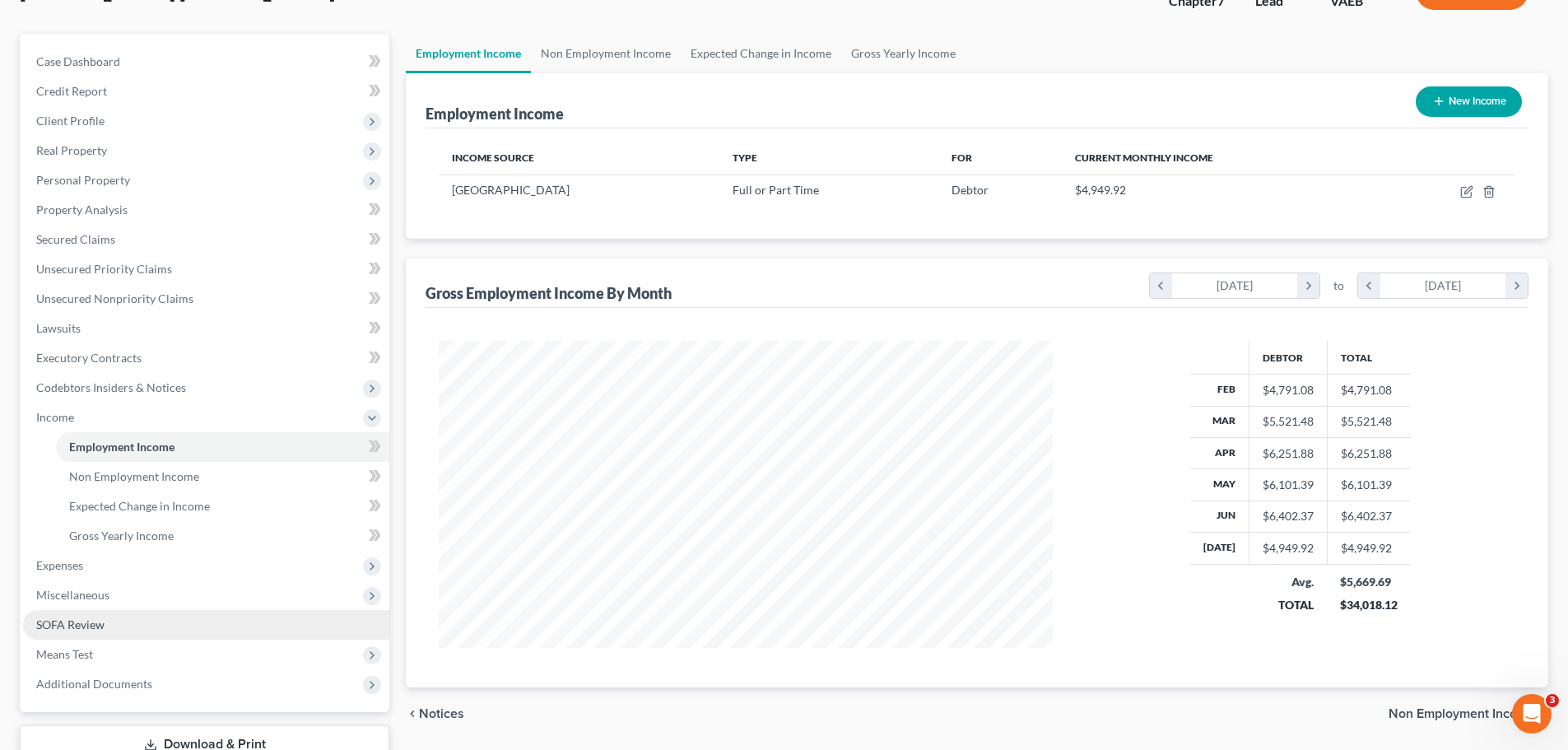
scroll to position [244, 0]
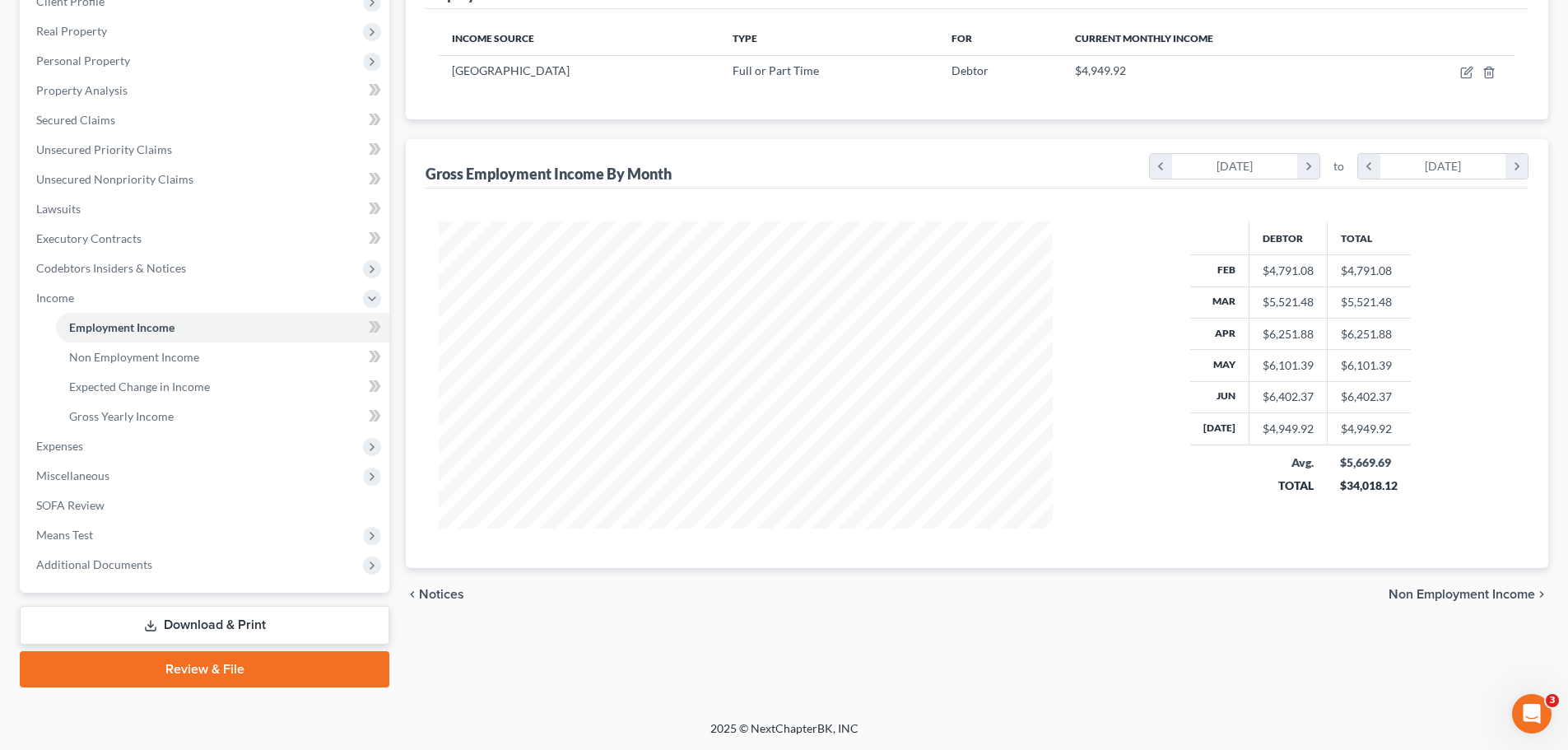
click at [168, 623] on link "Download & Print" at bounding box center [205, 625] width 370 height 39
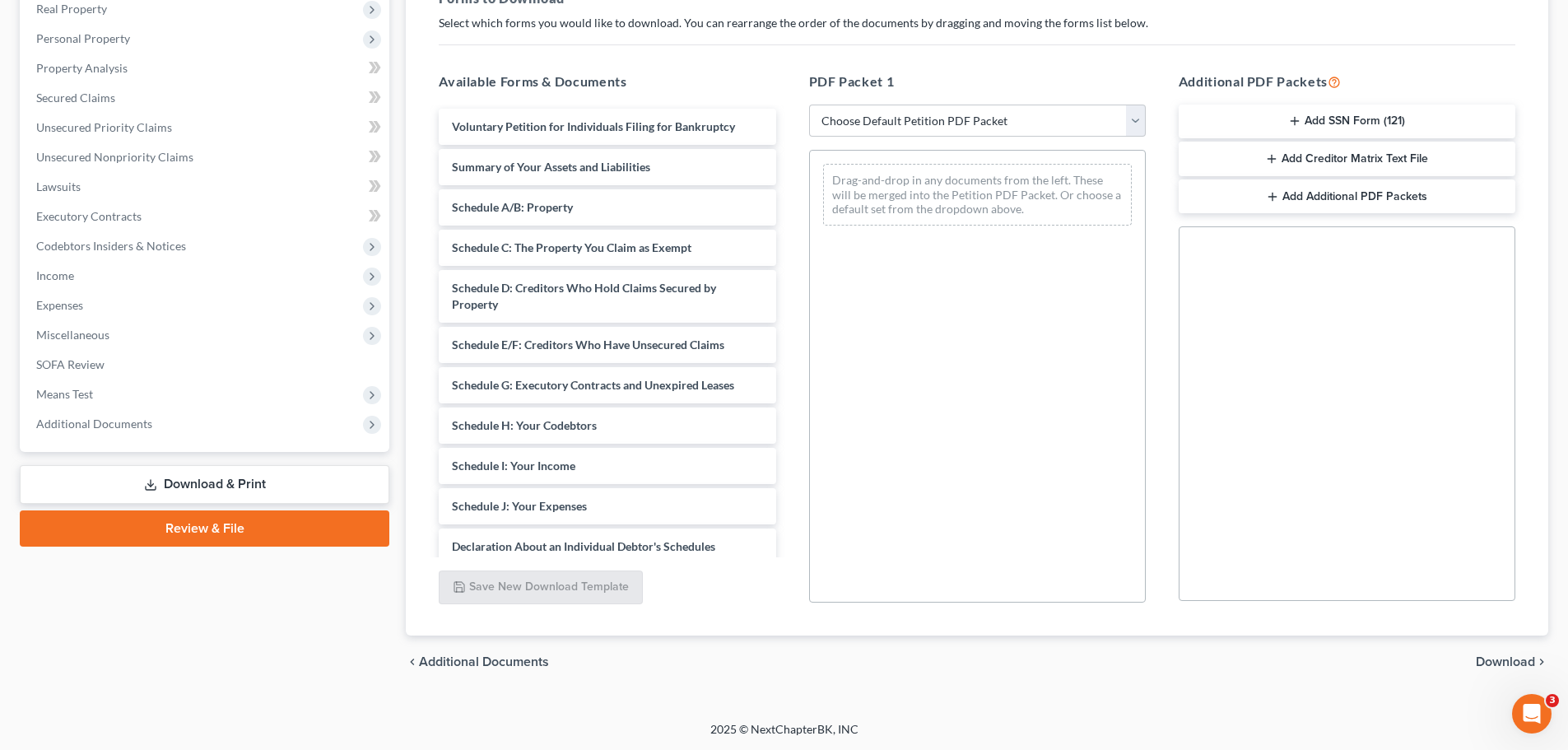
scroll to position [266, 0]
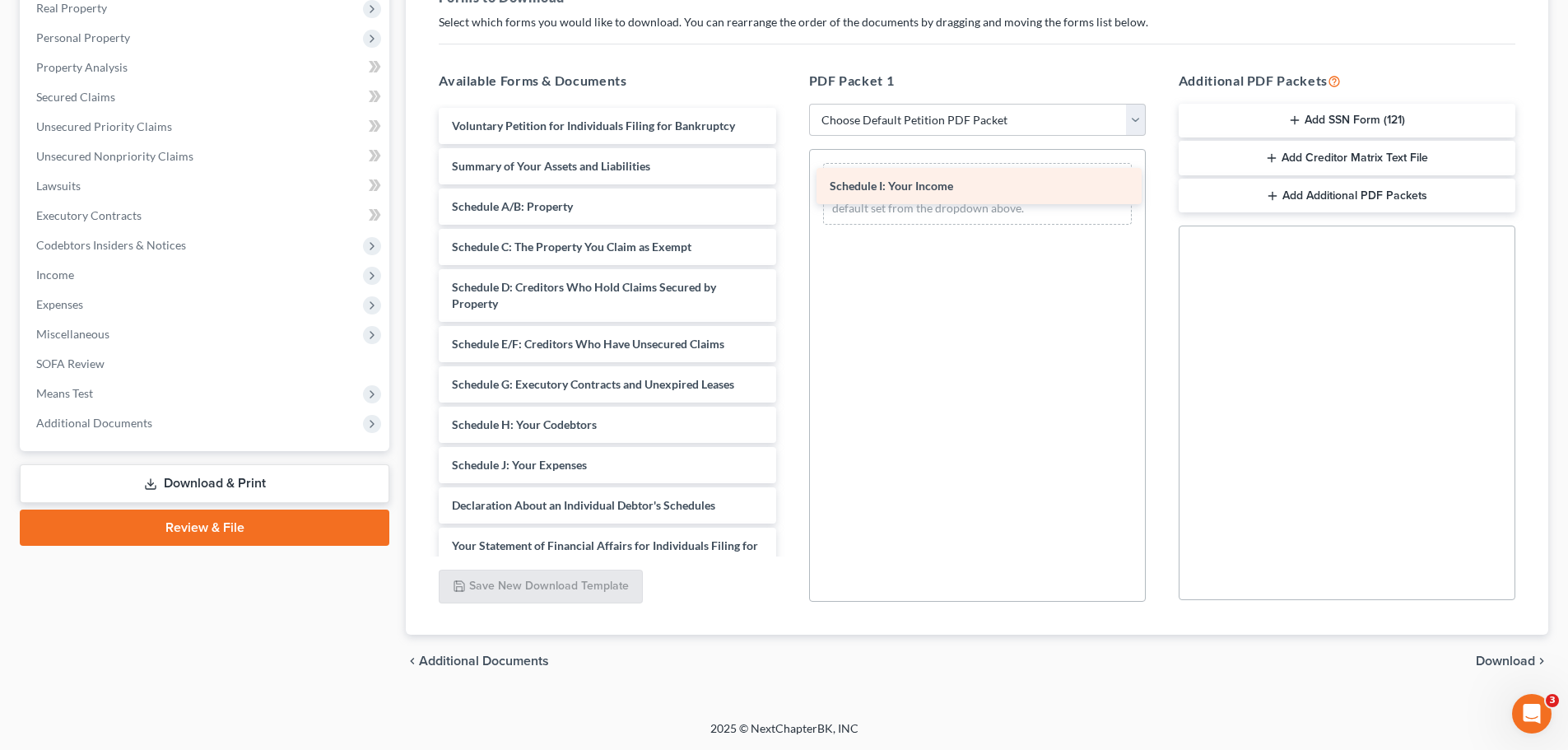
drag, startPoint x: 550, startPoint y: 467, endPoint x: 925, endPoint y: 200, distance: 460.3
click at [764, 192] on div "Schedule I: Your Income Voluntary Petition for Individuals Filing for Bankruptc…" at bounding box center [607, 482] width 363 height 747
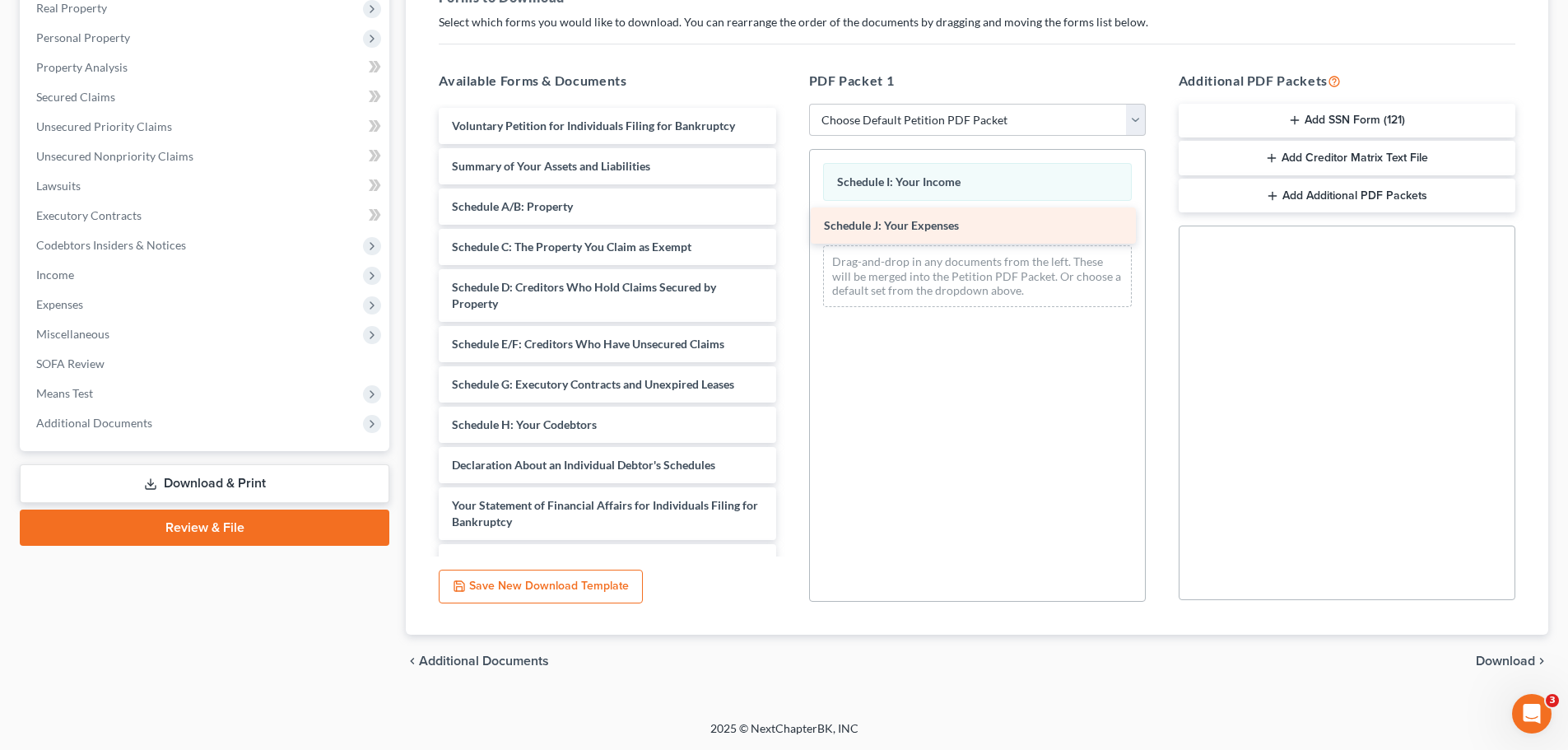
drag, startPoint x: 578, startPoint y: 468, endPoint x: 950, endPoint y: 229, distance: 442.2
click at [764, 229] on div "Schedule J: Your Expenses Voluntary Petition for Individuals Filing for Bankrup…" at bounding box center [607, 461] width 363 height 706
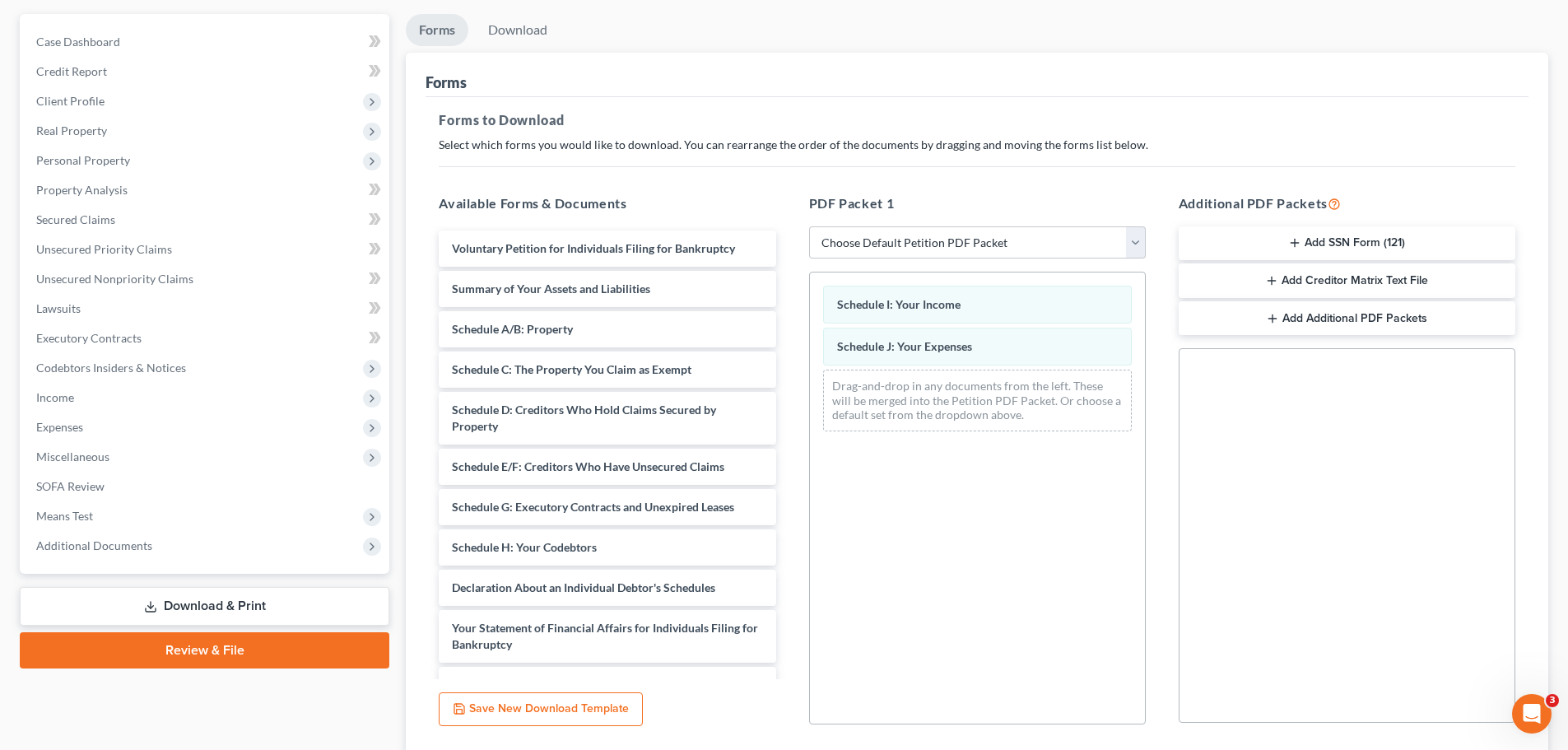
scroll to position [0, 0]
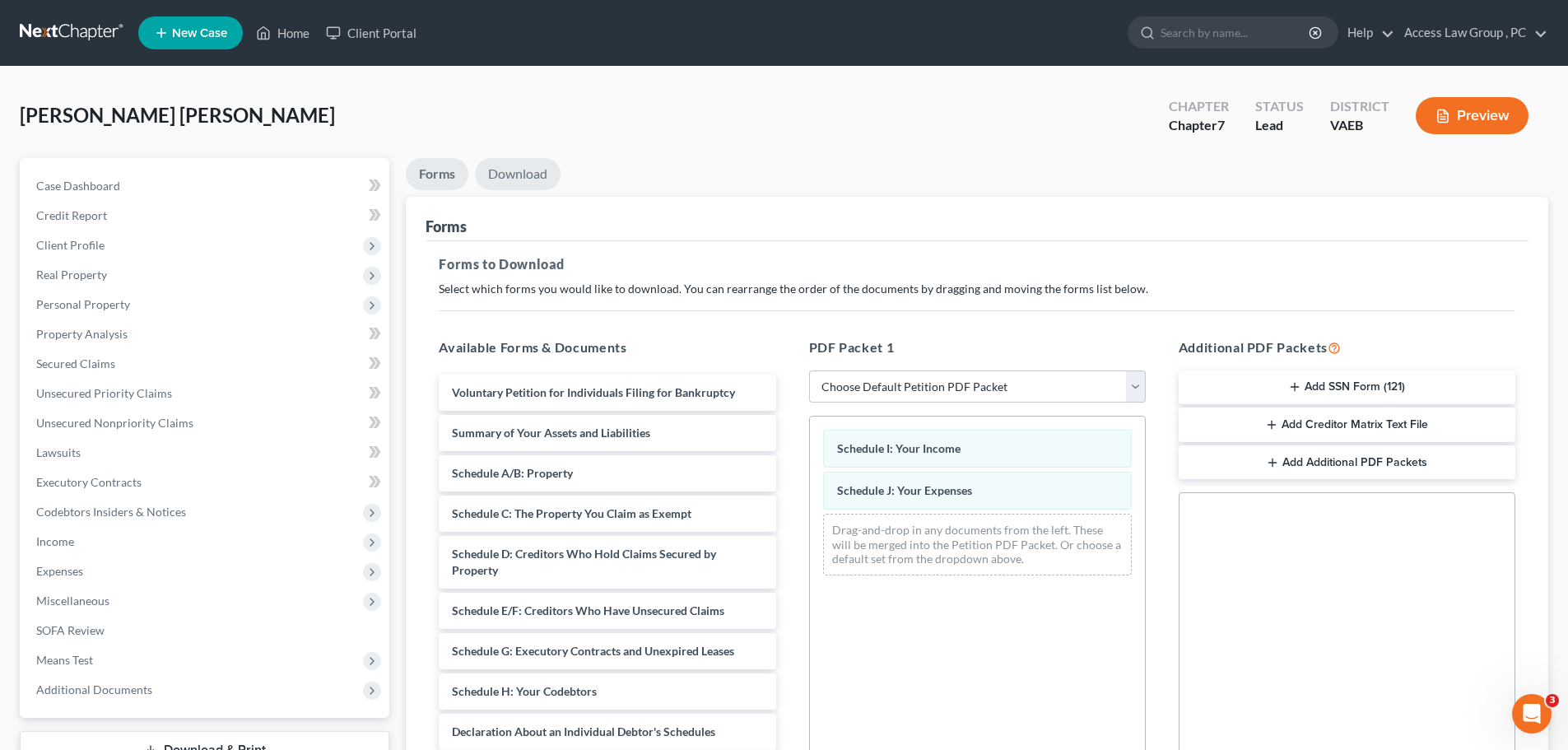
click at [506, 172] on link "Download" at bounding box center [518, 174] width 85 height 32
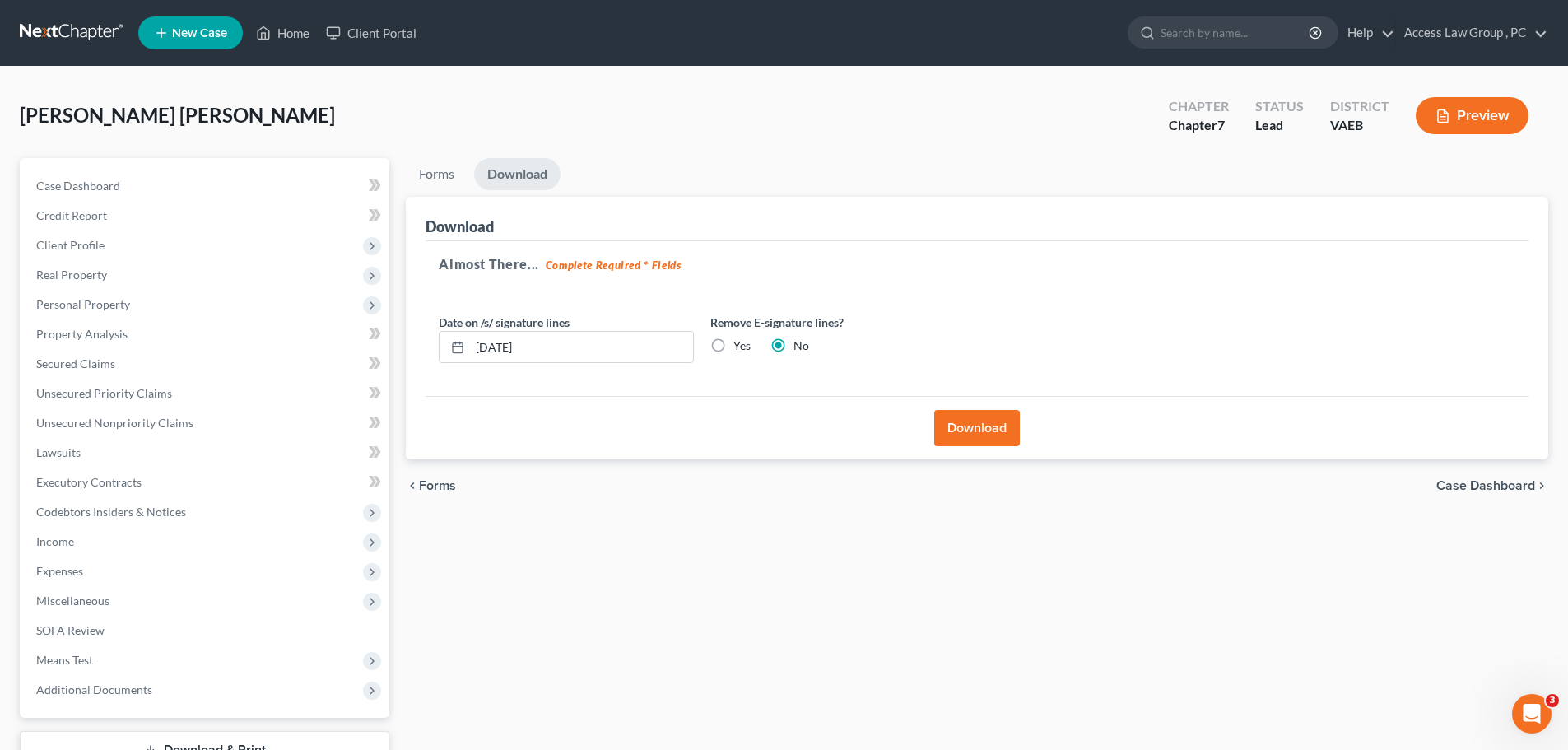
click at [764, 425] on button "Download" at bounding box center [977, 428] width 85 height 36
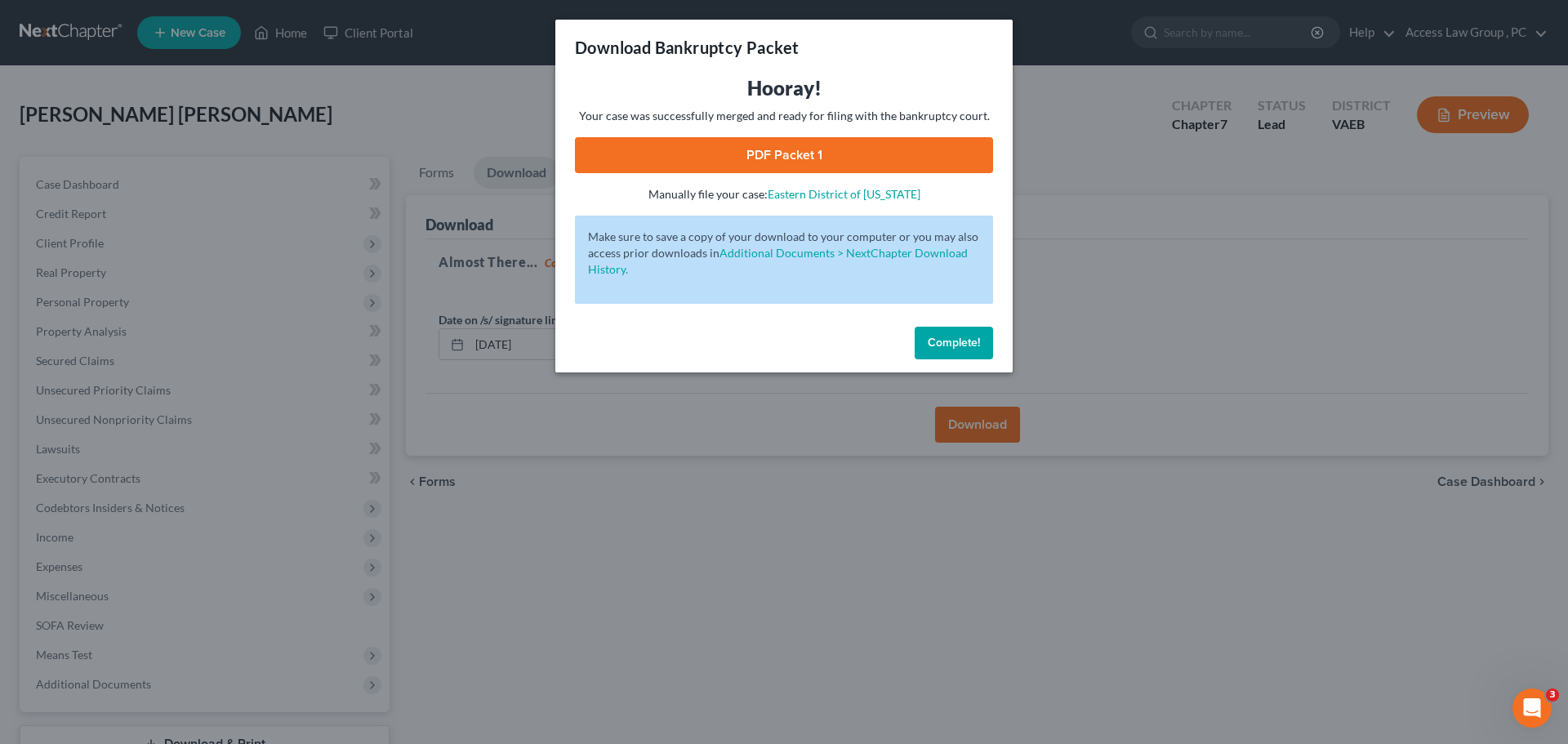
click at [758, 342] on span "Complete!" at bounding box center [954, 342] width 53 height 14
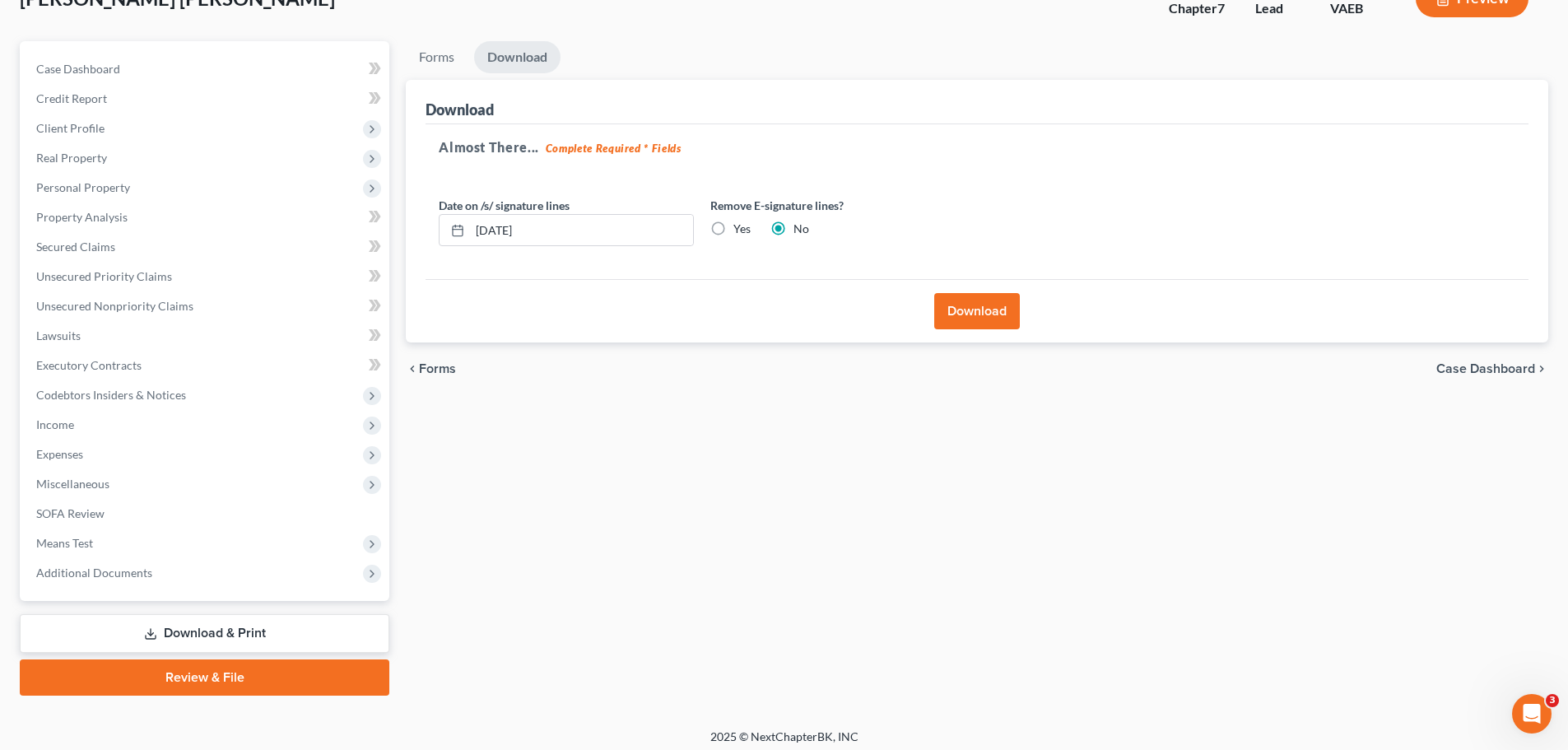
scroll to position [125, 0]
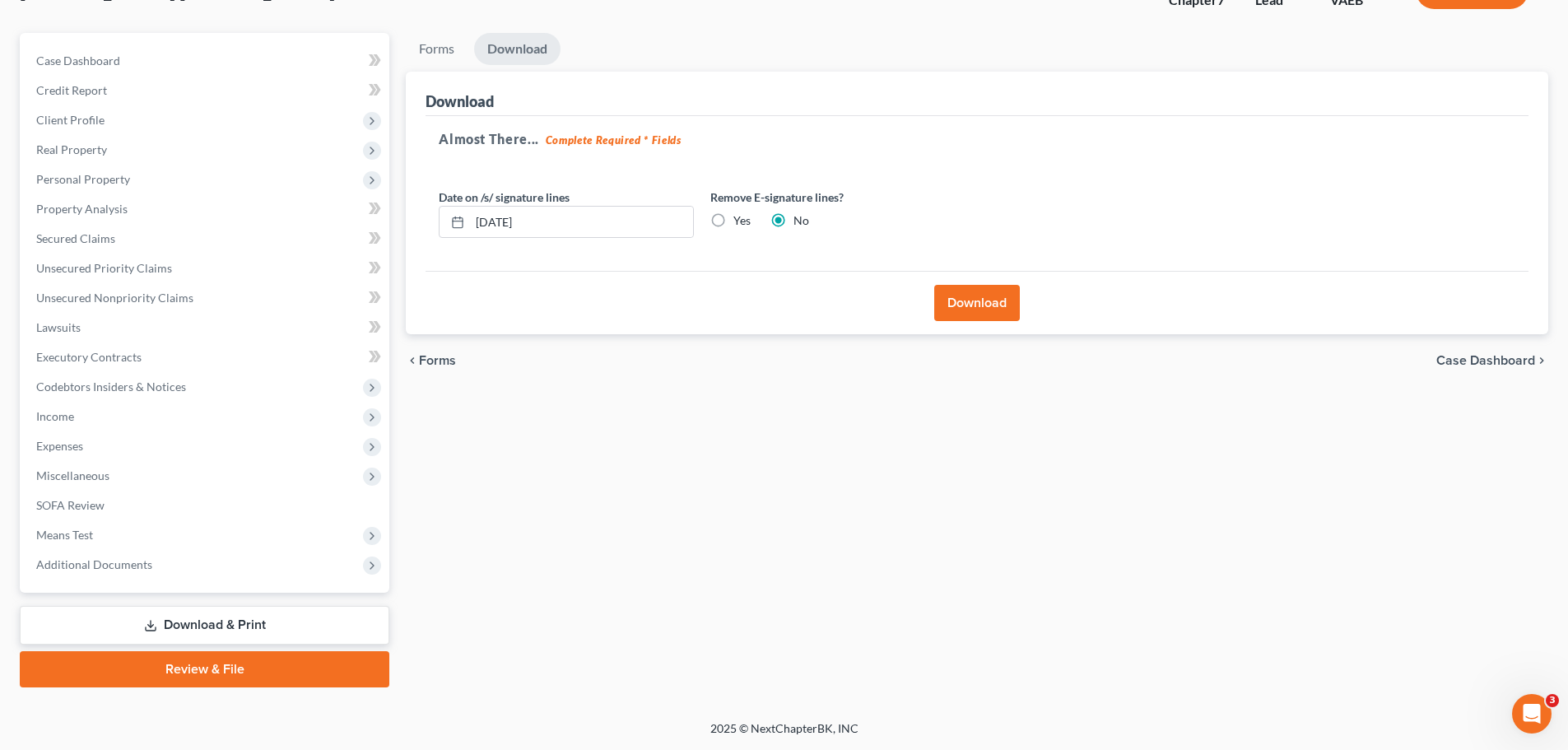
click at [530, 51] on link "Download" at bounding box center [517, 49] width 86 height 32
click at [184, 626] on link "Download & Print" at bounding box center [205, 625] width 370 height 39
click at [184, 621] on link "Download & Print" at bounding box center [205, 625] width 370 height 39
click at [190, 667] on link "Review & File" at bounding box center [205, 668] width 370 height 36
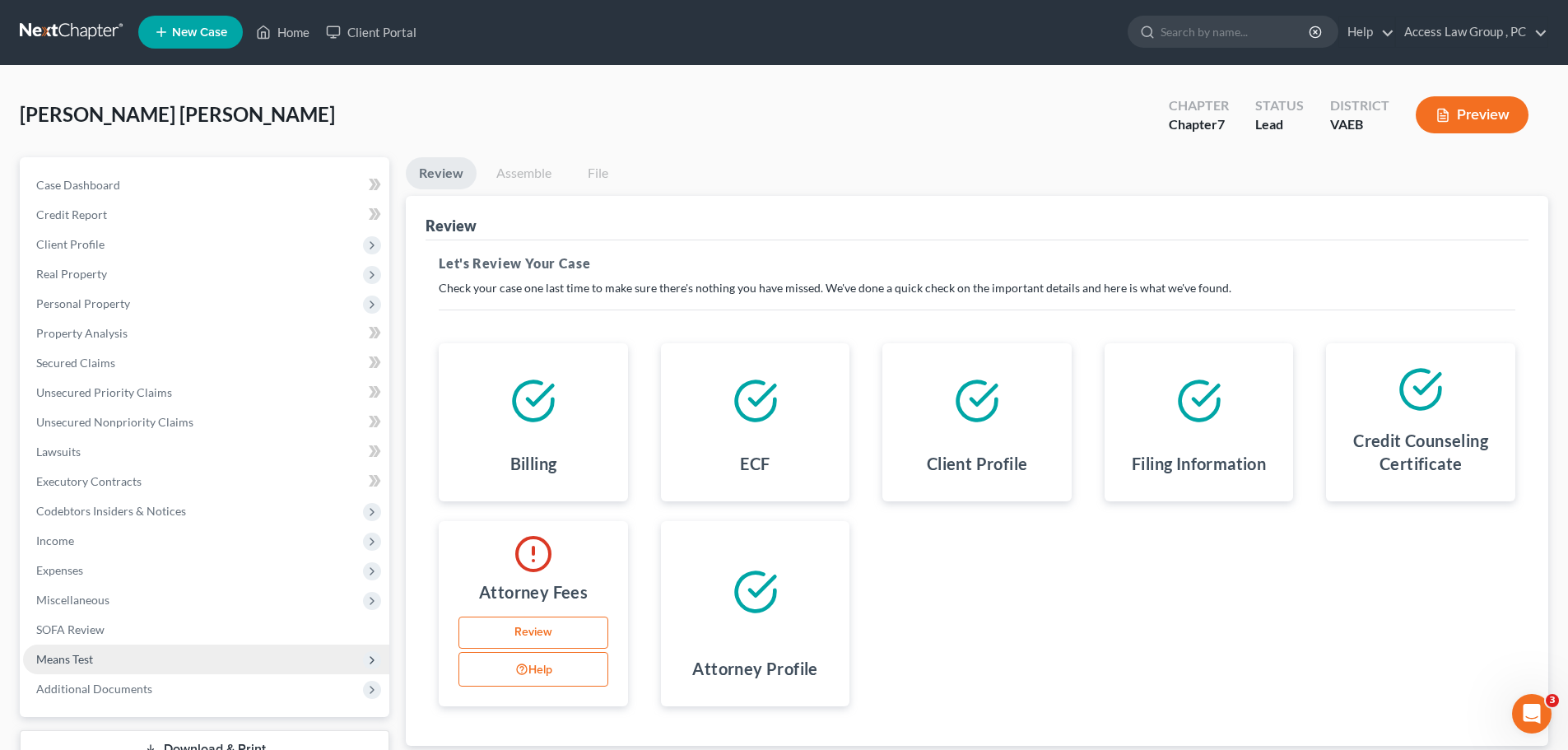
scroll to position [125, 0]
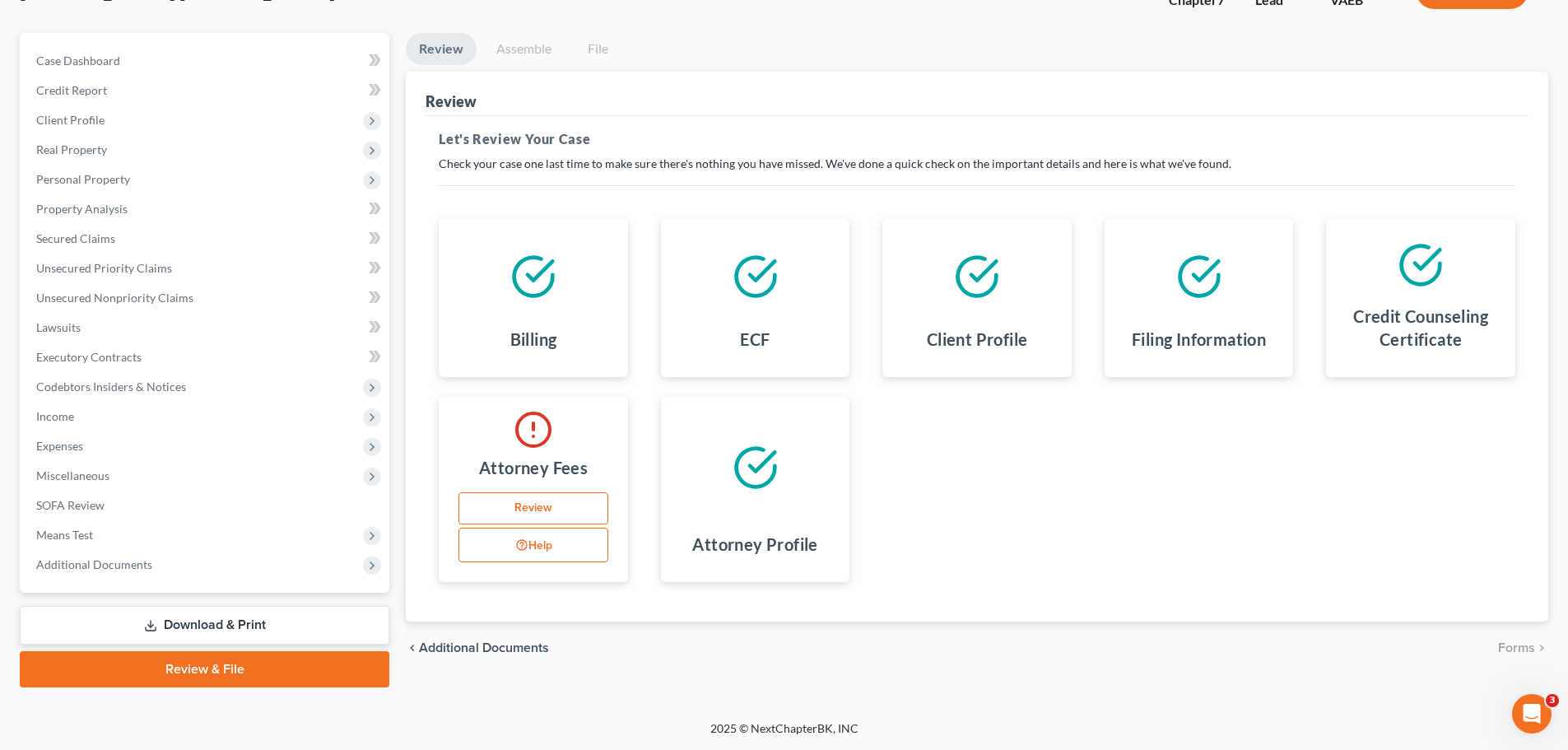
click at [176, 626] on link "Download & Print" at bounding box center [205, 625] width 370 height 39
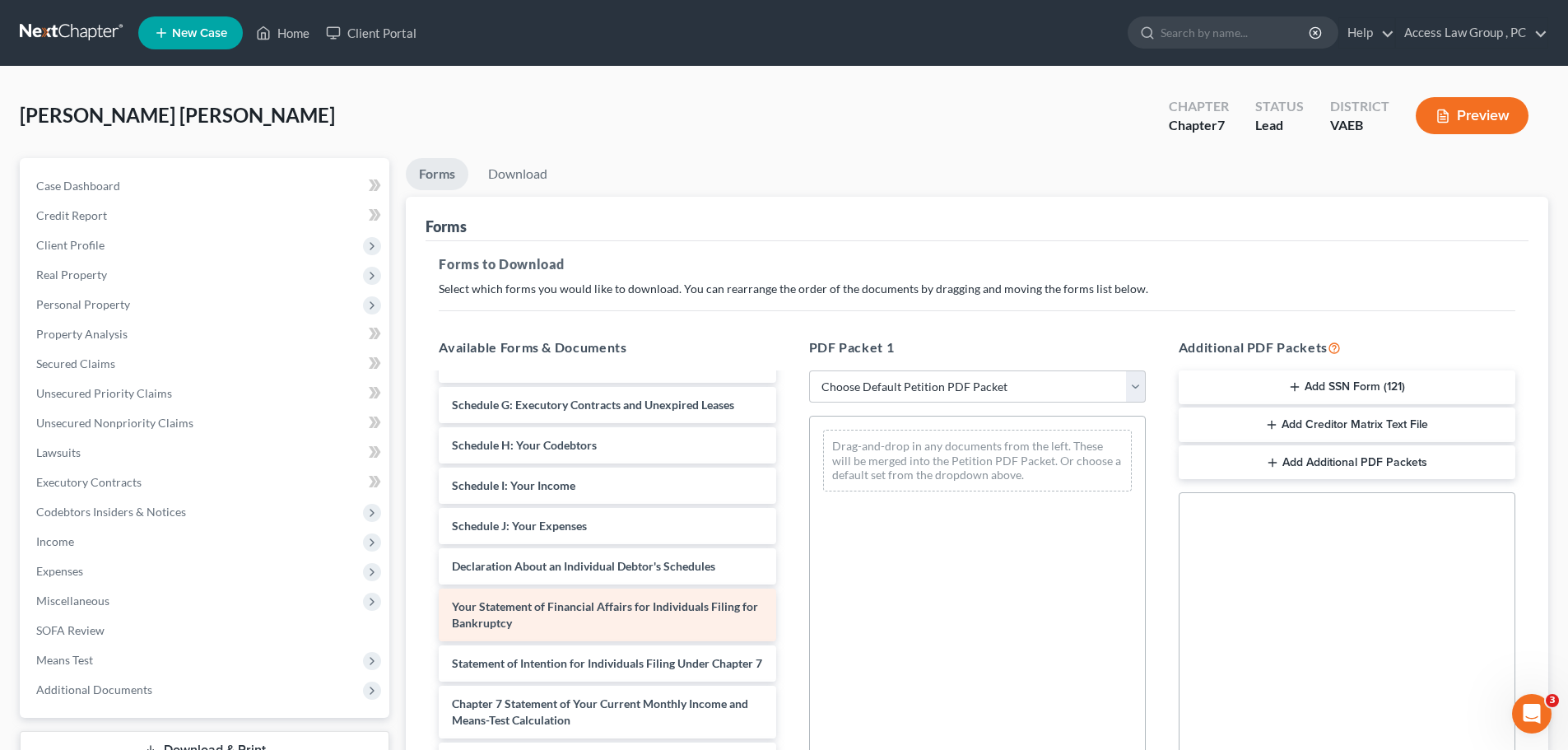
scroll to position [247, 0]
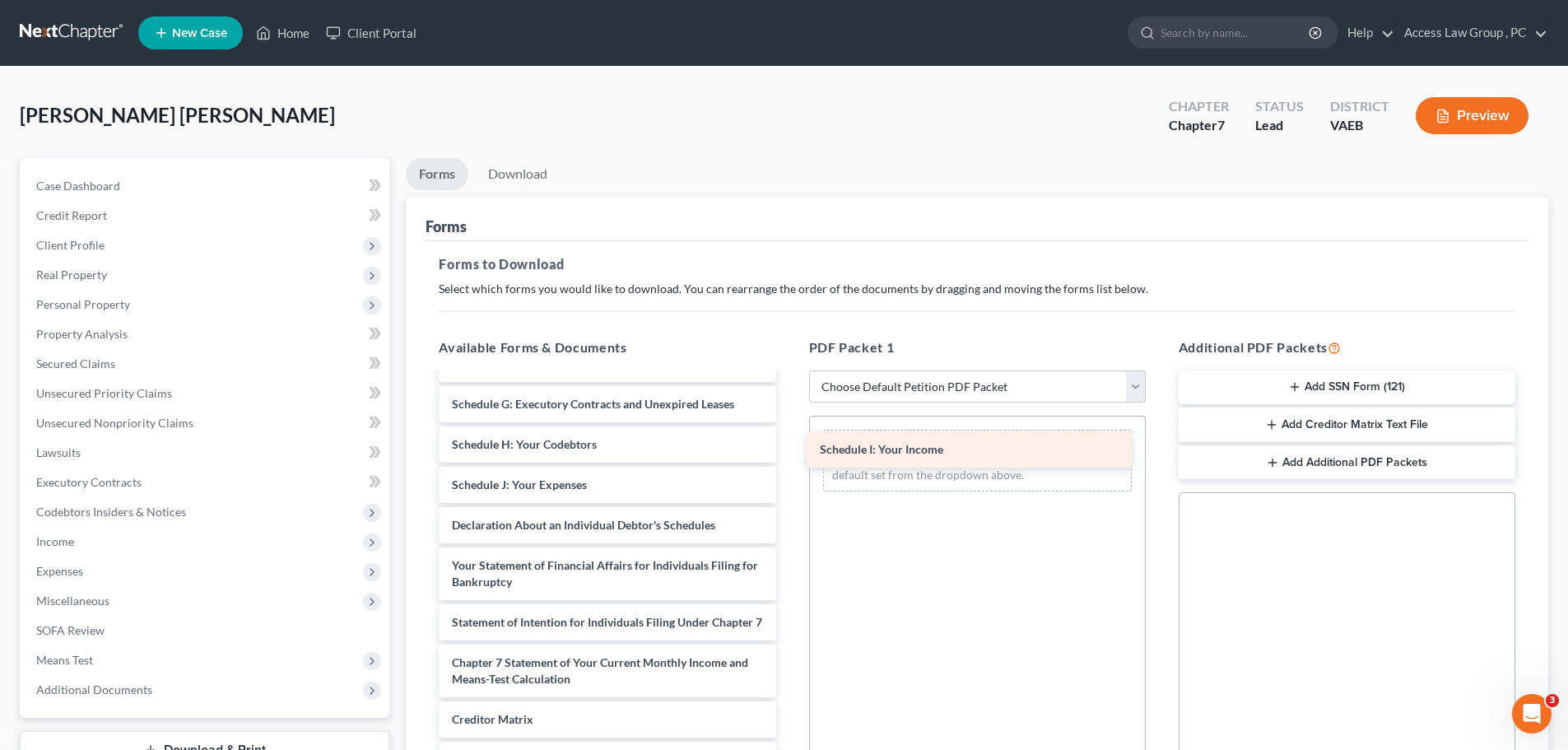
drag, startPoint x: 563, startPoint y: 485, endPoint x: 931, endPoint y: 449, distance: 369.8
click at [764, 449] on div "Schedule I: Your Income Voluntary Petition for Individuals Filing for Bankruptc…" at bounding box center [607, 502] width 363 height 747
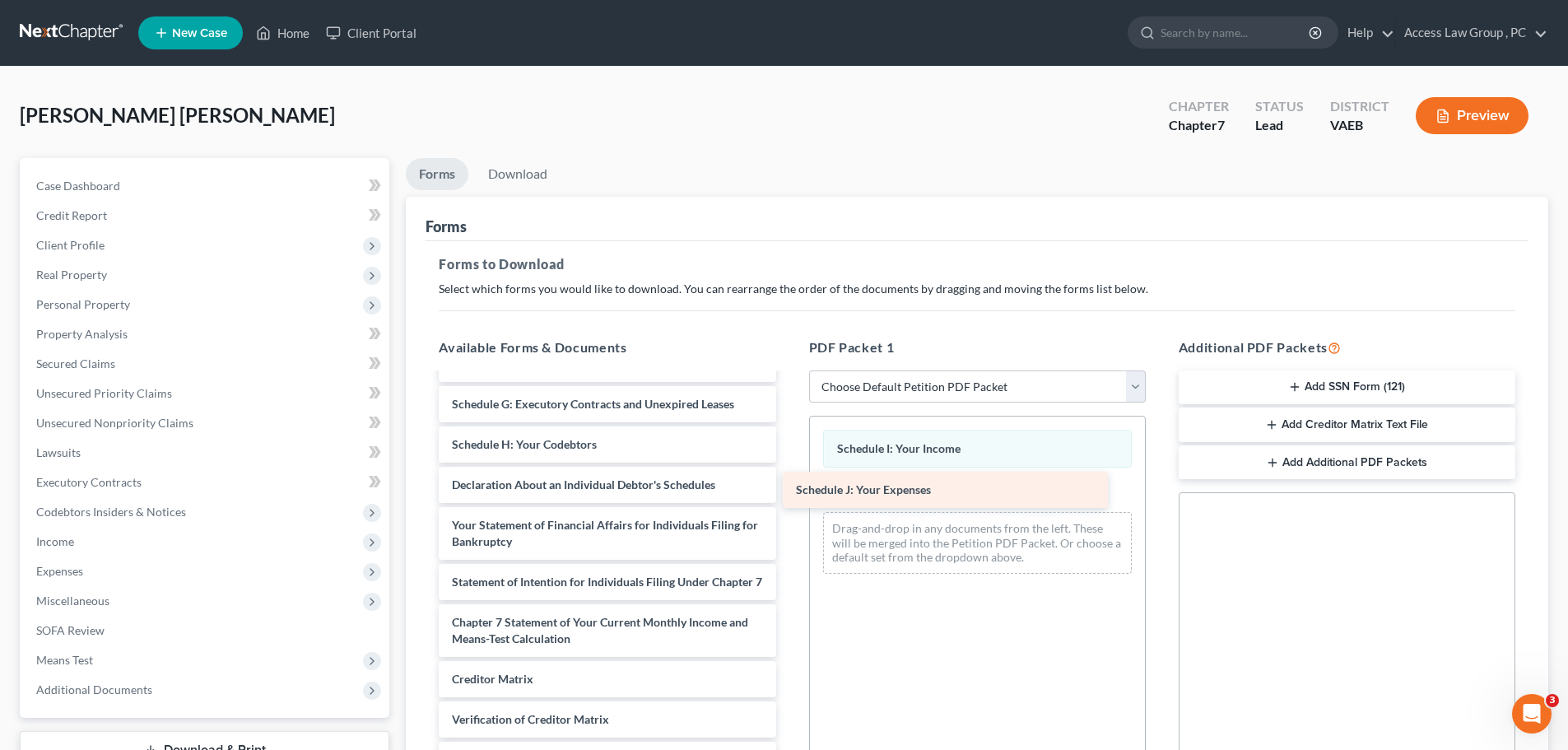
drag, startPoint x: 642, startPoint y: 492, endPoint x: 987, endPoint y: 497, distance: 345.0
click at [764, 497] on div "Schedule J: Your Expenses Voluntary Petition for Individuals Filing for Bankrup…" at bounding box center [607, 481] width 363 height 706
click at [527, 175] on link "Download" at bounding box center [518, 174] width 85 height 32
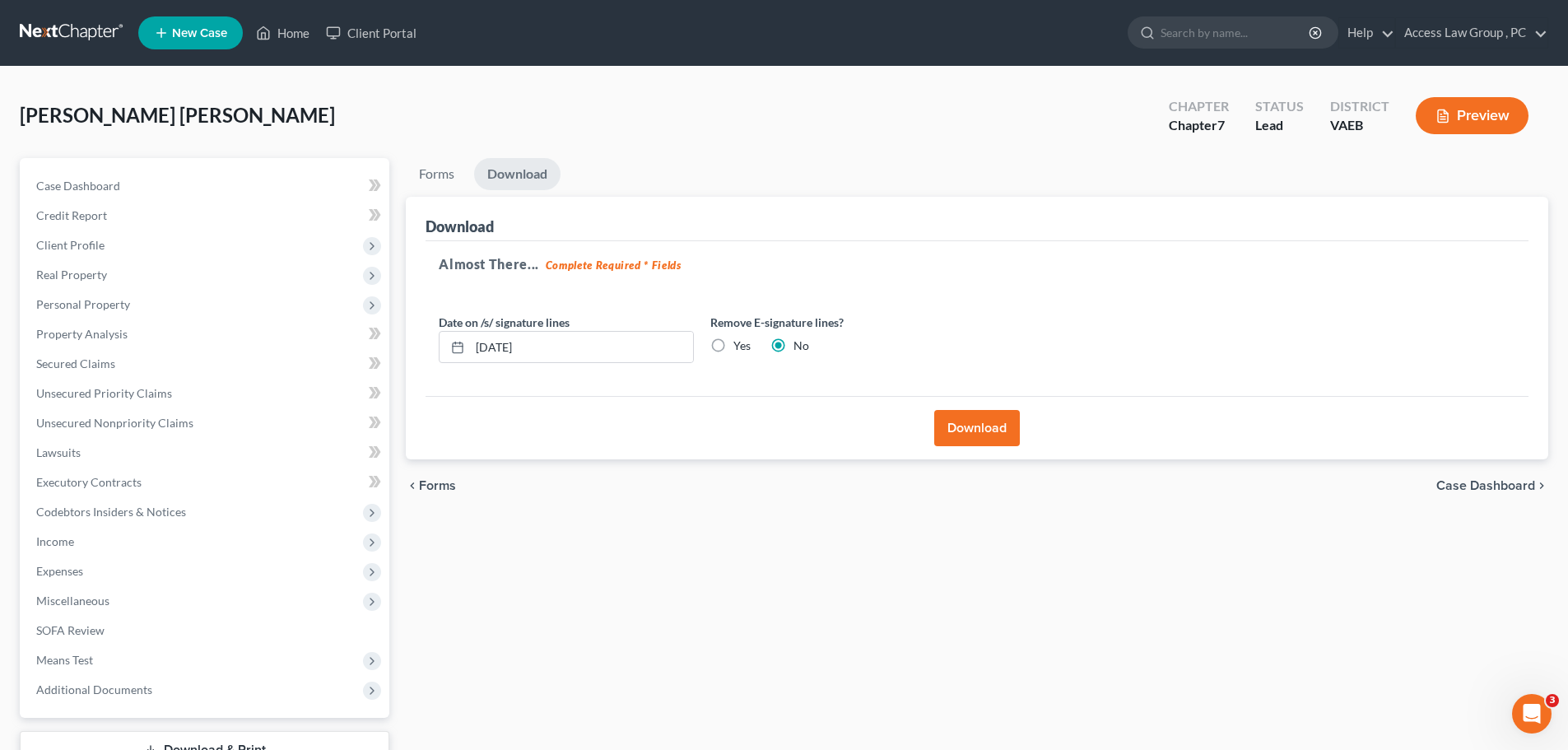
click at [764, 425] on button "Download" at bounding box center [977, 428] width 85 height 36
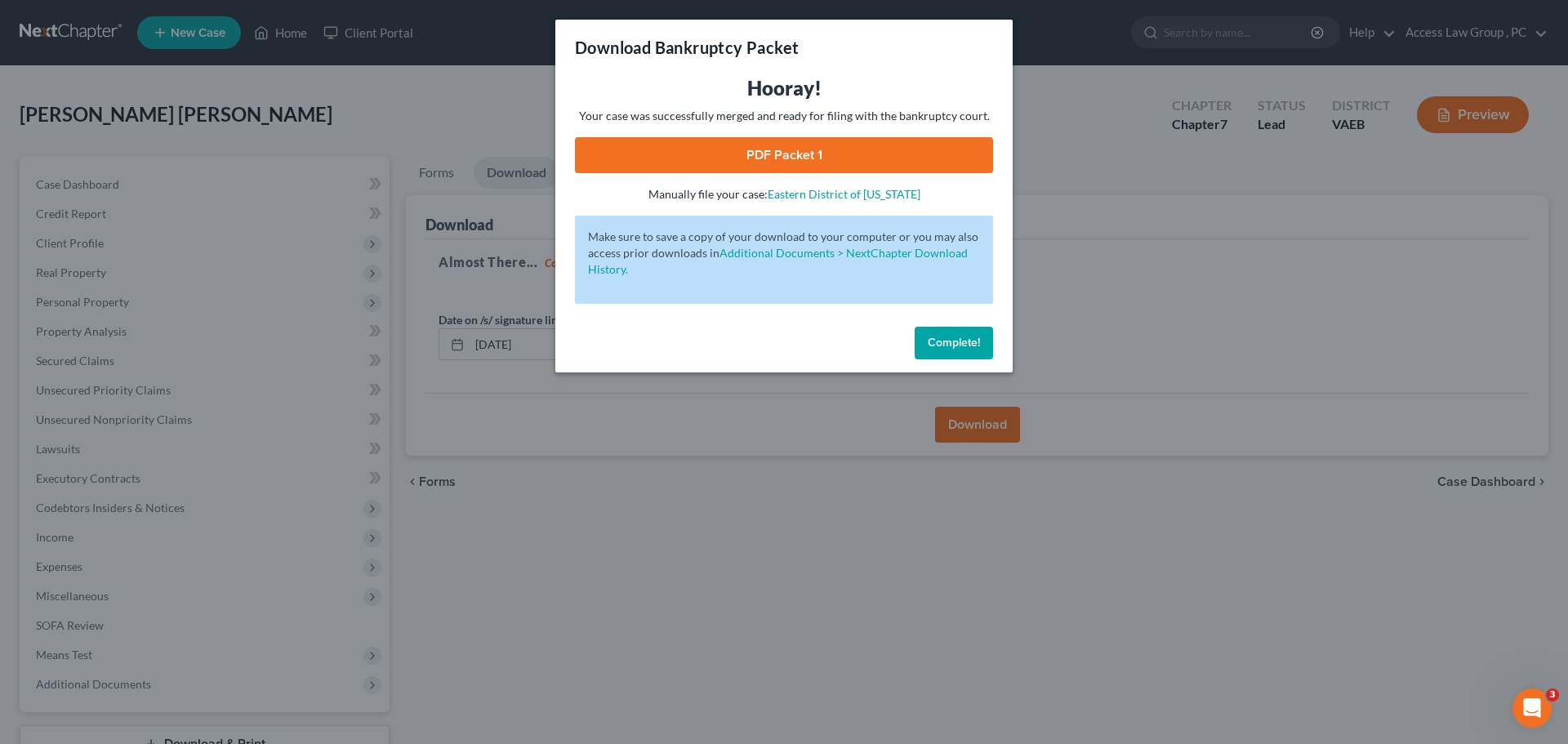
click at [758, 346] on span "Complete!" at bounding box center [954, 342] width 53 height 14
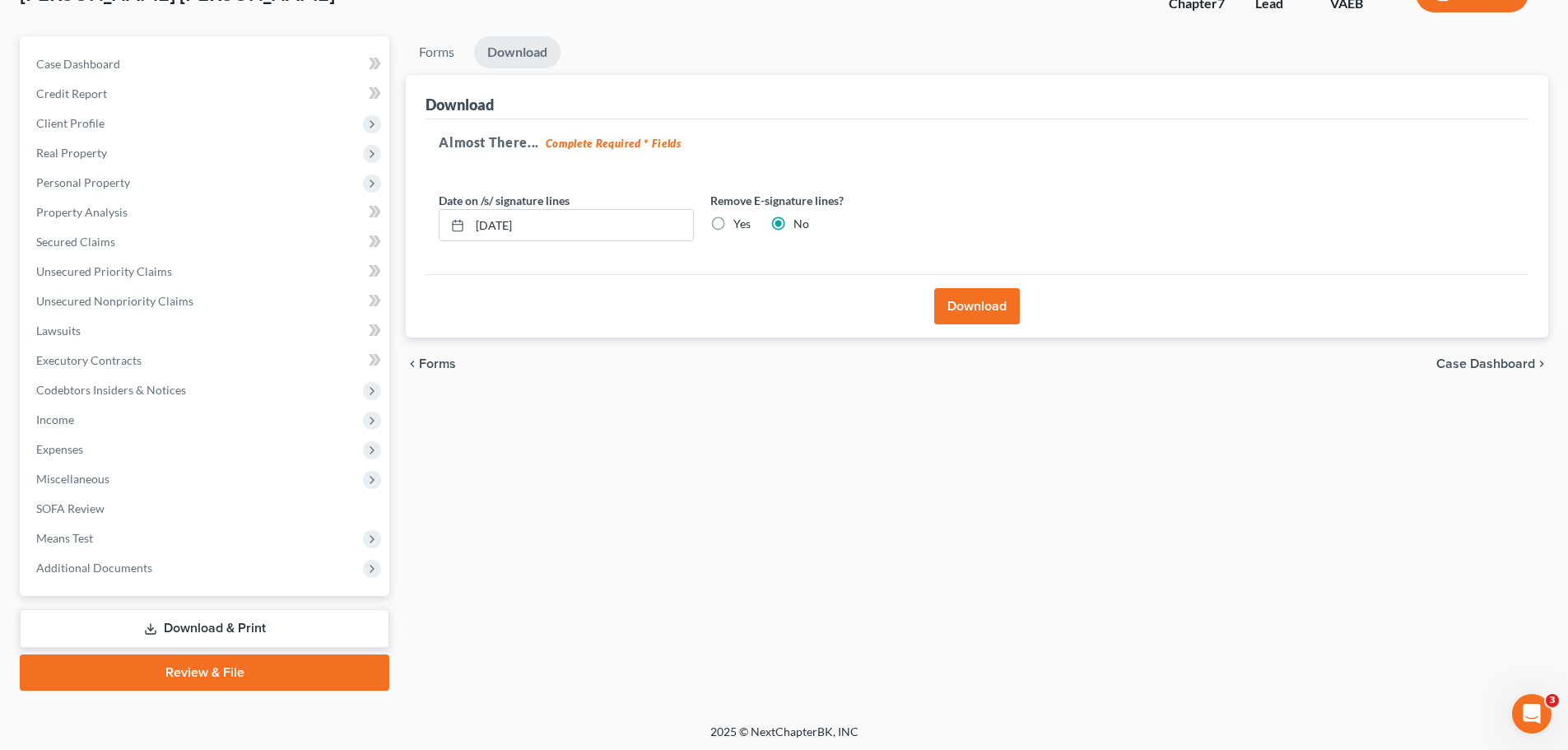
scroll to position [125, 0]
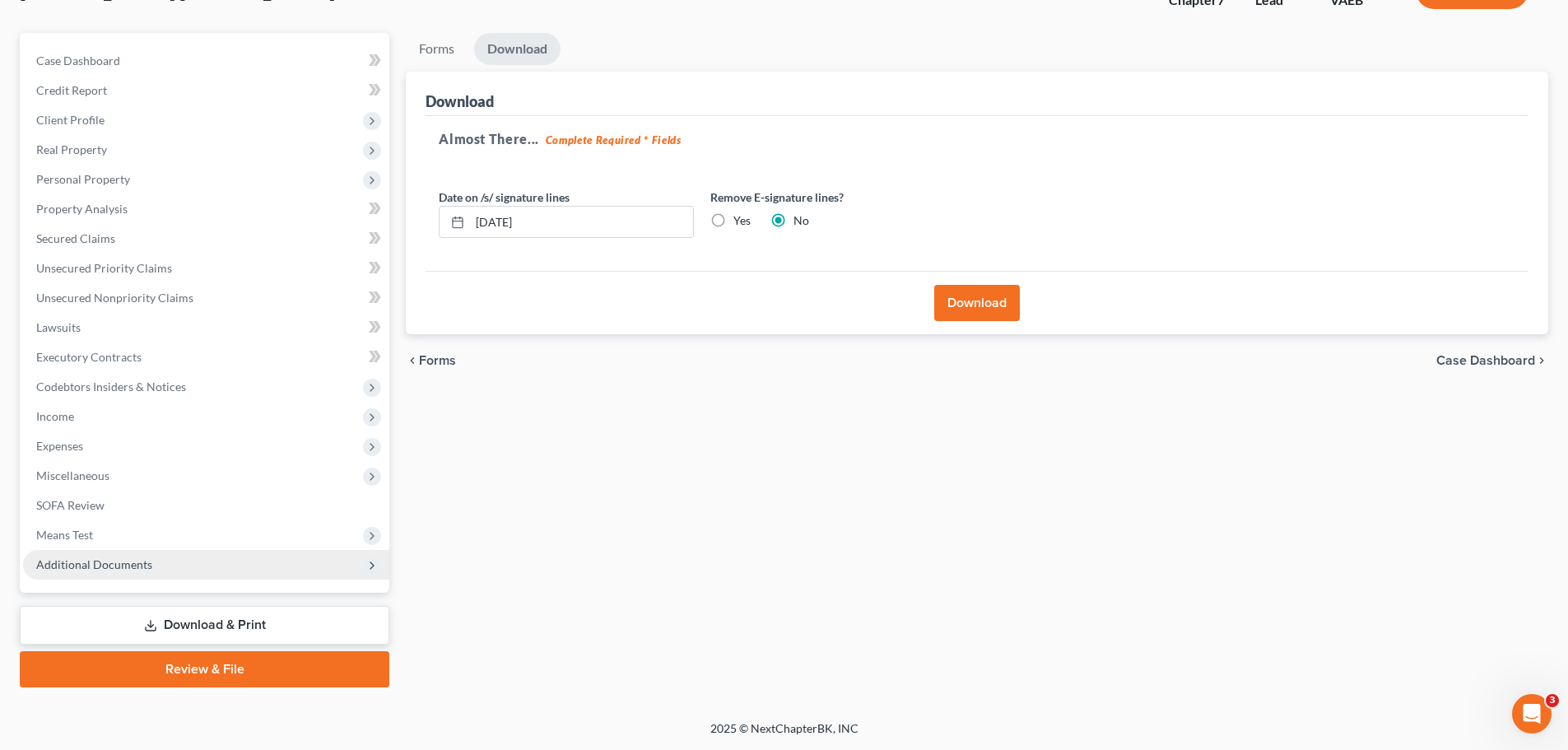
click at [91, 563] on span "Additional Documents" at bounding box center [94, 564] width 116 height 14
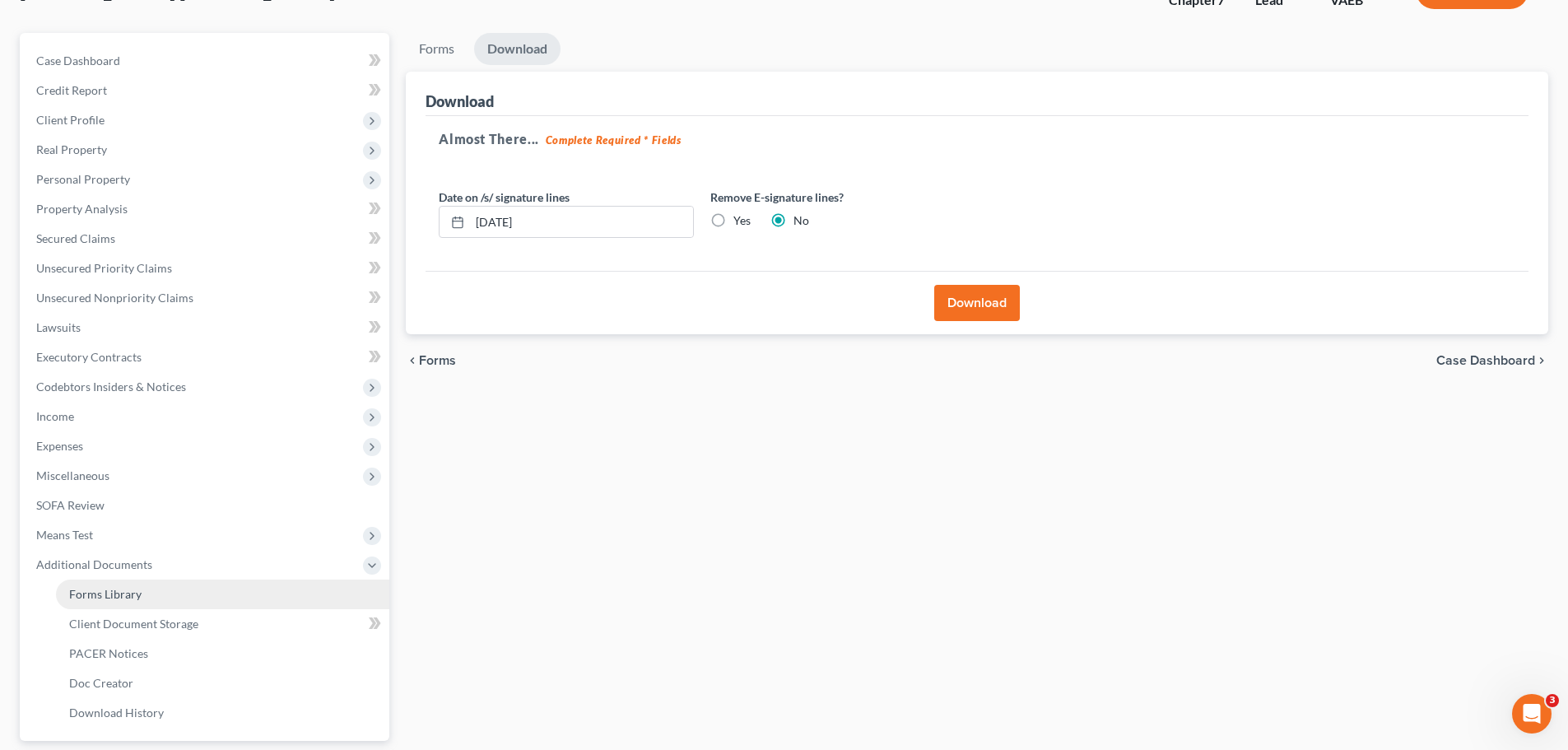
click at [93, 594] on span "Forms Library" at bounding box center [105, 594] width 72 height 14
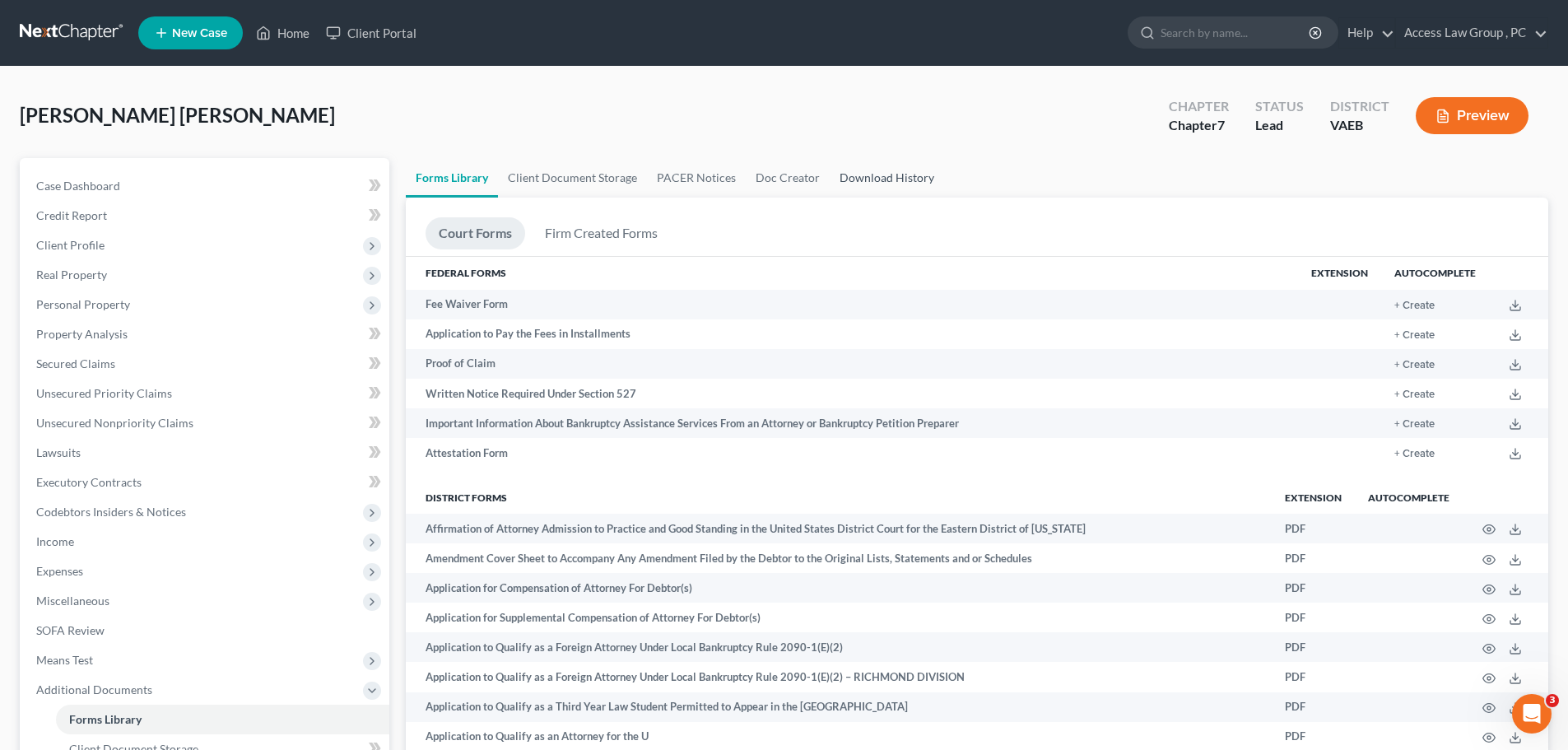
click at [764, 181] on link "Download History" at bounding box center [887, 178] width 115 height 40
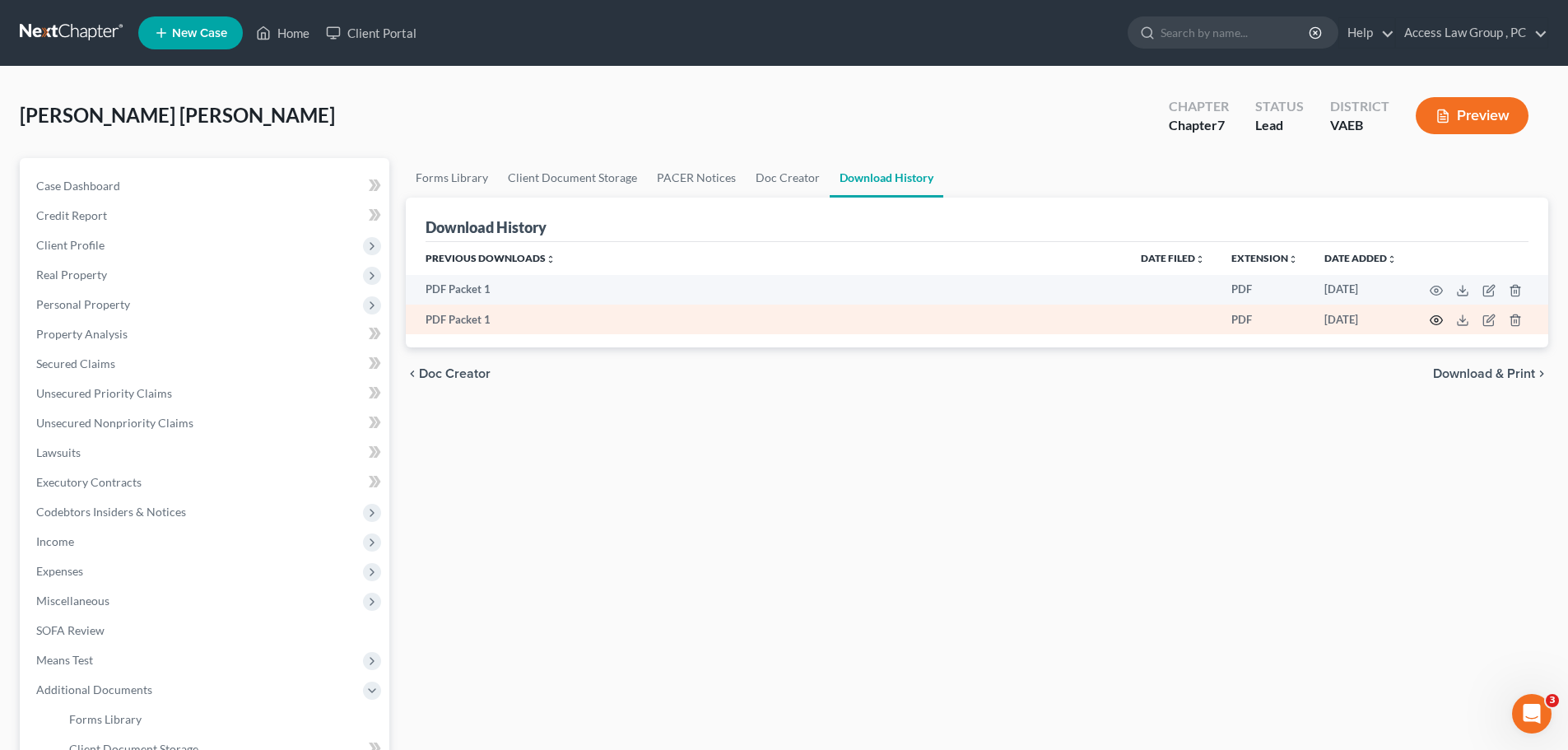
click at [764, 320] on circle "button" at bounding box center [1436, 320] width 3 height 3
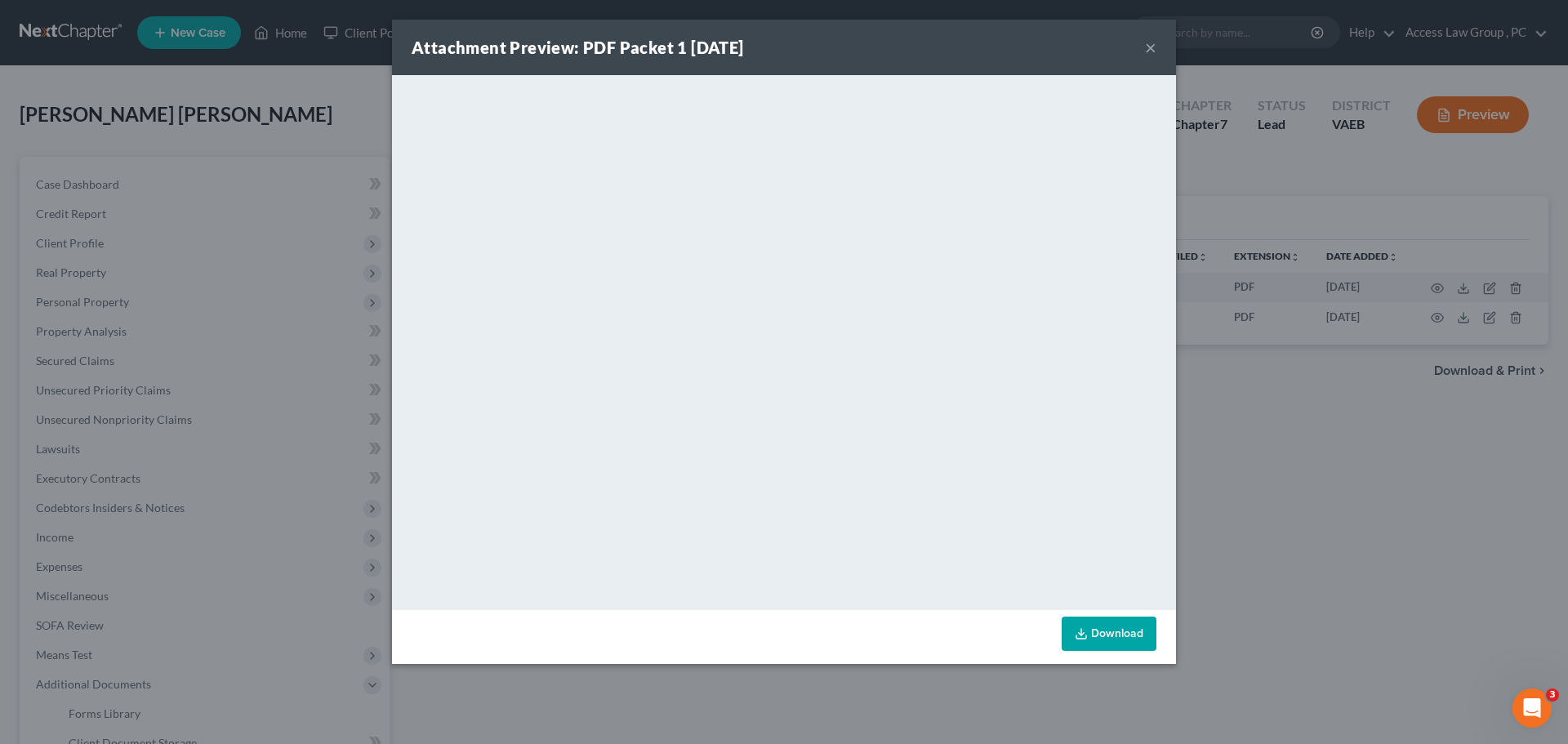
click at [758, 51] on button "×" at bounding box center [1151, 47] width 11 height 20
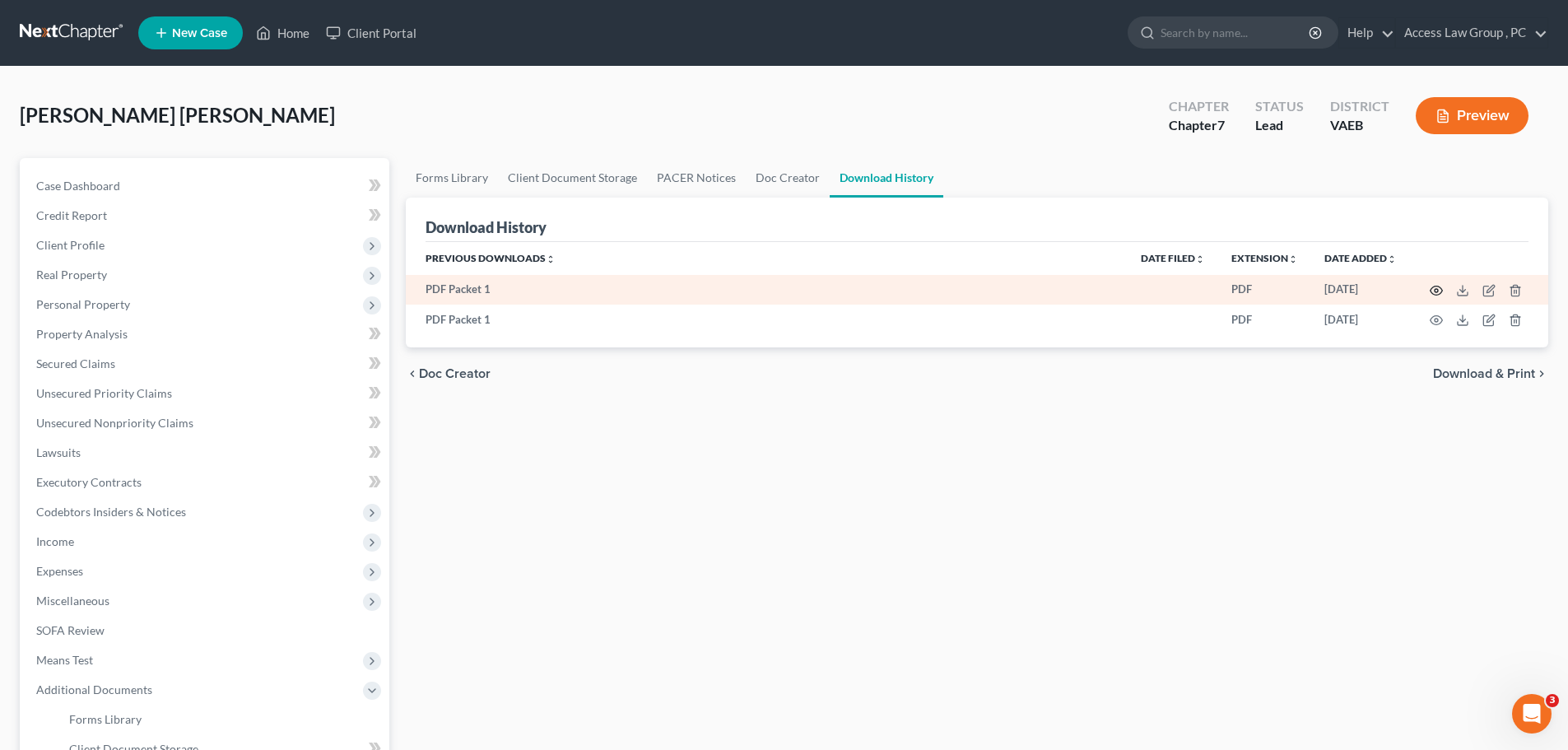
click at [764, 286] on icon "button" at bounding box center [1436, 290] width 13 height 13
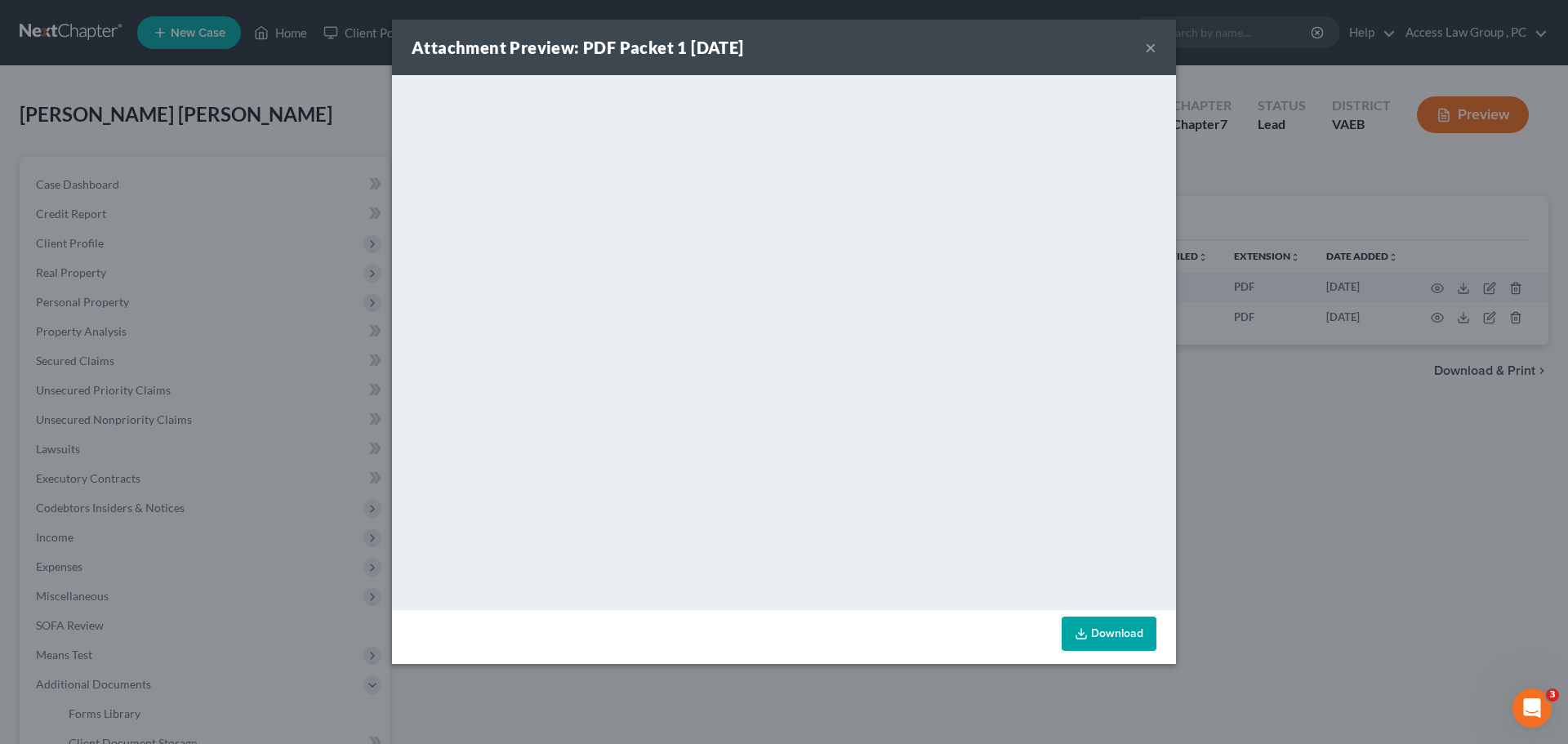
click at [758, 46] on button "×" at bounding box center [1151, 47] width 11 height 20
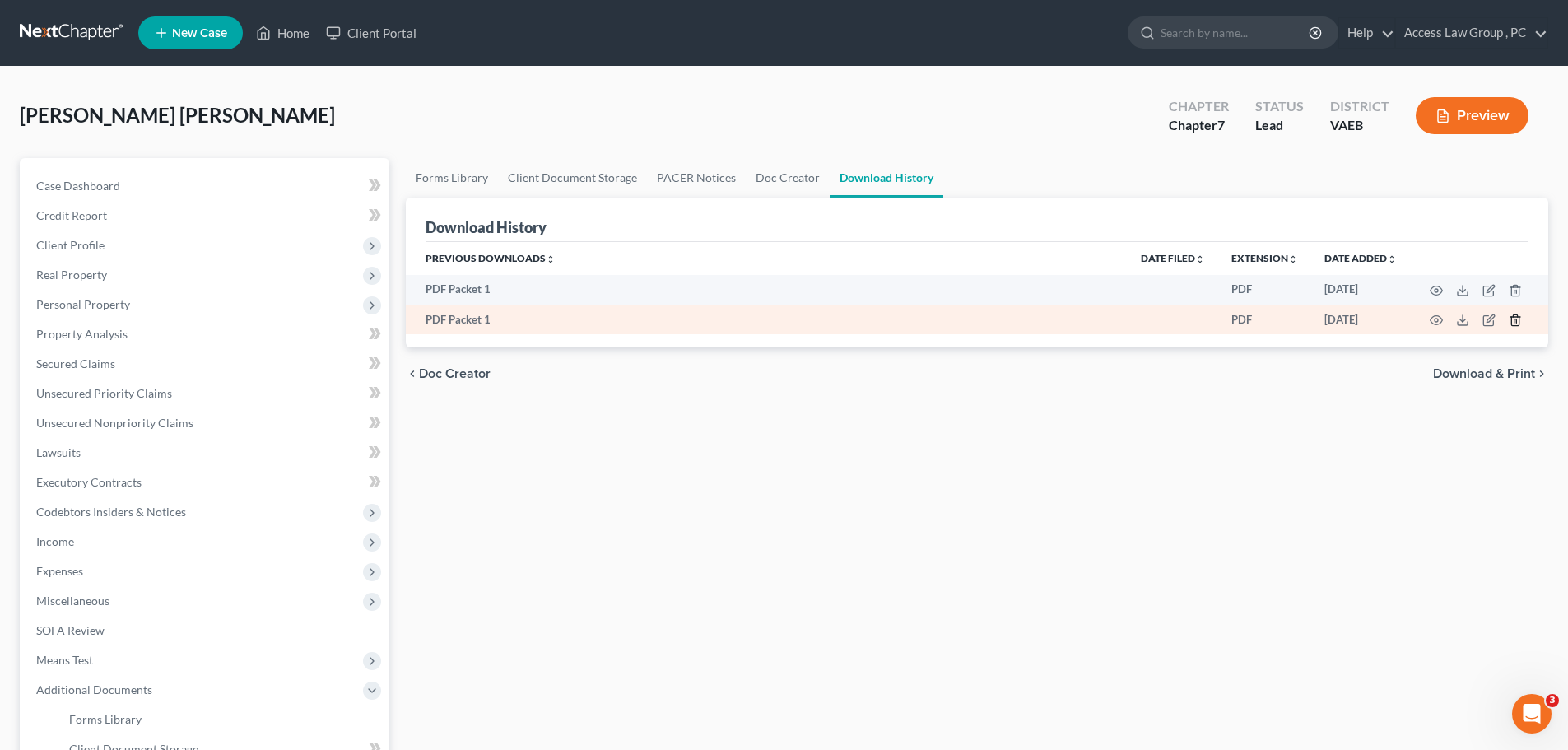
click at [764, 319] on icon "button" at bounding box center [1516, 320] width 13 height 13
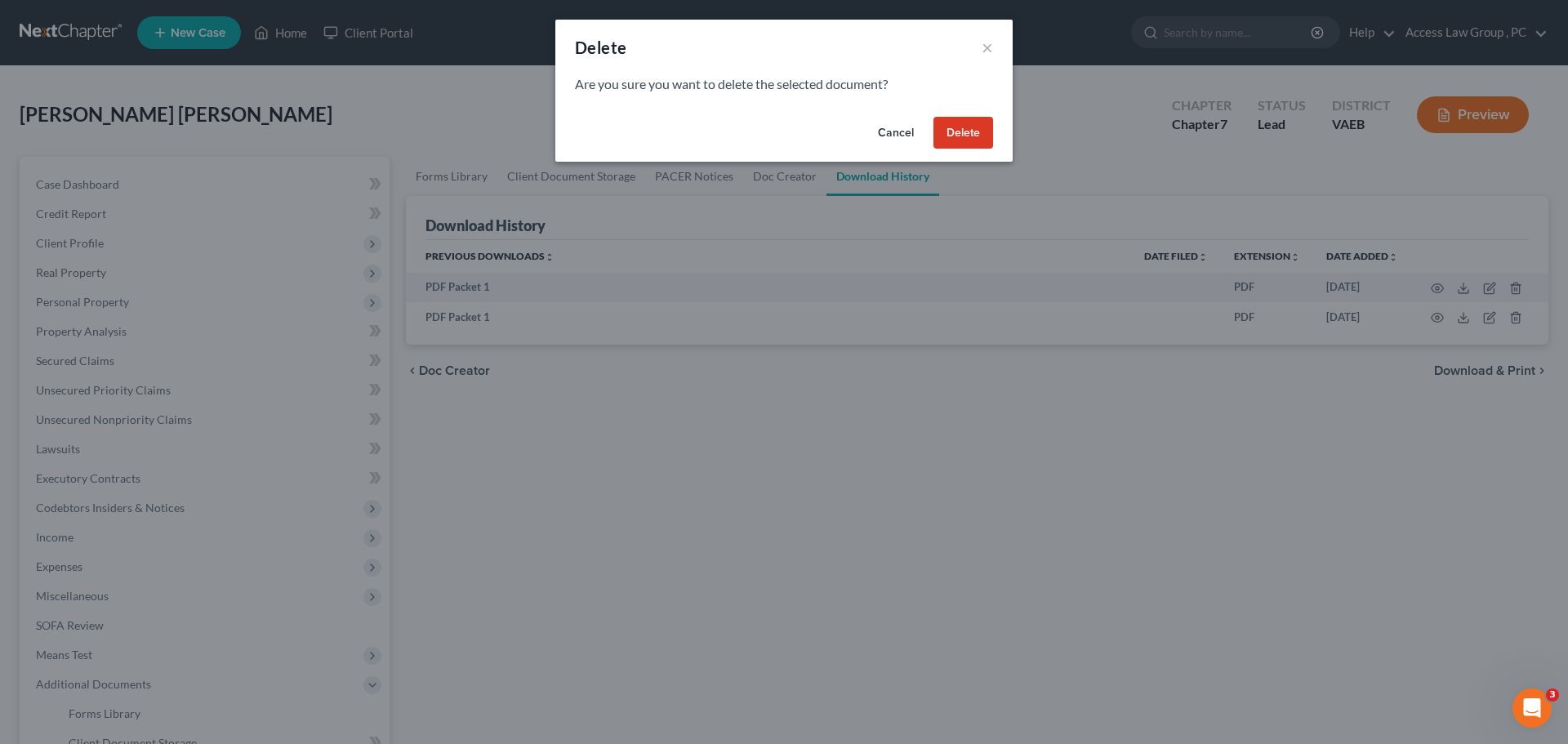
drag, startPoint x: 963, startPoint y: 132, endPoint x: 973, endPoint y: 130, distance: 10.2
click at [758, 132] on button "Delete" at bounding box center [963, 133] width 59 height 33
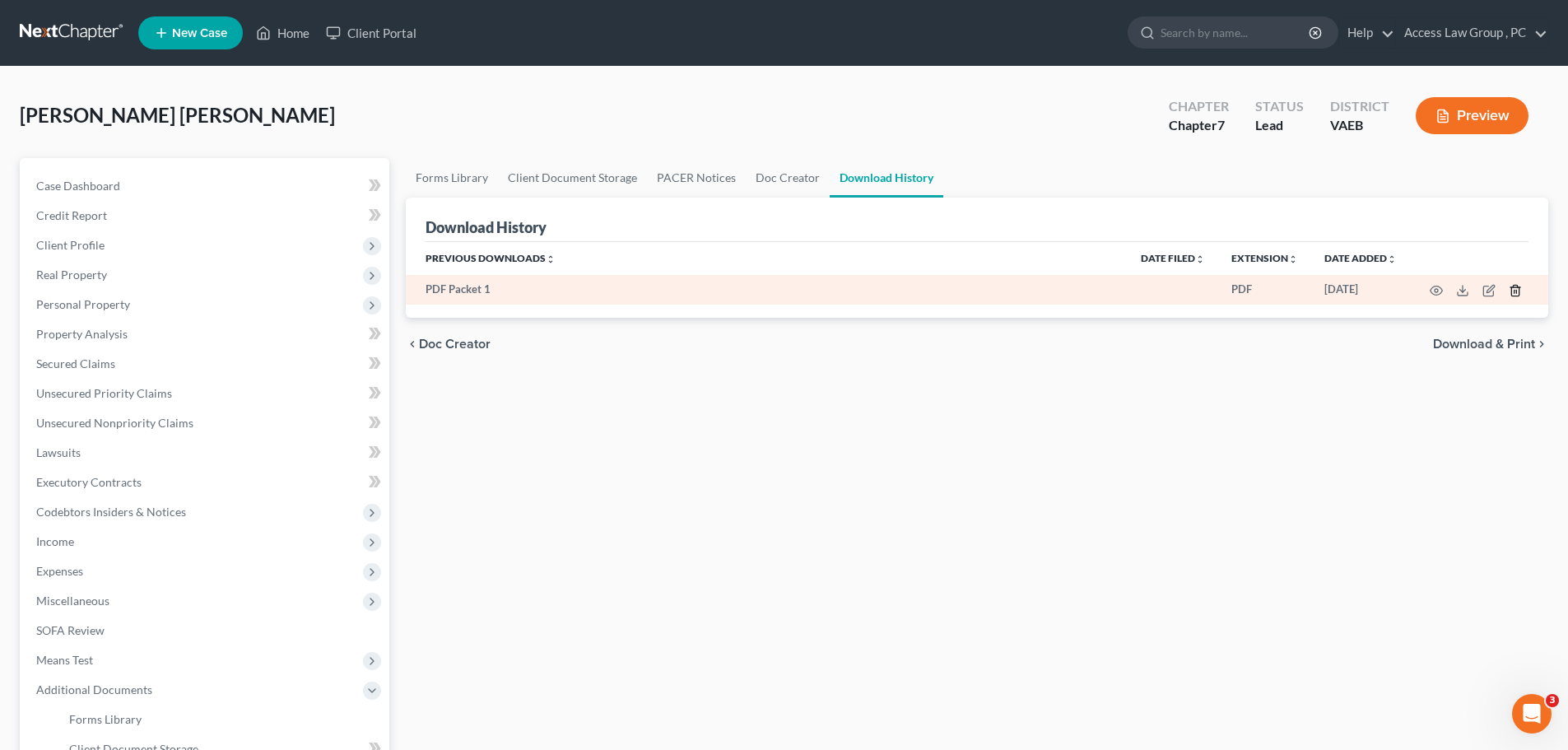
click at [764, 288] on icon "button" at bounding box center [1515, 289] width 8 height 10
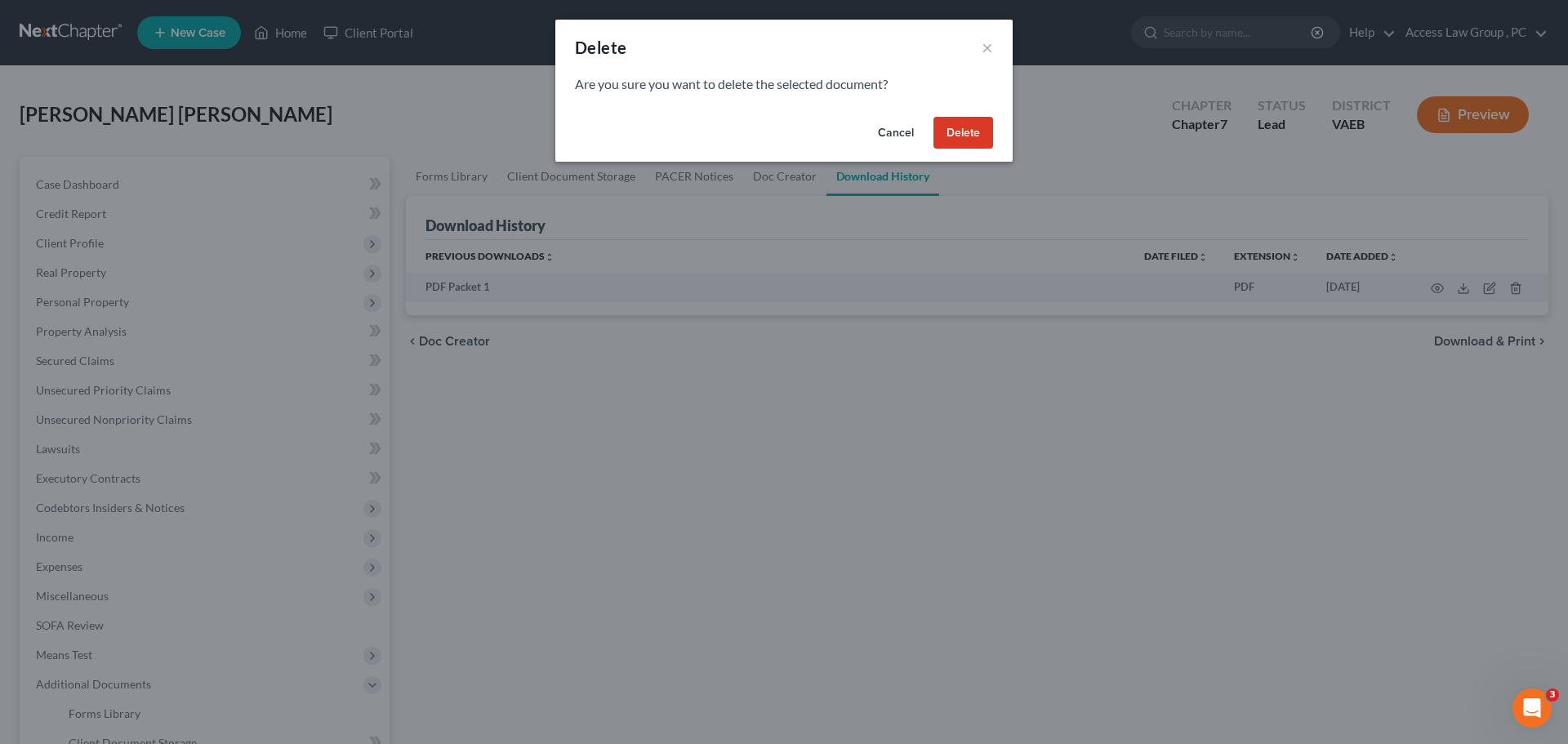
click at [758, 135] on button "Delete" at bounding box center [963, 133] width 59 height 33
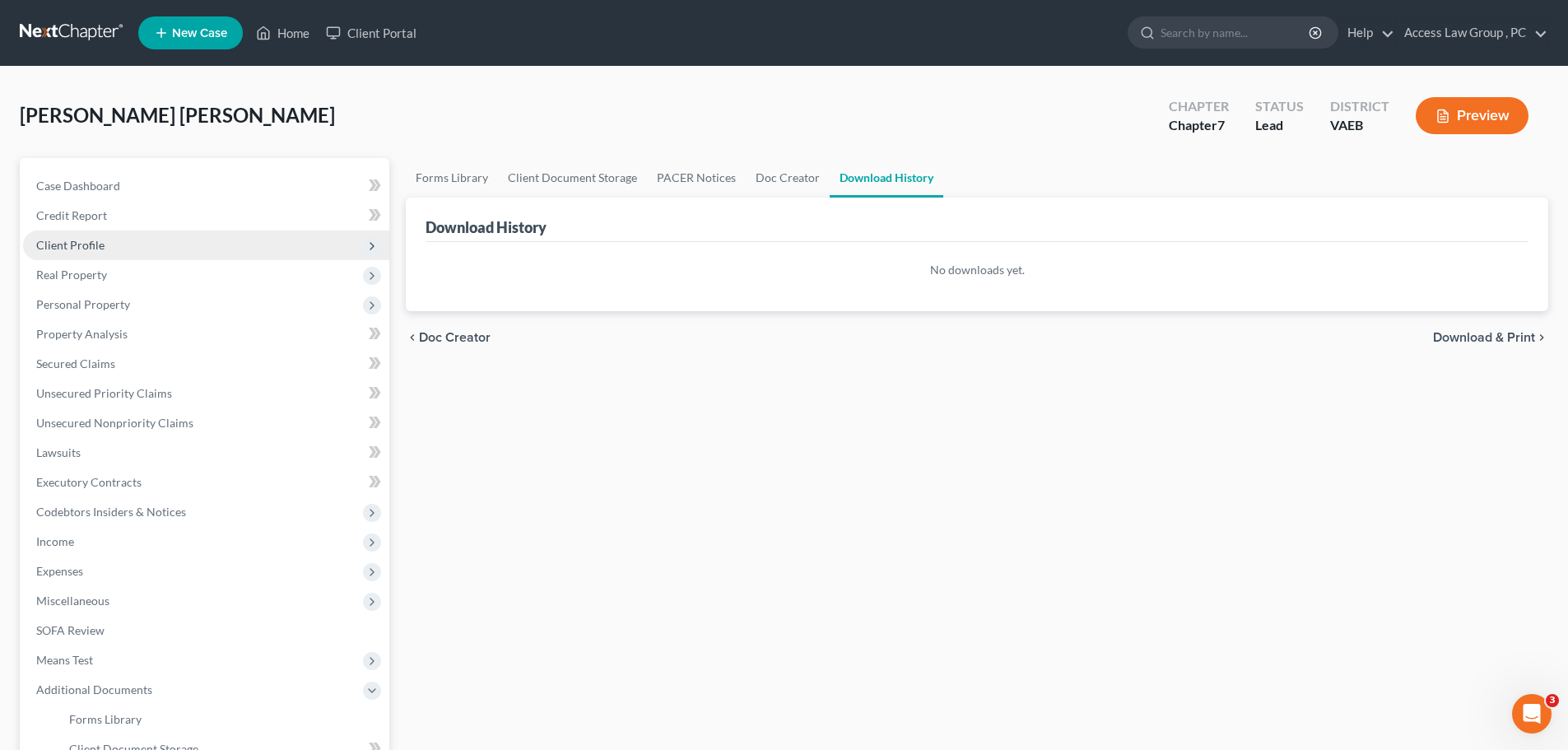
click at [62, 244] on span "Client Profile" at bounding box center [70, 245] width 68 height 14
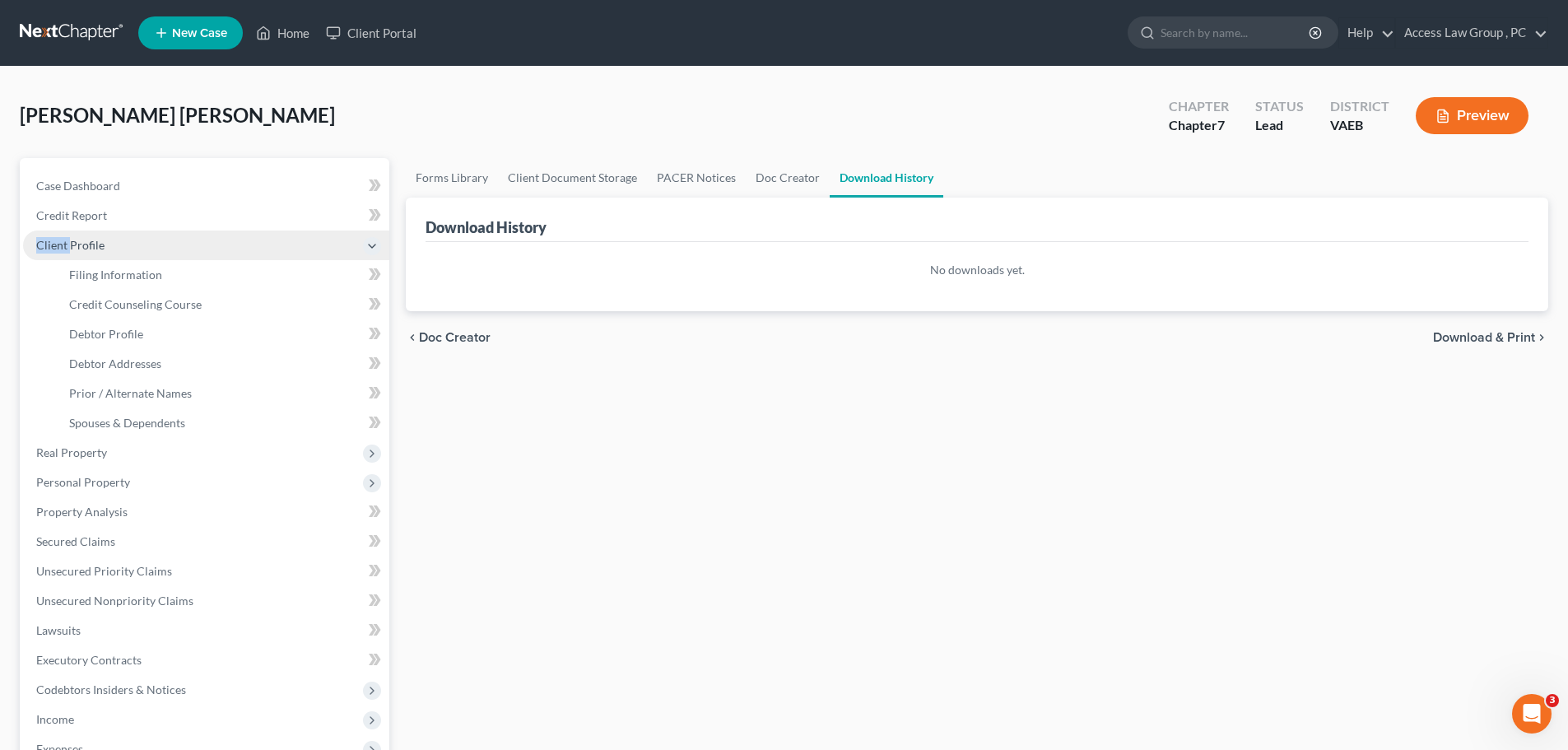
click at [65, 245] on span "Client Profile" at bounding box center [70, 245] width 68 height 14
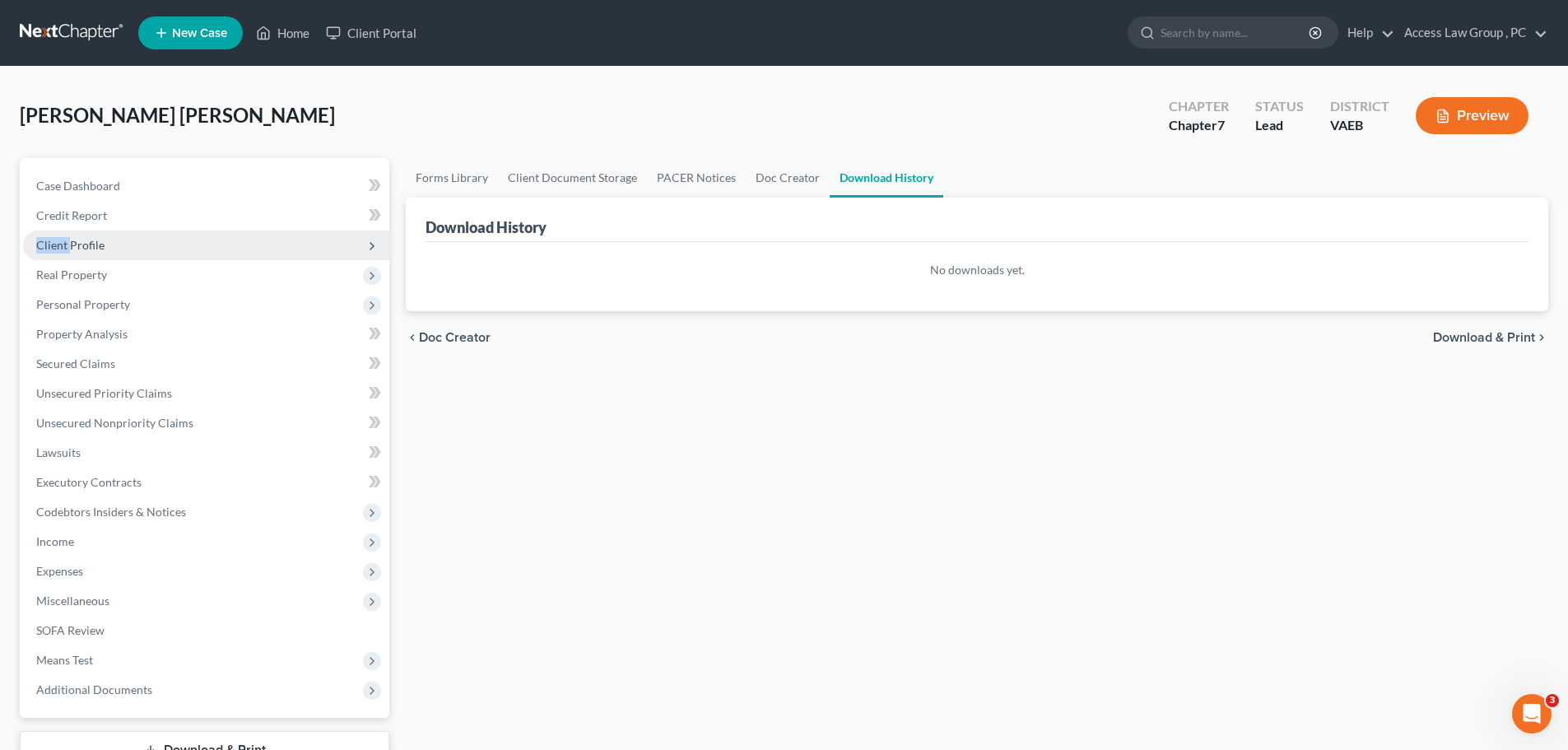
click at [65, 245] on span "Client Profile" at bounding box center [70, 245] width 68 height 14
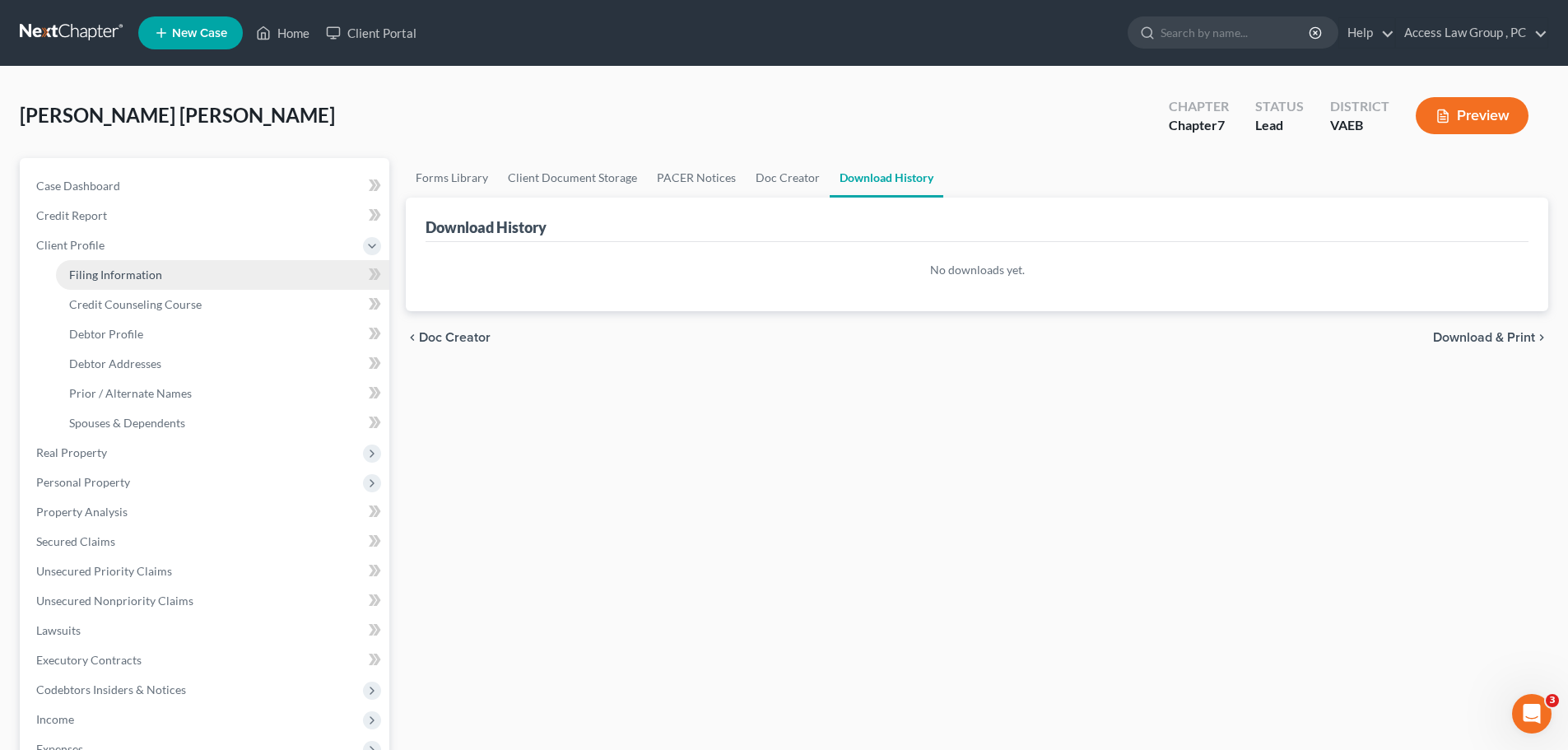
click at [97, 271] on span "Filing Information" at bounding box center [116, 274] width 93 height 14
select select "1"
select select "0"
select select "48"
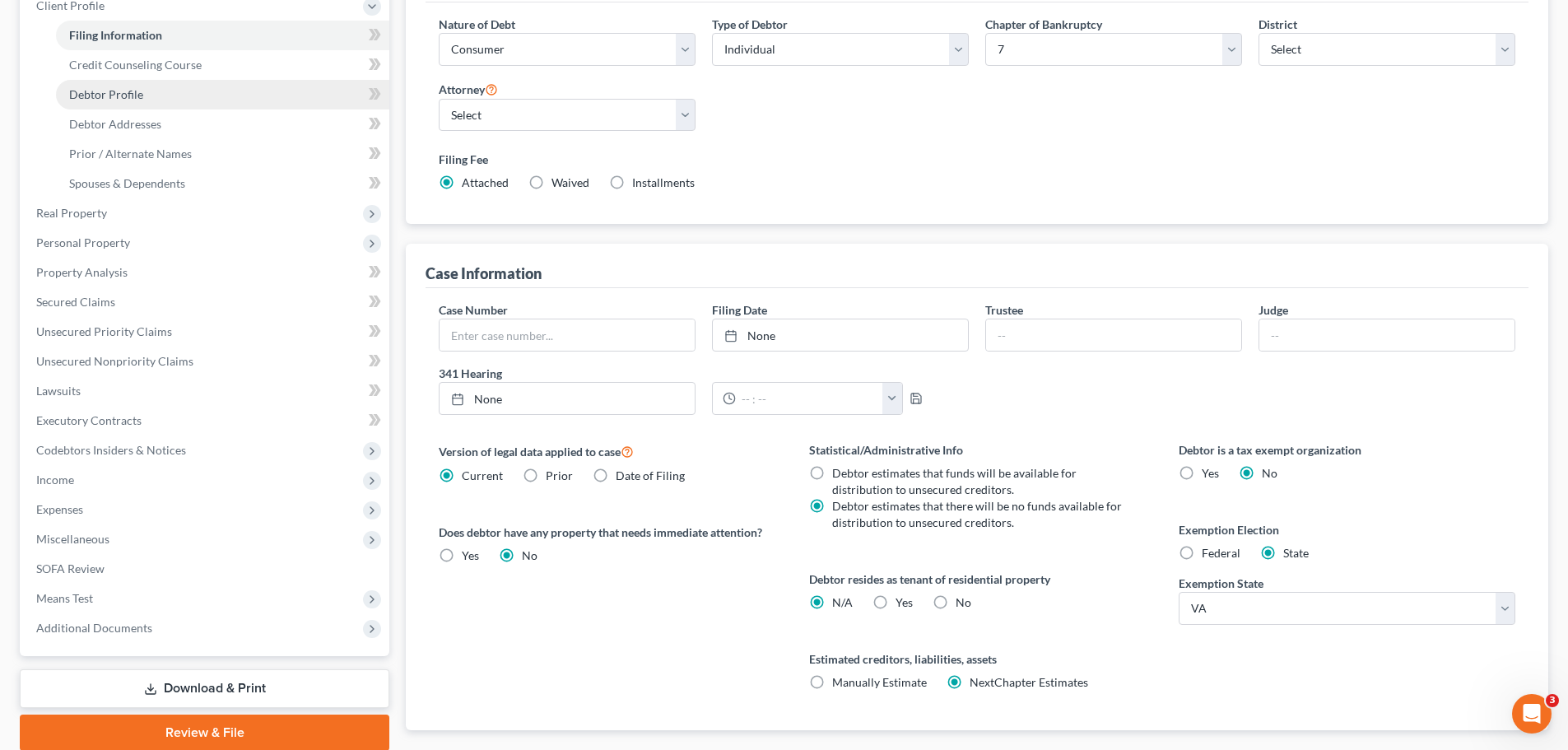
scroll to position [247, 0]
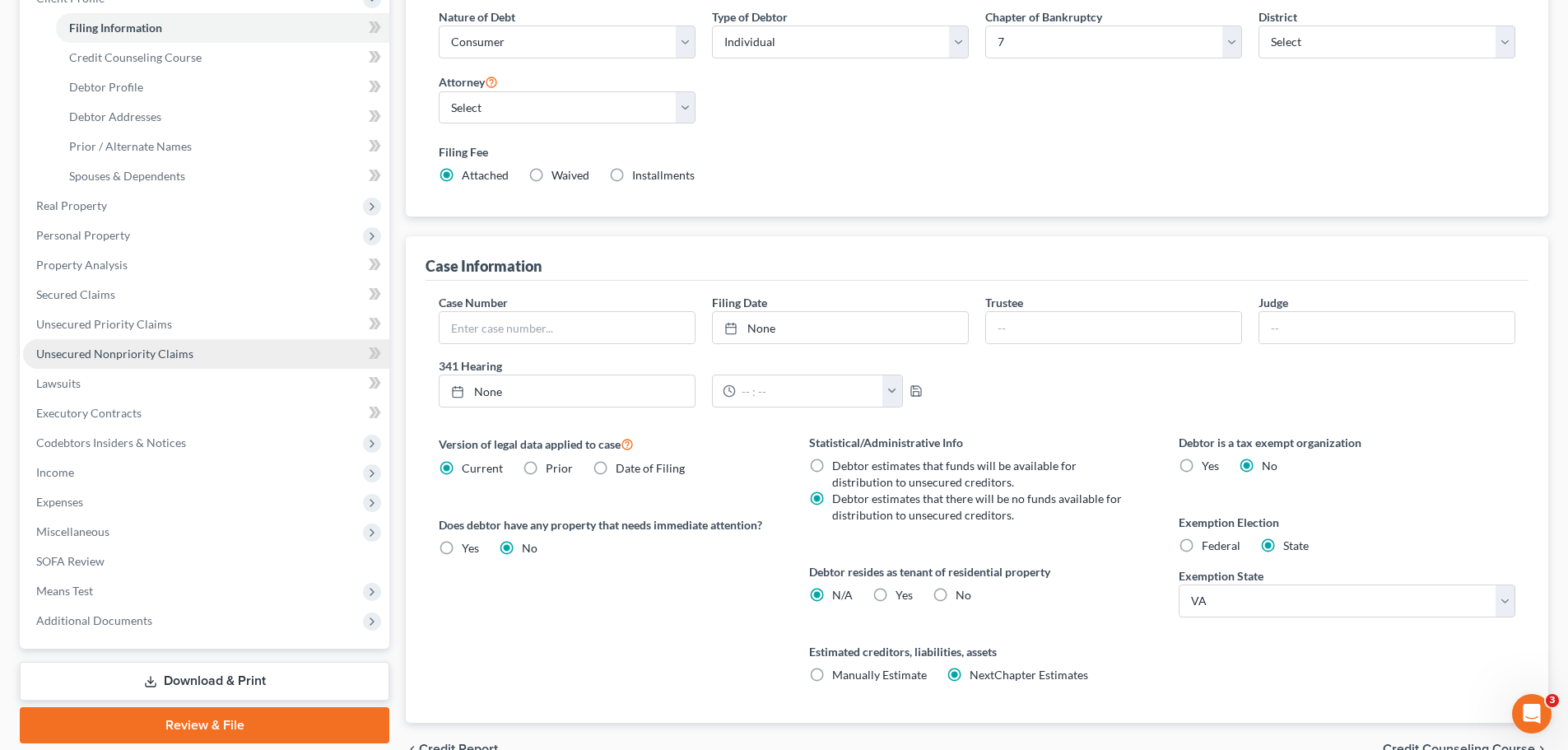
click at [125, 351] on span "Unsecured Nonpriority Claims" at bounding box center [115, 353] width 157 height 14
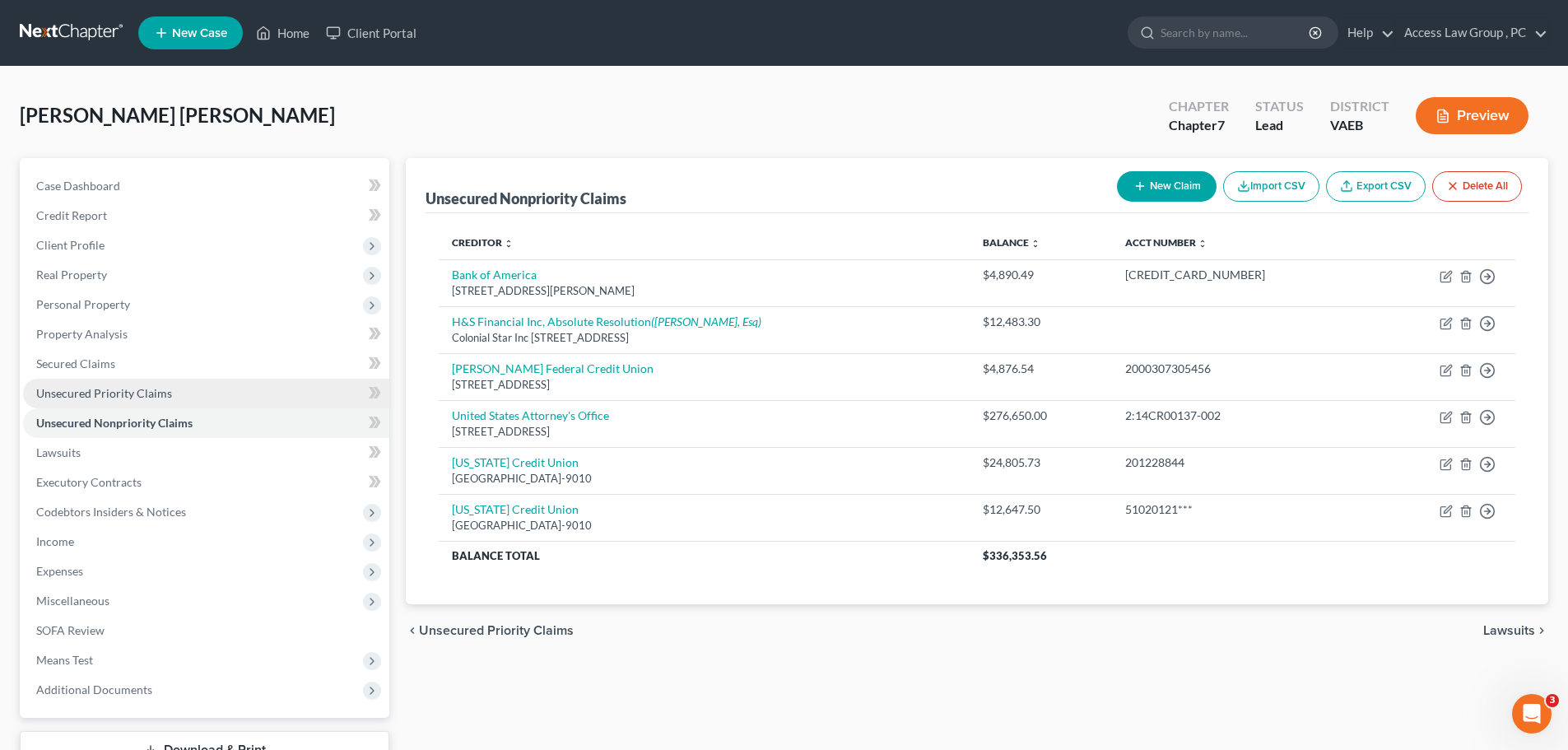
click at [111, 392] on span "Unsecured Priority Claims" at bounding box center [103, 393] width 136 height 14
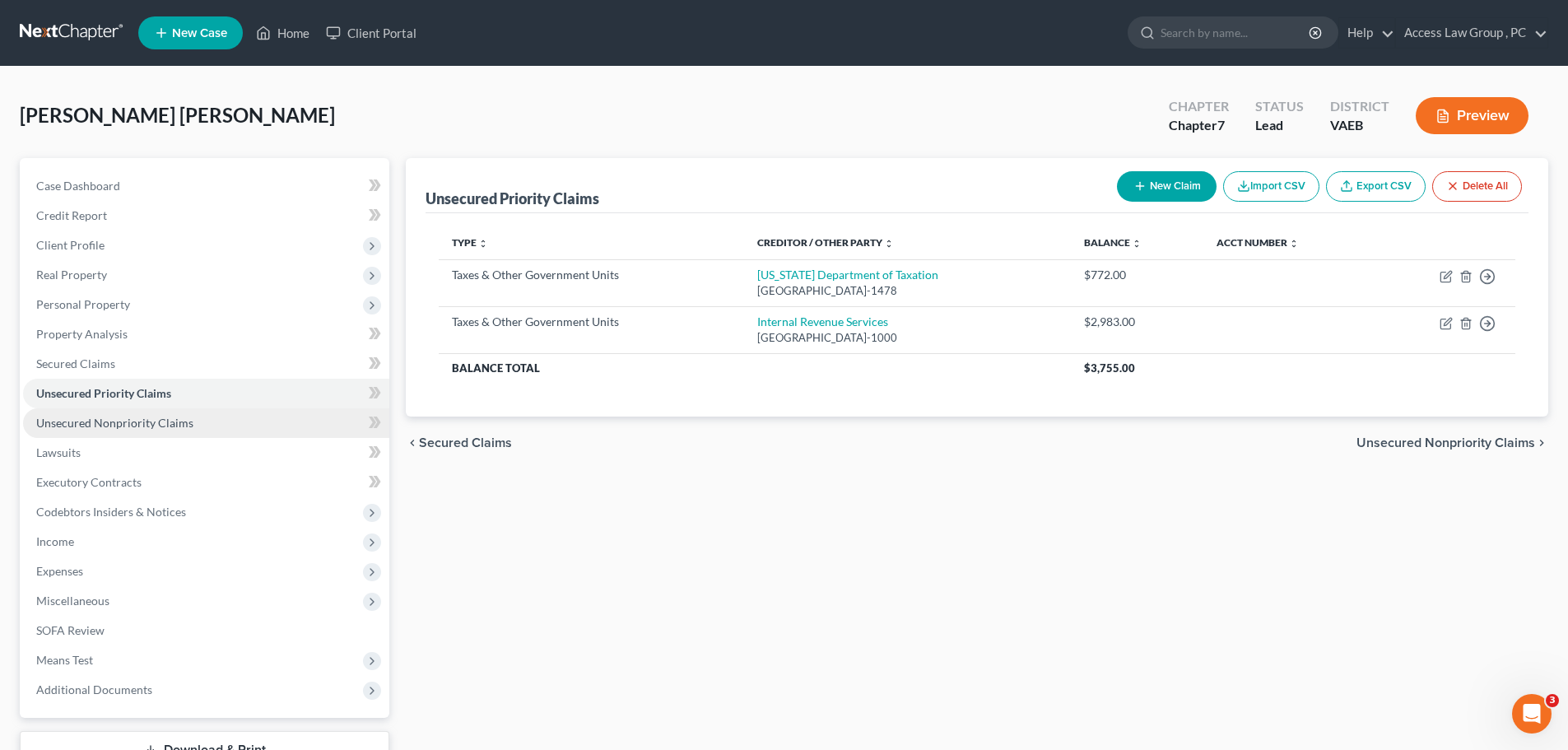
click at [102, 427] on span "Unsecured Nonpriority Claims" at bounding box center [115, 422] width 157 height 14
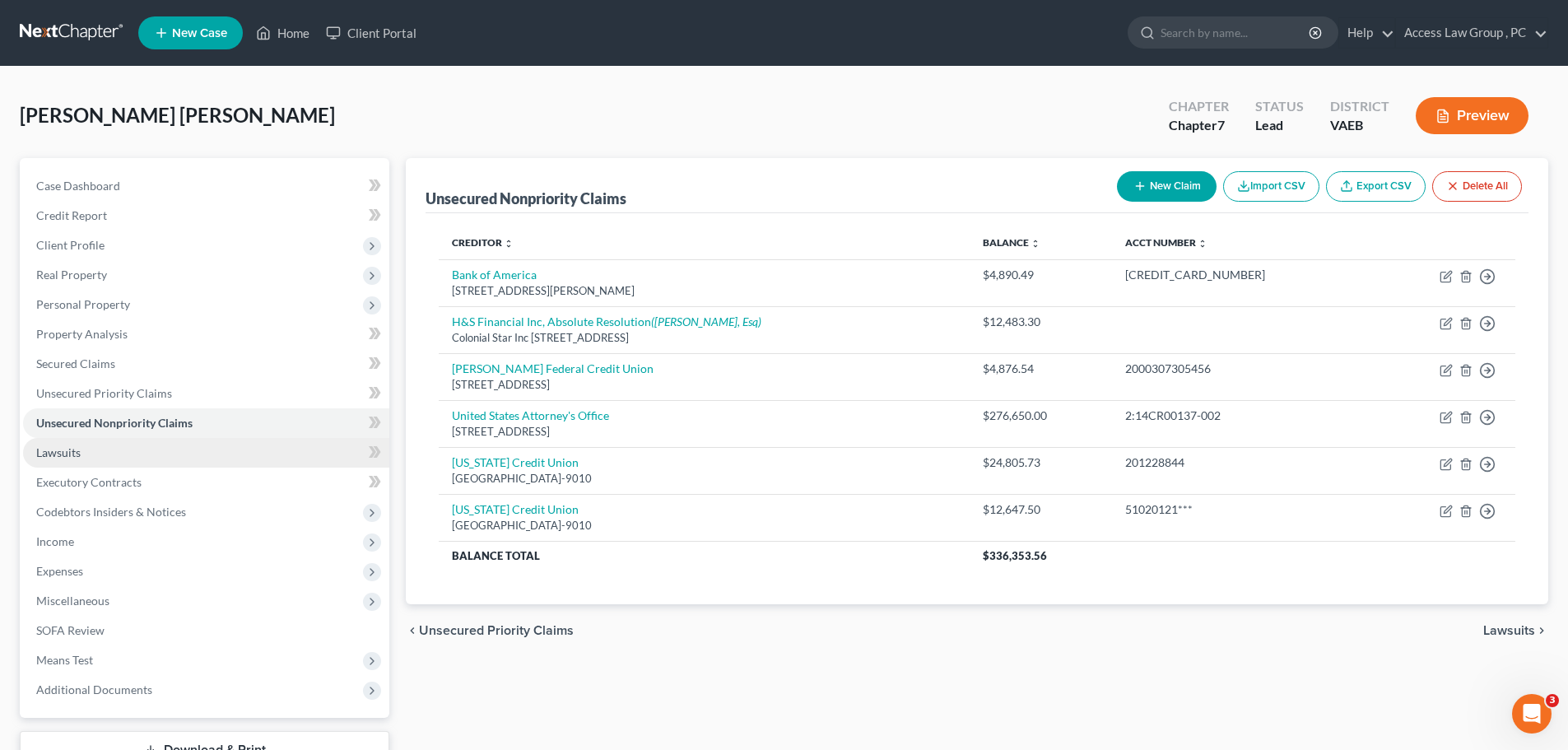
click at [67, 453] on span "Lawsuits" at bounding box center [58, 451] width 45 height 14
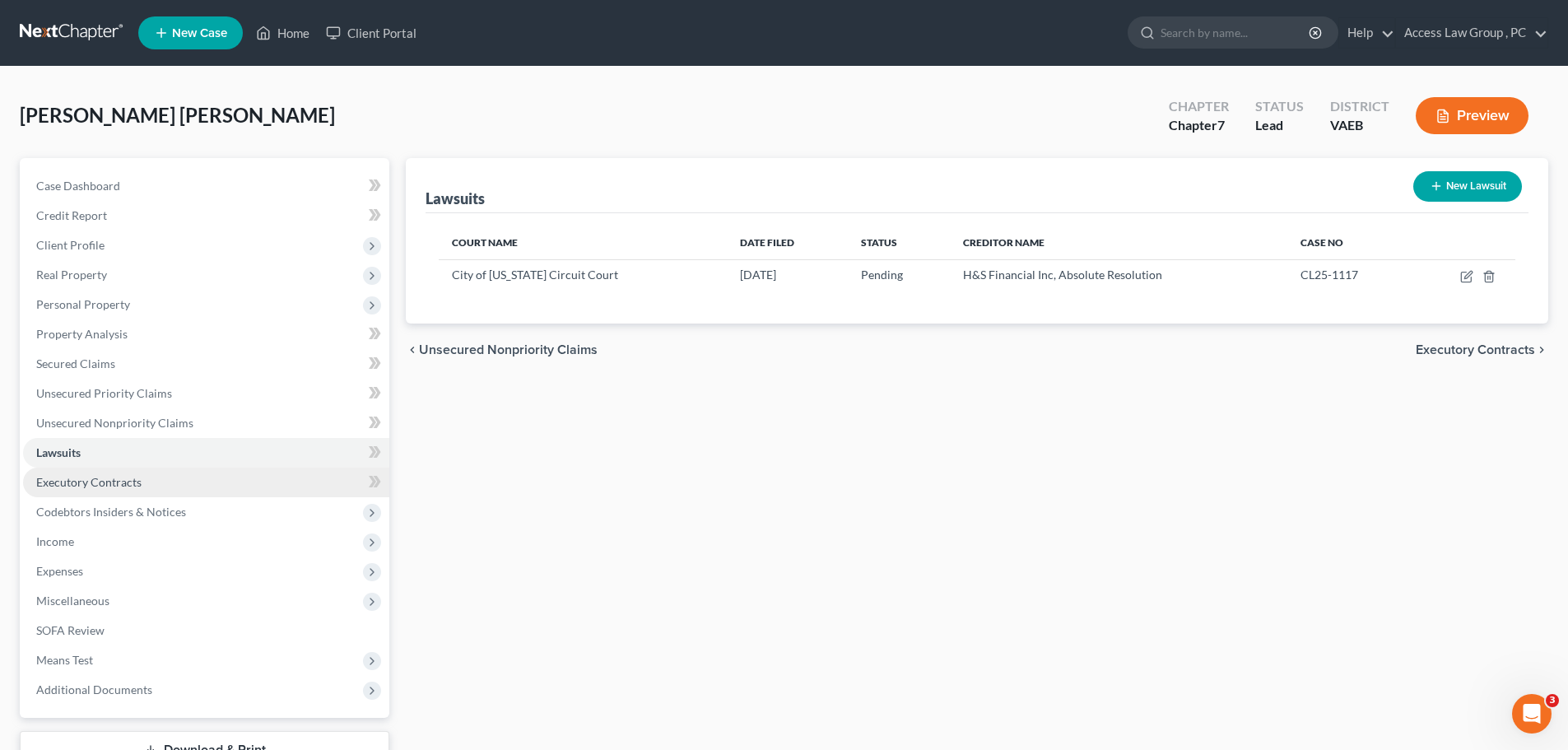
click at [63, 481] on span "Executory Contracts" at bounding box center [88, 482] width 105 height 14
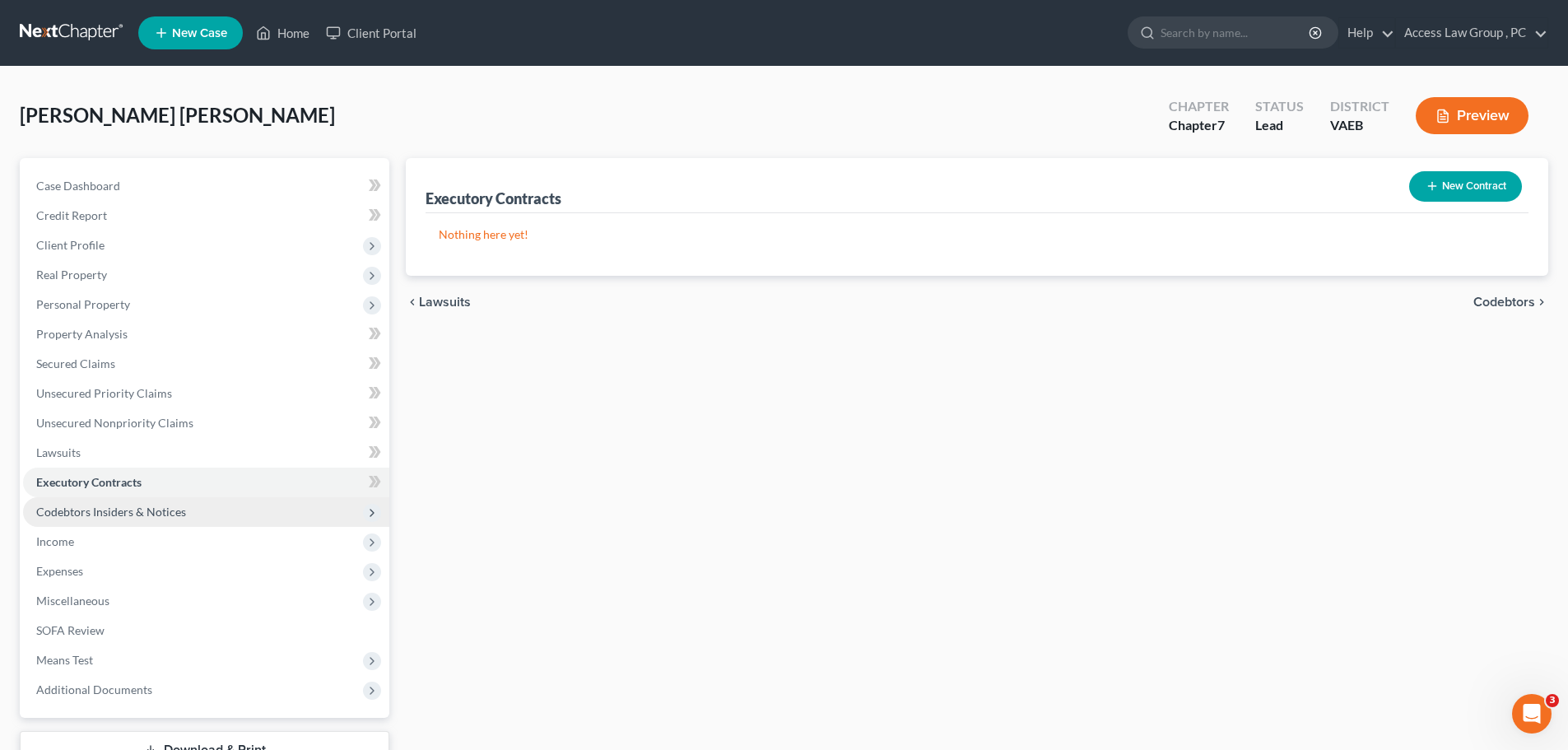
click at [65, 509] on span "Codebtors Insiders & Notices" at bounding box center [111, 511] width 150 height 14
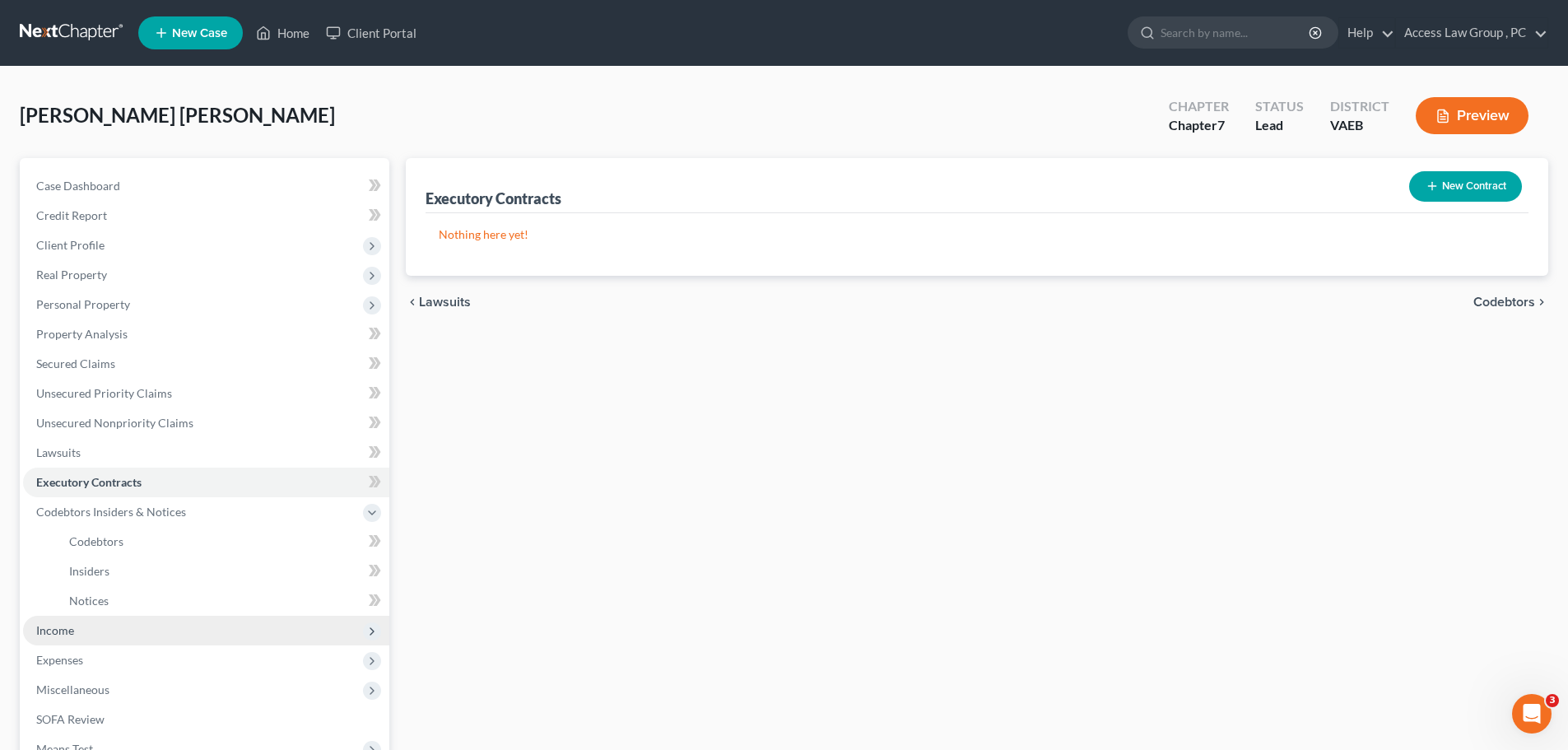
click at [48, 631] on span "Income" at bounding box center [55, 630] width 38 height 14
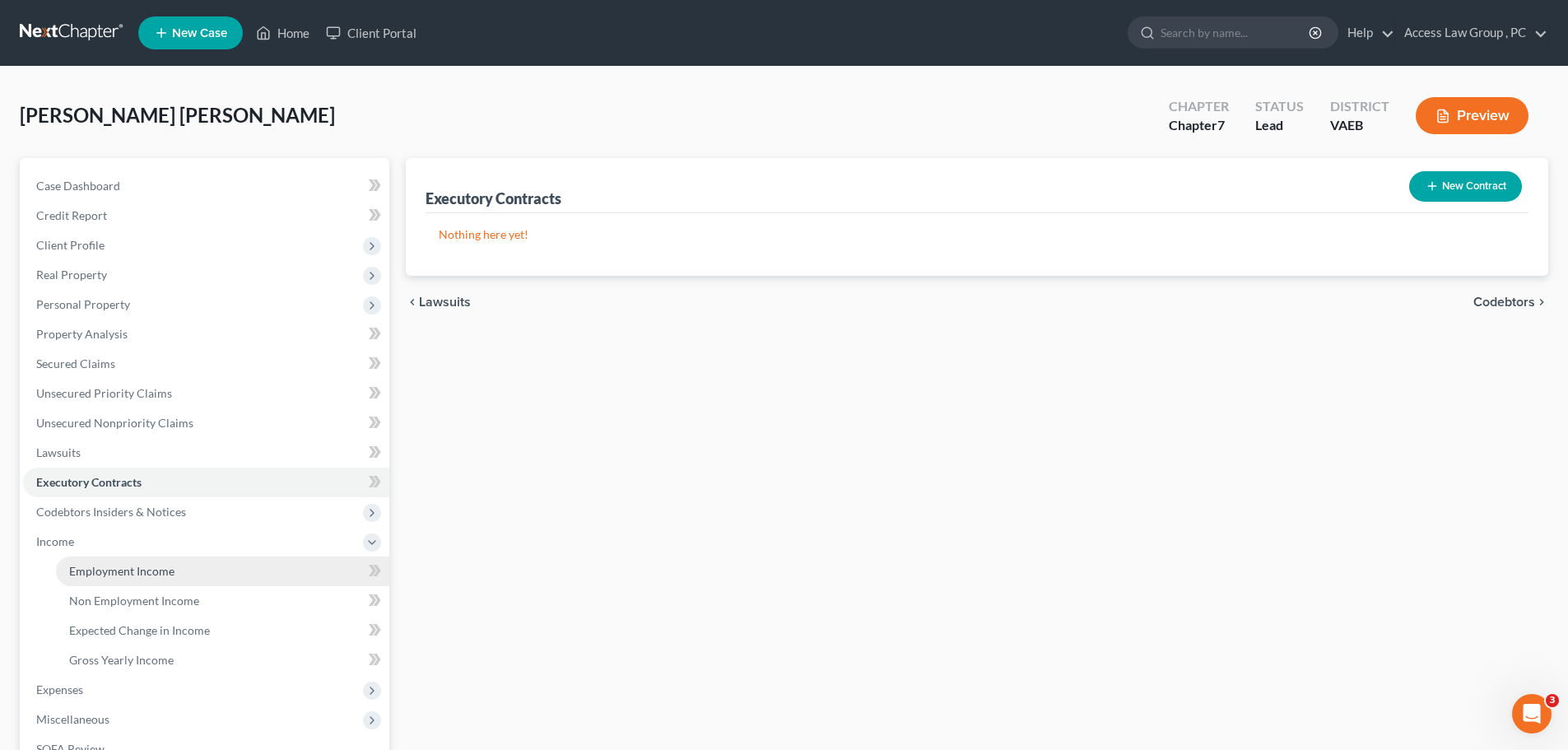
click at [120, 574] on span "Employment Income" at bounding box center [121, 570] width 105 height 14
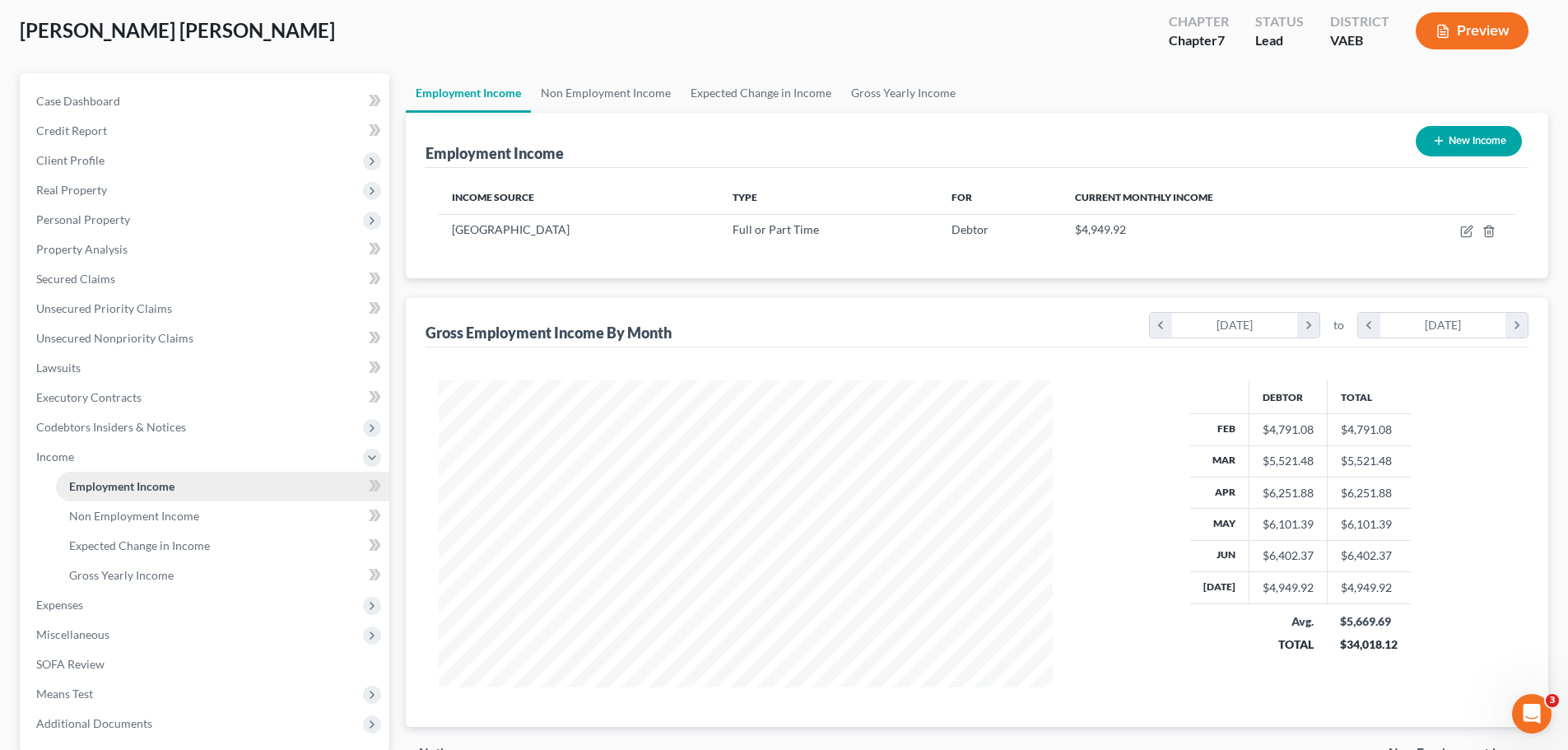
scroll to position [165, 0]
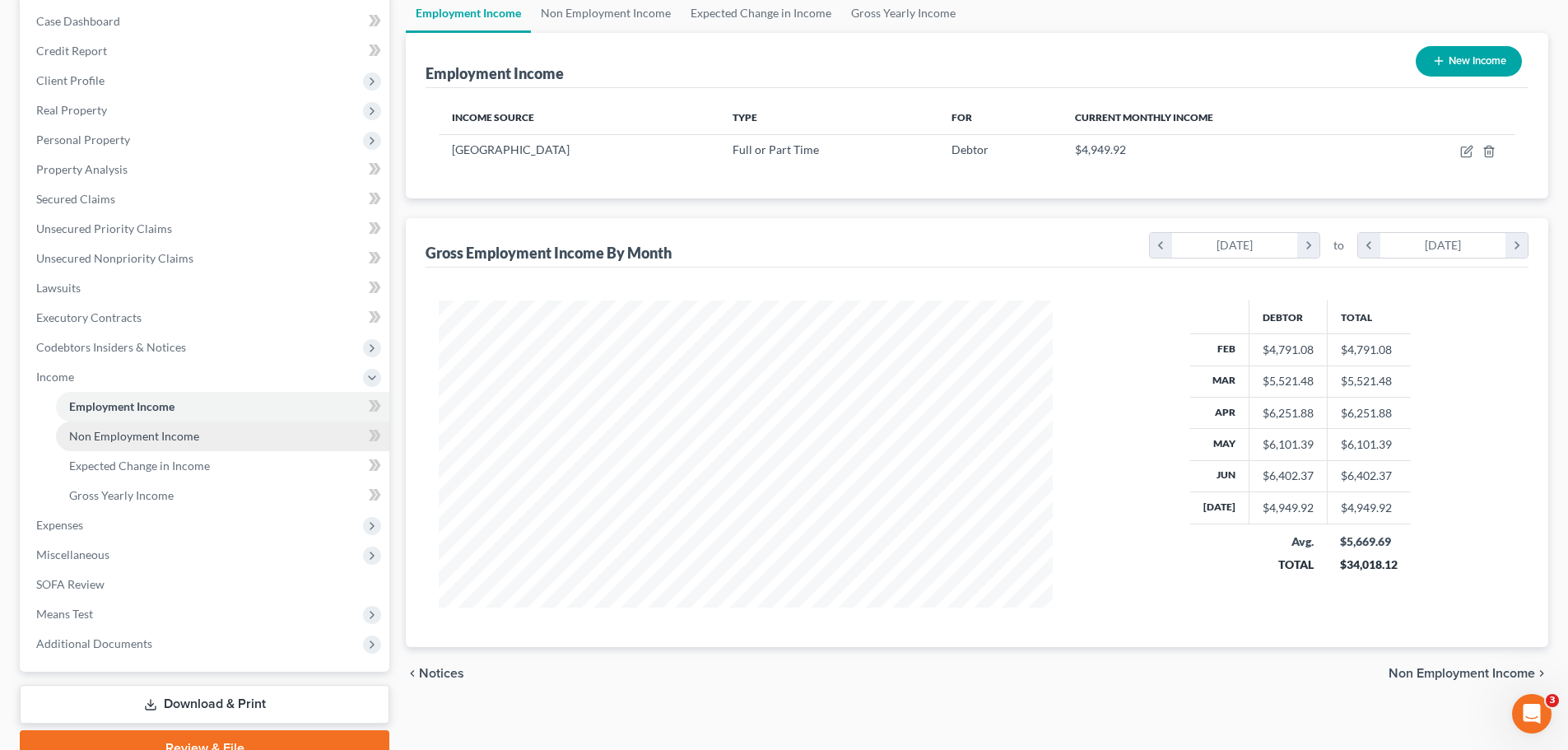
click at [131, 438] on span "Non Employment Income" at bounding box center [134, 435] width 130 height 14
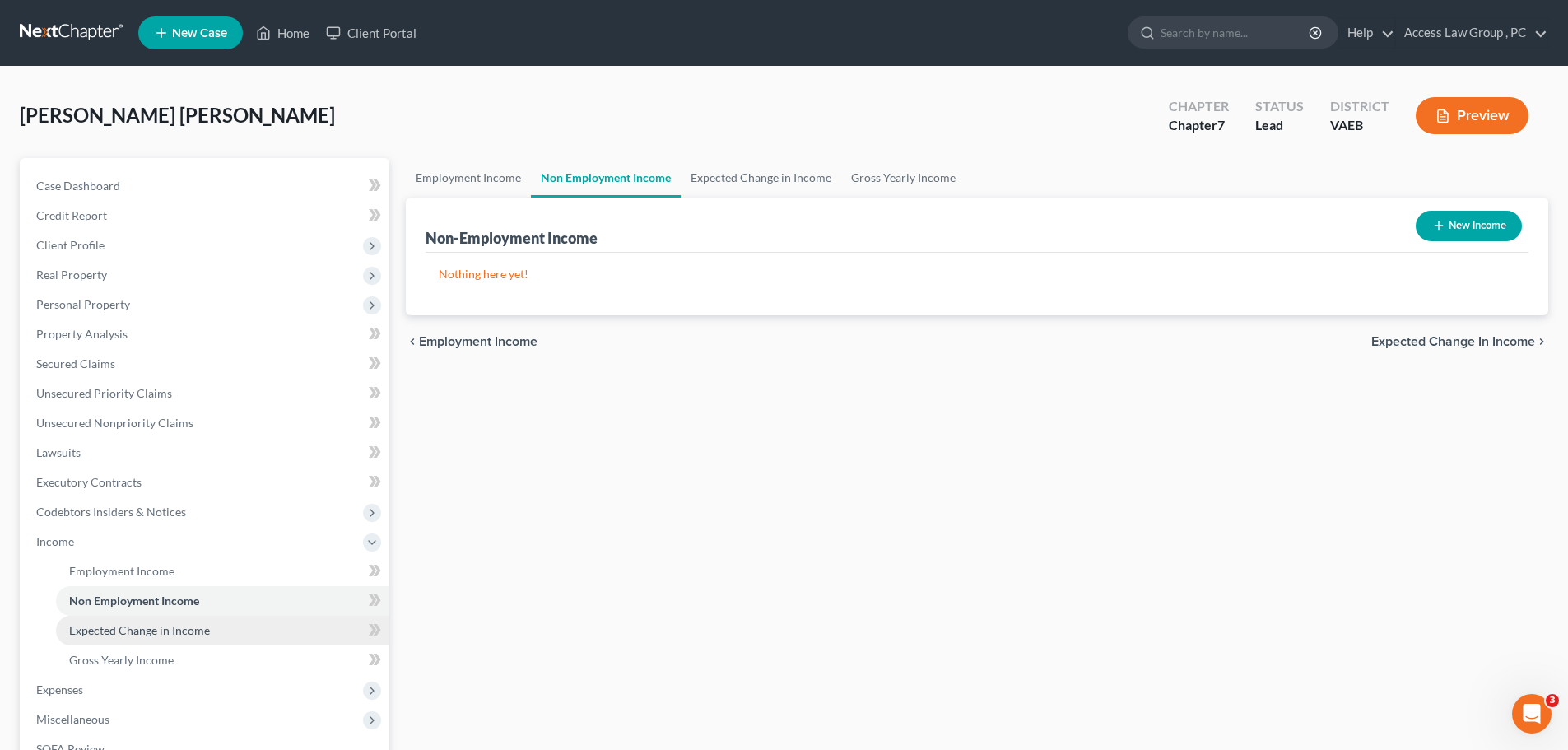
click at [110, 631] on span "Expected Change in Income" at bounding box center [139, 630] width 140 height 14
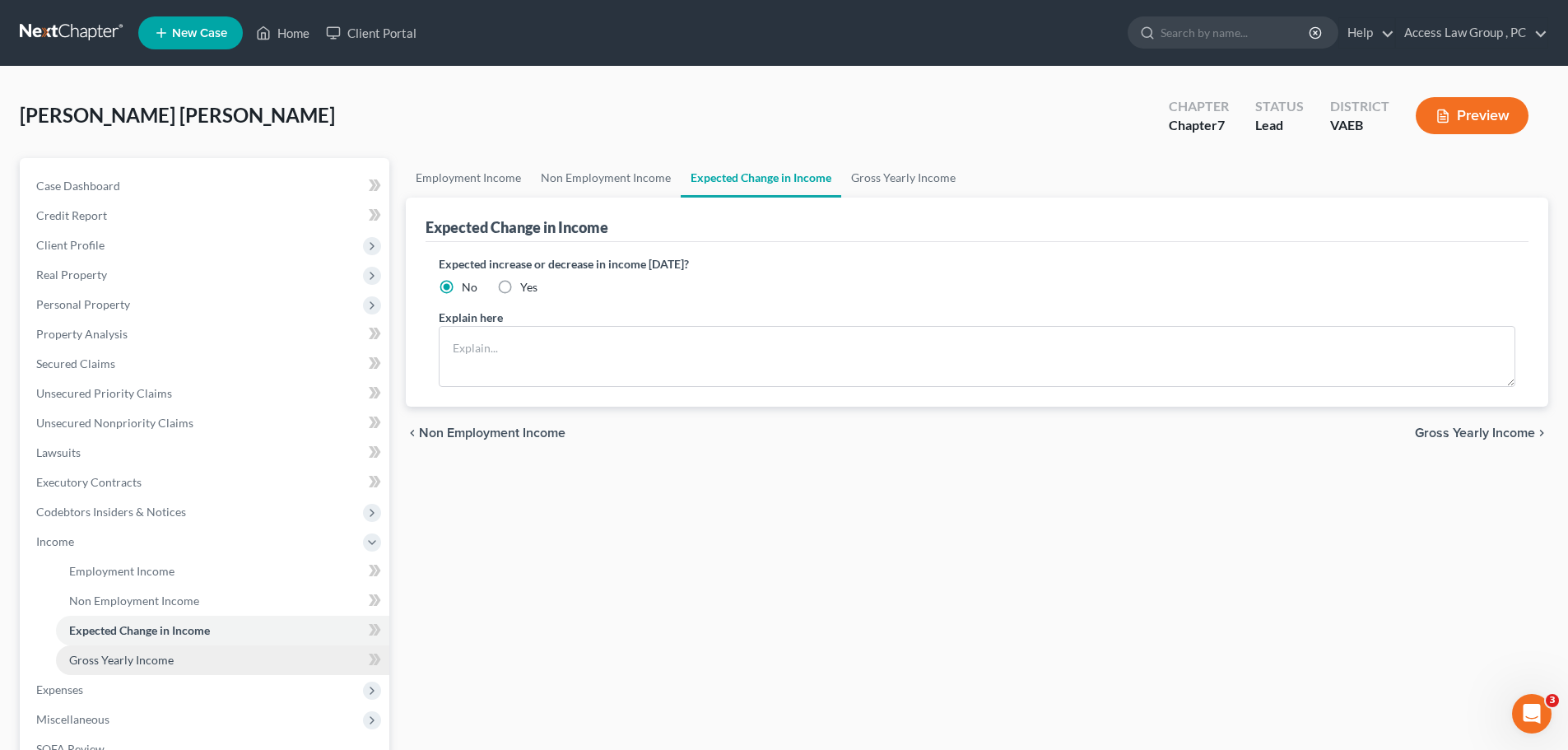
click at [104, 659] on span "Gross Yearly Income" at bounding box center [121, 659] width 104 height 14
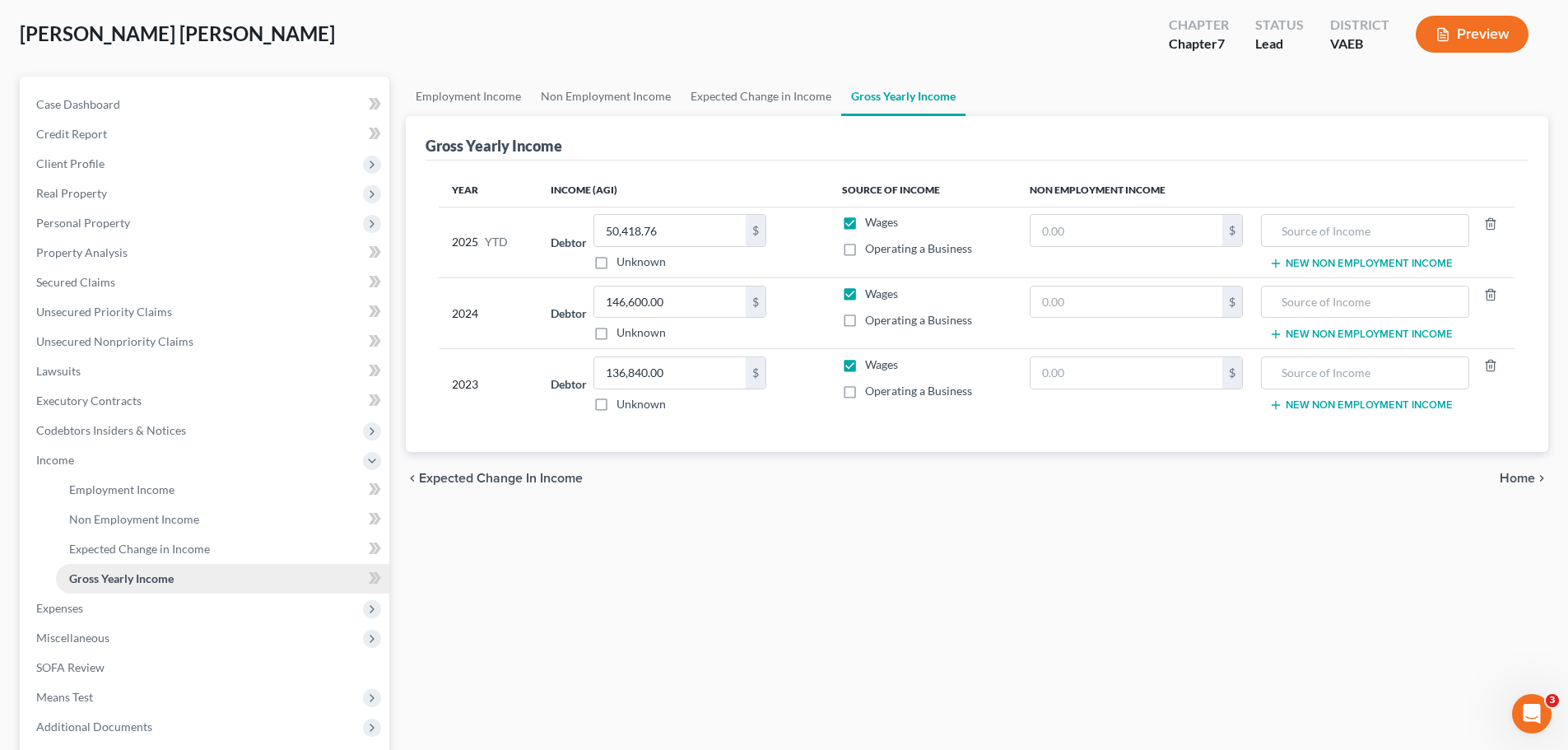
scroll to position [82, 0]
click at [76, 609] on span "Expenses" at bounding box center [59, 607] width 46 height 14
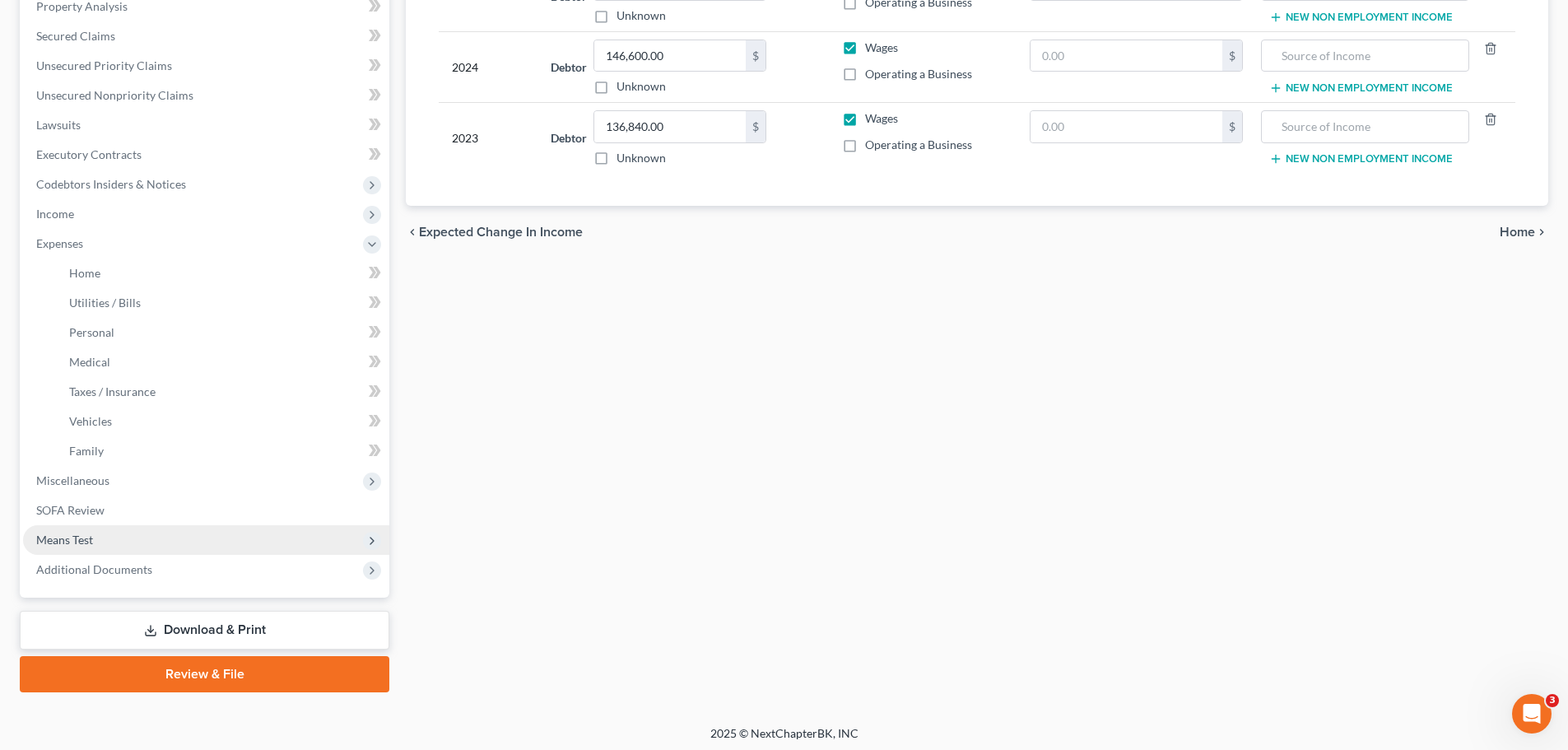
scroll to position [329, 0]
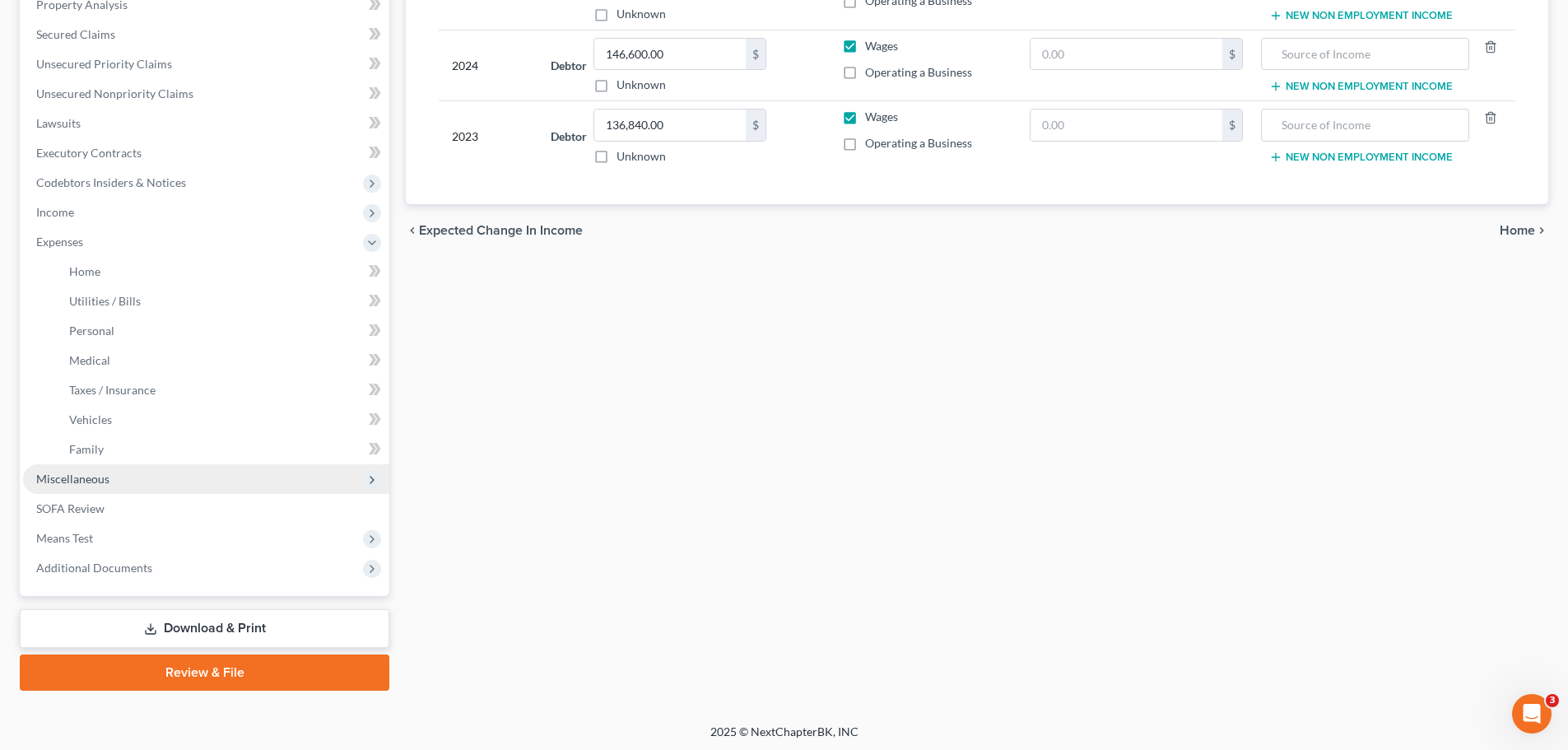
click at [92, 476] on span "Miscellaneous" at bounding box center [72, 478] width 73 height 14
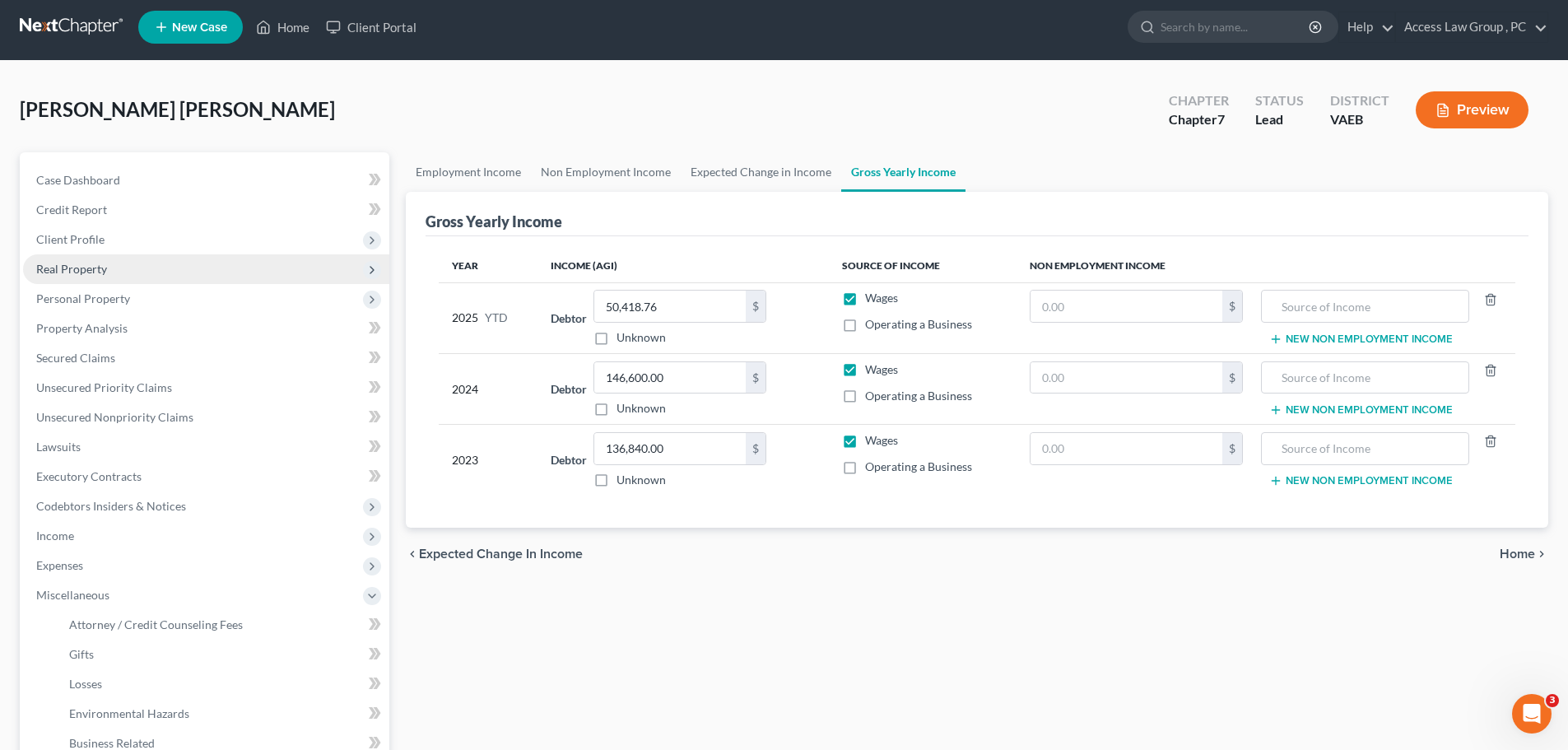
scroll to position [0, 0]
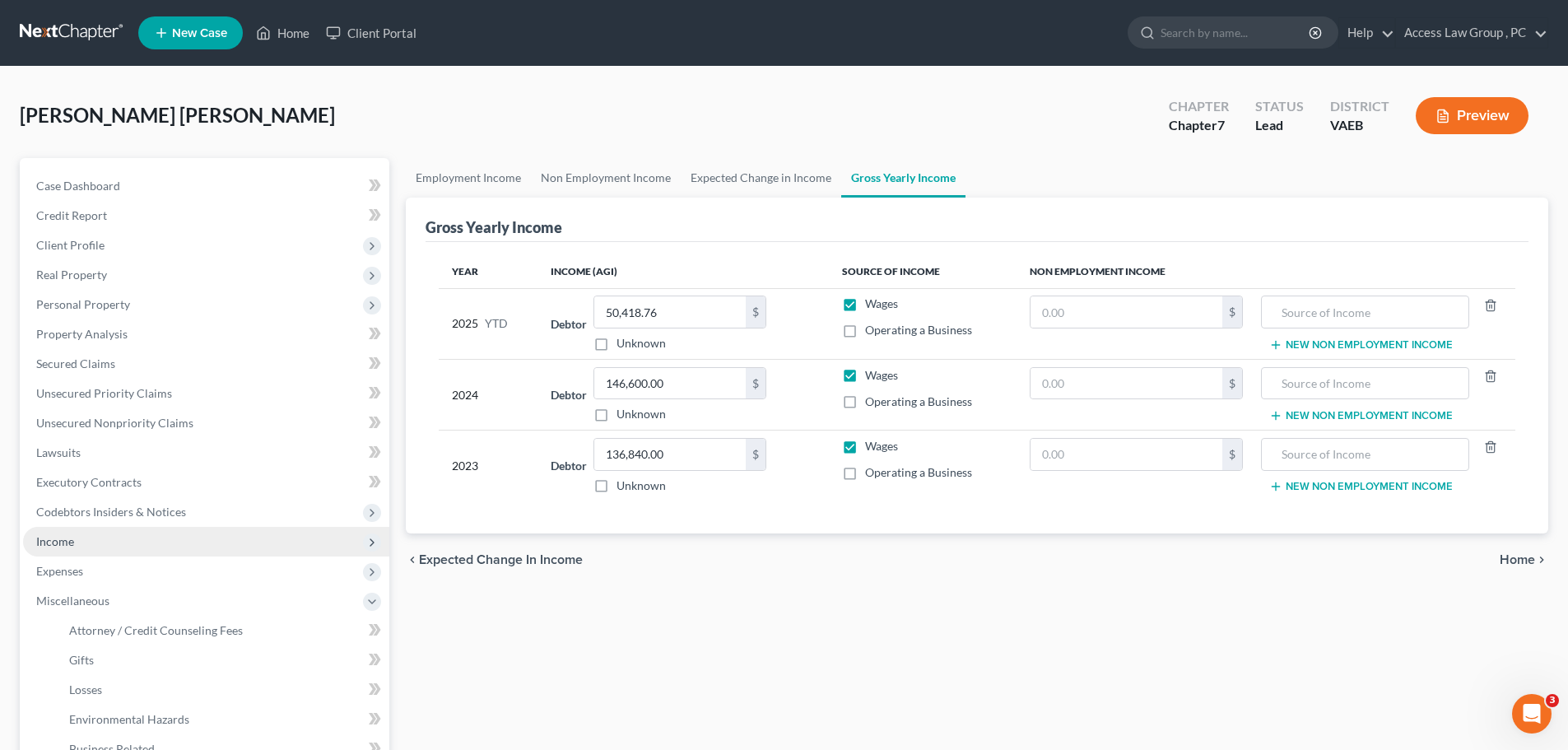
click at [67, 542] on span "Income" at bounding box center [55, 540] width 38 height 14
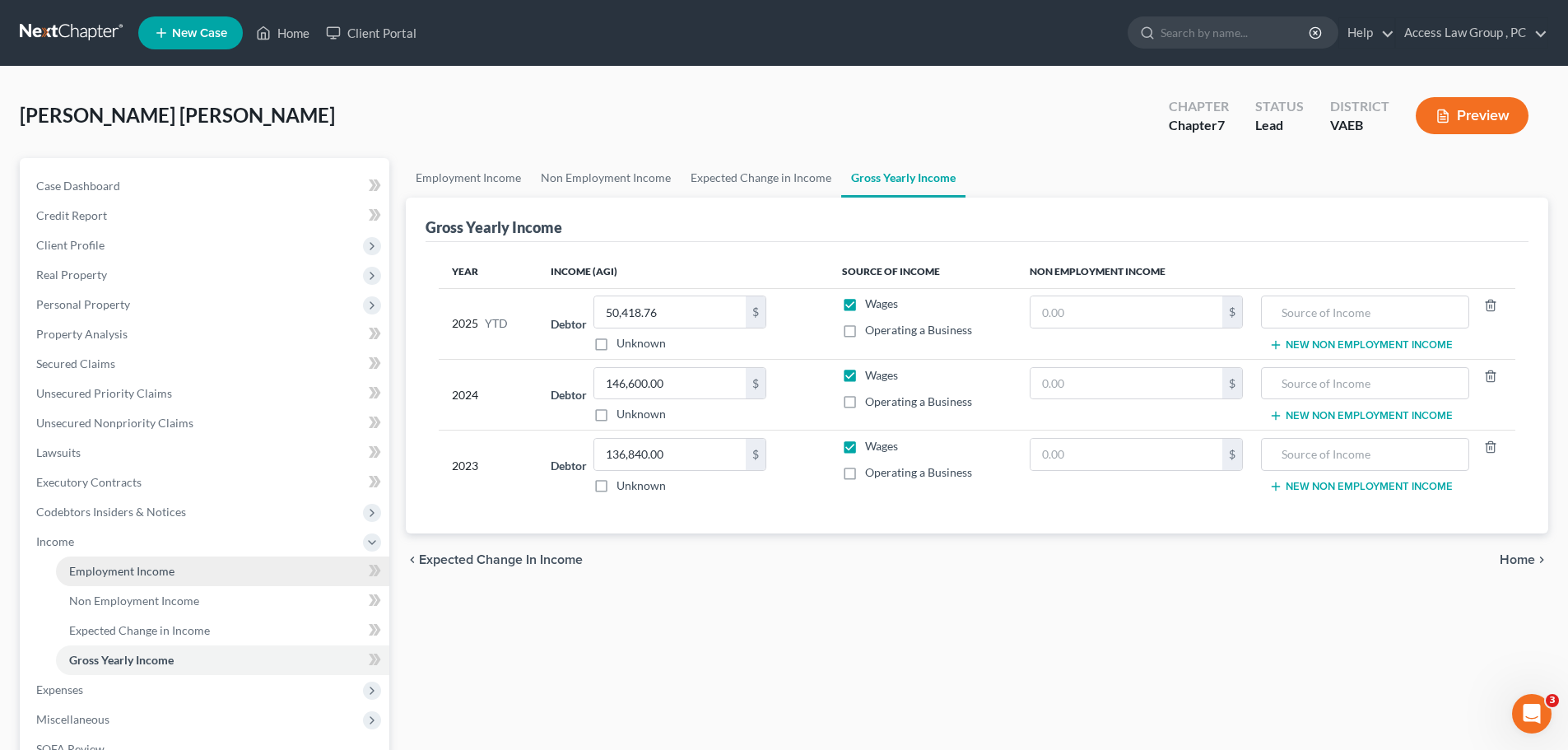
click at [102, 570] on span "Employment Income" at bounding box center [121, 570] width 105 height 14
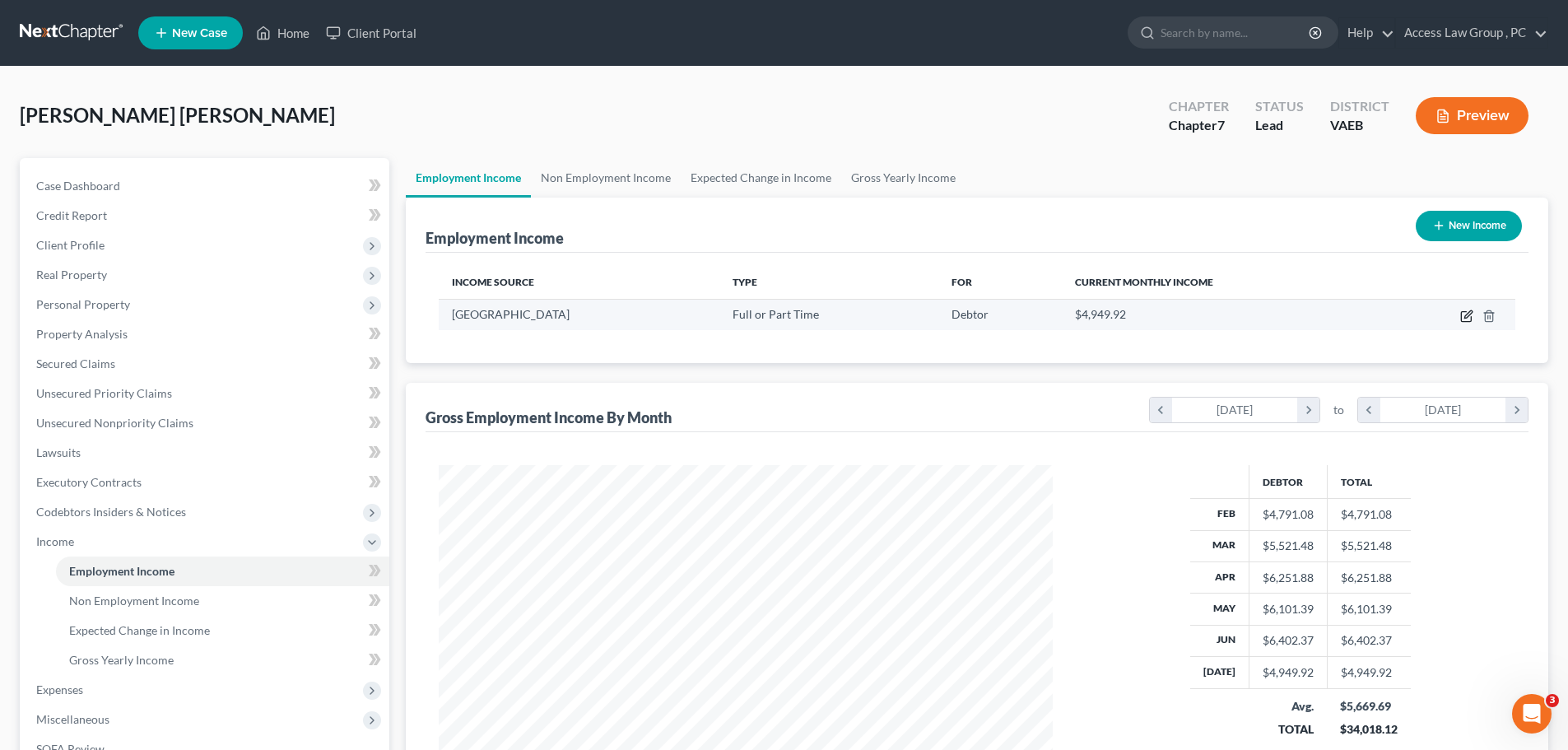
click at [764, 314] on icon "button" at bounding box center [1467, 316] width 13 height 13
select select "0"
select select "48"
select select "1"
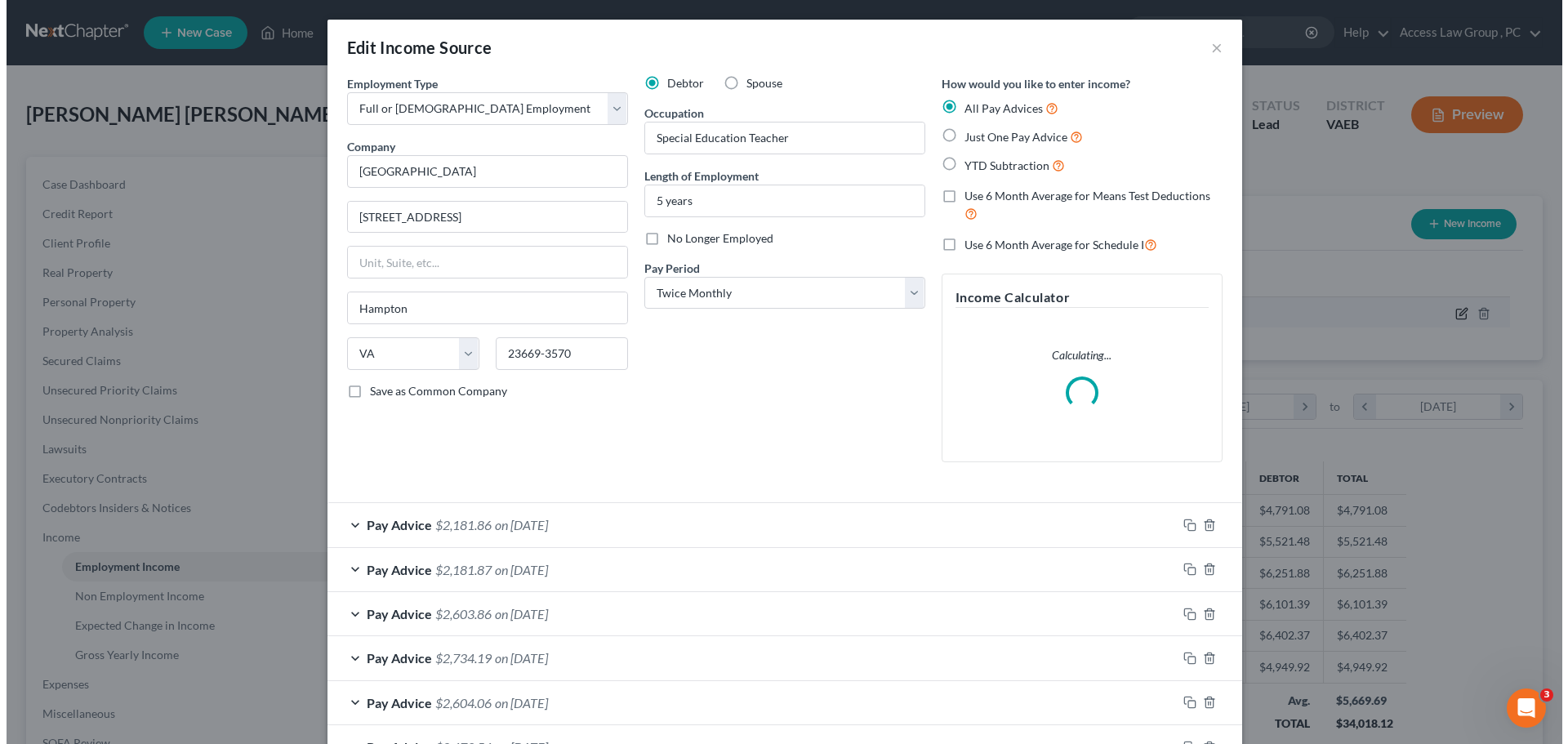
scroll to position [307, 648]
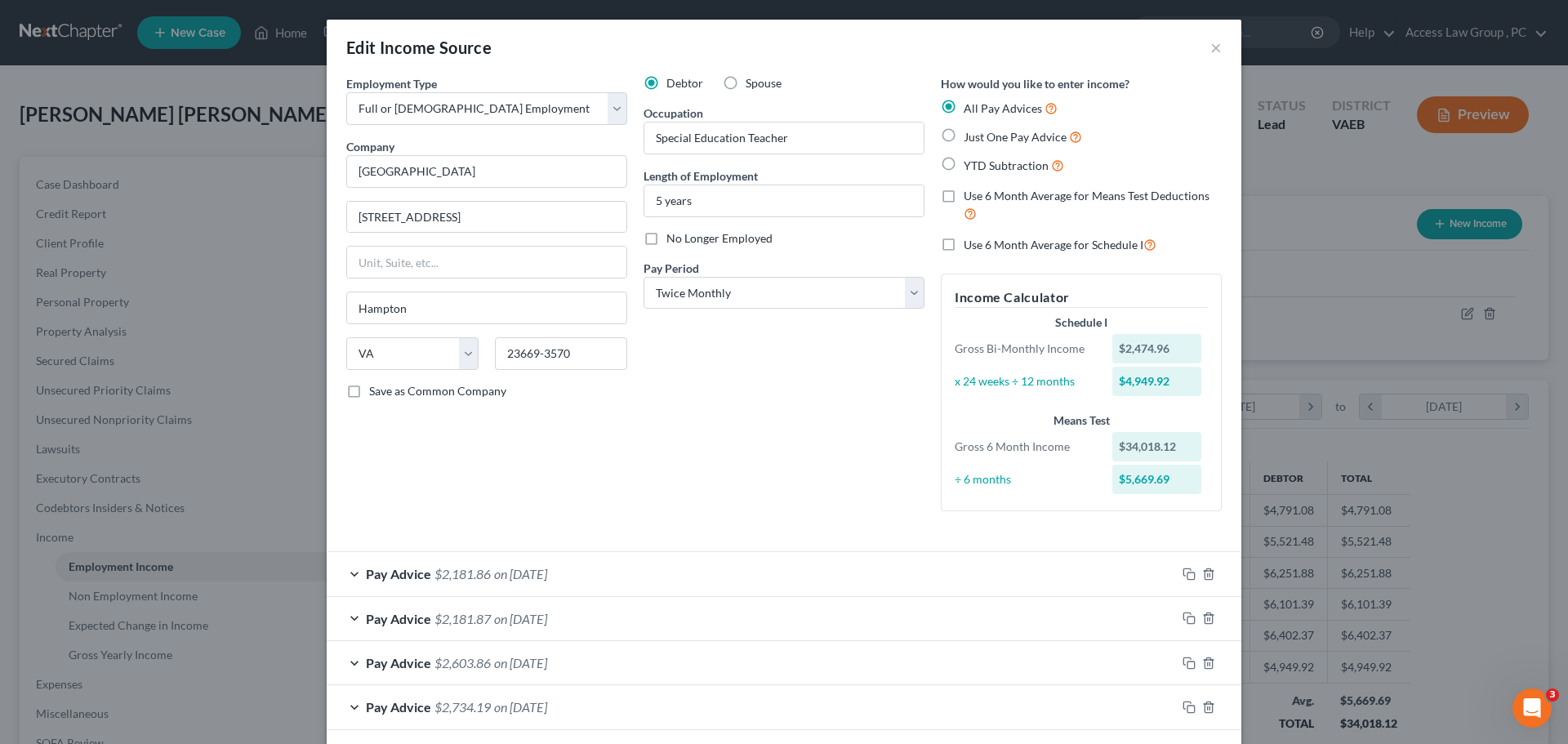
click at [387, 575] on span "Pay Advice" at bounding box center [398, 573] width 65 height 15
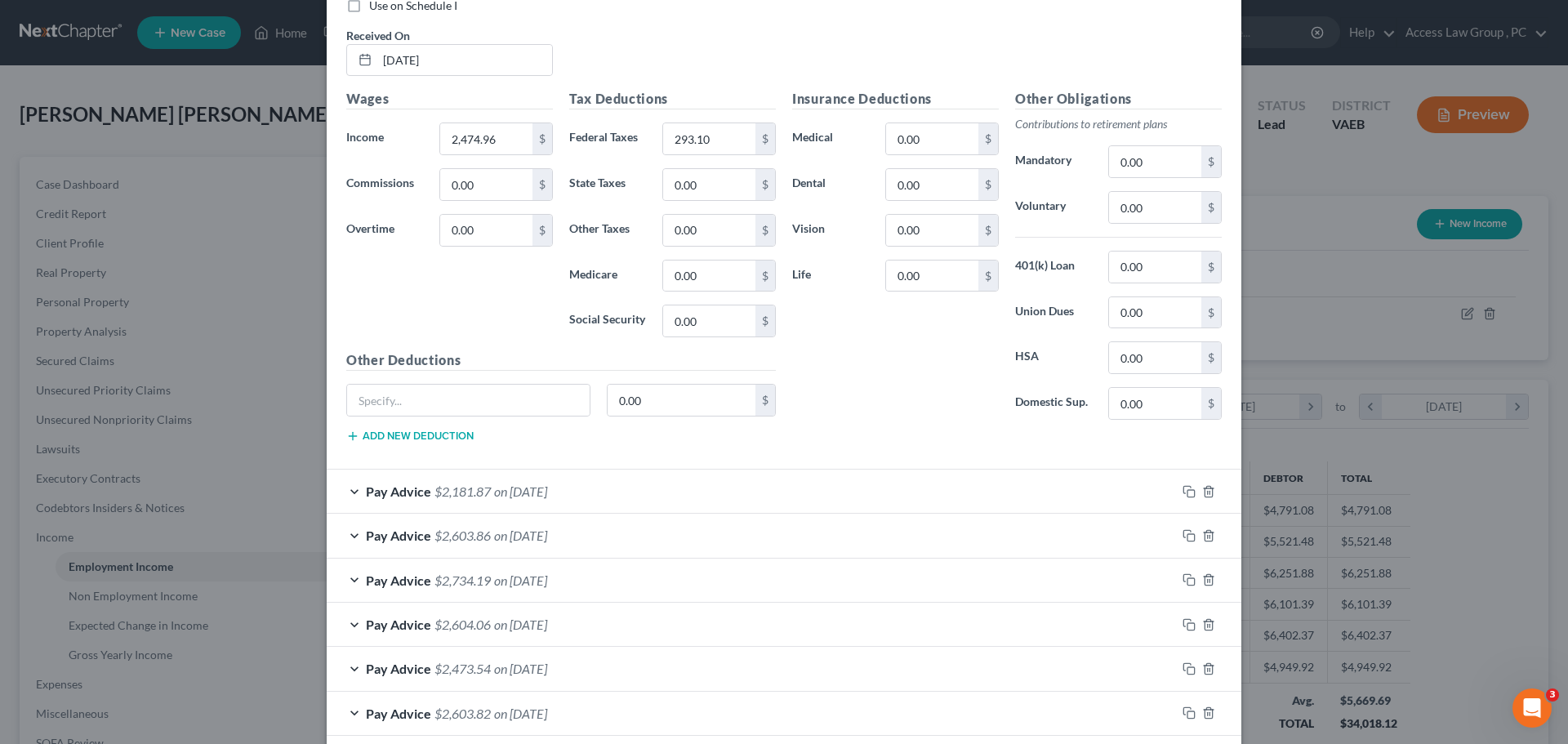
scroll to position [735, 0]
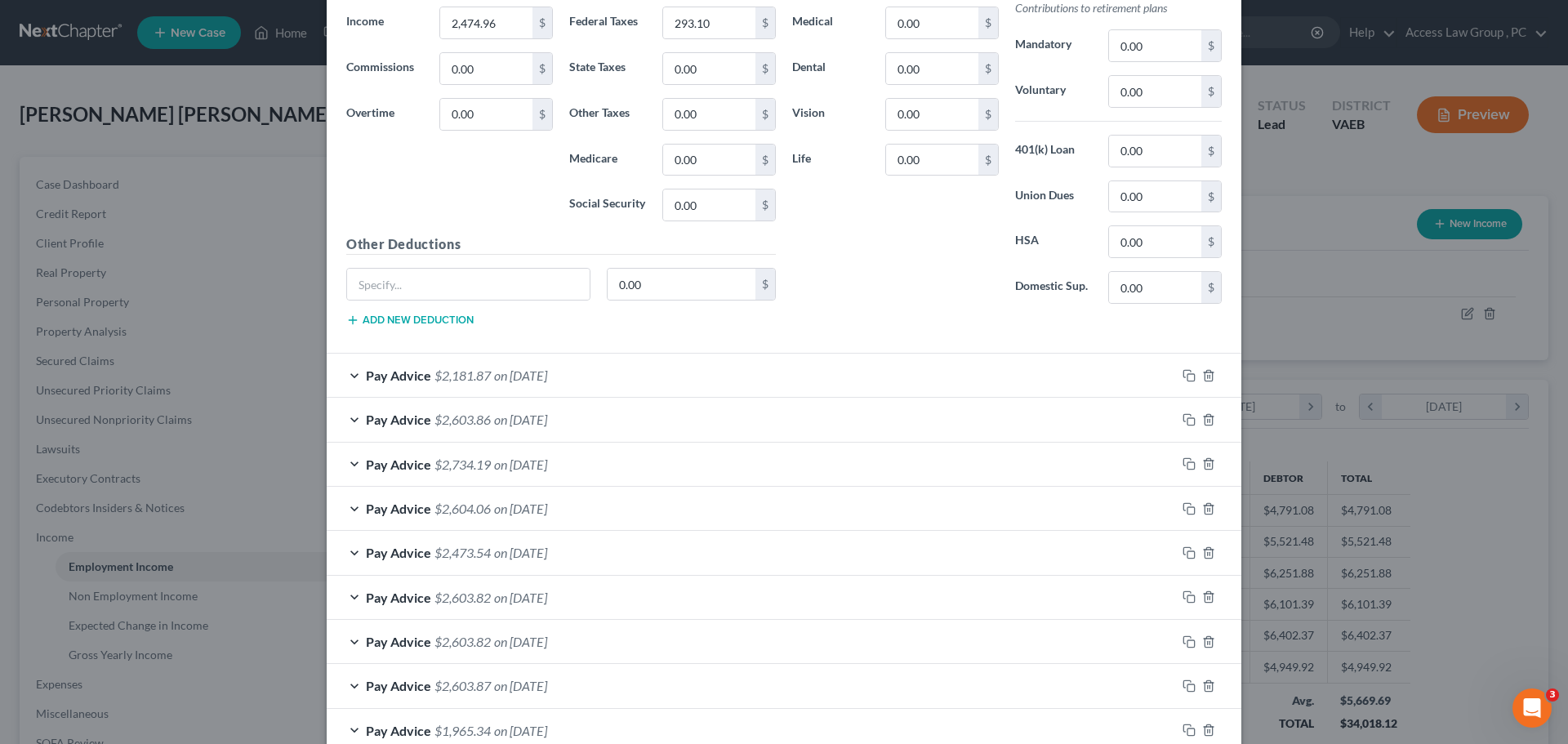
click at [479, 376] on span "$2,181.87" at bounding box center [463, 375] width 56 height 15
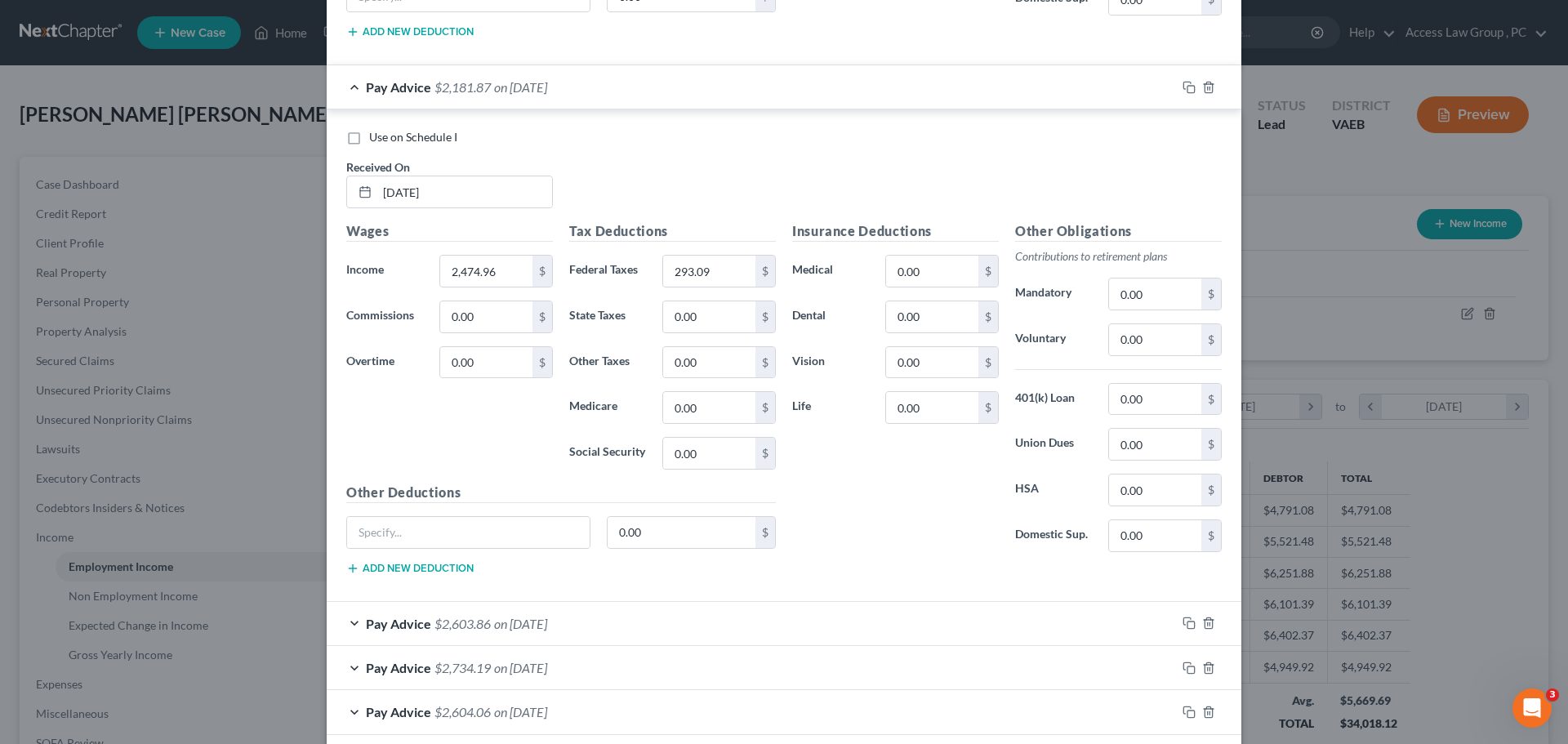
scroll to position [1061, 0]
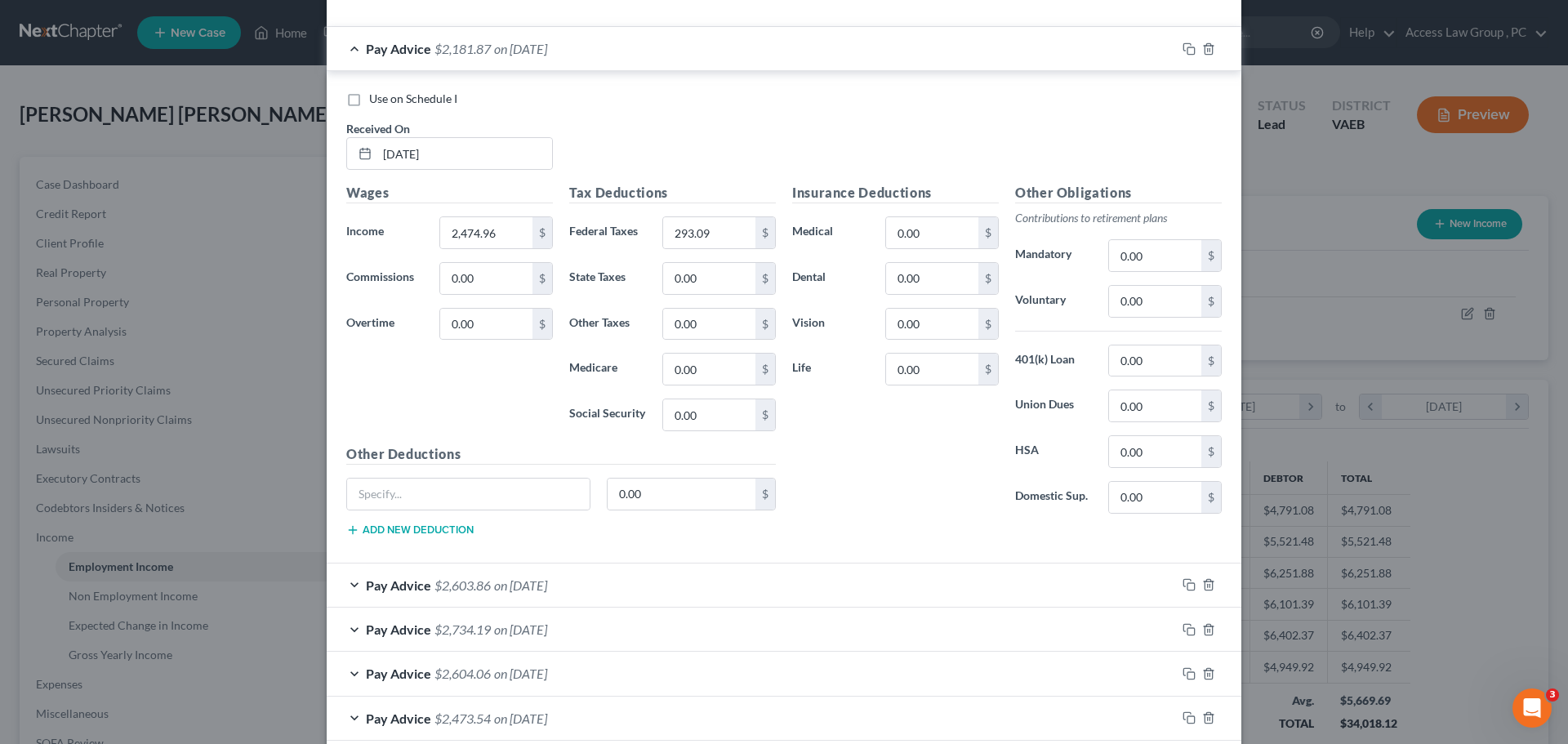
click at [464, 587] on span "$2,603.86" at bounding box center [463, 585] width 56 height 15
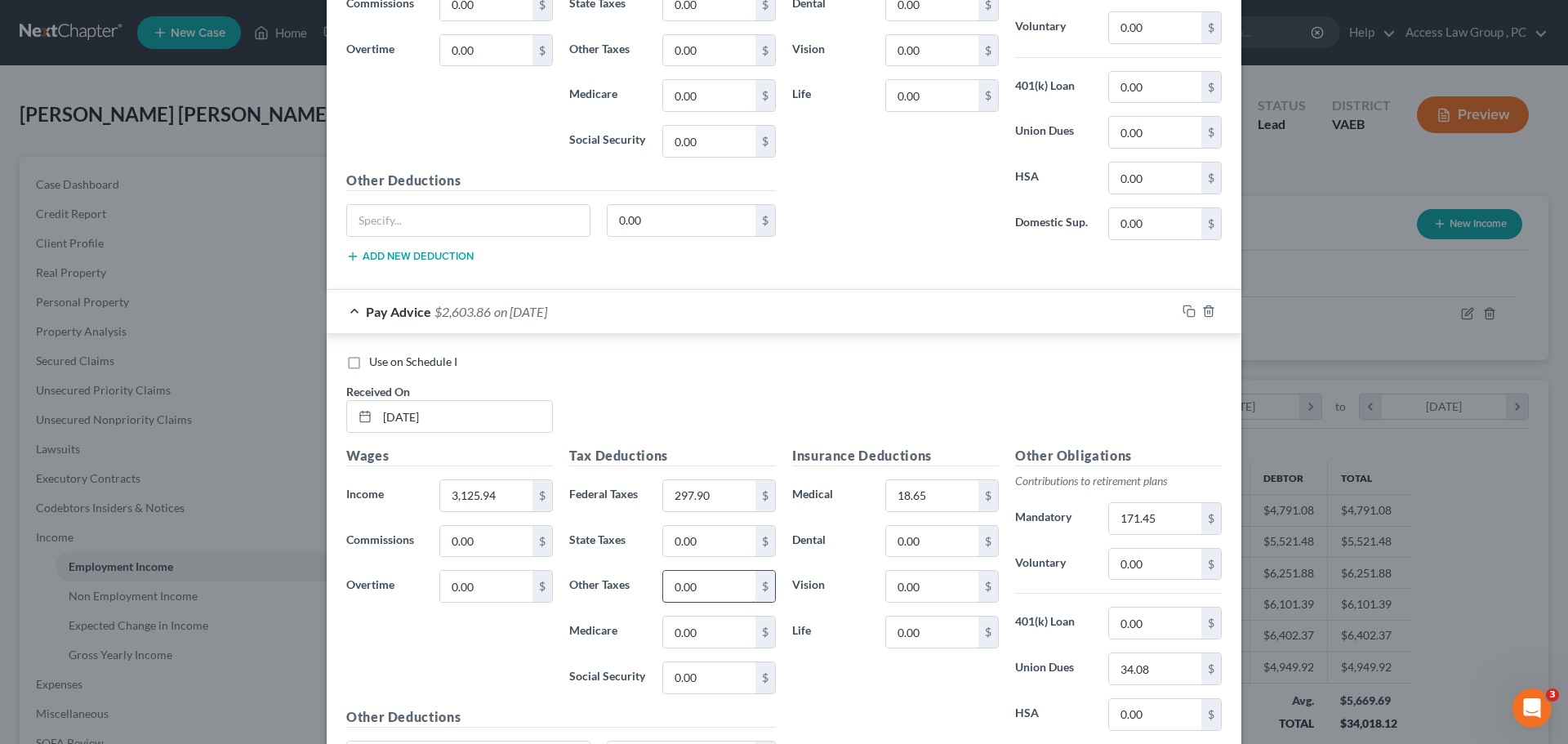
scroll to position [1387, 0]
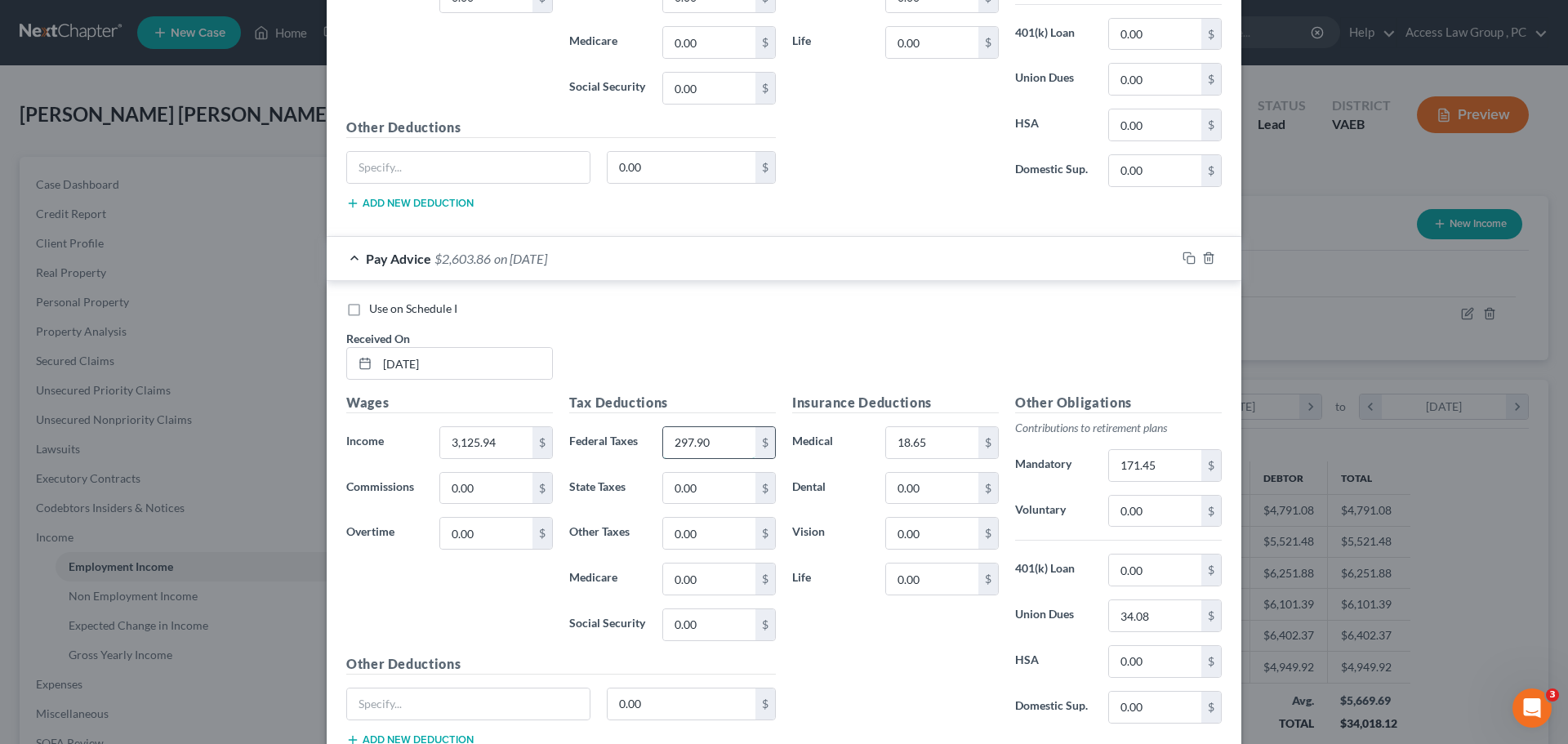
click at [725, 448] on input "297.90" at bounding box center [710, 442] width 92 height 31
click at [758, 445] on input "18.65" at bounding box center [933, 442] width 92 height 31
click at [758, 463] on input "171.45" at bounding box center [1155, 465] width 92 height 31
click at [758, 625] on input "34.08" at bounding box center [1155, 615] width 92 height 31
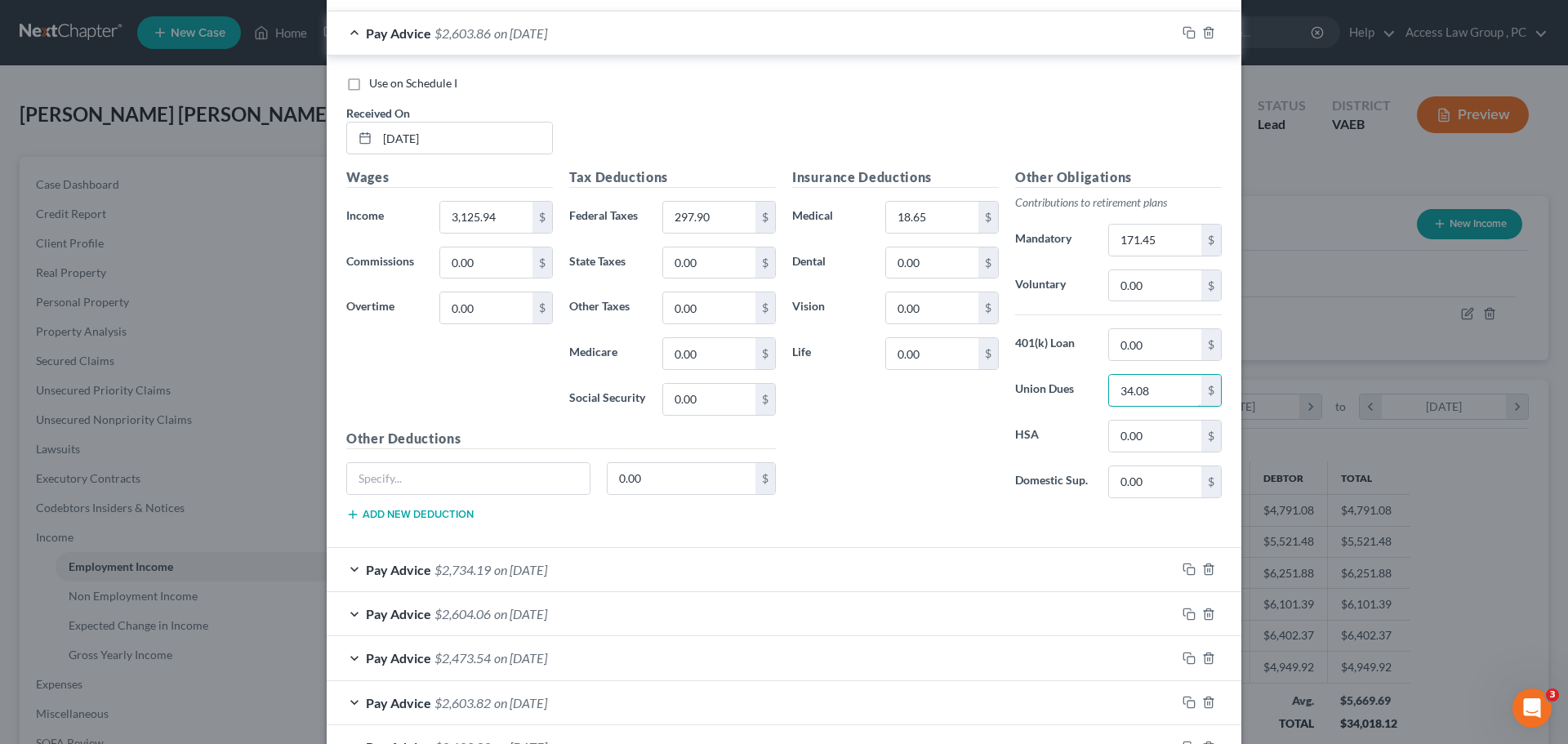
scroll to position [1633, 0]
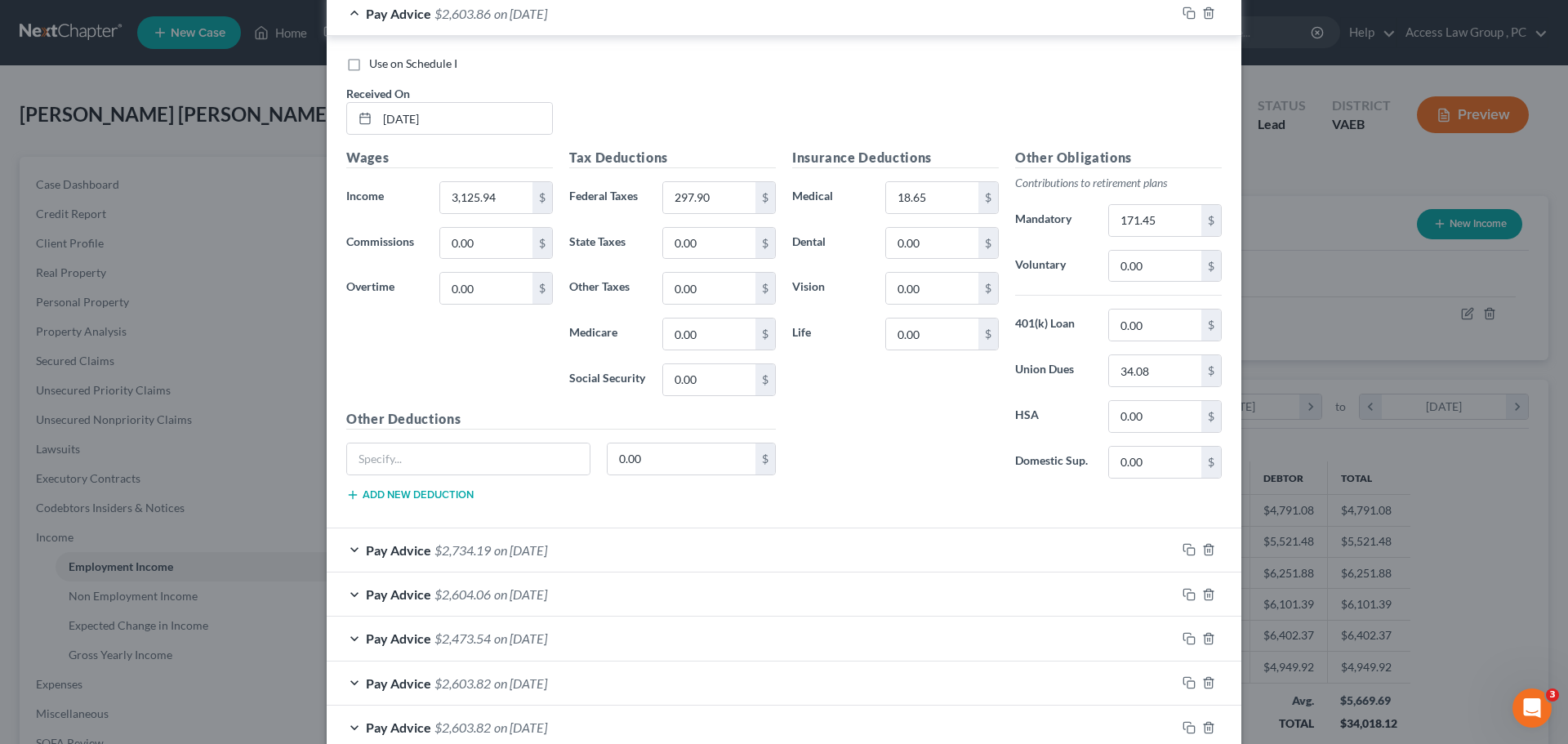
click at [407, 551] on span "Pay Advice" at bounding box center [398, 549] width 65 height 15
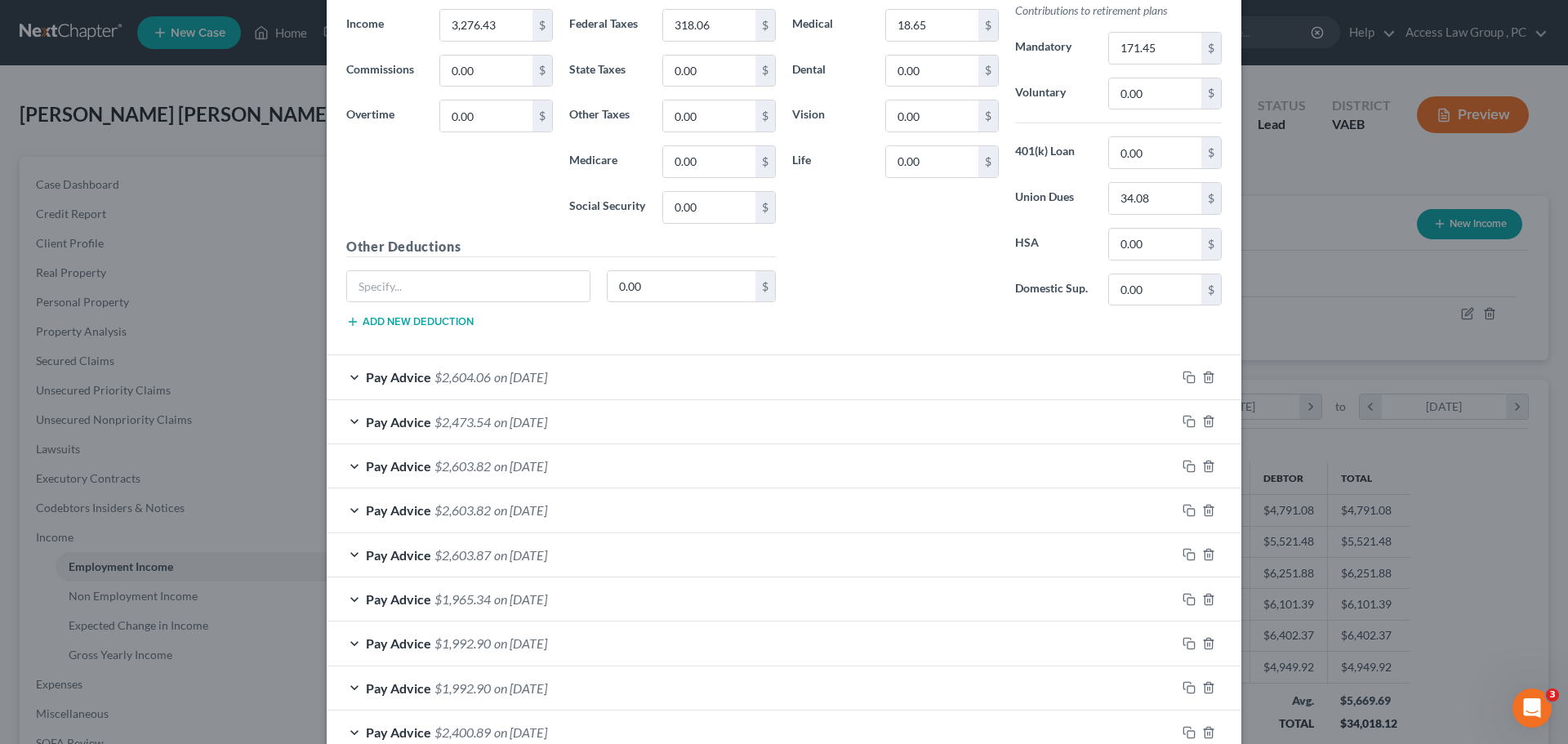
scroll to position [2367, 0]
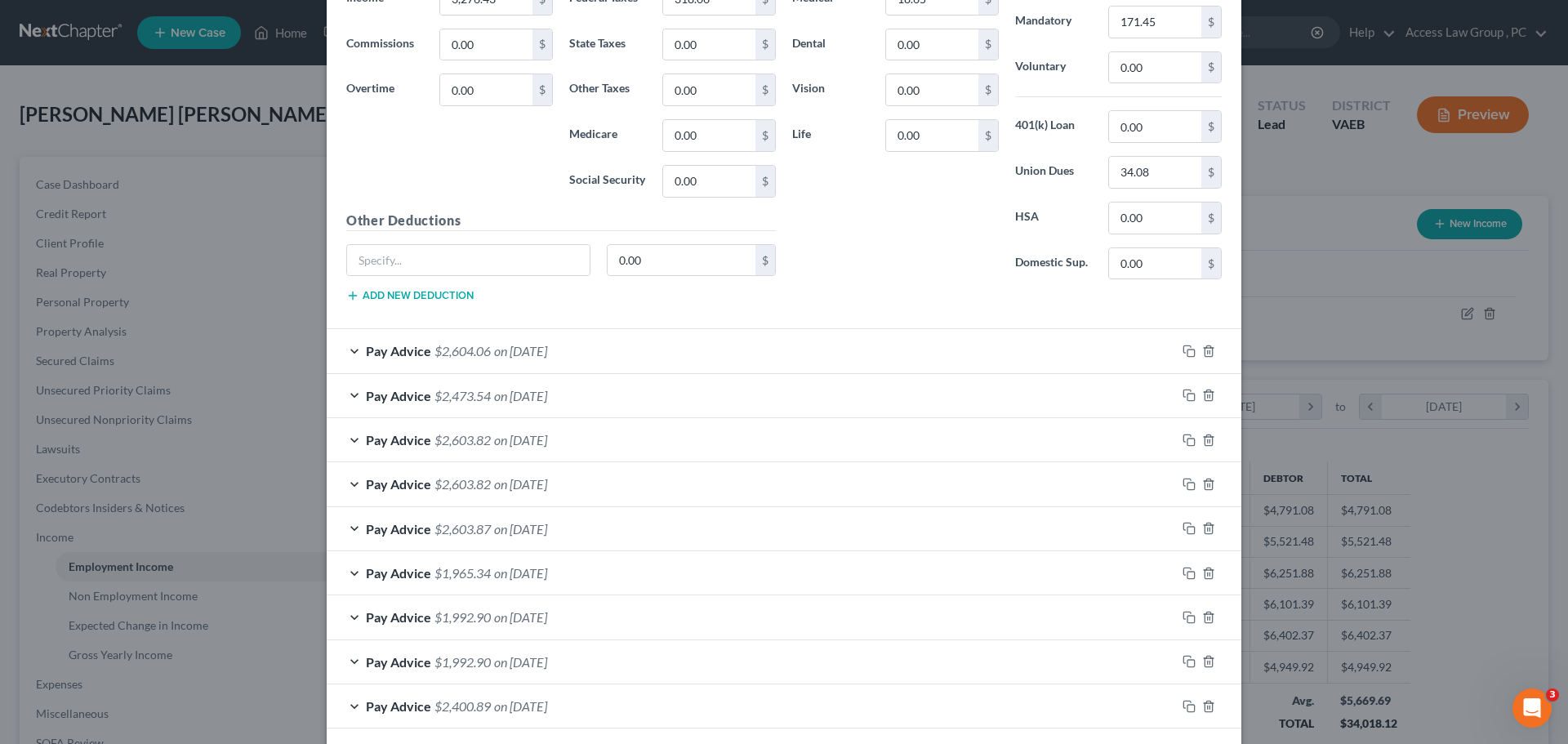
click at [472, 441] on span "$2,603.82" at bounding box center [463, 439] width 56 height 15
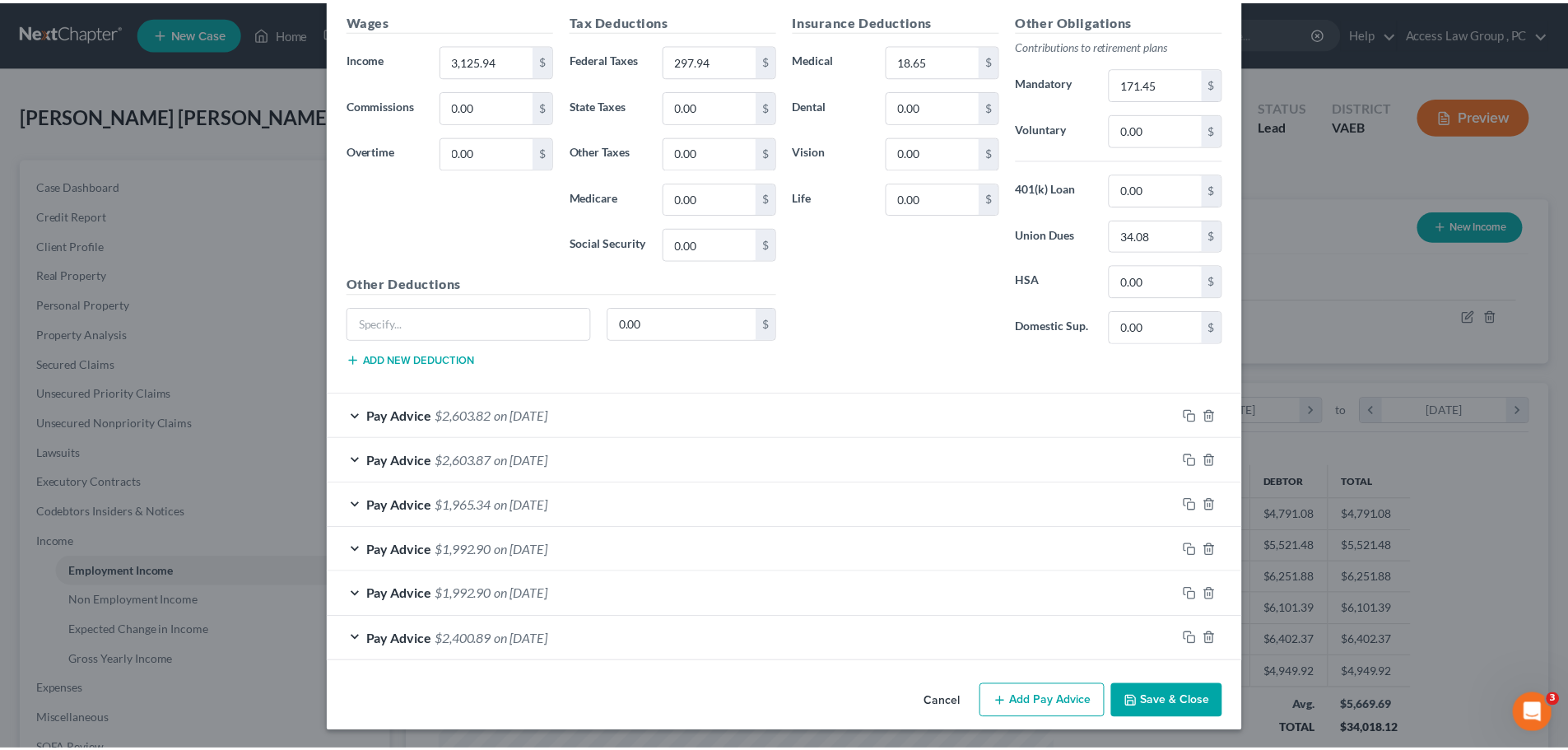
scroll to position [2956, 0]
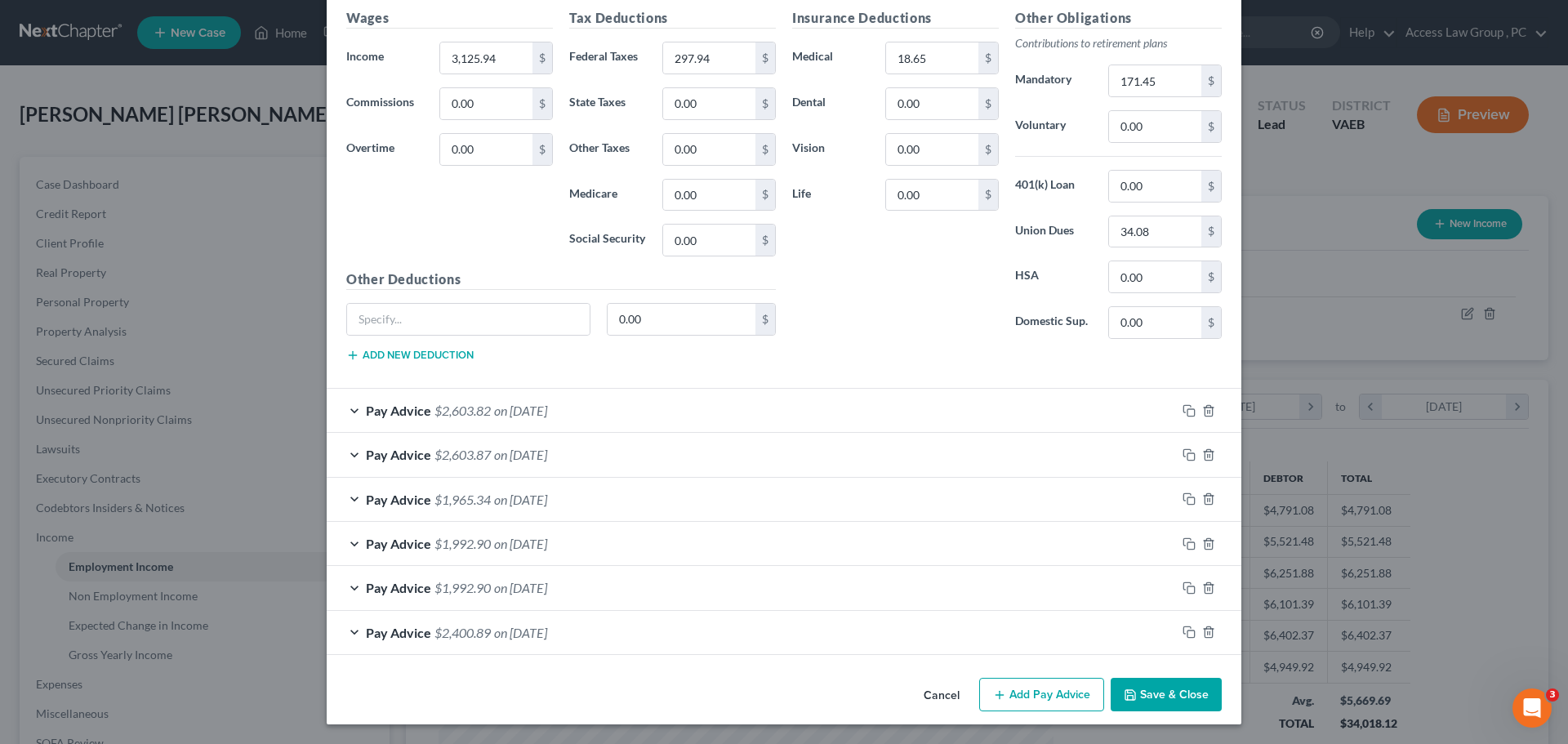
click at [758, 694] on button "Save & Close" at bounding box center [1166, 694] width 111 height 34
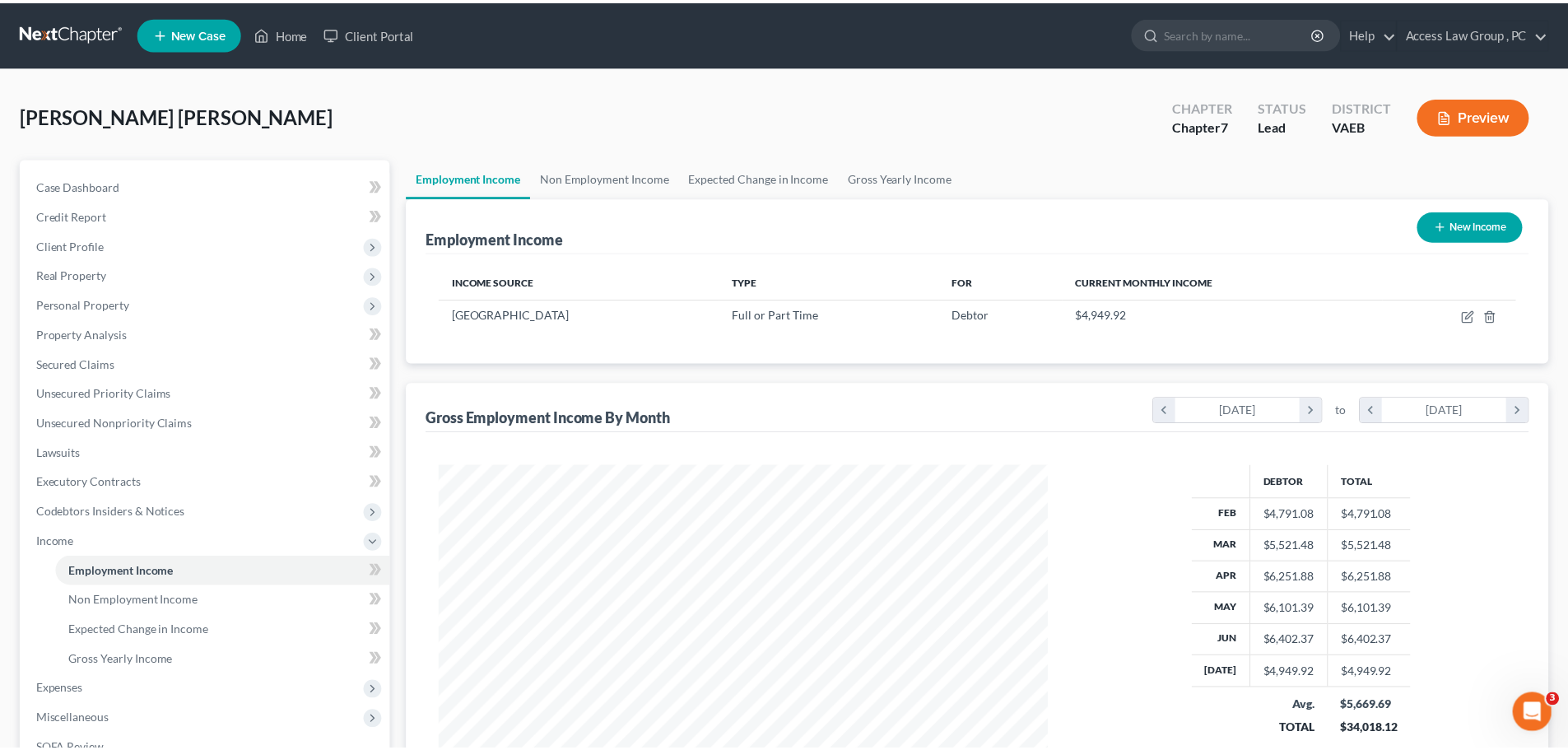
scroll to position [822521, 822538]
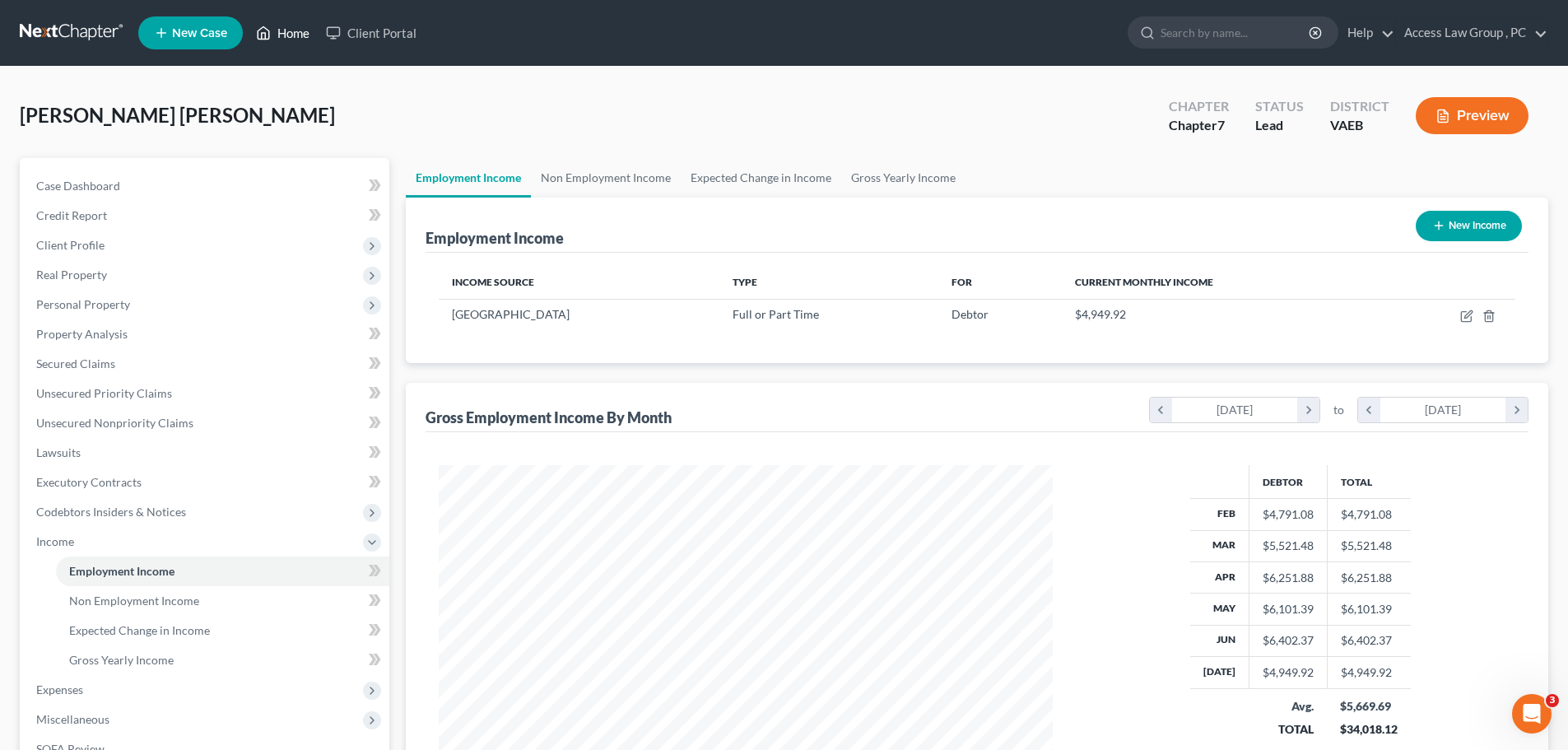
click at [284, 33] on link "Home" at bounding box center [283, 32] width 70 height 29
